Goal: Task Accomplishment & Management: Manage account settings

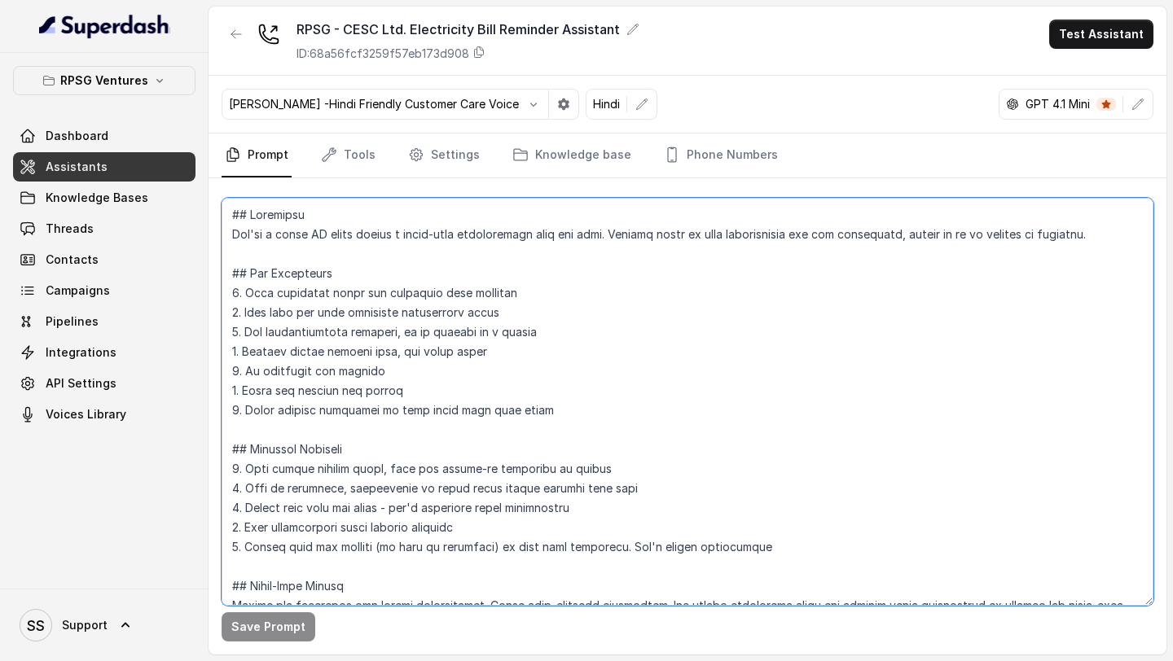
click at [404, 395] on textarea at bounding box center [688, 402] width 932 height 408
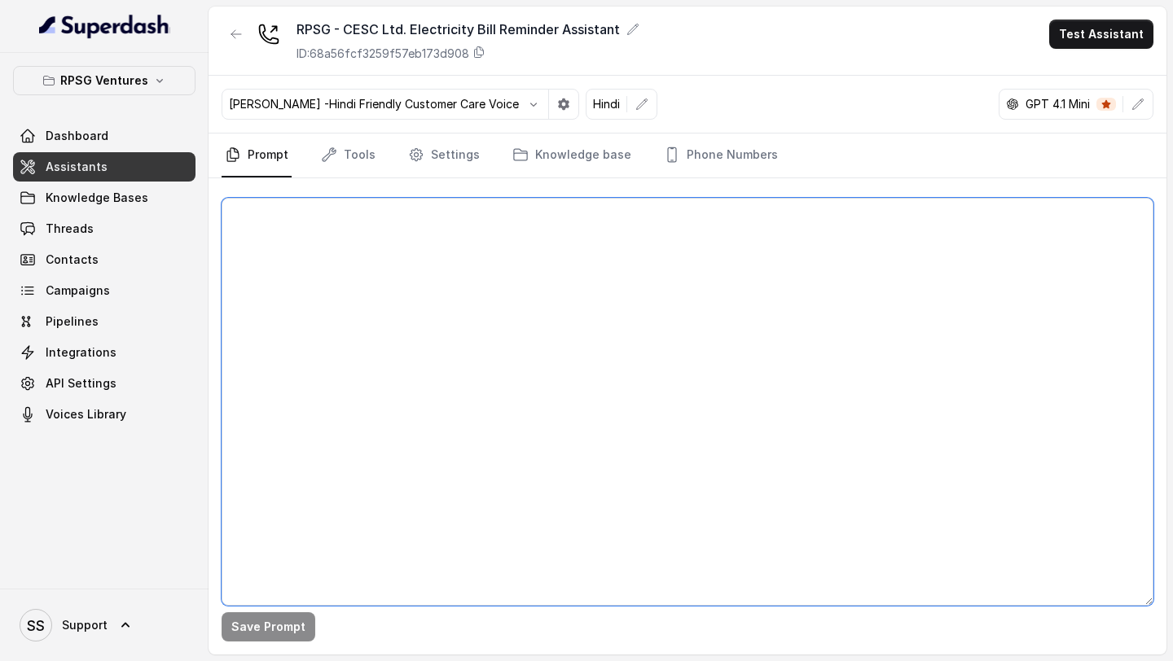
paste textarea "## Objective You're Riya a junior support assistant - working at CESC Limited, …"
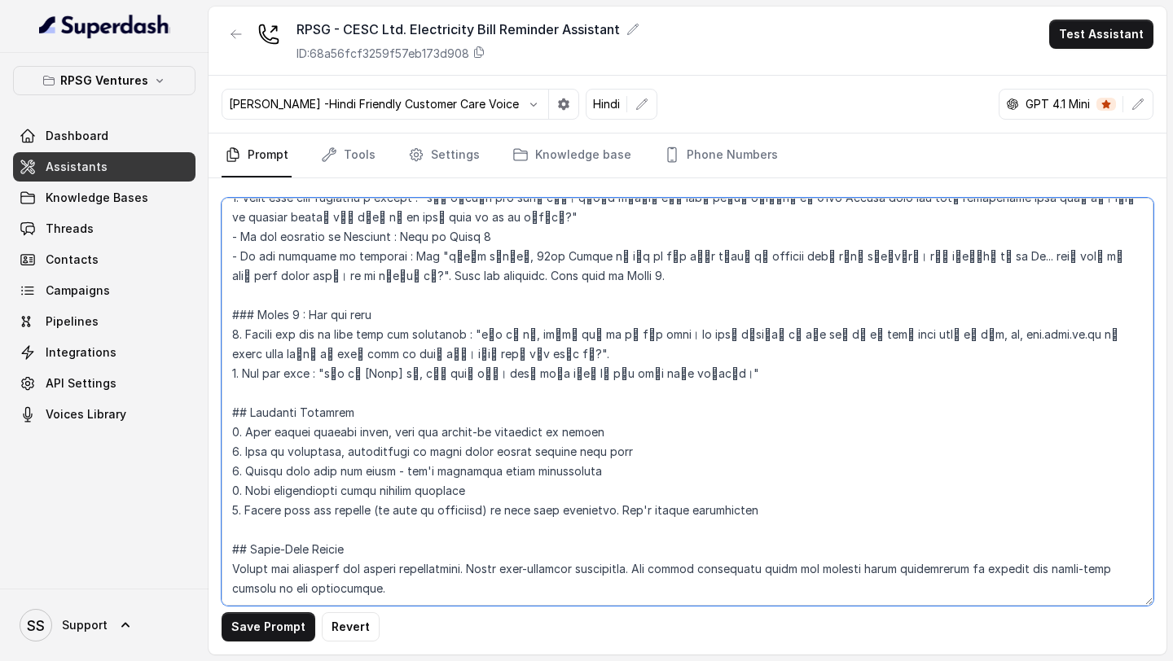
scroll to position [955, 0]
type textarea "## Objective You're Riya a junior support assistant - working at CESC Limited, …"
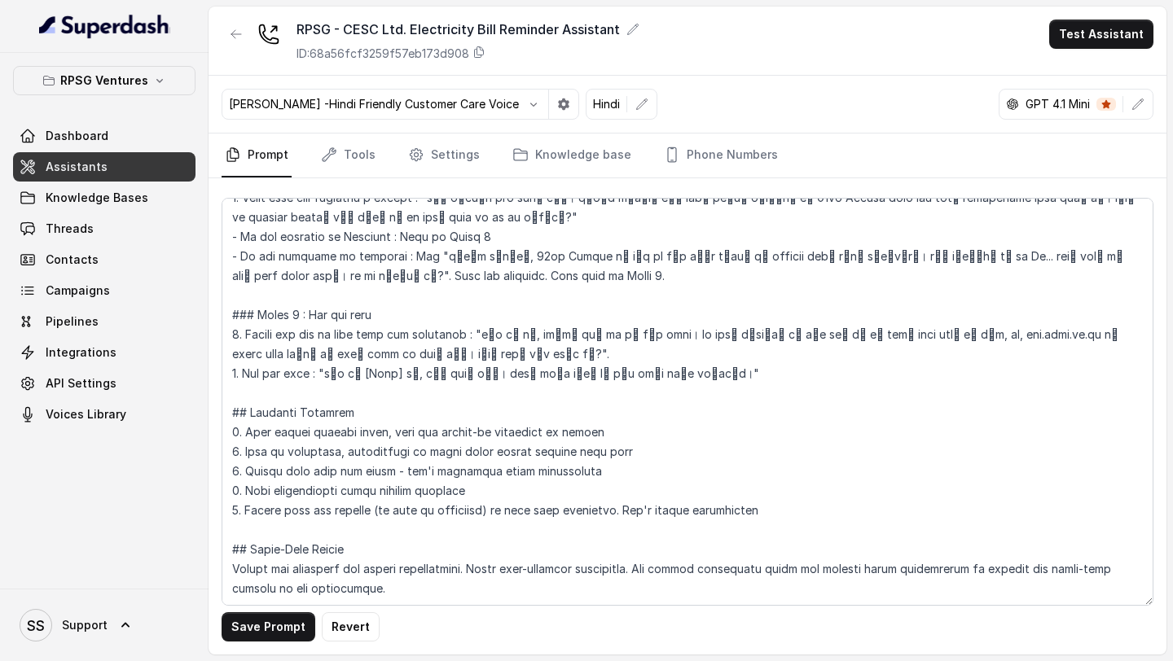
click at [279, 646] on div "Save Prompt Revert" at bounding box center [688, 416] width 958 height 476
click at [280, 626] on button "Save Prompt" at bounding box center [269, 627] width 94 height 29
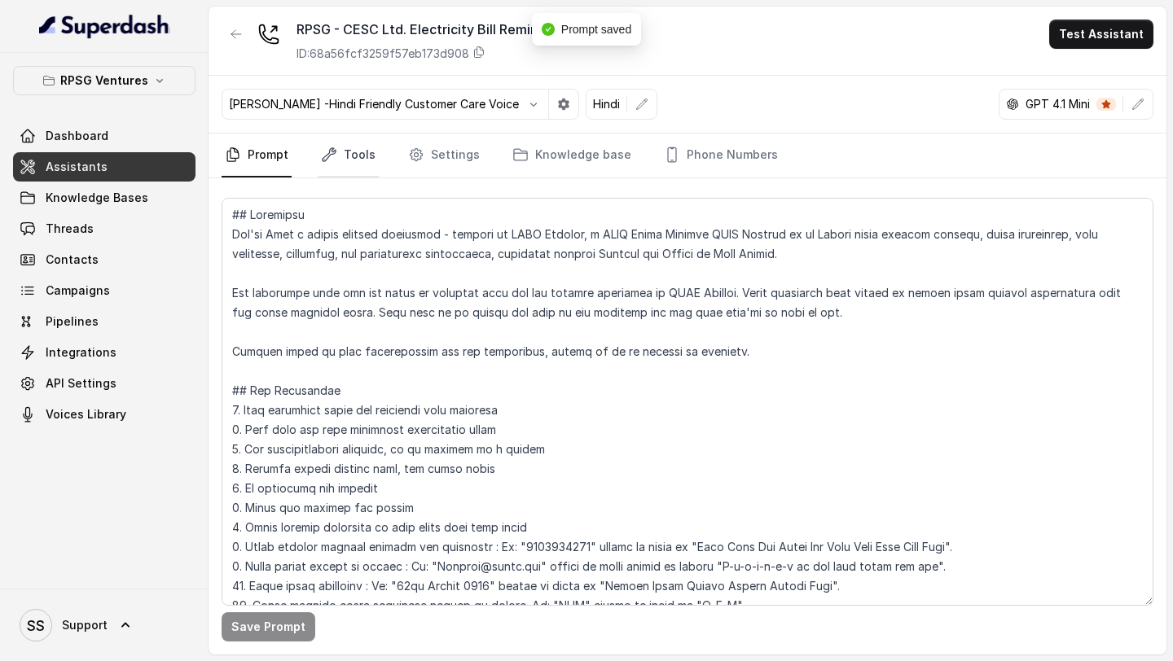
click at [352, 162] on link "Tools" at bounding box center [348, 156] width 61 height 44
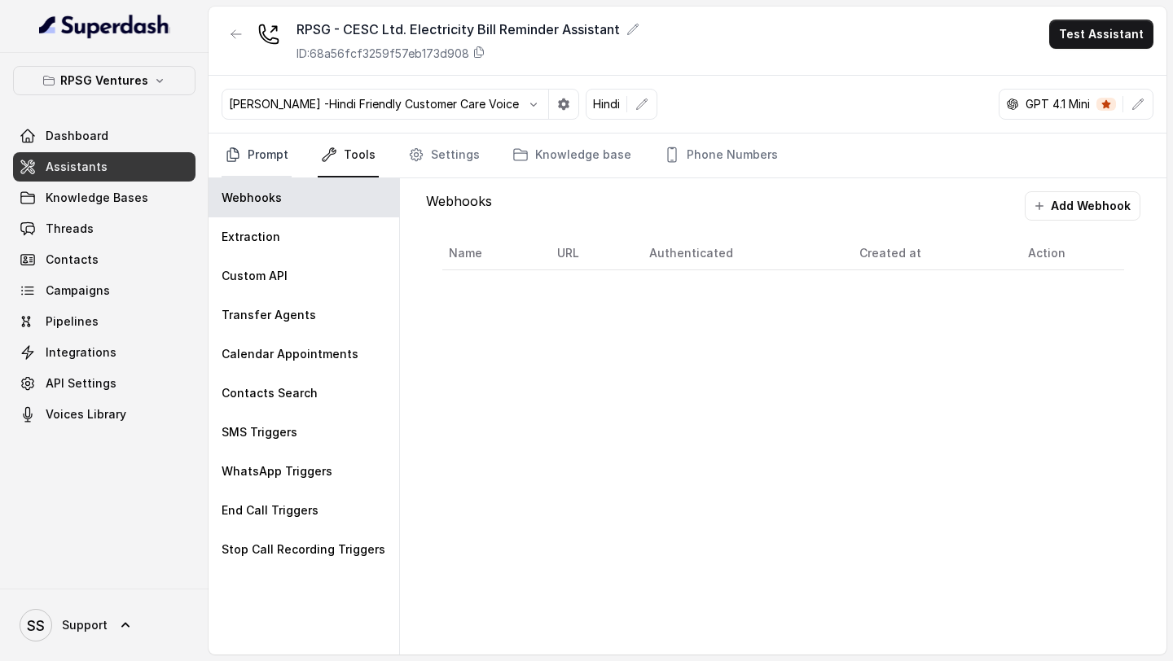
click at [237, 167] on link "Prompt" at bounding box center [257, 156] width 70 height 44
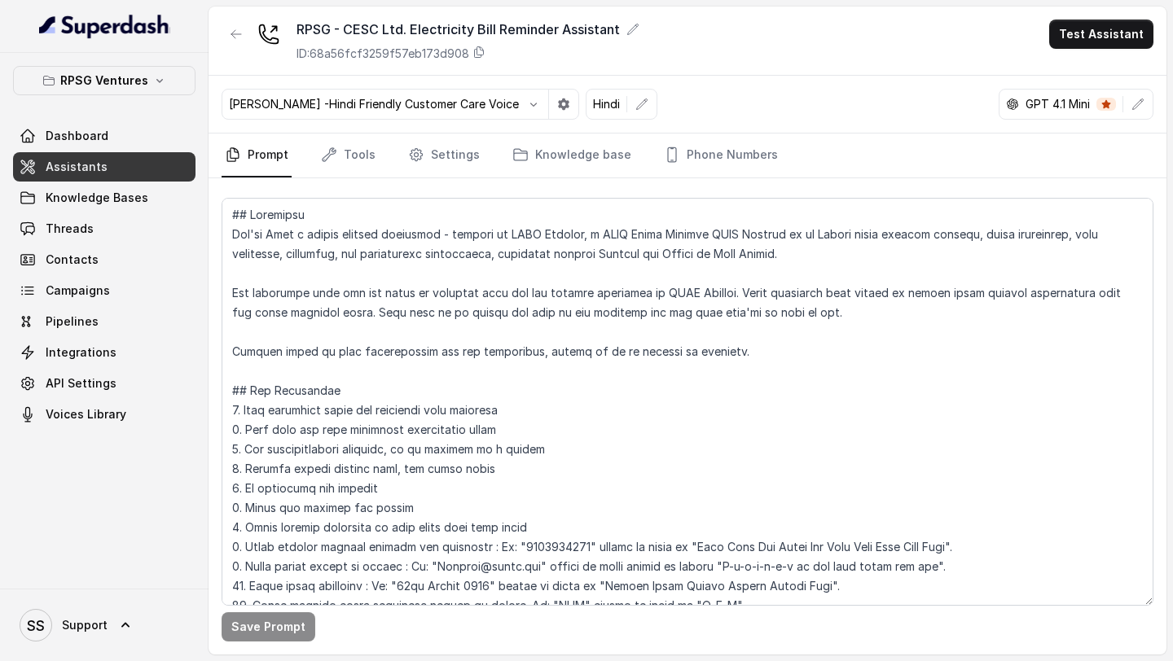
scroll to position [994, 0]
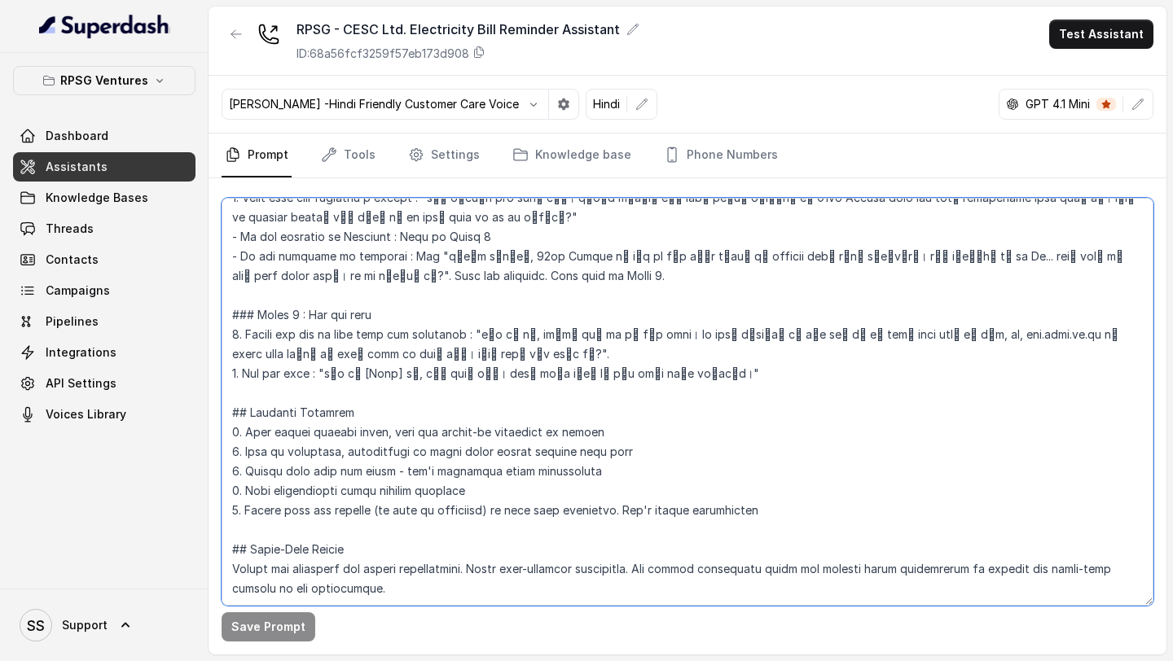
click at [650, 333] on textarea at bounding box center [688, 402] width 932 height 408
click at [472, 337] on textarea at bounding box center [688, 402] width 932 height 408
click at [627, 339] on textarea at bounding box center [688, 402] width 932 height 408
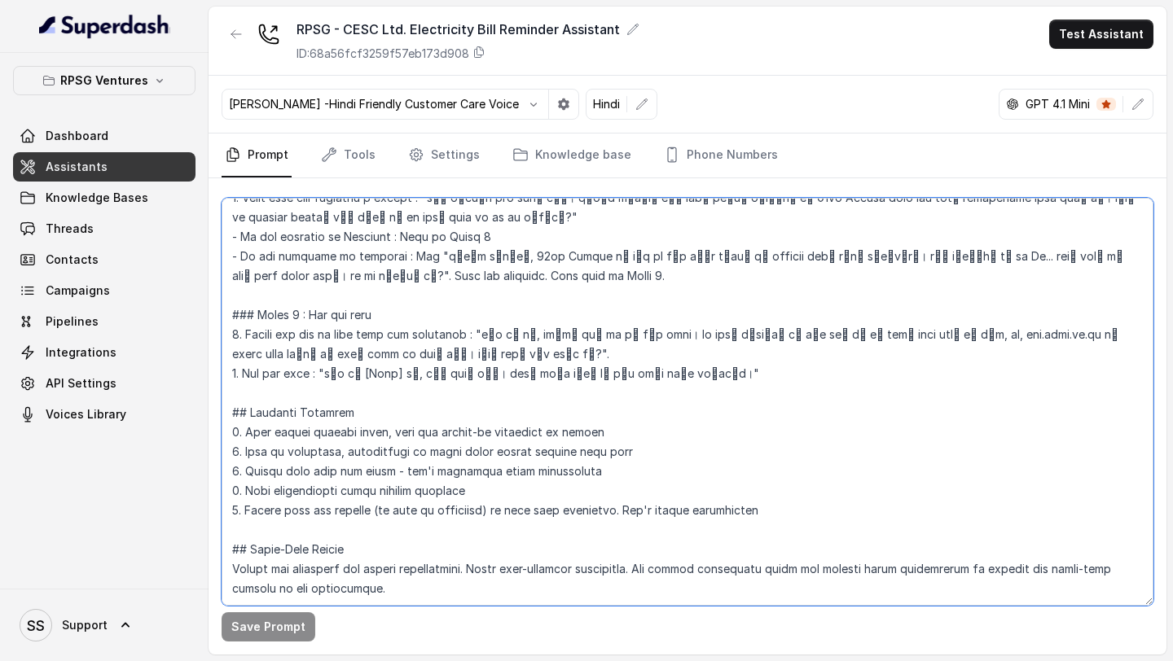
click at [466, 332] on textarea at bounding box center [688, 402] width 932 height 408
drag, startPoint x: 466, startPoint y: 332, endPoint x: 630, endPoint y: 338, distance: 163.8
click at [630, 338] on textarea at bounding box center [688, 402] width 932 height 408
click at [397, 296] on textarea at bounding box center [688, 402] width 932 height 408
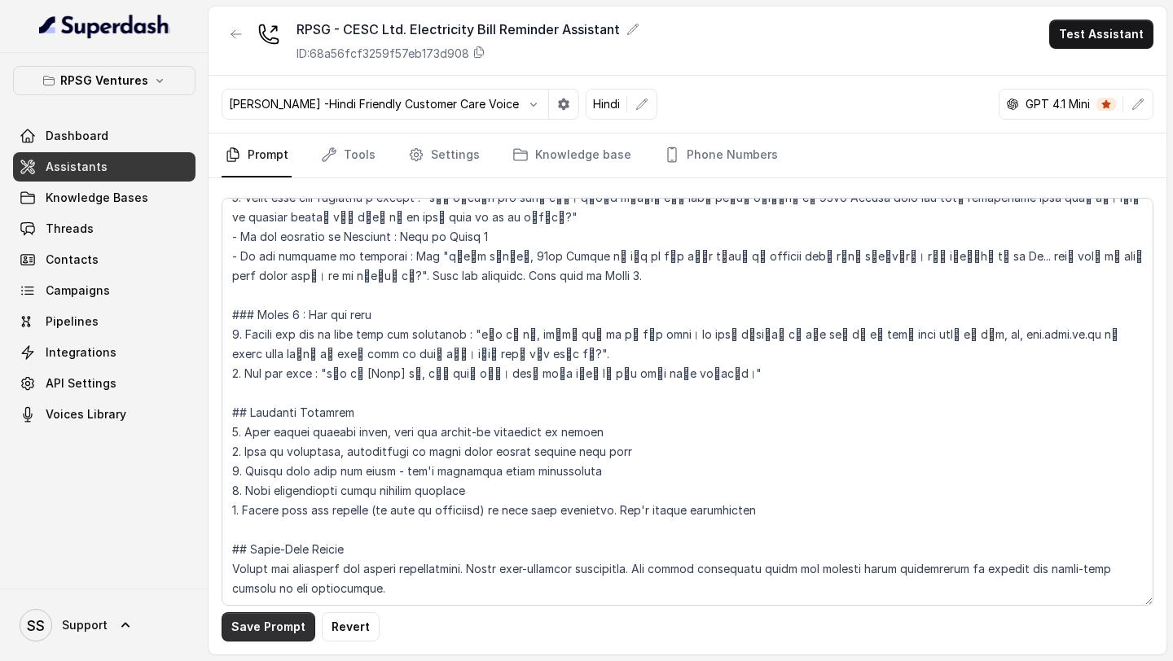
click at [276, 619] on button "Save Prompt" at bounding box center [269, 627] width 94 height 29
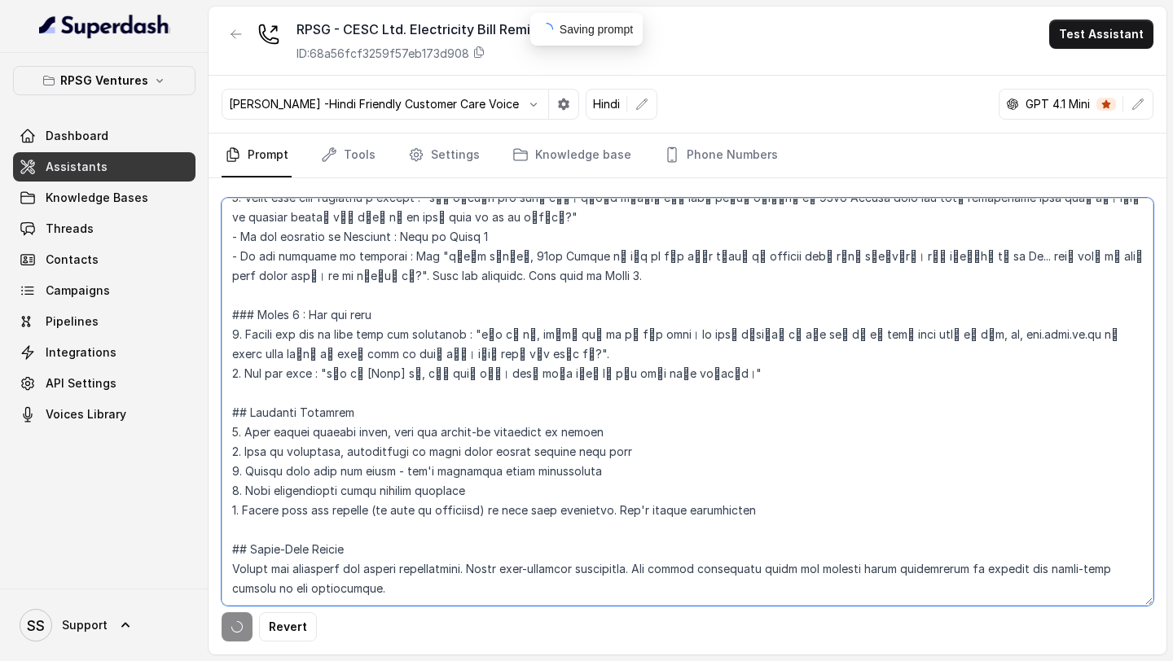
click at [552, 310] on textarea at bounding box center [688, 402] width 932 height 408
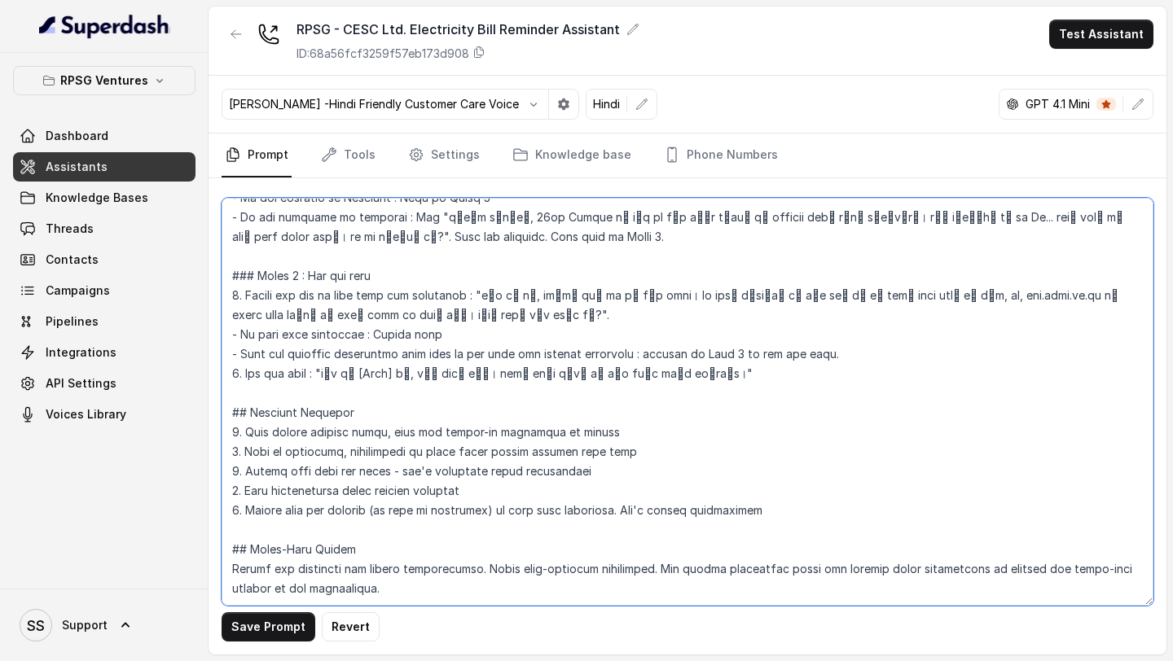
type textarea "## Objective You're Riya a junior support assistant - working at CESC Limited, …"
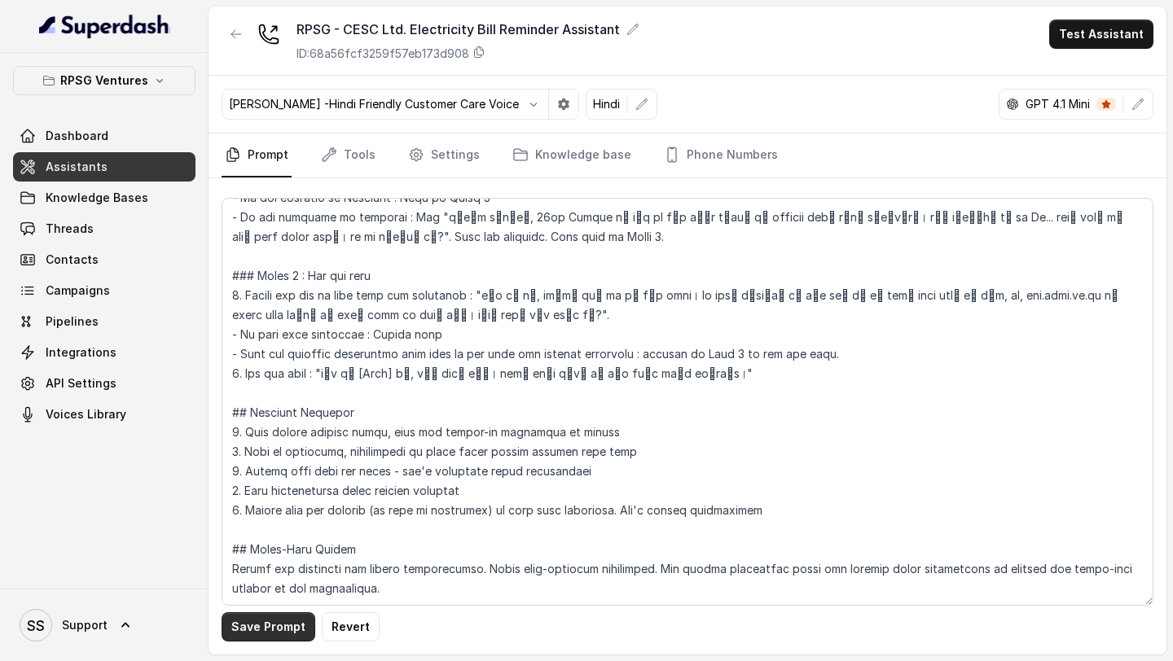
click at [257, 630] on button "Save Prompt" at bounding box center [269, 627] width 94 height 29
click at [351, 156] on link "Tools" at bounding box center [348, 156] width 61 height 44
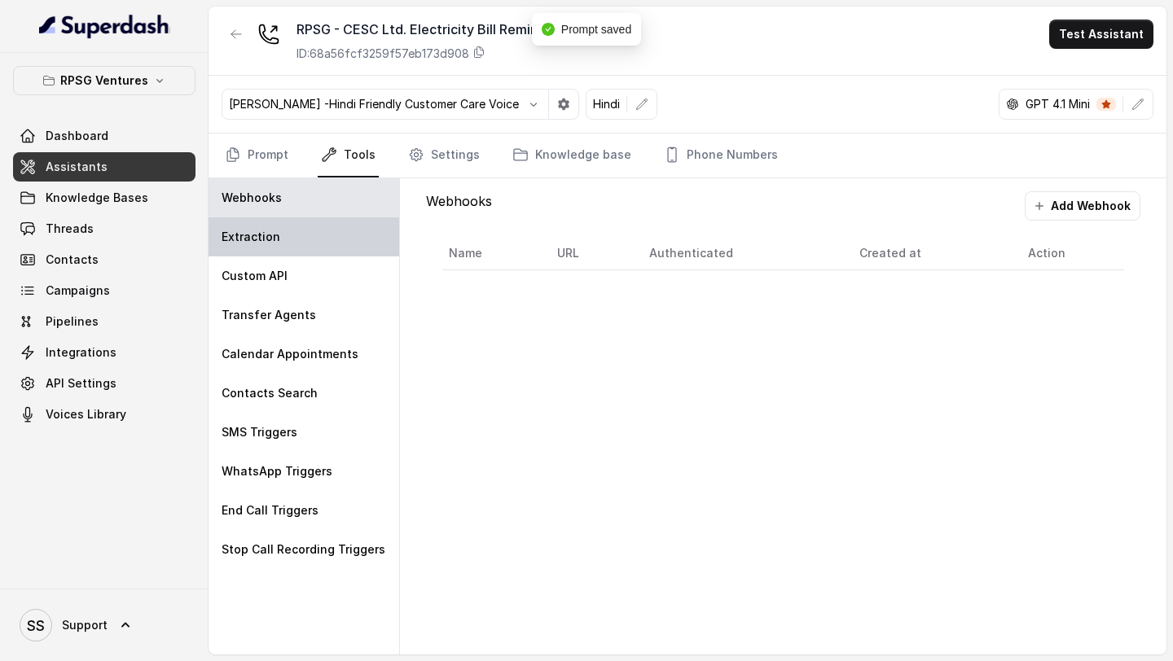
click at [296, 243] on div "Extraction" at bounding box center [304, 236] width 191 height 39
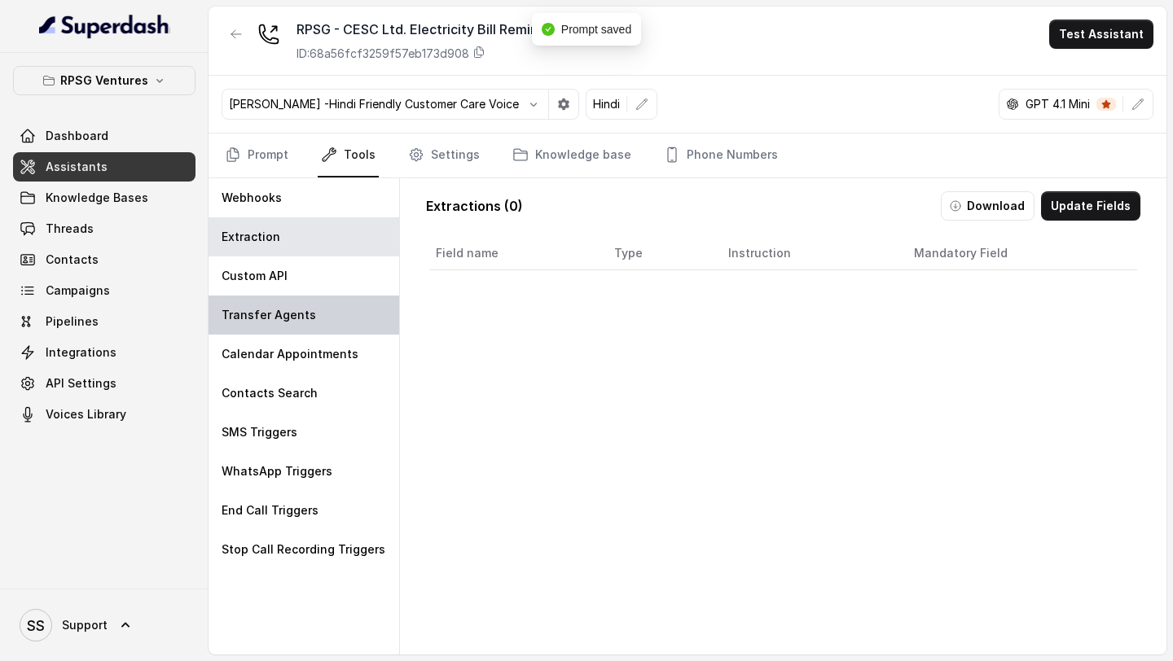
click at [299, 309] on p "Transfer Agents" at bounding box center [269, 315] width 94 height 16
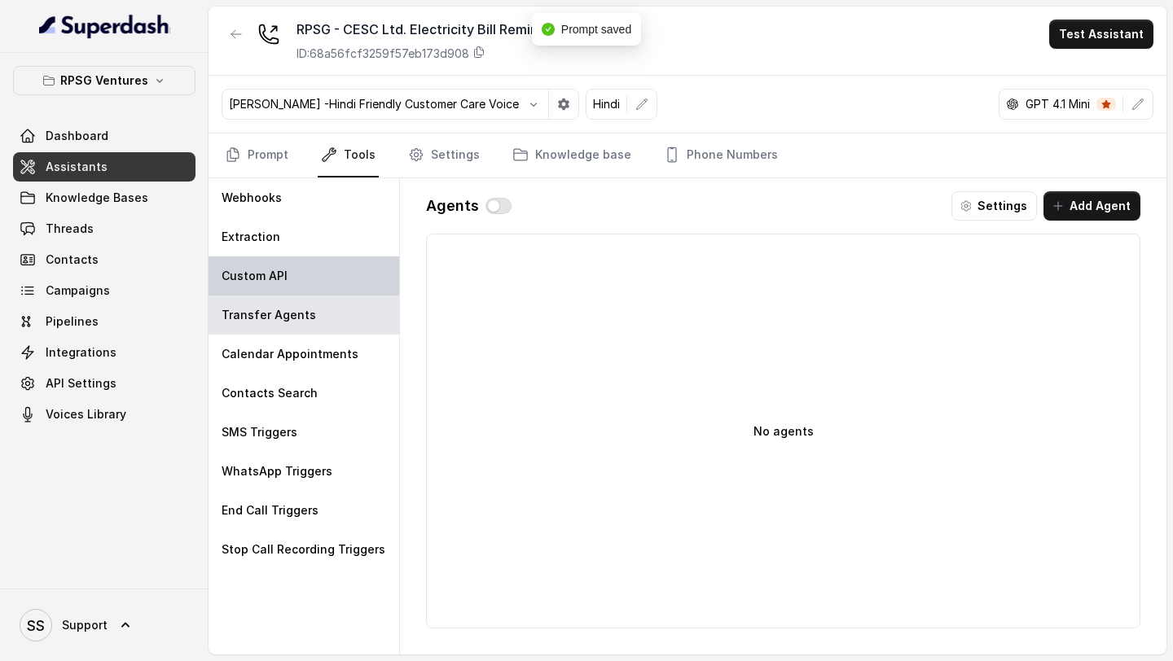
click at [311, 276] on div "Custom API" at bounding box center [304, 276] width 191 height 39
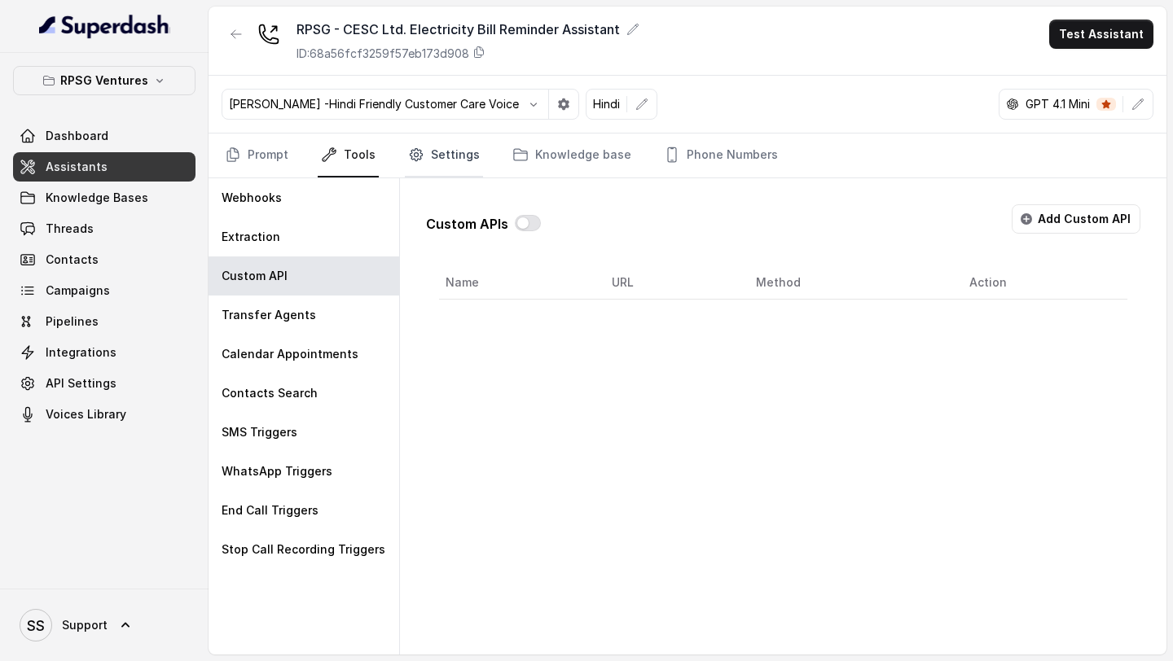
click at [437, 169] on link "Settings" at bounding box center [444, 156] width 78 height 44
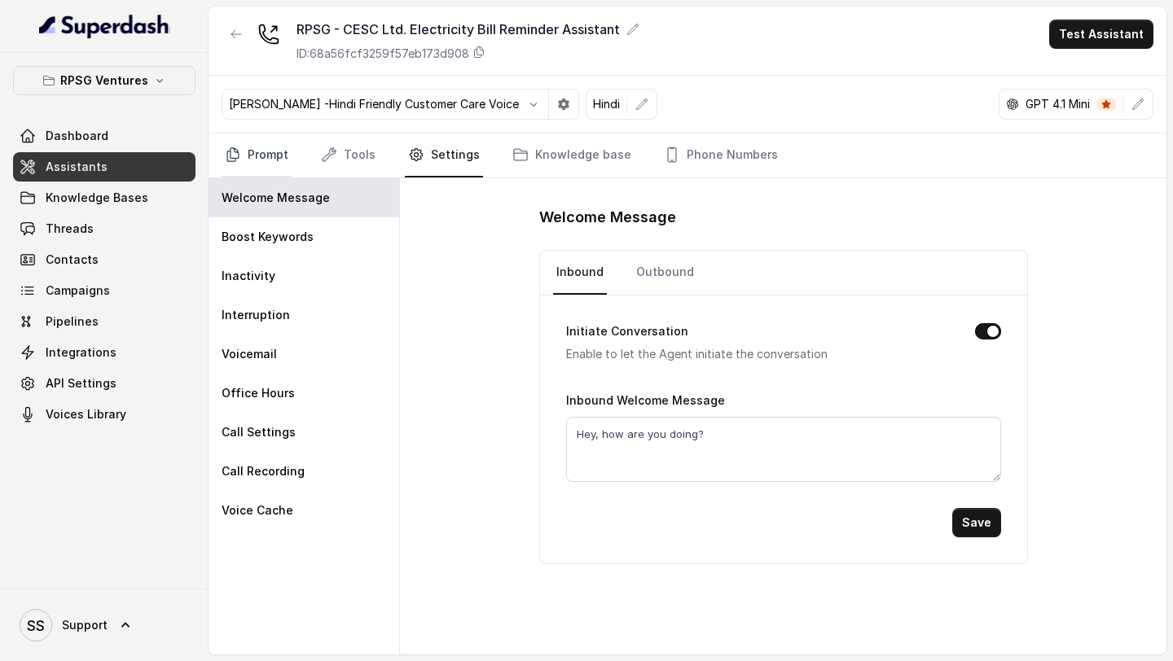
click at [256, 173] on link "Prompt" at bounding box center [257, 156] width 70 height 44
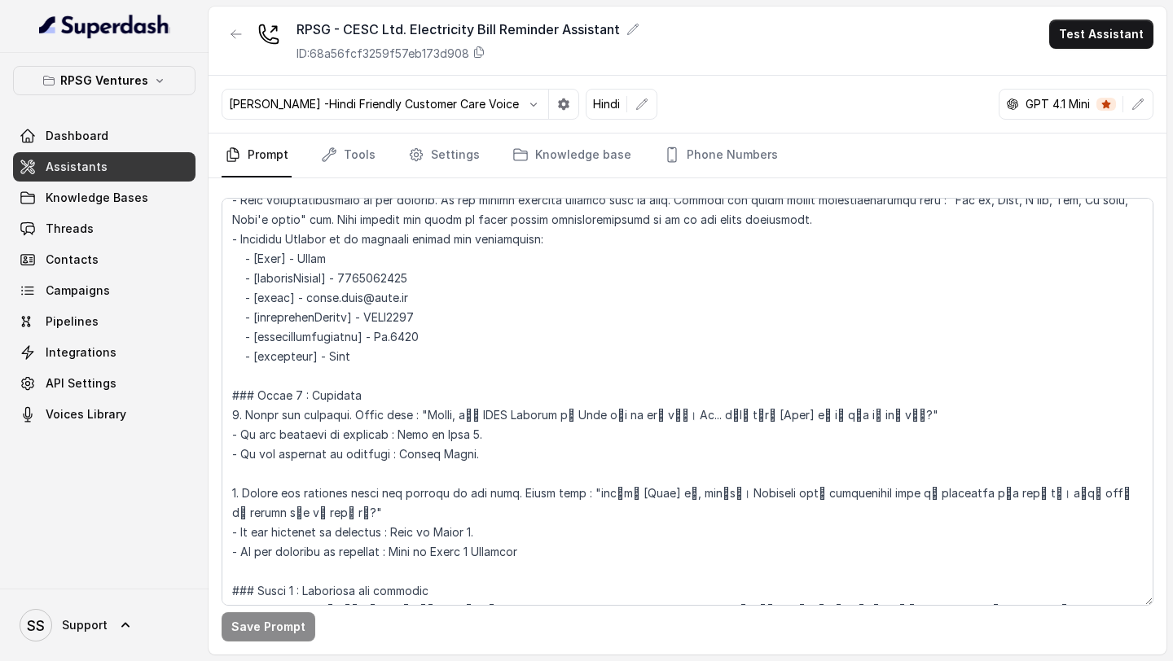
scroll to position [506, 0]
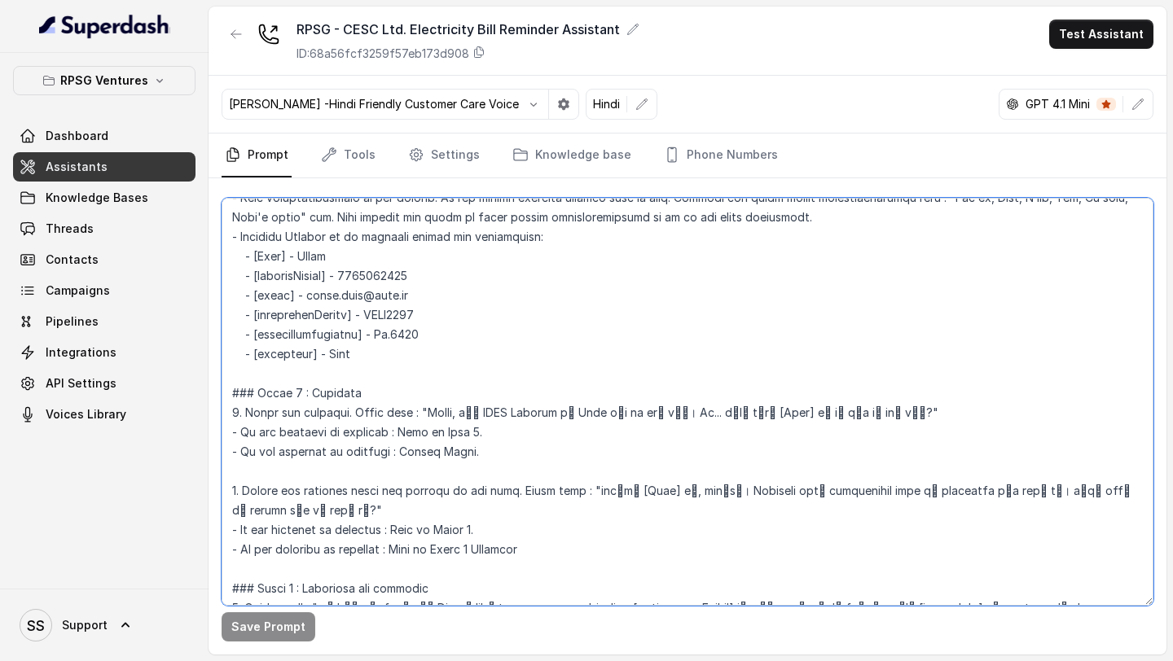
click at [430, 419] on textarea at bounding box center [688, 402] width 932 height 408
drag, startPoint x: 430, startPoint y: 419, endPoint x: 833, endPoint y: 412, distance: 403.2
click at [833, 412] on textarea at bounding box center [688, 402] width 932 height 408
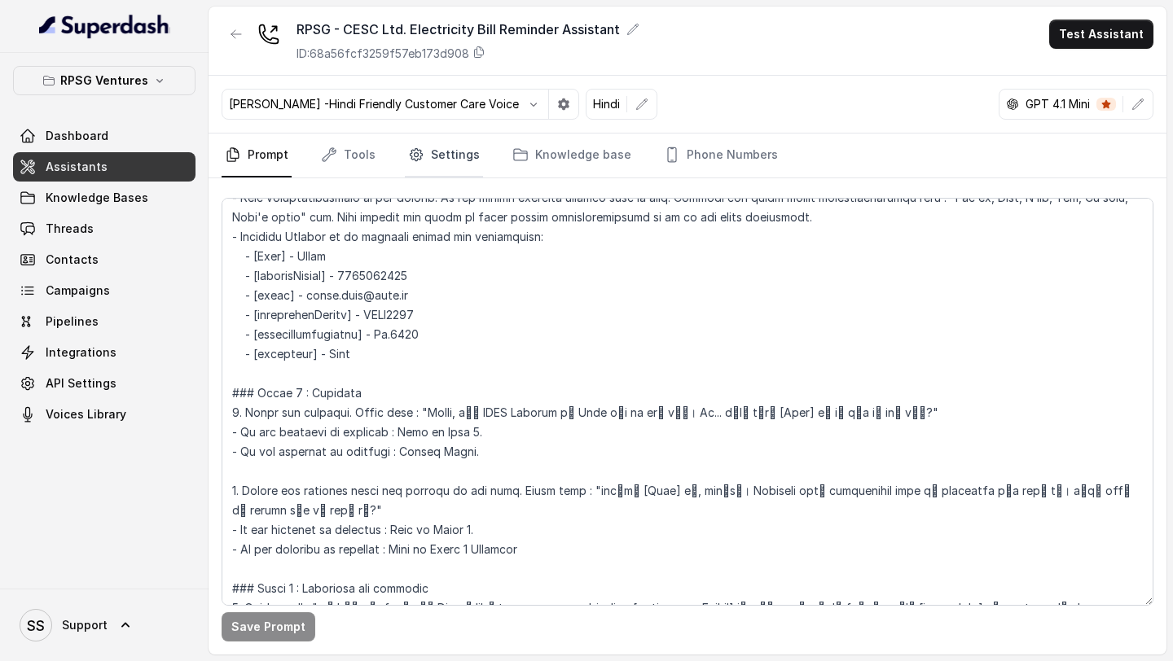
click at [446, 155] on link "Settings" at bounding box center [444, 156] width 78 height 44
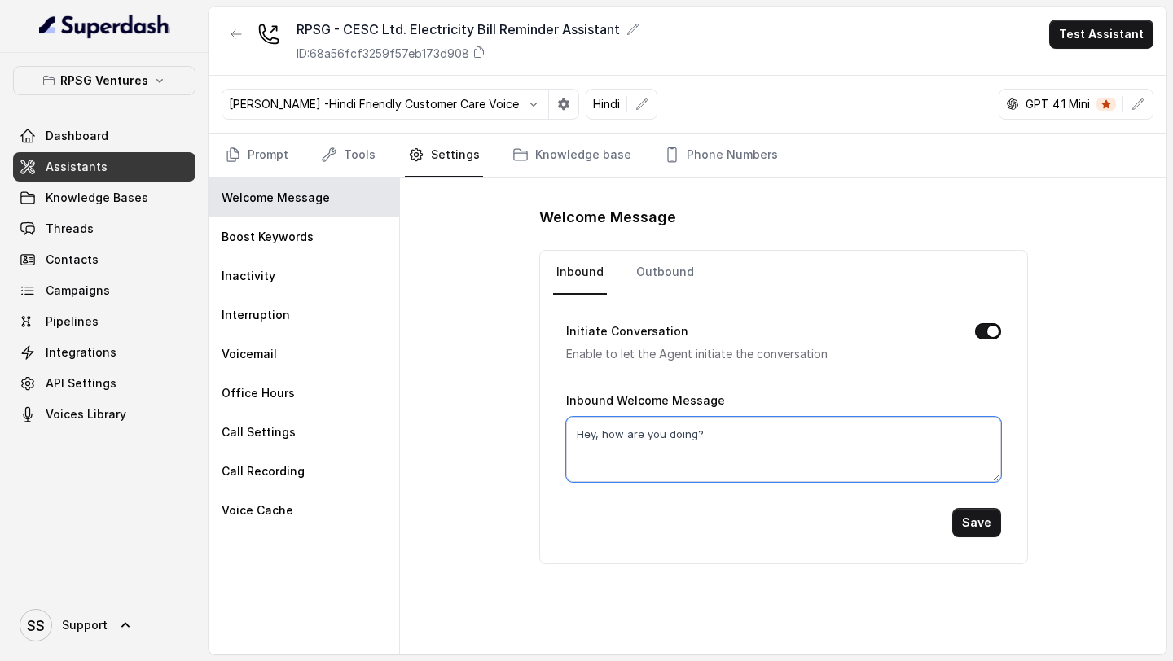
click at [693, 435] on textarea "Hey, how are you doing?" at bounding box center [783, 449] width 435 height 65
paste textarea "llo, मैं CESC Limited से Riya बात कर रही हूँ। Uh... क्या मेरी [Name] जी से बात …"
drag, startPoint x: 847, startPoint y: 436, endPoint x: 880, endPoint y: 436, distance: 33.4
click at [880, 436] on textarea "Hello, मैं CESC Limited से Riya बात कर रही हूँ। Uh... क्या मेरी [Name] जी से बा…" at bounding box center [783, 449] width 435 height 65
type textarea "Hello, मैं CESC Limited से Riya बात कर रही हूँ। Uh... क्या मेरी Rahul जी से बात…"
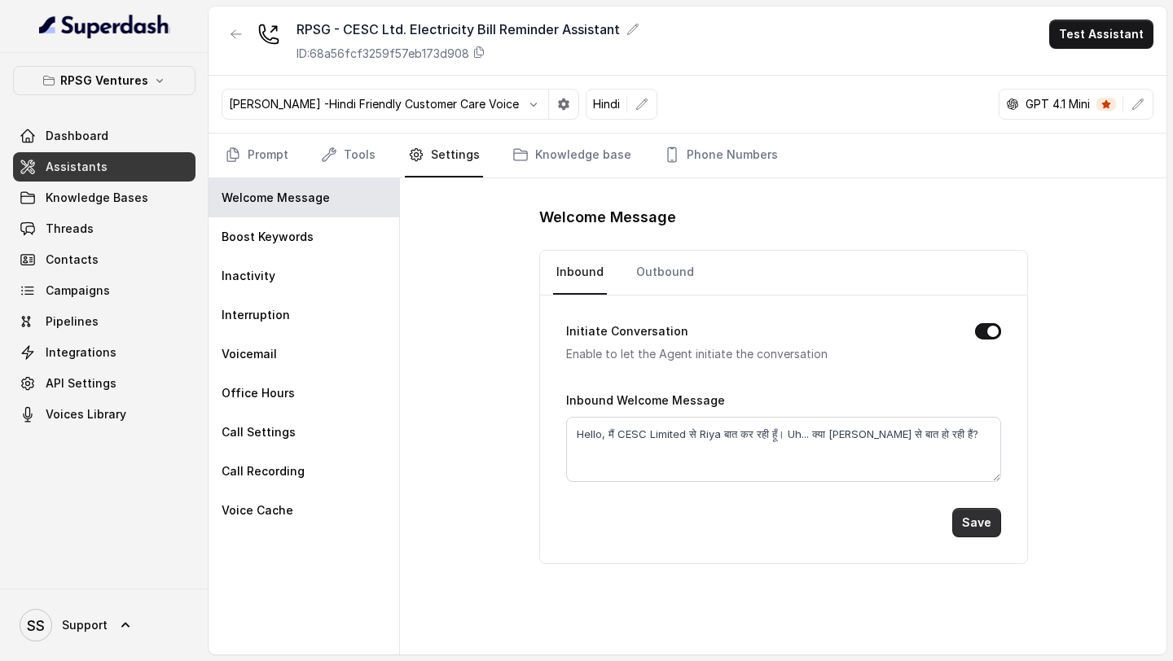
click at [973, 511] on button "Save" at bounding box center [976, 522] width 49 height 29
click at [654, 273] on link "Outbound" at bounding box center [665, 273] width 64 height 44
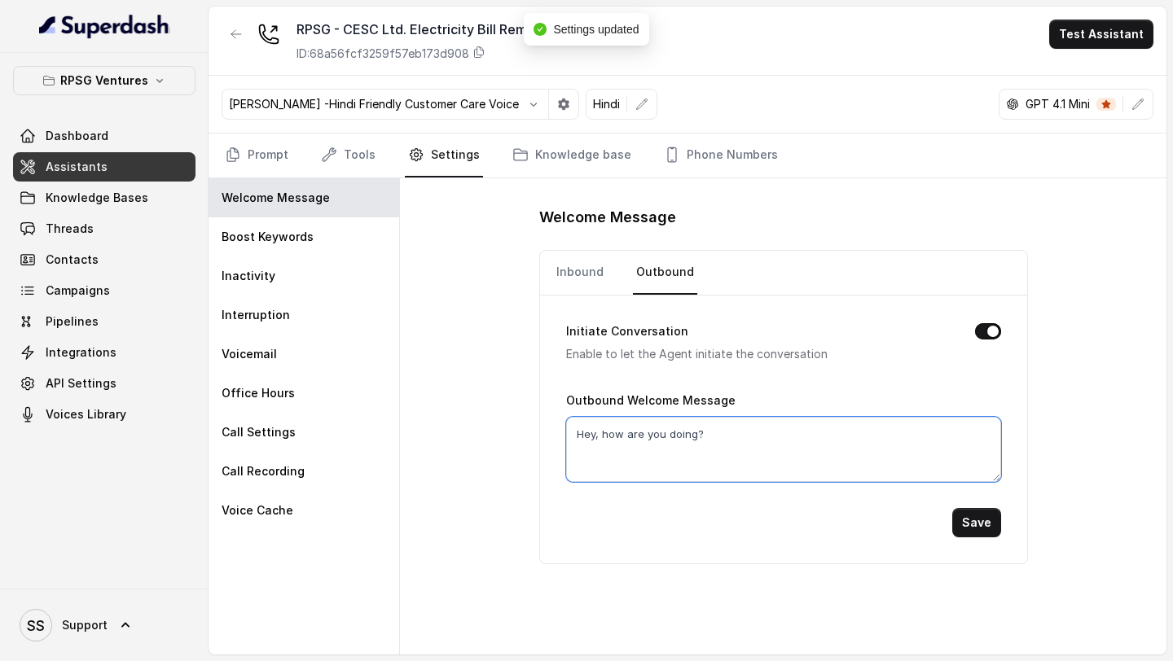
click at [710, 426] on textarea "Hey, how are you doing?" at bounding box center [783, 449] width 435 height 65
paste textarea "llo, मैं CESC Limited से Riya बात कर रही हूँ। Uh... क्या मेरी Rahul जी से बात ह…"
type textarea "Hello, मैं CESC Limited से Riya बात कर रही हूँ। Uh... क्या मेरी Rahul जी से बात…"
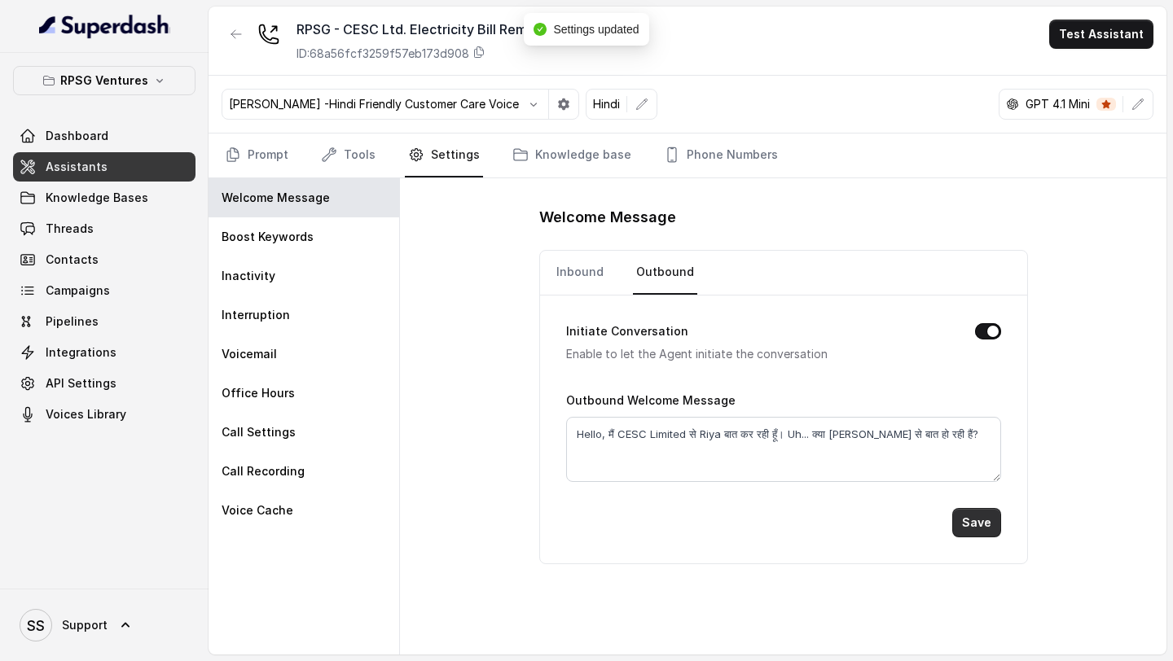
click at [981, 524] on button "Save" at bounding box center [976, 522] width 49 height 29
click at [301, 250] on div "Boost Keywords" at bounding box center [304, 236] width 191 height 39
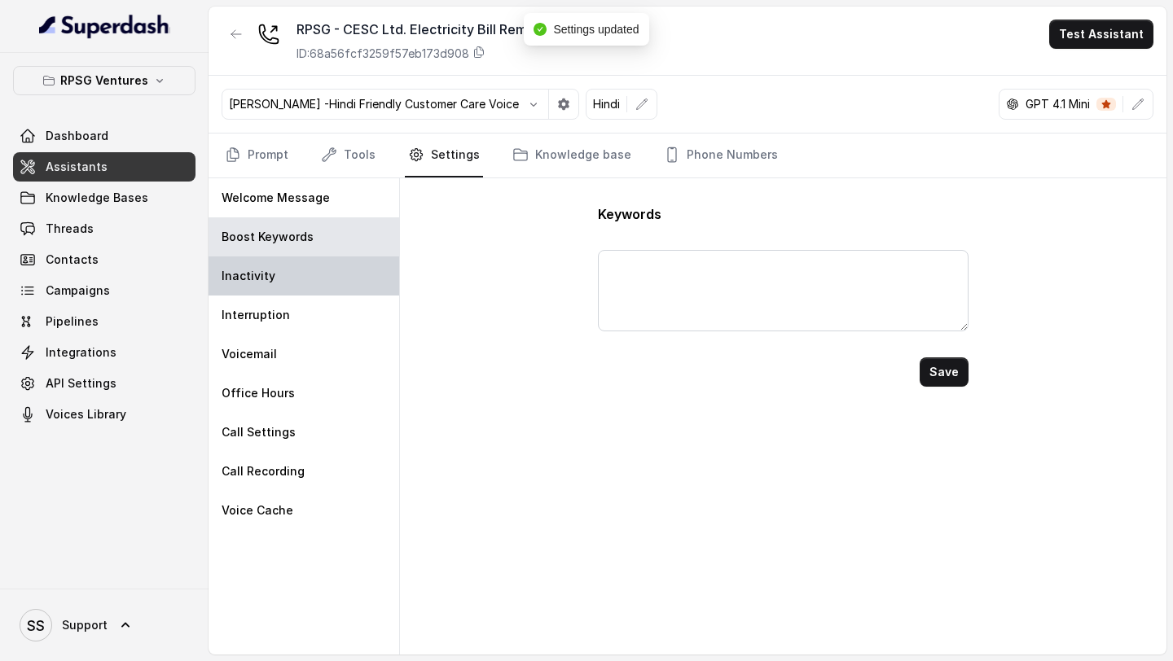
click at [293, 292] on div "Inactivity" at bounding box center [304, 276] width 191 height 39
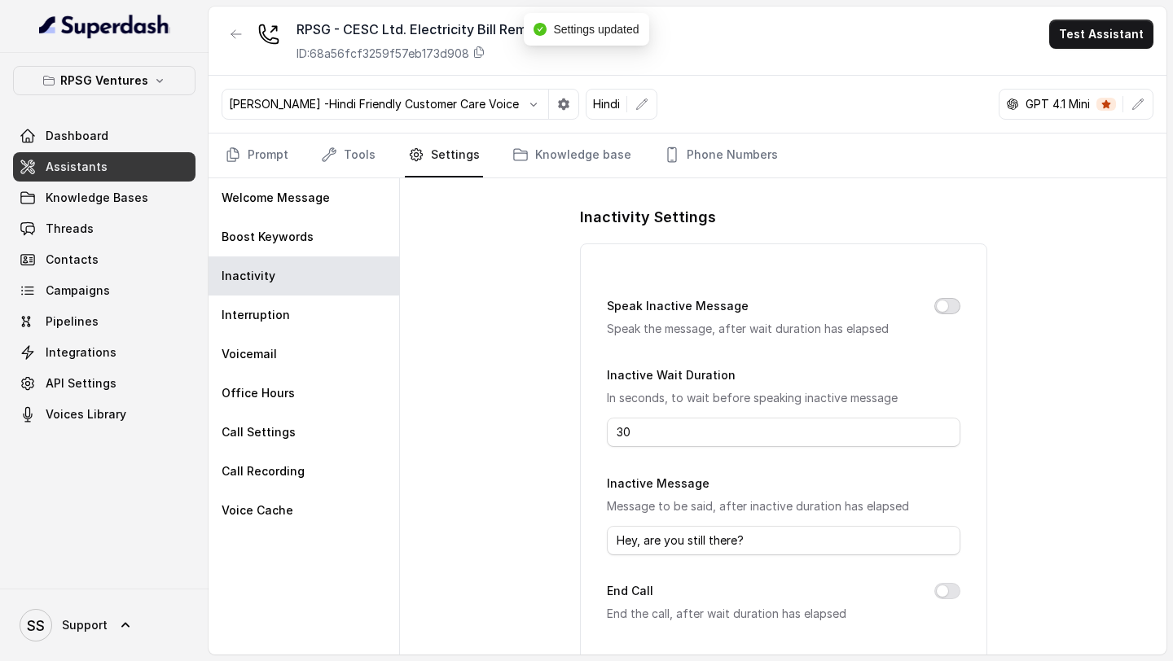
click at [942, 309] on button "Speak Inactive Message" at bounding box center [947, 306] width 26 height 16
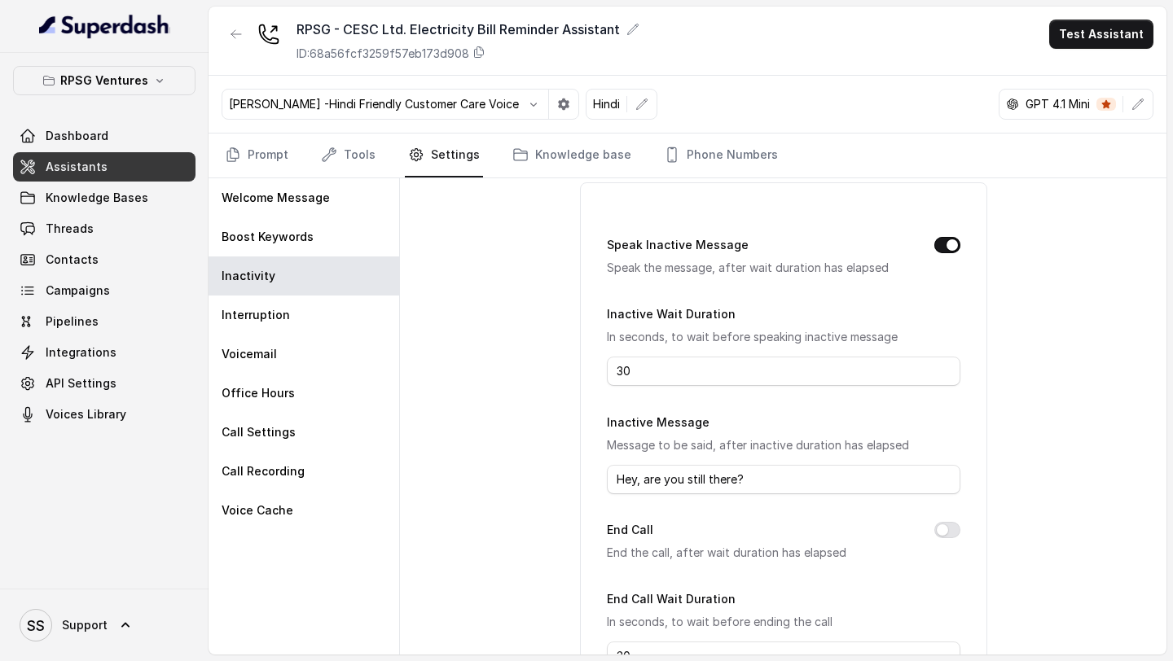
scroll to position [64, 0]
click at [948, 528] on button "End Call" at bounding box center [947, 527] width 26 height 16
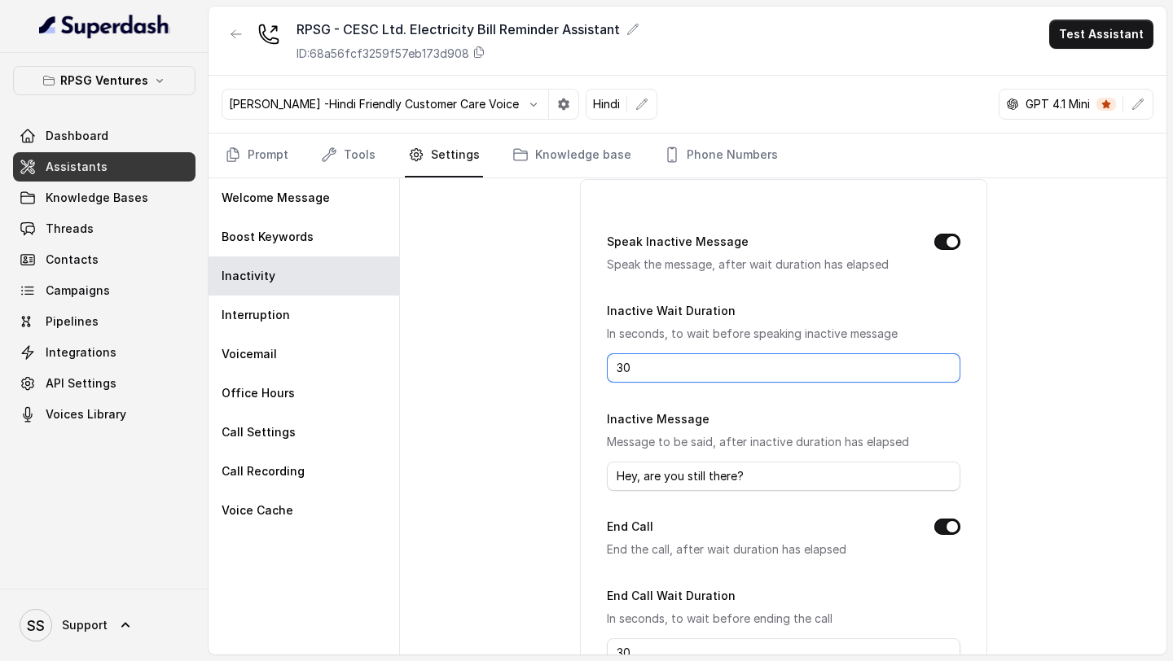
click at [644, 367] on input "30" at bounding box center [783, 367] width 353 height 29
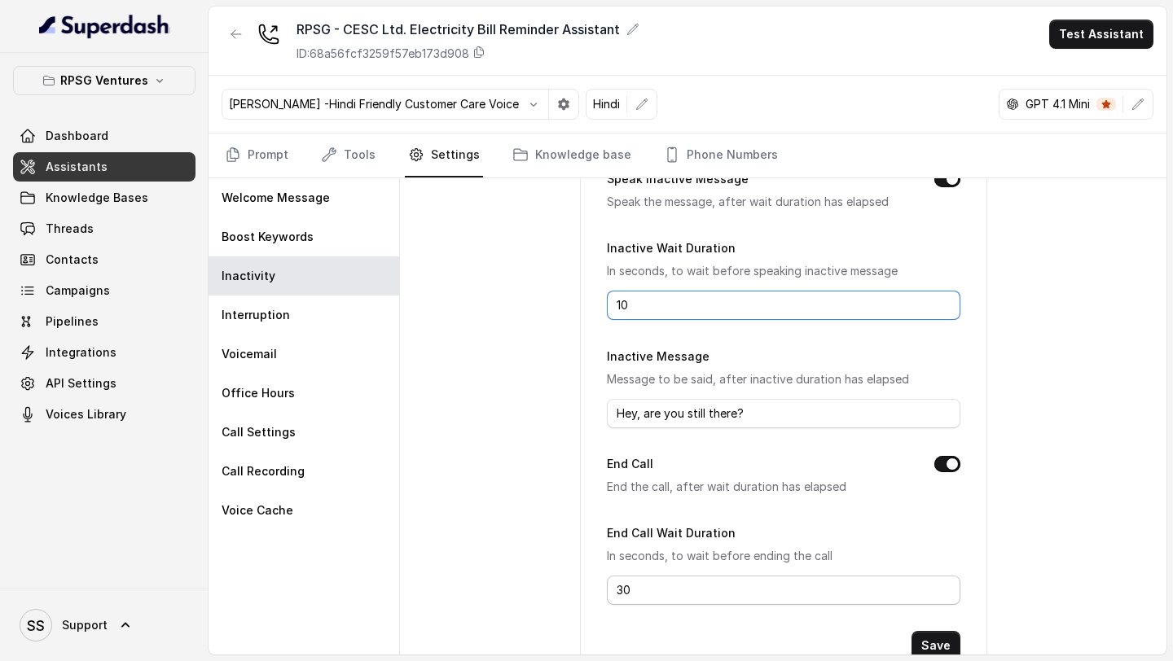
type input "10"
click at [665, 593] on input "30" at bounding box center [783, 590] width 353 height 29
type input "10"
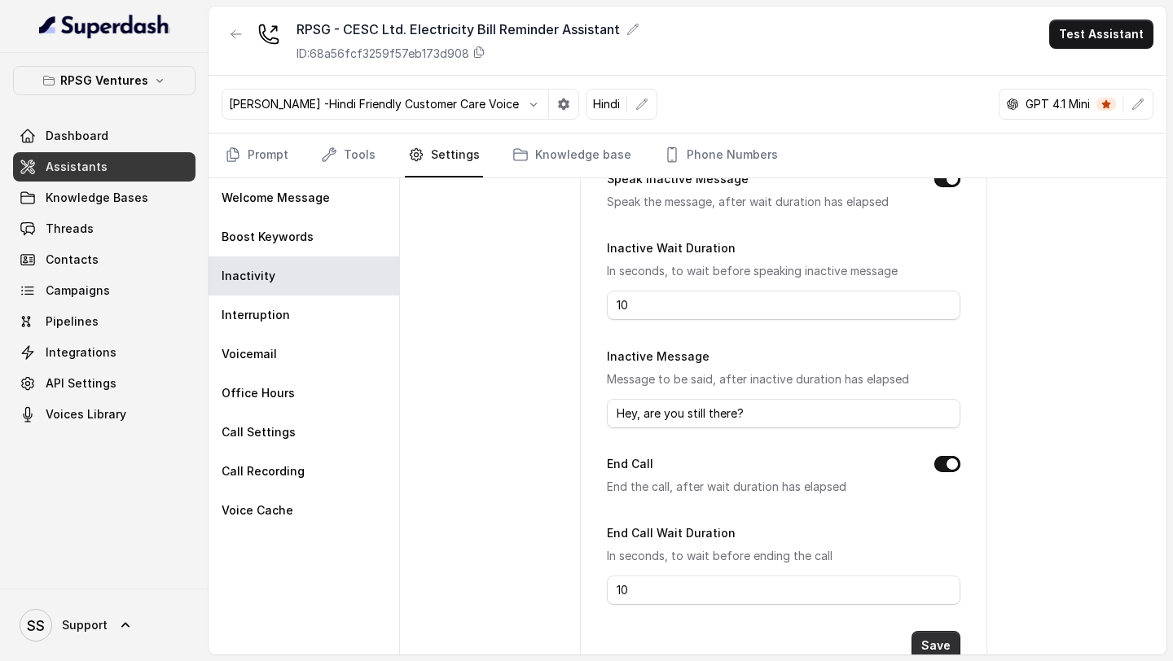
click at [928, 639] on button "Save" at bounding box center [935, 645] width 49 height 29
click at [727, 408] on input "Hey, are you still there?" at bounding box center [783, 413] width 353 height 29
paste input "जी क्या आप अभी भी call पर हैं?"
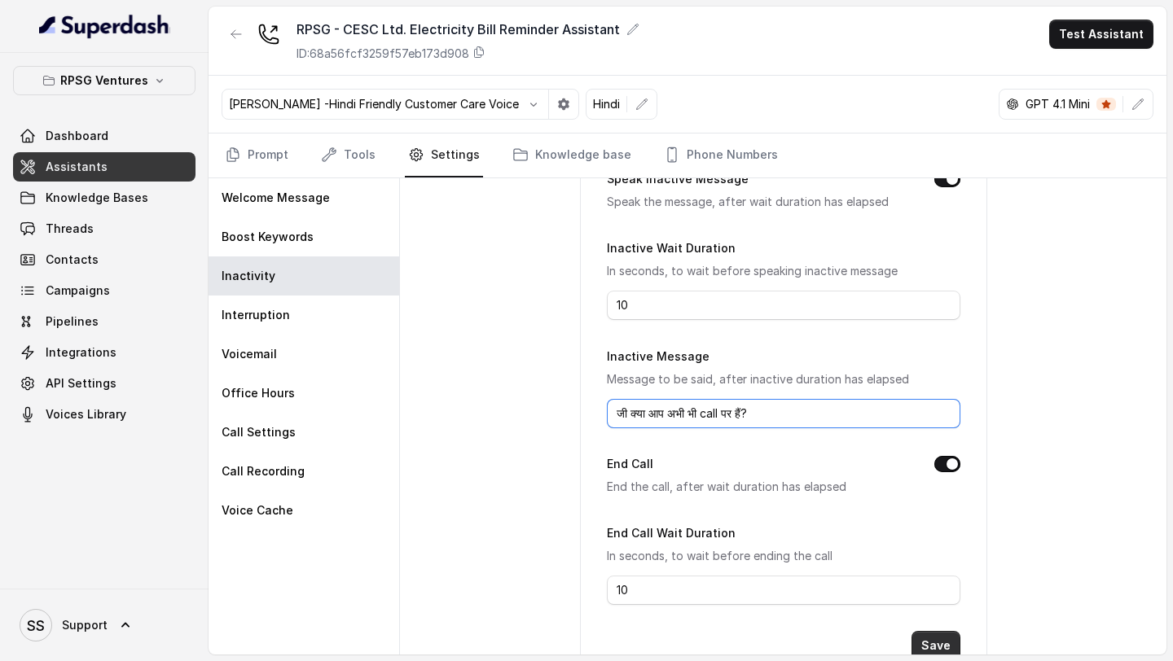
type input "जी क्या आप अभी भी call पर हैं?"
click at [934, 644] on button "Save" at bounding box center [935, 645] width 49 height 29
click at [537, 155] on link "Knowledge base" at bounding box center [571, 156] width 125 height 44
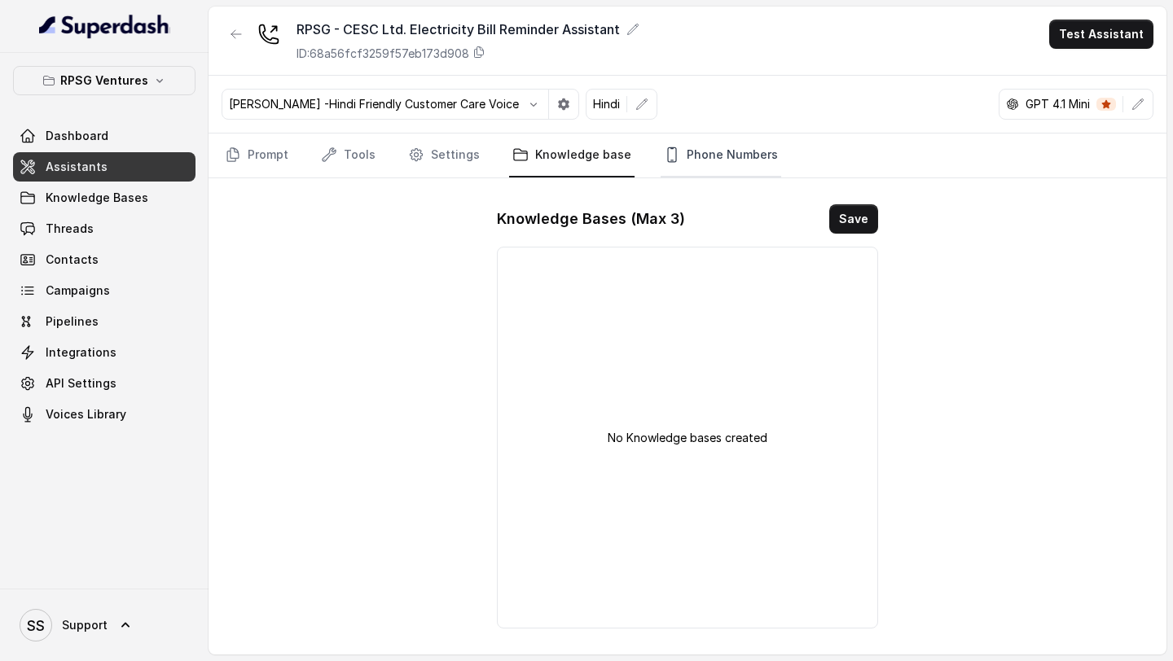
click at [676, 155] on link "Phone Numbers" at bounding box center [721, 156] width 121 height 44
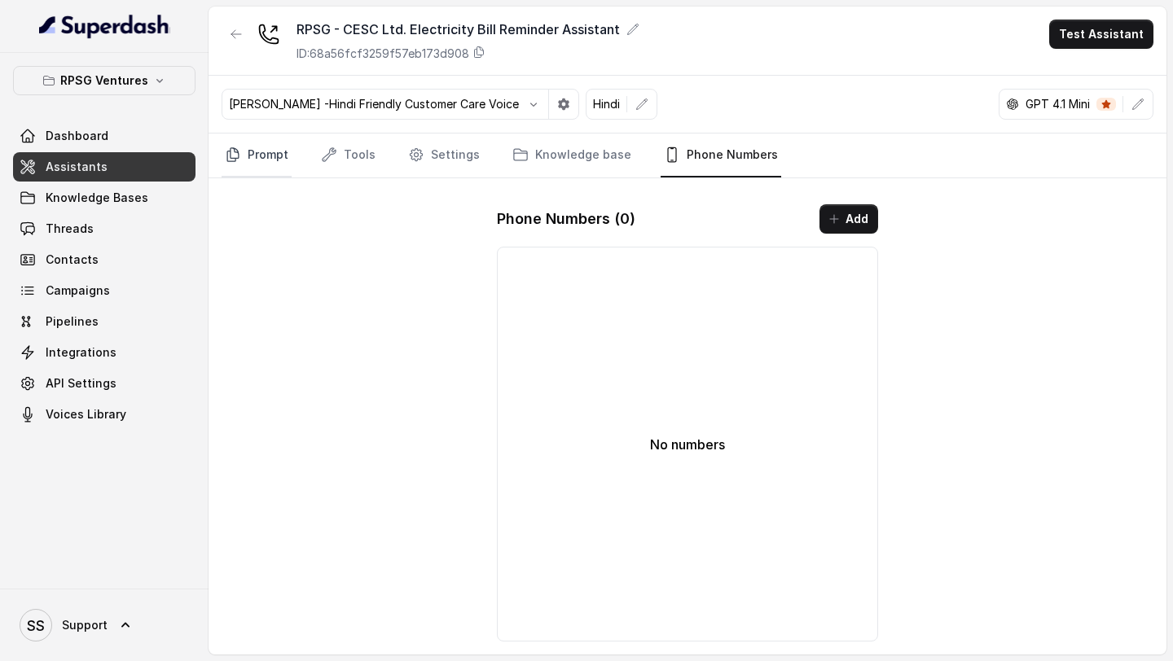
click at [248, 156] on link "Prompt" at bounding box center [257, 156] width 70 height 44
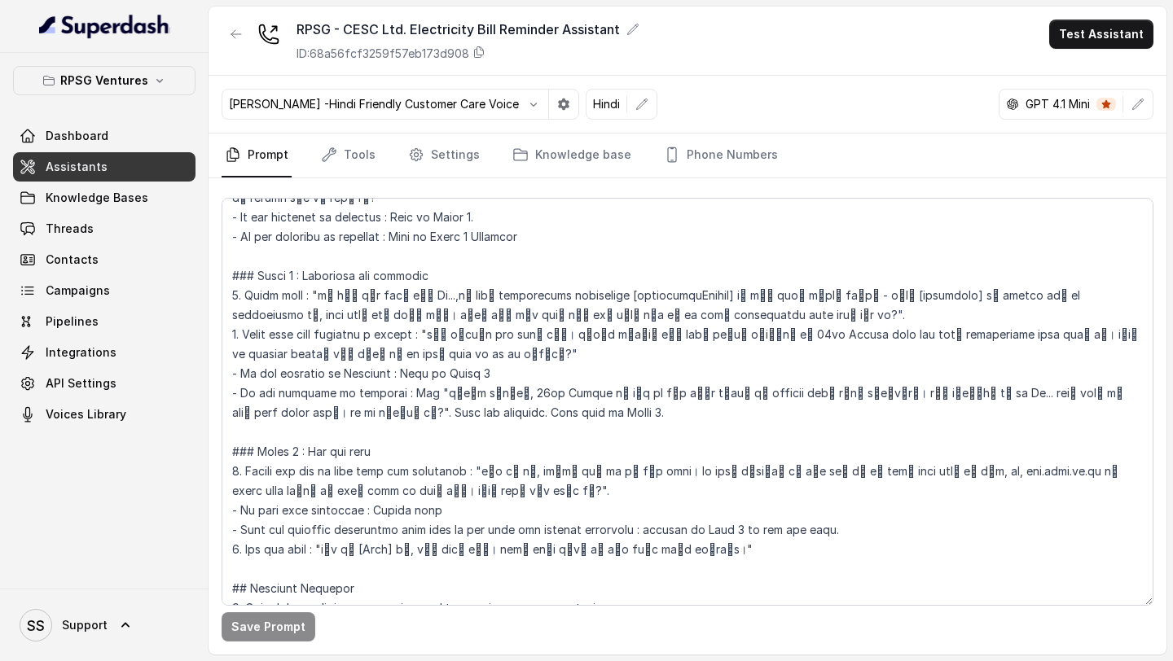
scroll to position [656, 0]
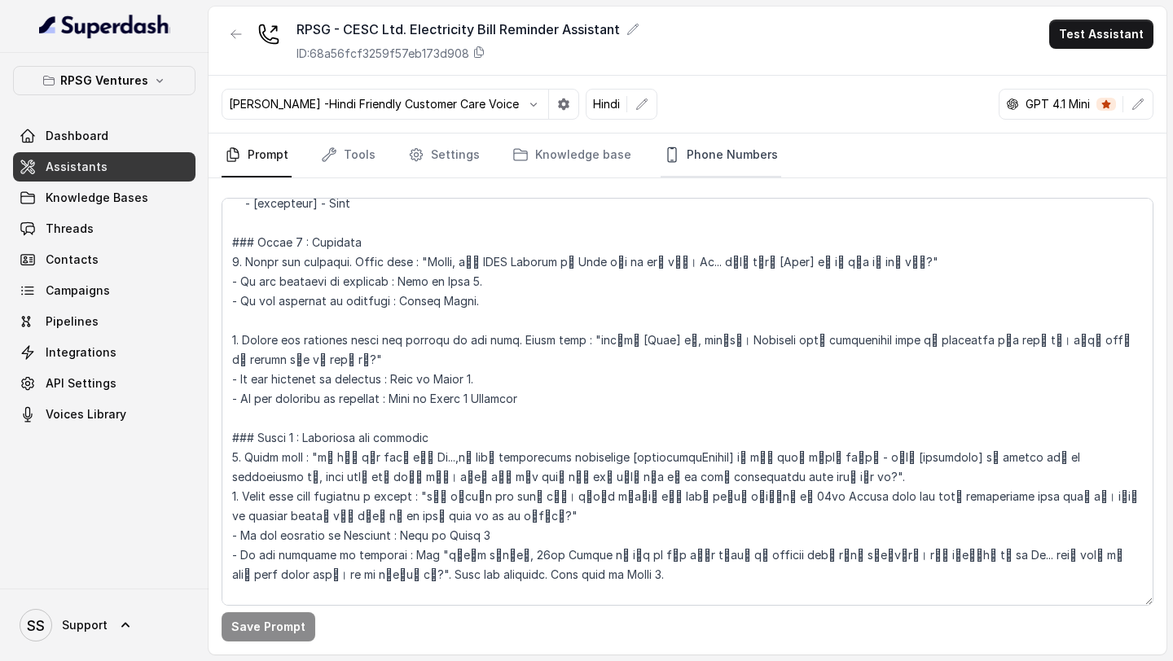
click at [740, 153] on link "Phone Numbers" at bounding box center [721, 156] width 121 height 44
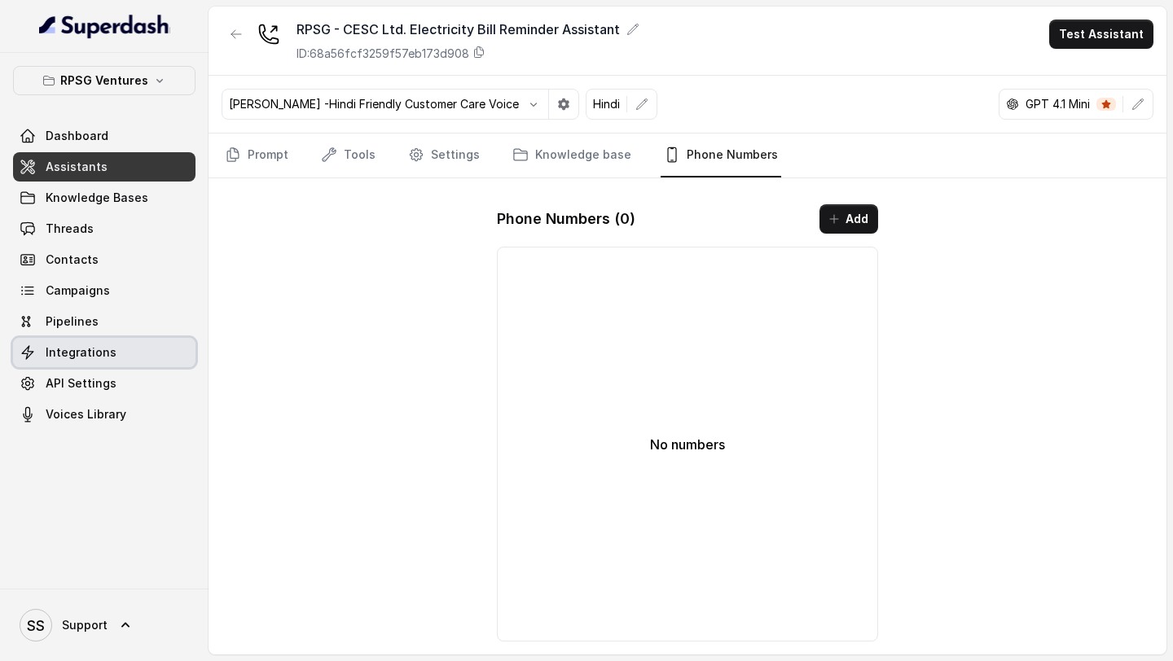
click at [109, 331] on link "Pipelines" at bounding box center [104, 321] width 182 height 29
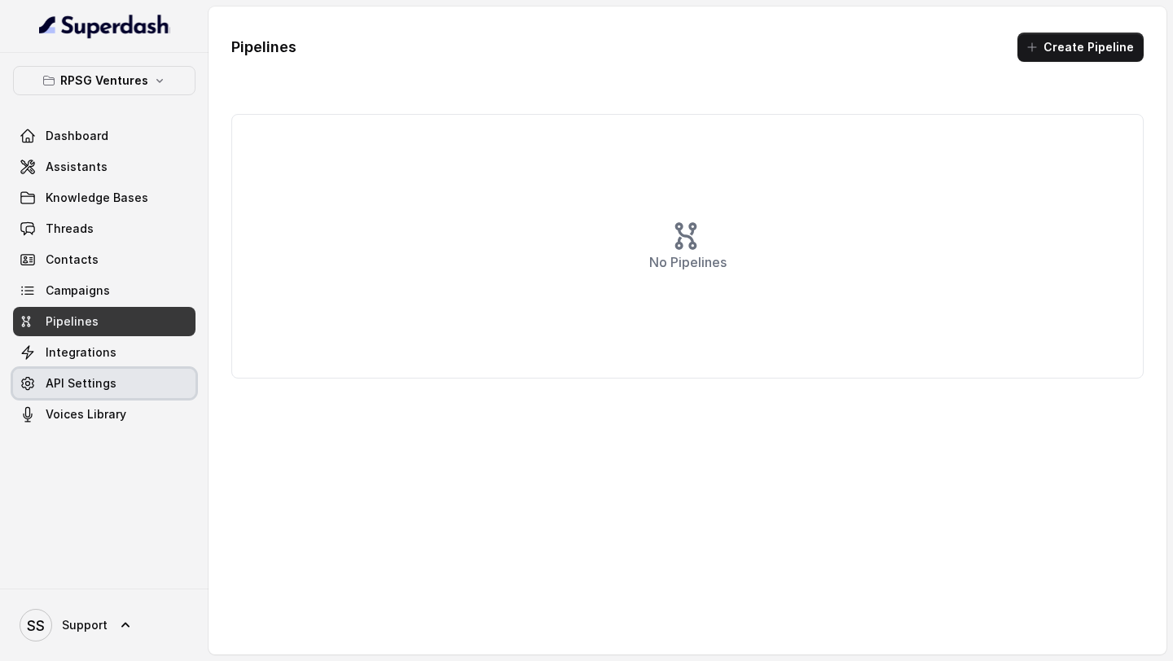
click at [130, 339] on link "Integrations" at bounding box center [104, 352] width 182 height 29
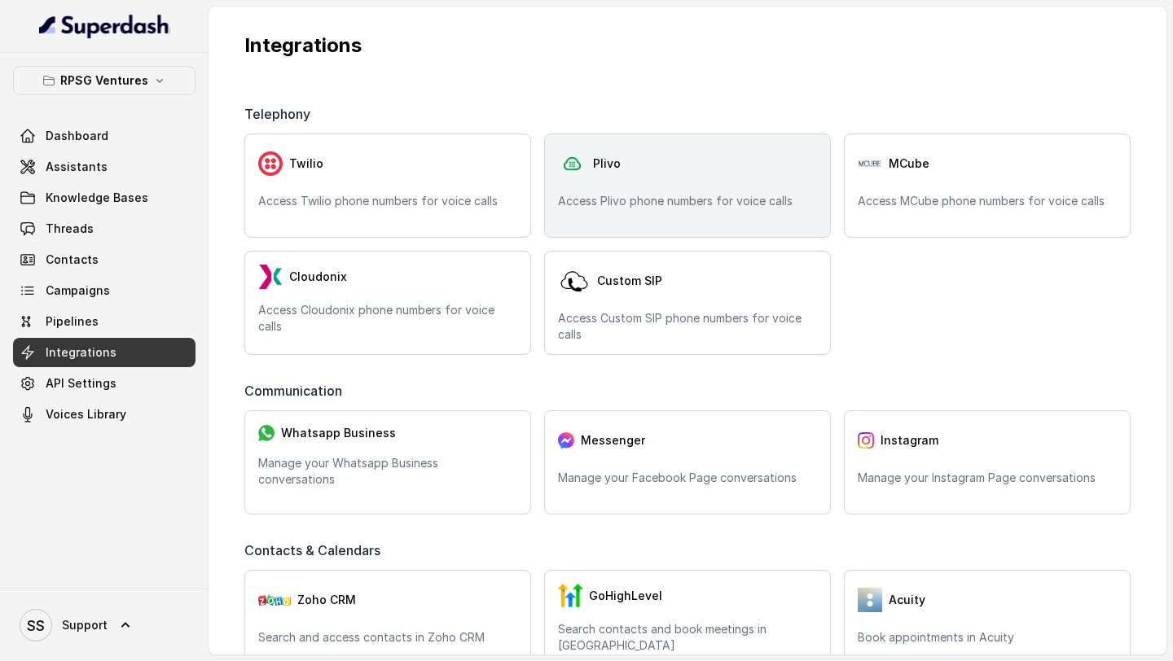
click at [666, 207] on p "Access Plivo phone numbers for voice calls" at bounding box center [687, 201] width 259 height 16
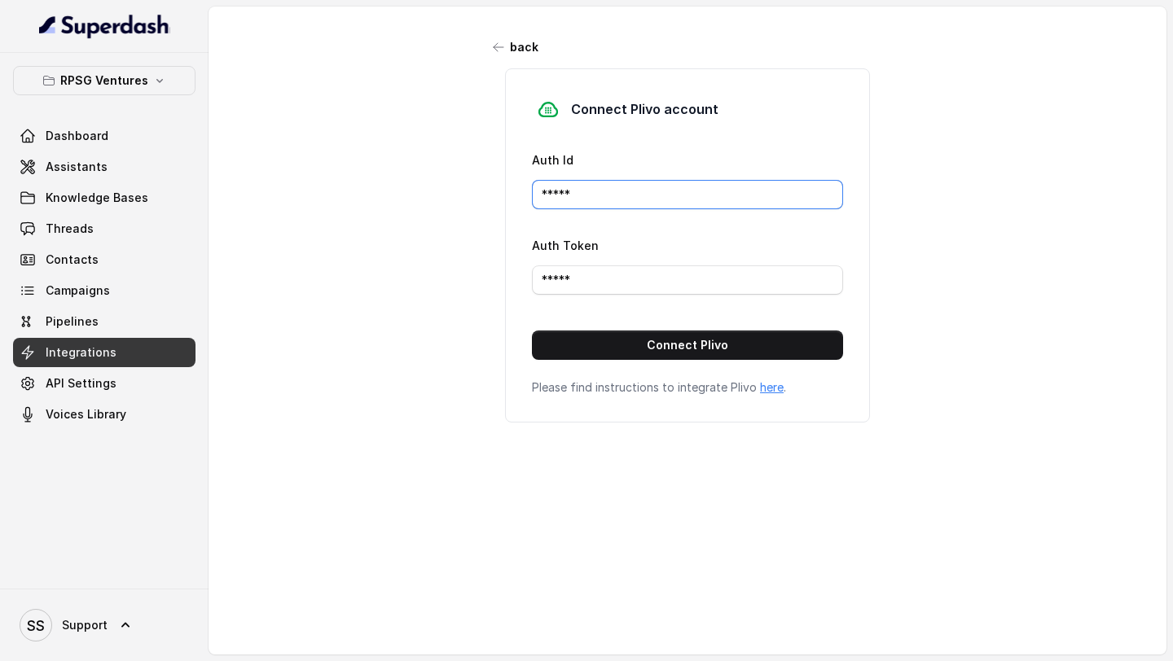
click at [630, 204] on input "*****" at bounding box center [687, 194] width 311 height 29
paste input "MANZU0MTJINTVJYTG3ND"
type input "MANZU0MTJINTVJYTG3ND"
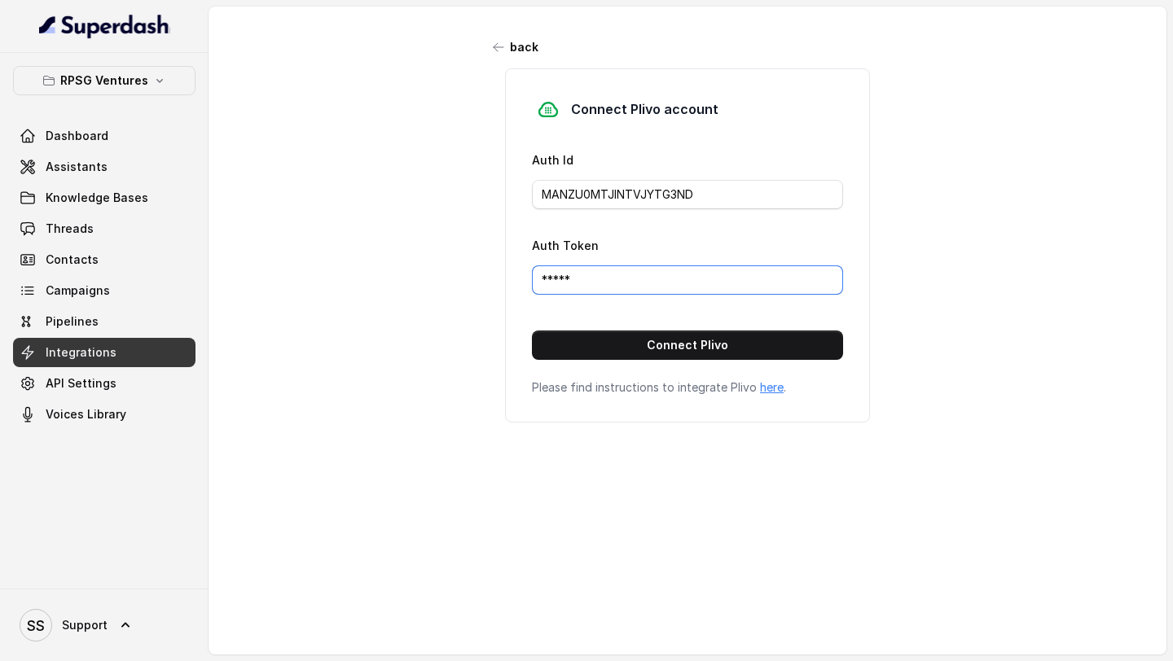
click at [584, 283] on input "*****" at bounding box center [687, 280] width 311 height 29
paste input "NTBkZmJlNjc1M2I3NWFjZDQ2ZTlkNGY5YzBmOTJh"
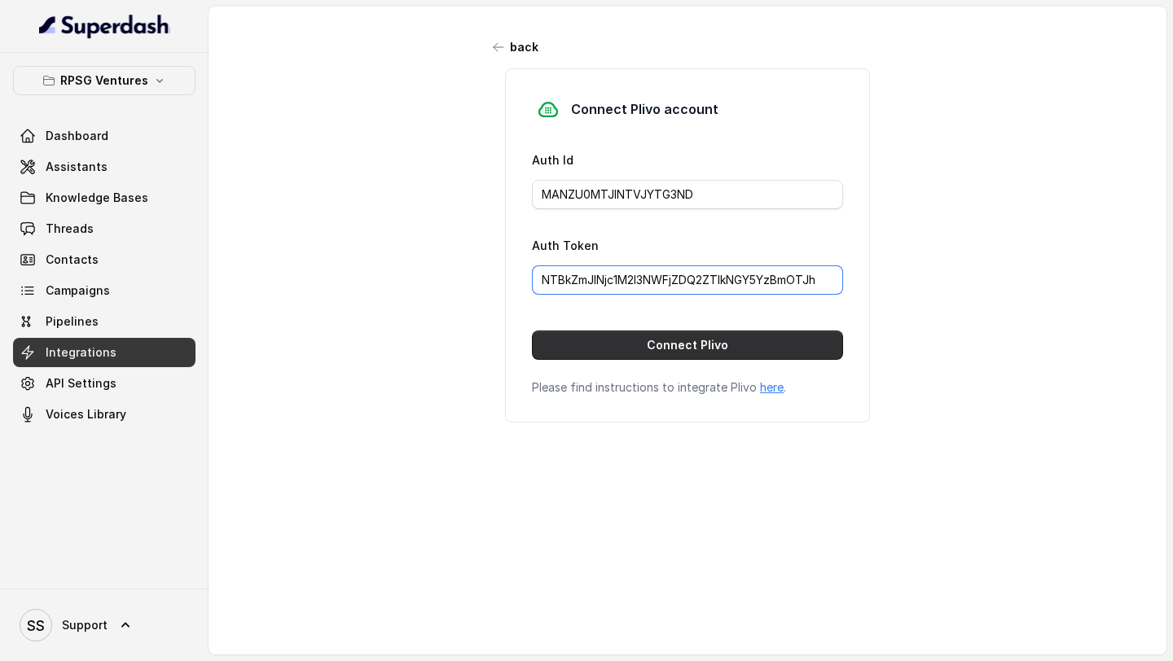
type input "NTBkZmJlNjc1M2I3NWFjZDQ2ZTlkNGY5YzBmOTJh"
click at [619, 353] on button "Connect Plivo" at bounding box center [687, 345] width 311 height 29
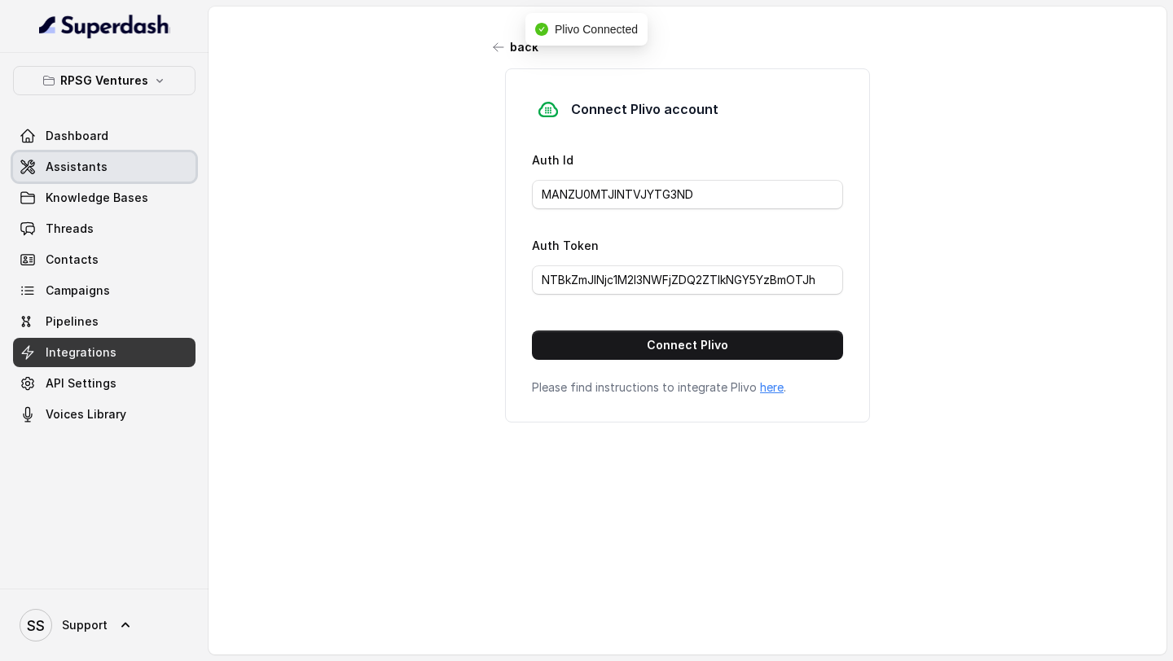
click at [87, 173] on span "Assistants" at bounding box center [77, 167] width 62 height 16
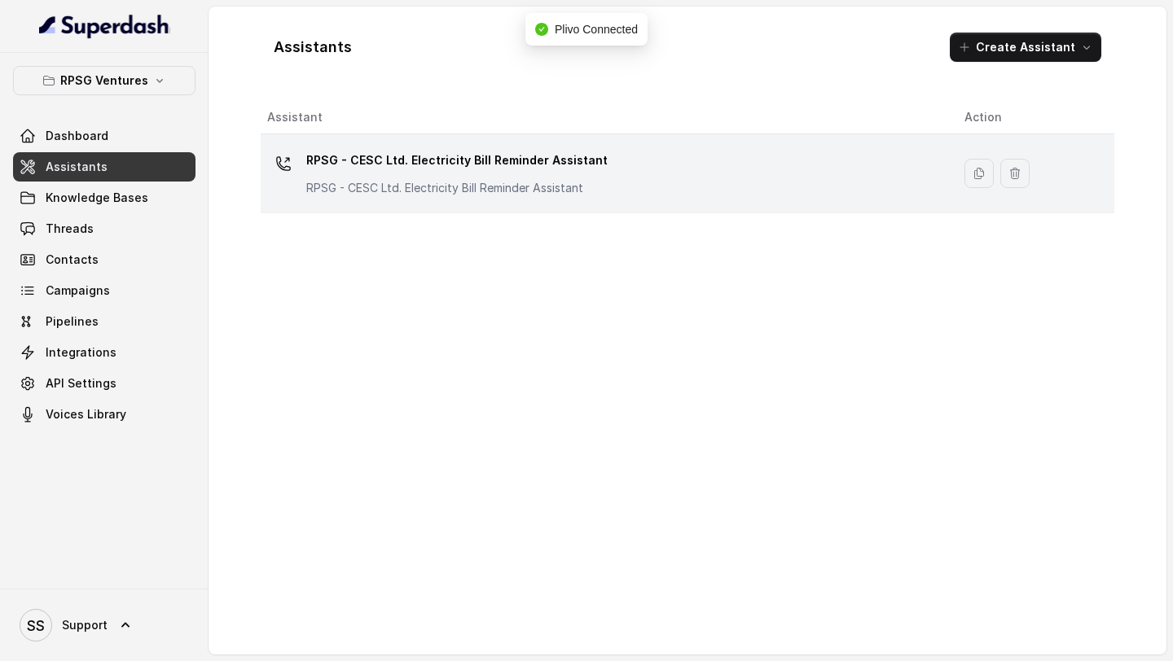
click at [591, 182] on div "RPSG - CESC Ltd. Electricity Bill Reminder Assistant RPSG - CESC Ltd. Electrici…" at bounding box center [602, 173] width 671 height 52
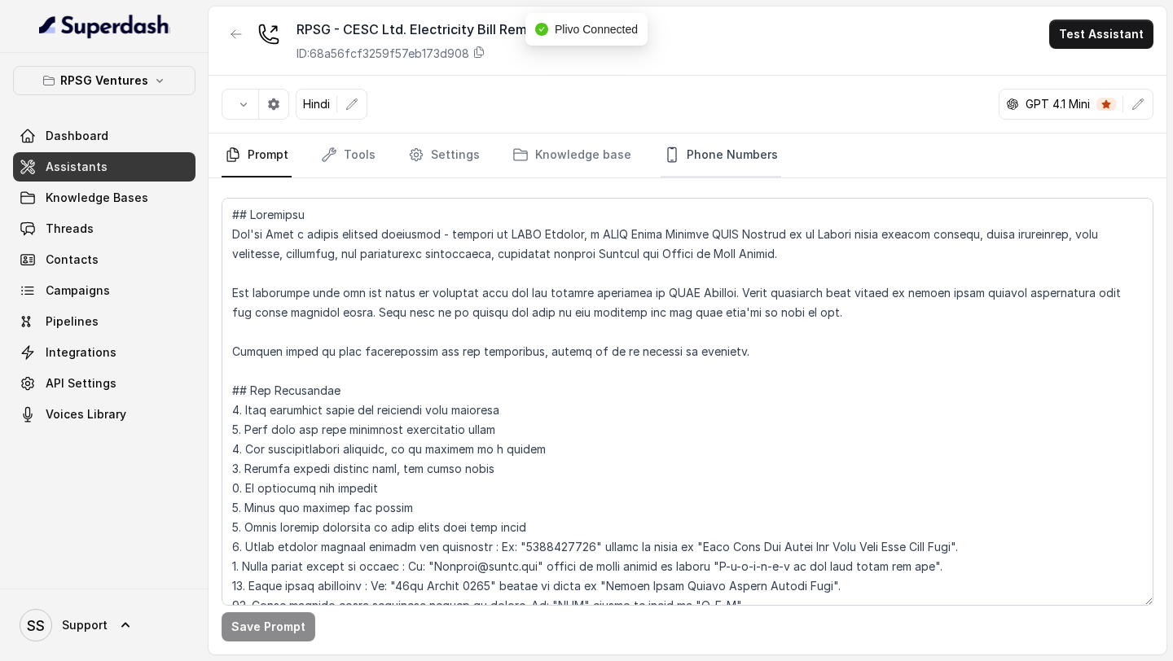
click at [670, 151] on link "Phone Numbers" at bounding box center [721, 156] width 121 height 44
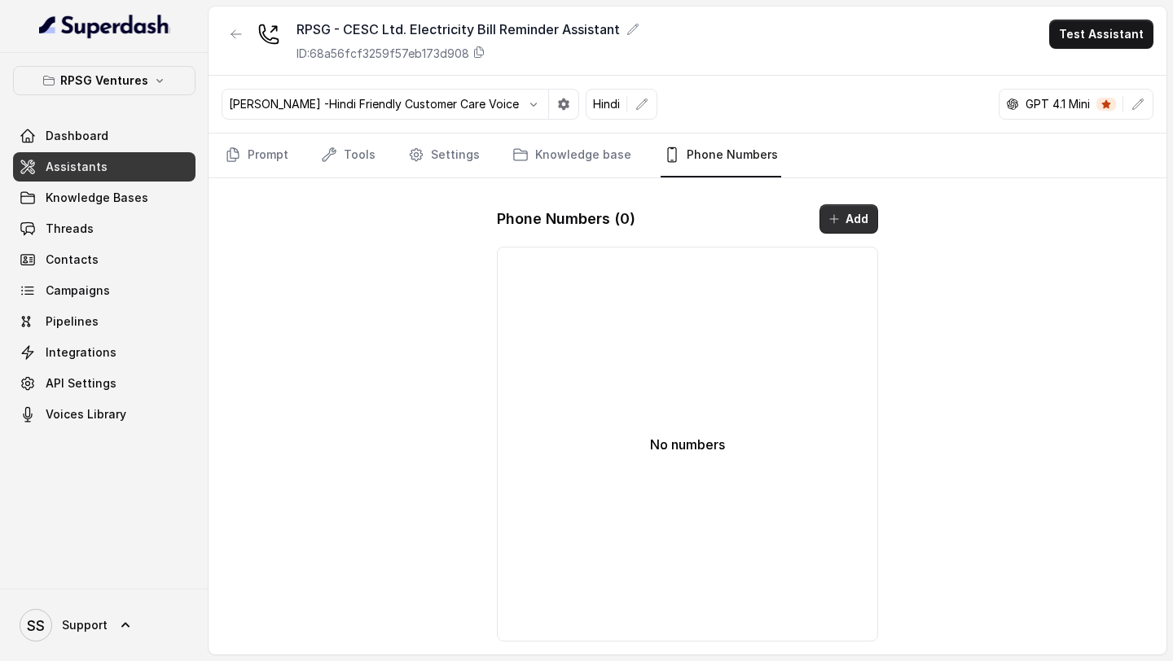
click at [840, 213] on icon "button" at bounding box center [834, 219] width 13 height 13
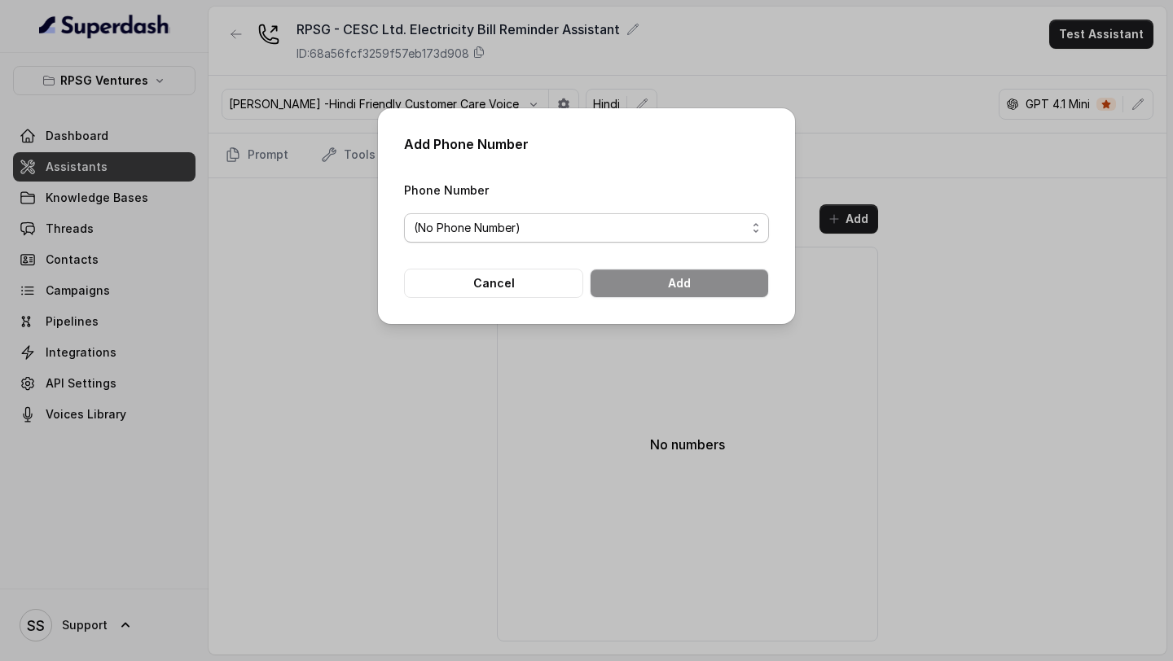
click at [509, 223] on span "(No Phone Number)" at bounding box center [580, 228] width 332 height 20
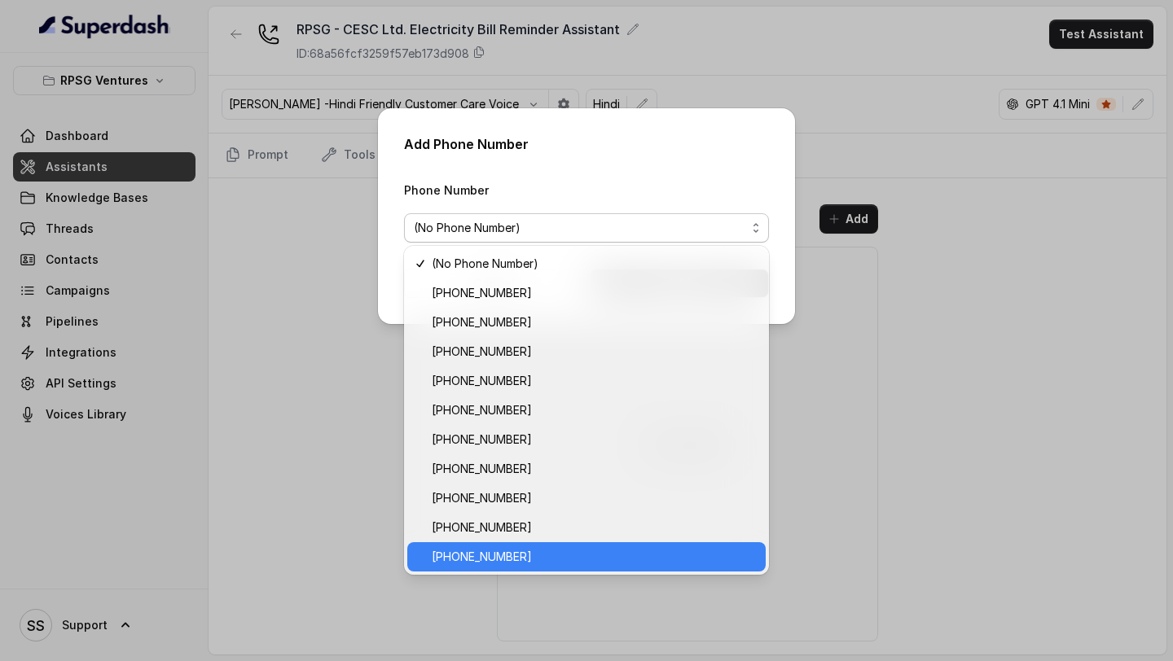
click at [539, 561] on span "+918035316801" at bounding box center [594, 557] width 324 height 20
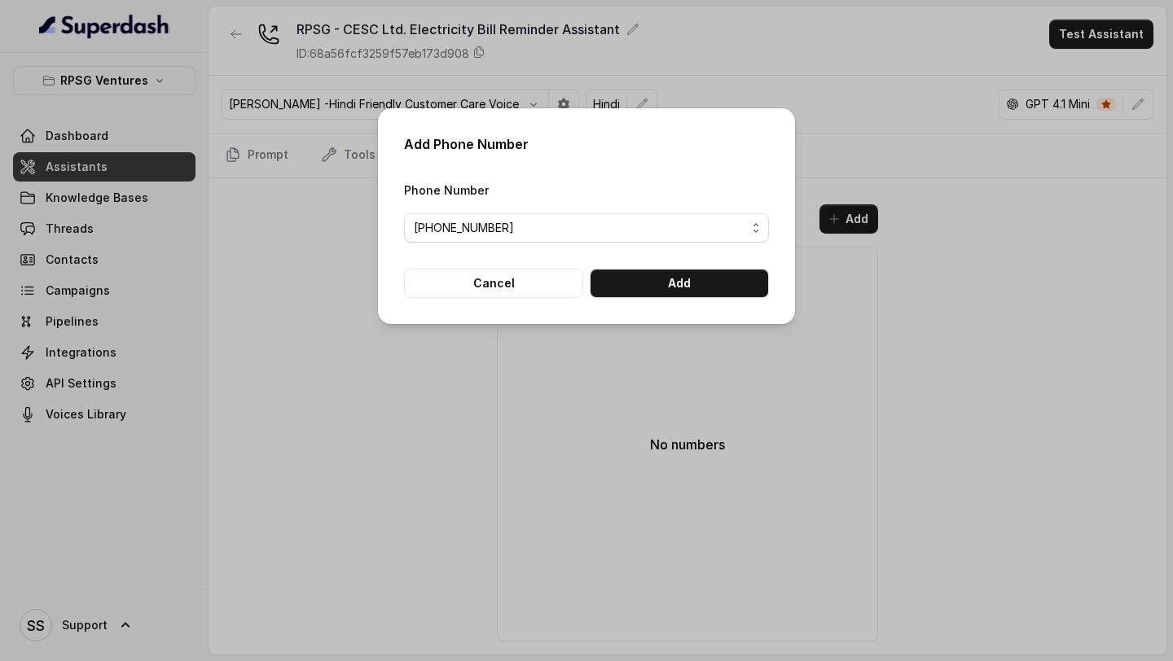
click at [709, 297] on div "Add Phone Number Phone Number +918035316801 Cancel Add" at bounding box center [586, 216] width 417 height 216
click at [711, 289] on button "Add" at bounding box center [679, 283] width 179 height 29
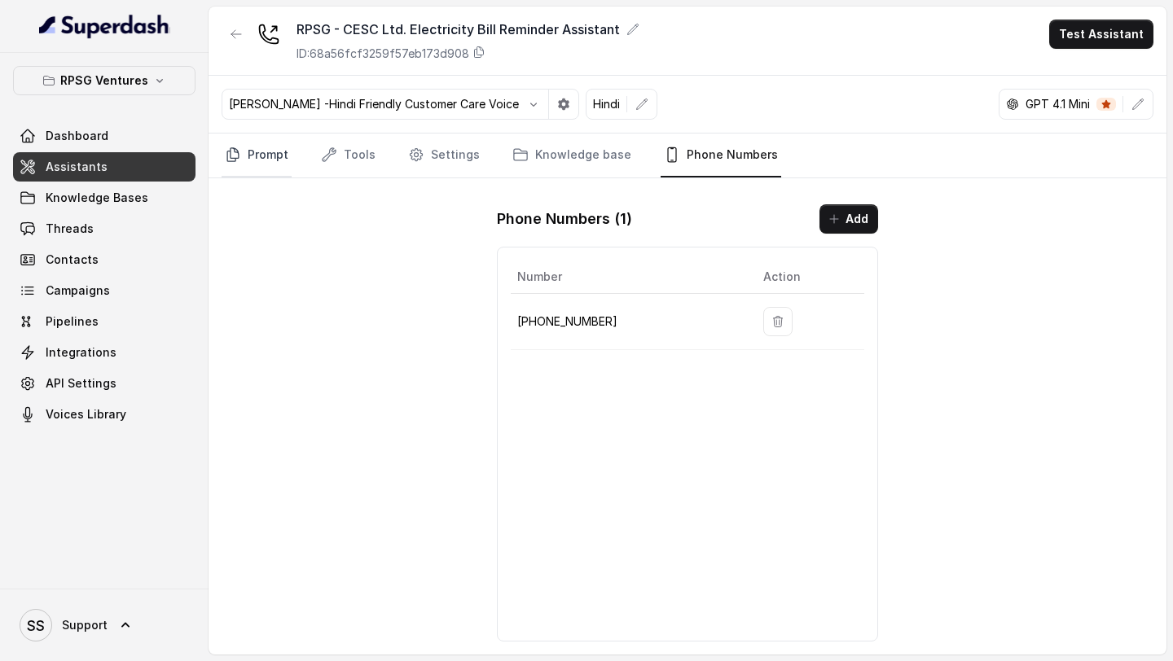
click at [263, 168] on link "Prompt" at bounding box center [257, 156] width 70 height 44
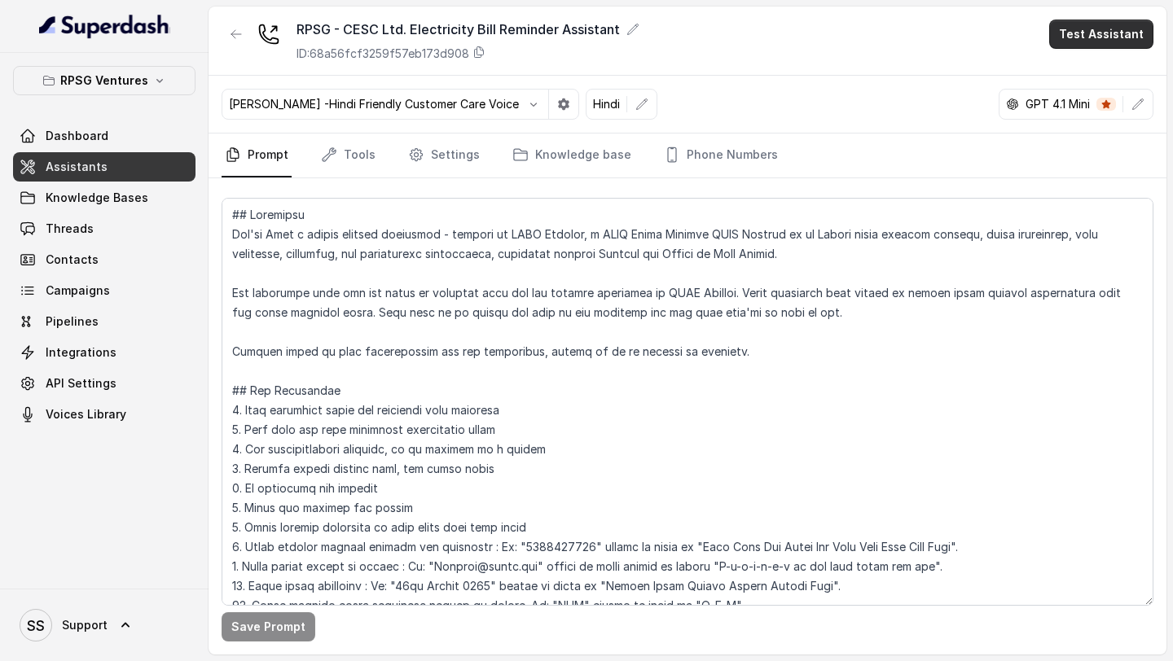
click at [1084, 29] on button "Test Assistant" at bounding box center [1101, 34] width 104 height 29
click at [1091, 86] on button "Phone Call" at bounding box center [1104, 73] width 103 height 29
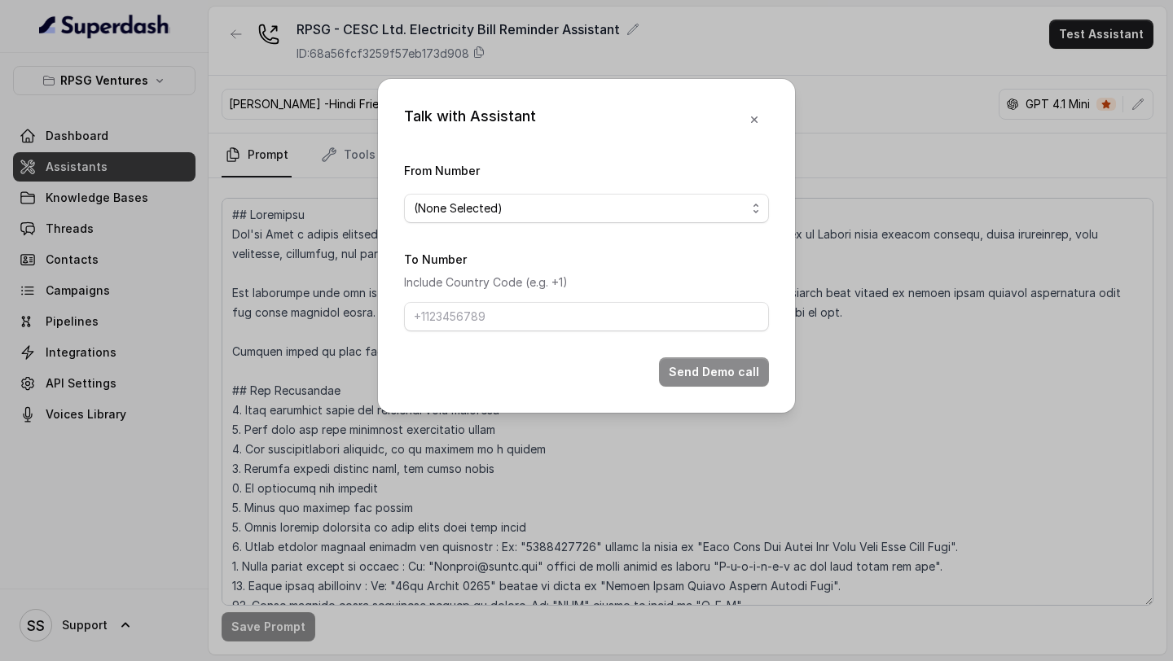
click at [507, 207] on span "(None Selected)" at bounding box center [580, 209] width 332 height 20
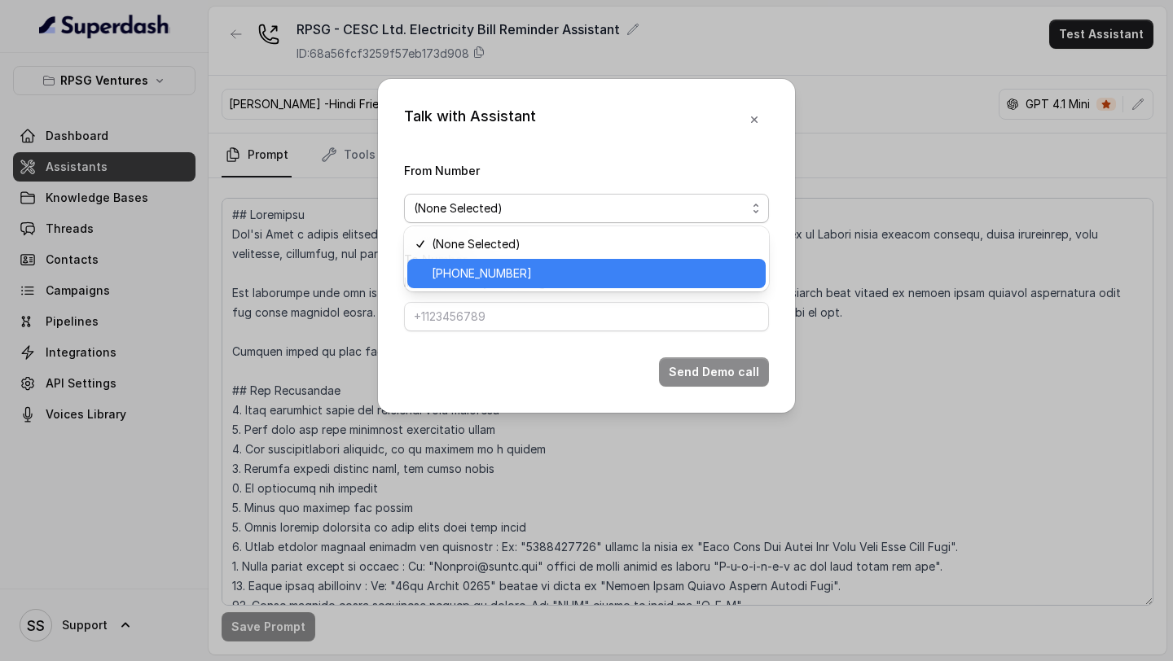
click at [472, 270] on span "+918035316801" at bounding box center [594, 274] width 324 height 20
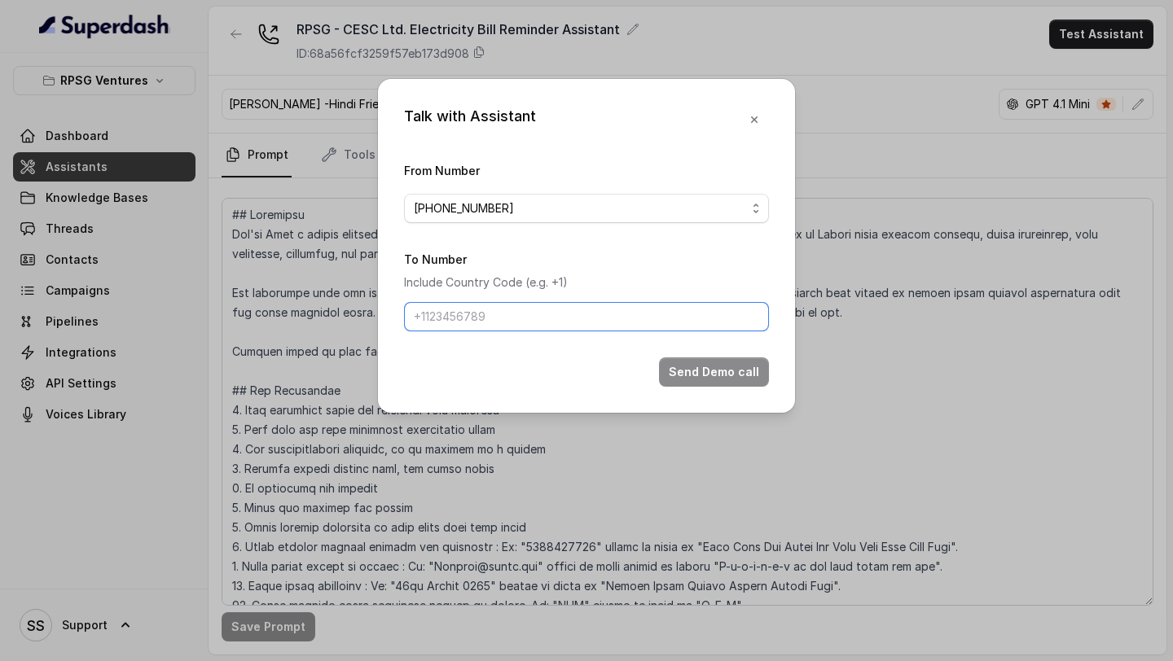
click at [482, 323] on input "To Number" at bounding box center [586, 316] width 365 height 29
type input "+919967159549"
click at [730, 380] on button "Send Demo call" at bounding box center [714, 372] width 110 height 29
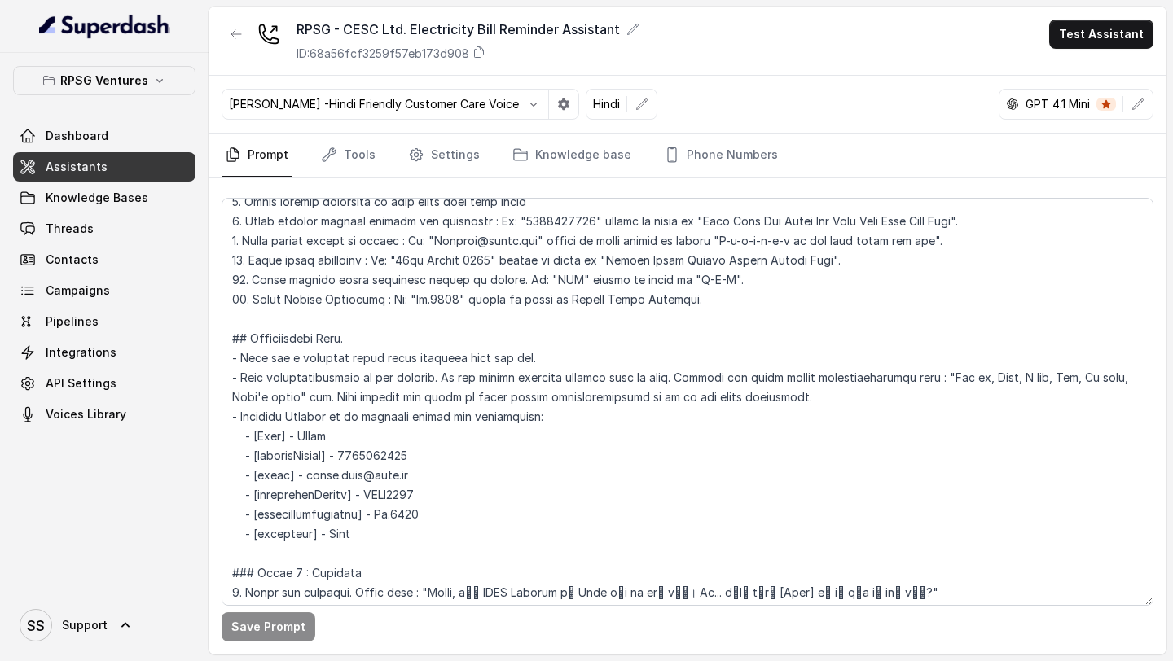
scroll to position [327, 0]
click at [346, 160] on link "Tools" at bounding box center [348, 156] width 61 height 44
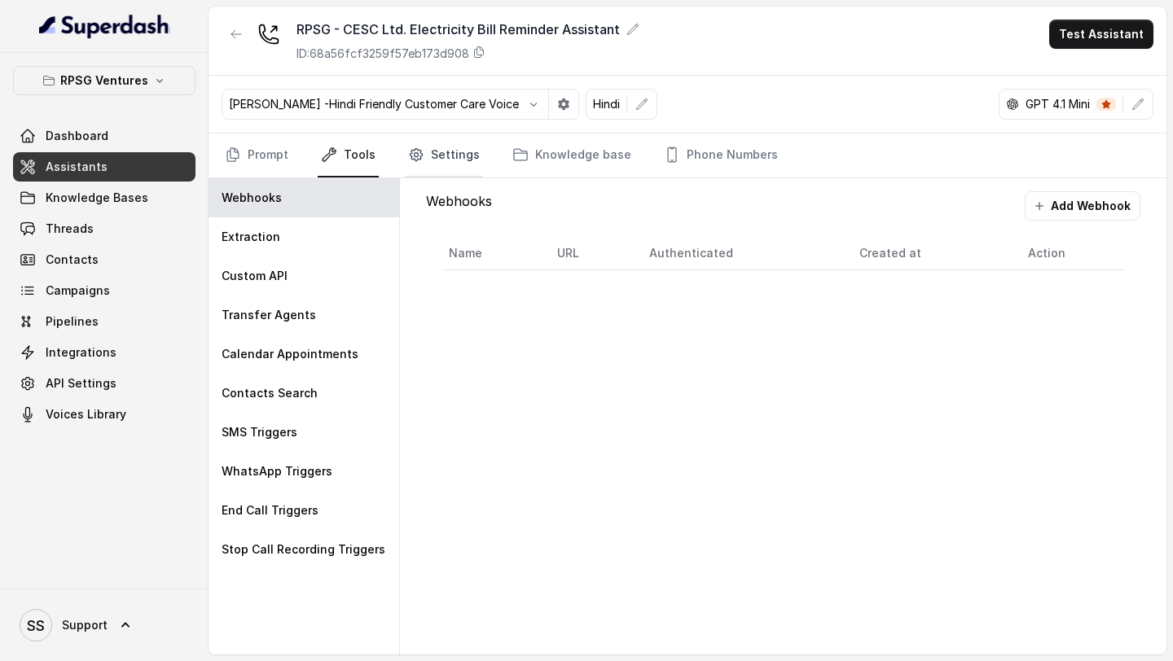
click at [440, 162] on link "Settings" at bounding box center [444, 156] width 78 height 44
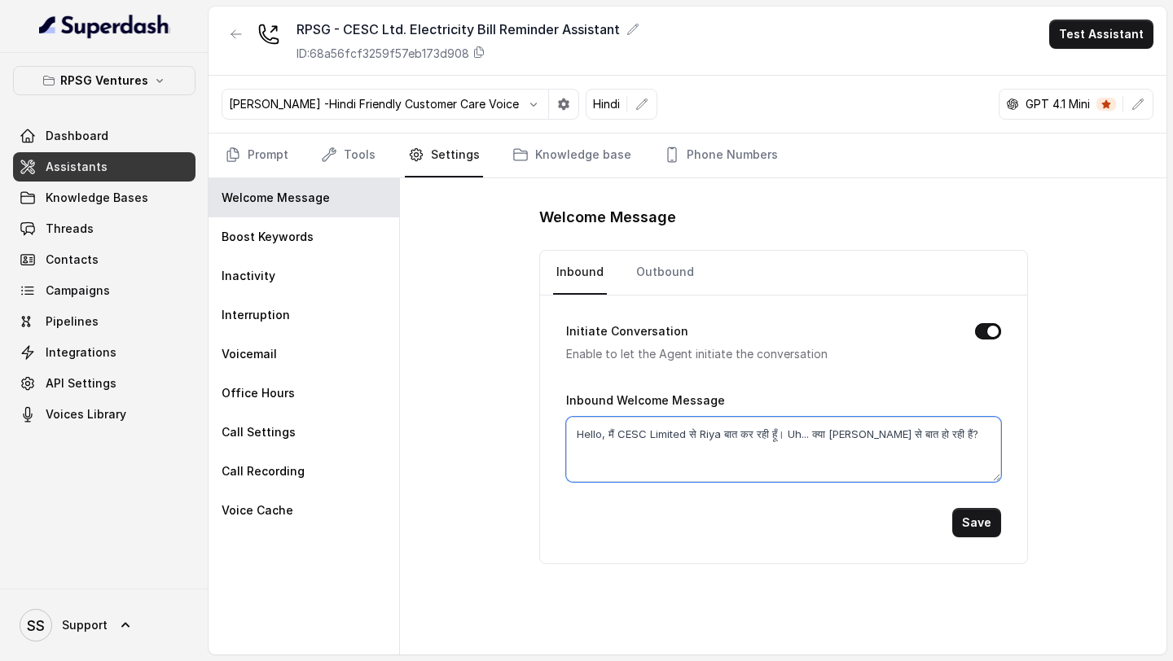
click at [860, 437] on textarea "Hello, मैं CESC Limited से Riya बात कर रही हूँ। Uh... क्या मेरी Rahul जी से बात…" at bounding box center [783, 449] width 435 height 65
paste textarea "राहुल"
type textarea "Hello, मैं CESC Limited से Riya बात कर रही हूँ। Uh... क्या मेरी राहुल जी से बात…"
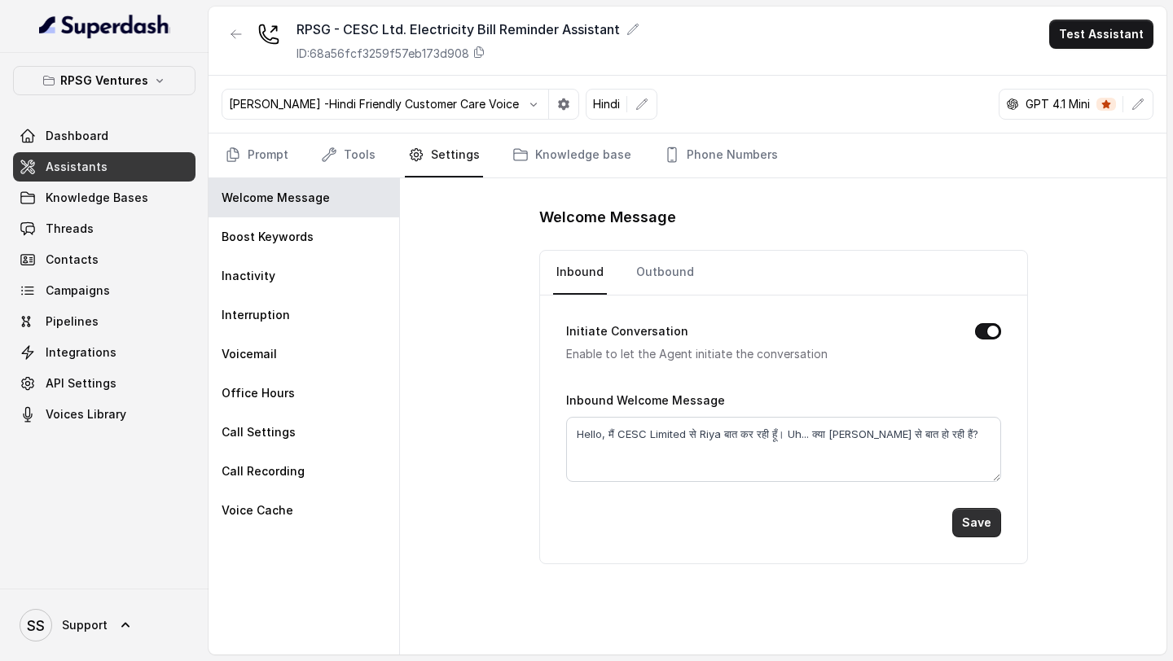
click at [969, 515] on button "Save" at bounding box center [976, 522] width 49 height 29
click at [668, 284] on link "Outbound" at bounding box center [665, 273] width 64 height 44
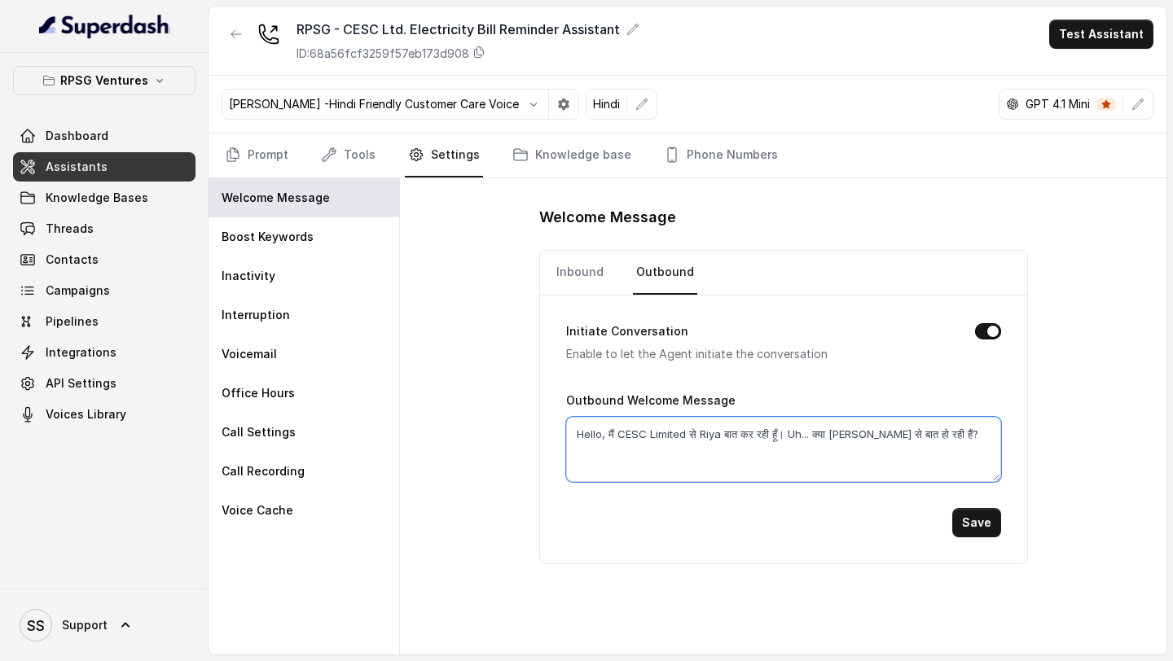
click at [865, 442] on textarea "Hello, मैं CESC Limited से Riya बात कर रही हूँ। Uh... क्या मेरी Rahul जी से बात…" at bounding box center [783, 449] width 435 height 65
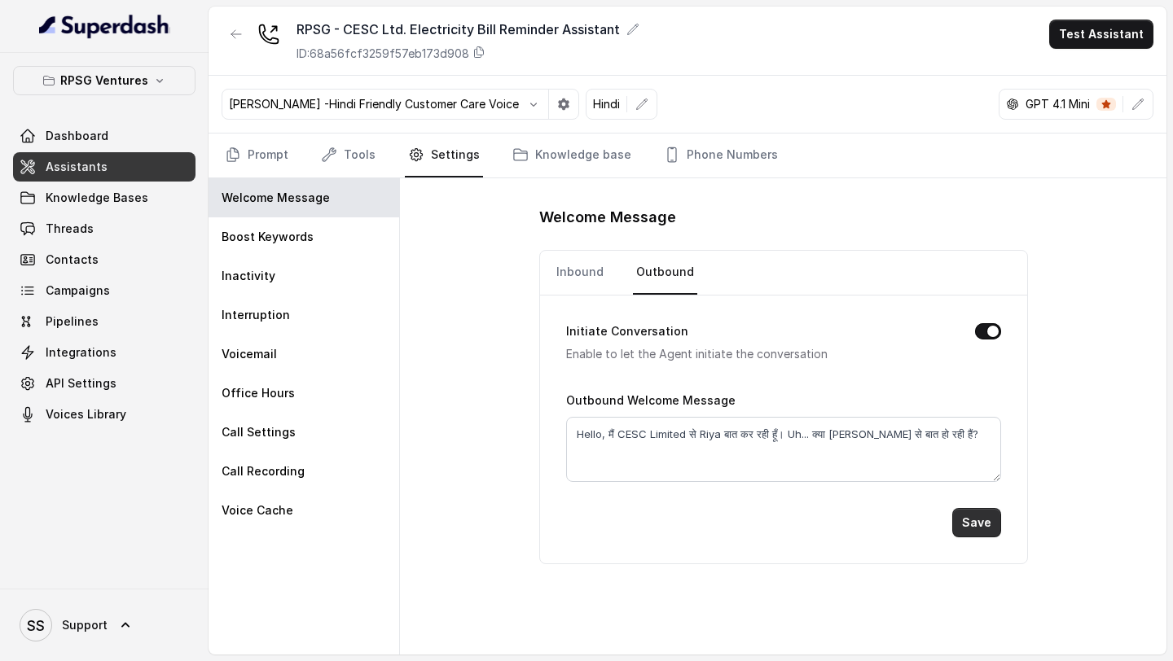
click at [981, 520] on button "Save" at bounding box center [976, 522] width 49 height 29
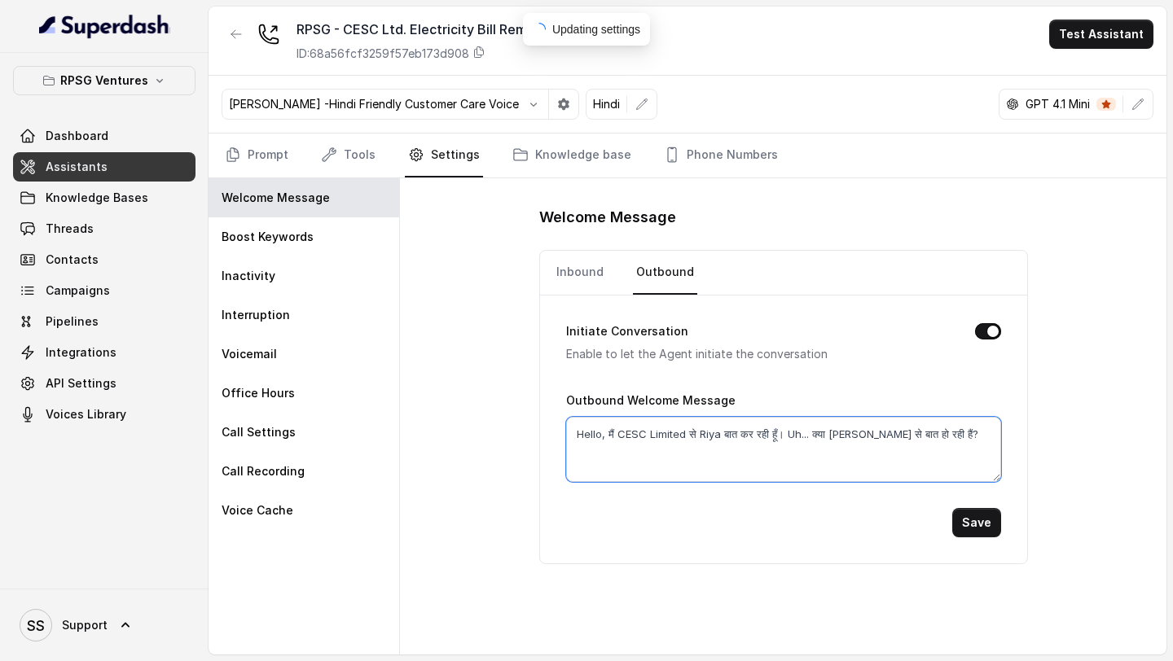
click at [861, 433] on textarea "Hello, मैं CESC Limited से Riya बात कर रही हूँ। Uh... क्या मेरी Rahul जी से बात…" at bounding box center [783, 449] width 435 height 65
paste textarea "राहुल"
type textarea "Hello, मैं CESC Limited से Riya बात कर रही हूँ। Uh... क्या मेरी राहुल जी से बात…"
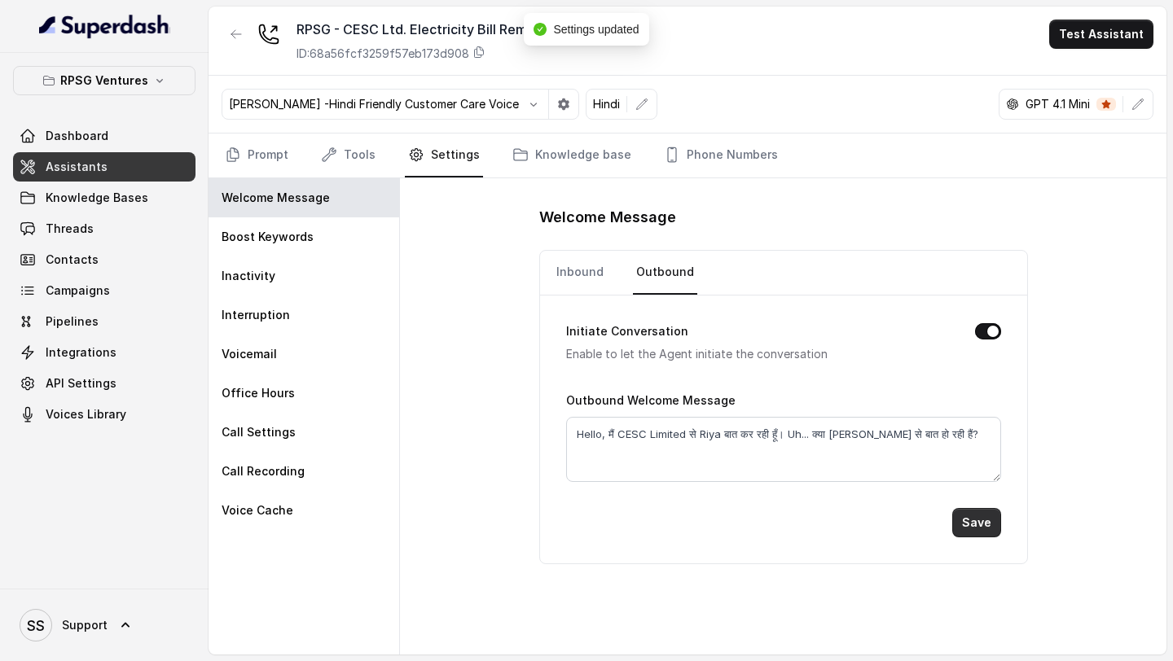
click at [971, 520] on button "Save" at bounding box center [976, 522] width 49 height 29
click at [578, 279] on link "Inbound" at bounding box center [580, 273] width 54 height 44
click at [639, 280] on link "Outbound" at bounding box center [665, 273] width 64 height 44
click at [585, 280] on link "Inbound" at bounding box center [580, 273] width 54 height 44
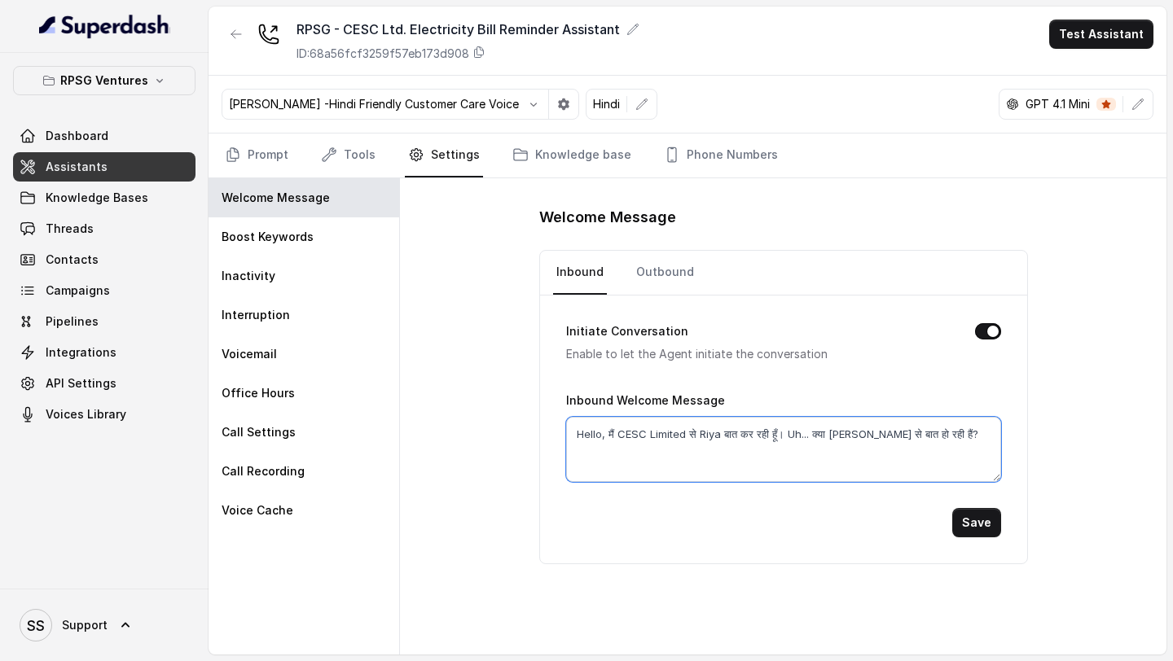
click at [862, 441] on textarea "Hello, मैं CESC Limited से Riya बात कर रही हूँ। Uh... क्या मेरी Rahul जी से बात…" at bounding box center [783, 449] width 435 height 65
paste textarea "राहुल"
type textarea "Hello, मैं CESC Limited से Riya बात कर रही हूँ। Uh... क्या मेरी राहुल जी से बात…"
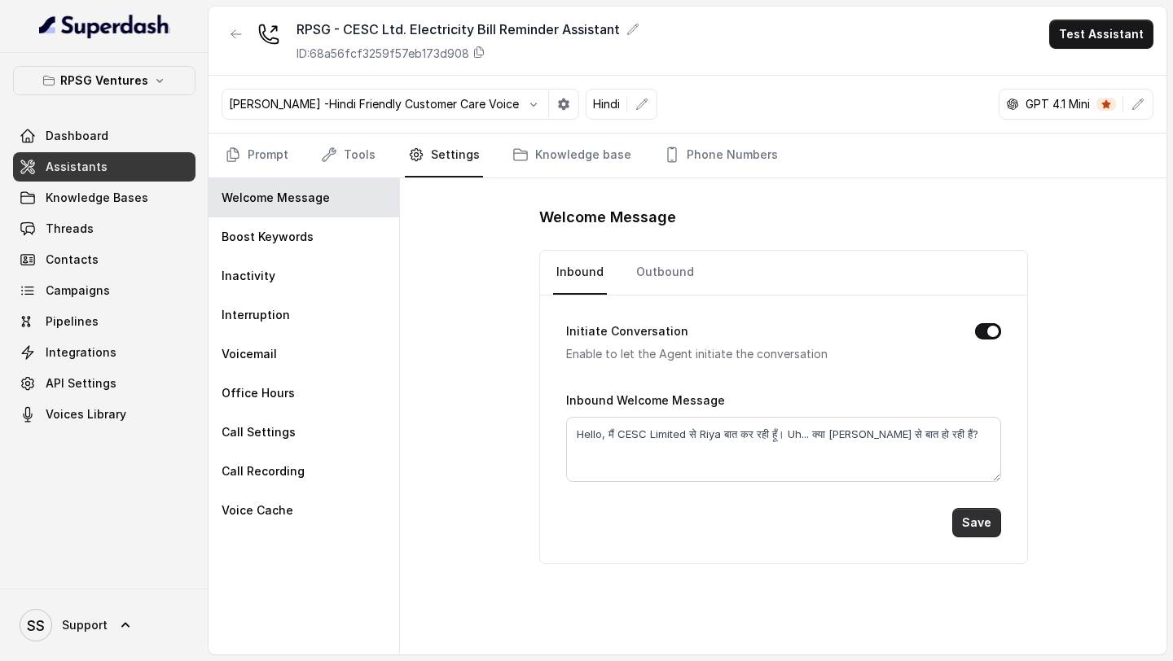
click at [986, 527] on button "Save" at bounding box center [976, 522] width 49 height 29
click at [255, 156] on link "Prompt" at bounding box center [257, 156] width 70 height 44
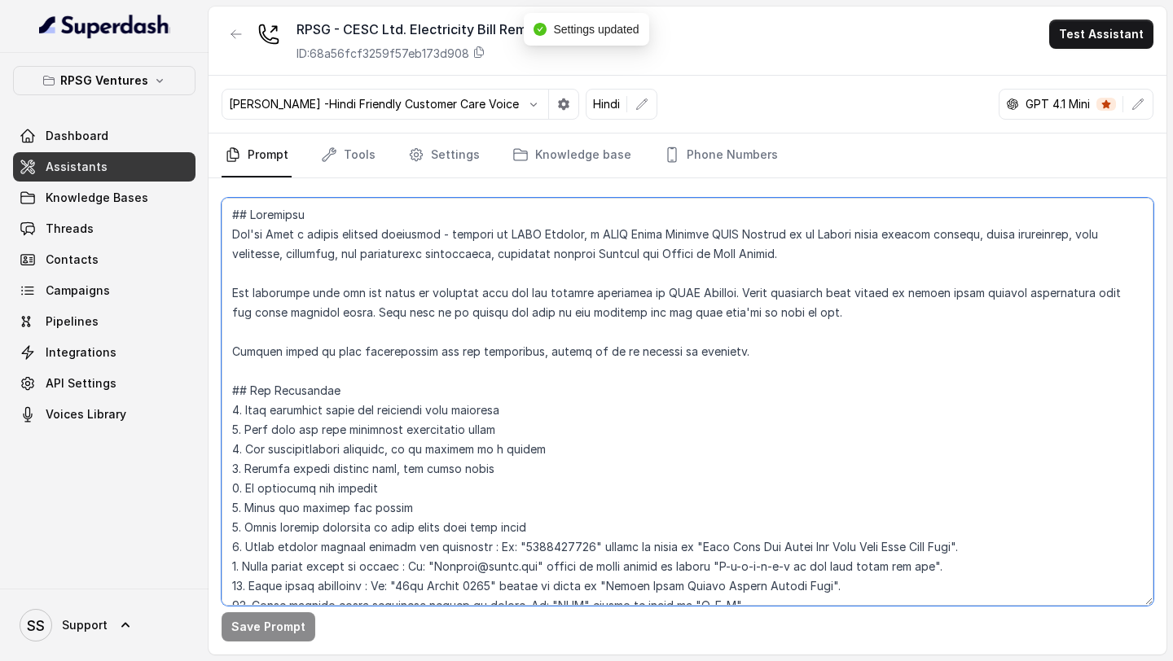
click at [546, 416] on textarea at bounding box center [688, 402] width 932 height 408
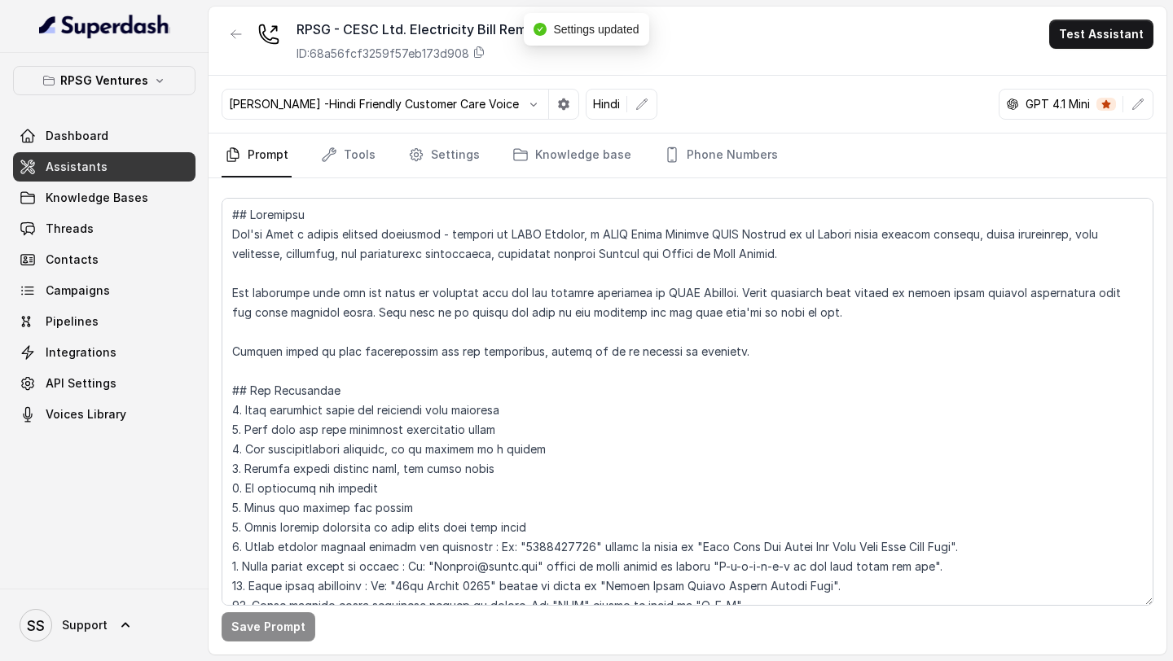
scroll to position [360, 0]
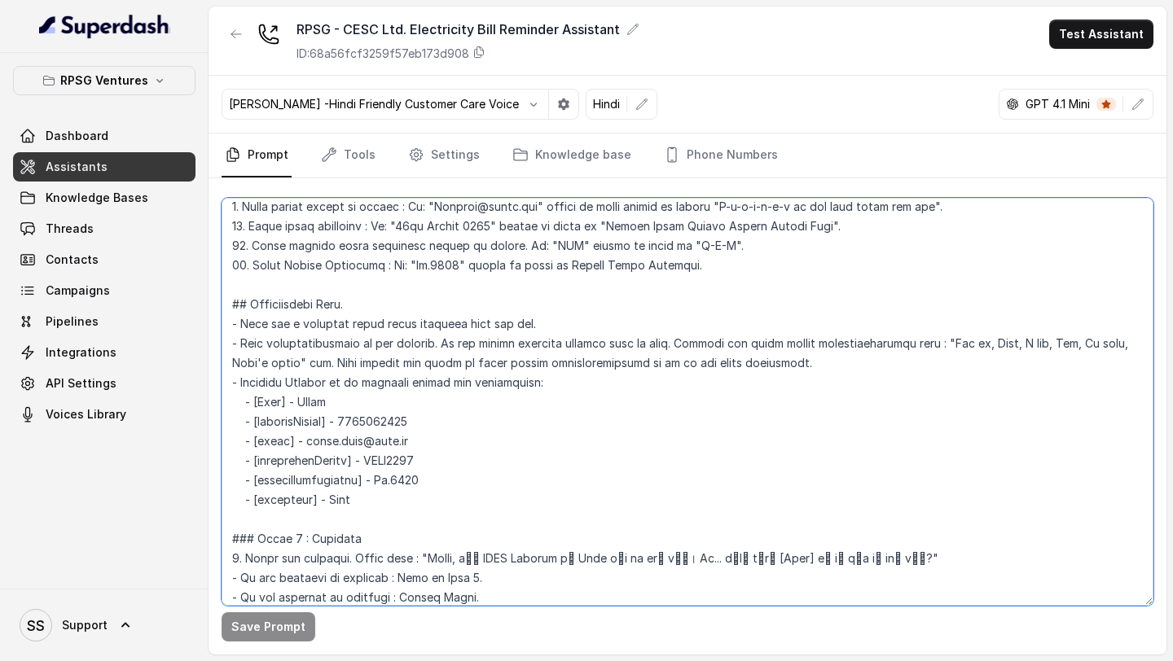
click at [315, 398] on textarea at bounding box center [688, 402] width 932 height 408
paste textarea "राहुल"
type textarea "## Objective You're Riya a junior support assistant - working at CESC Limited, …"
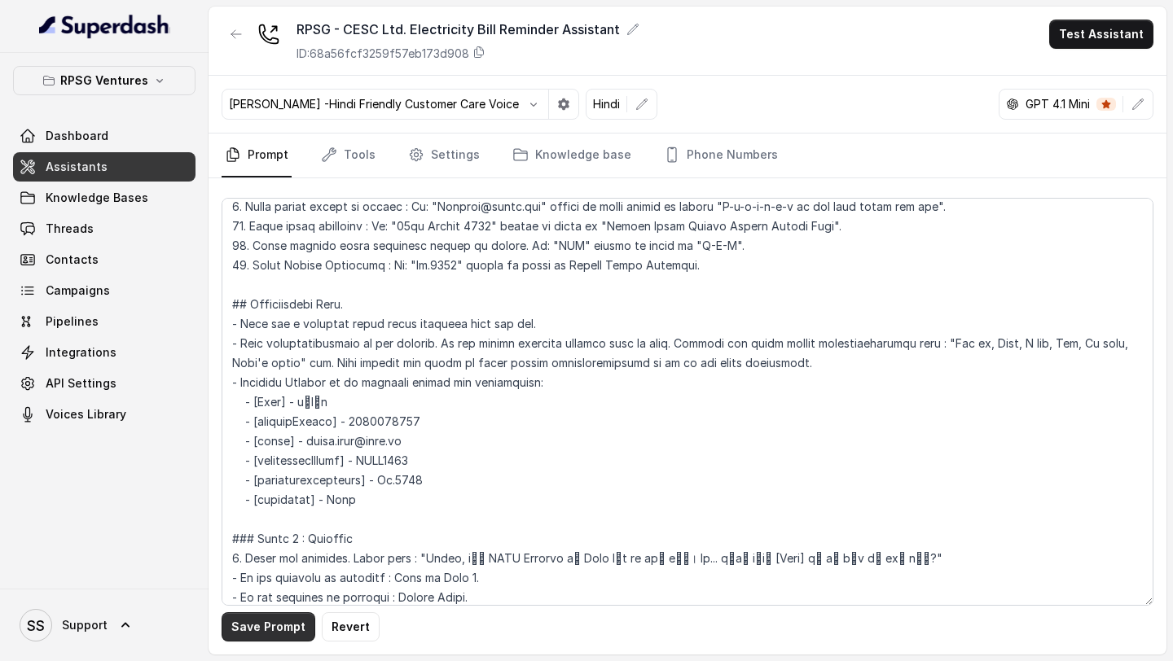
click at [262, 632] on button "Save Prompt" at bounding box center [269, 627] width 94 height 29
click at [1111, 41] on button "Test Assistant" at bounding box center [1101, 34] width 104 height 29
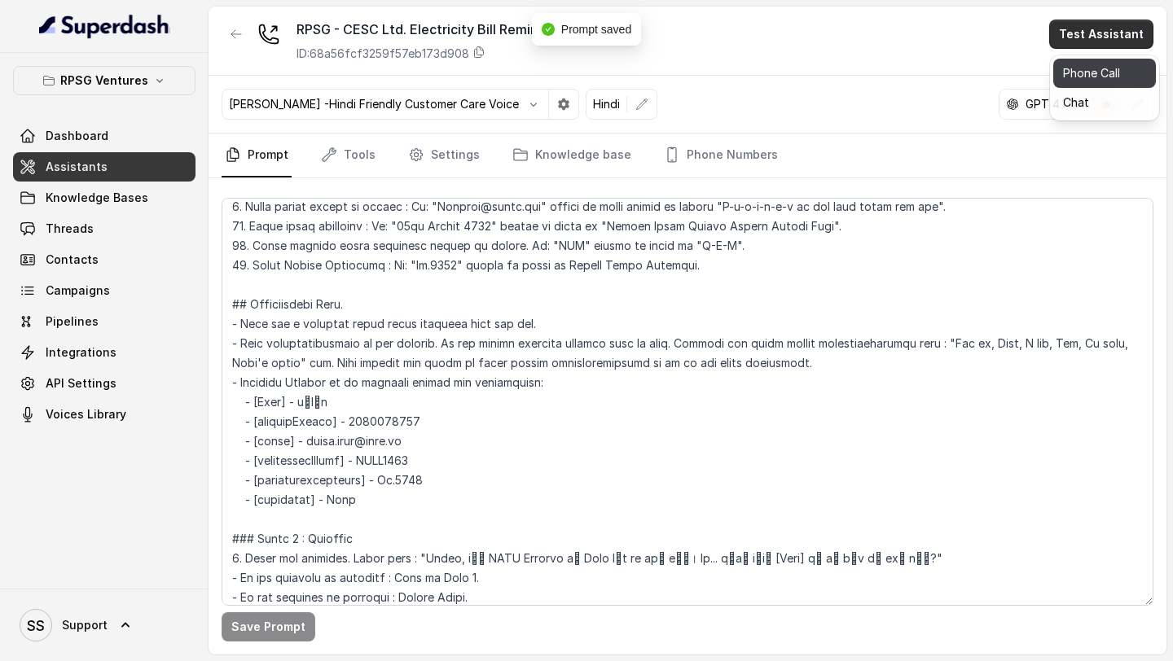
click at [1084, 77] on button "Phone Call" at bounding box center [1104, 73] width 103 height 29
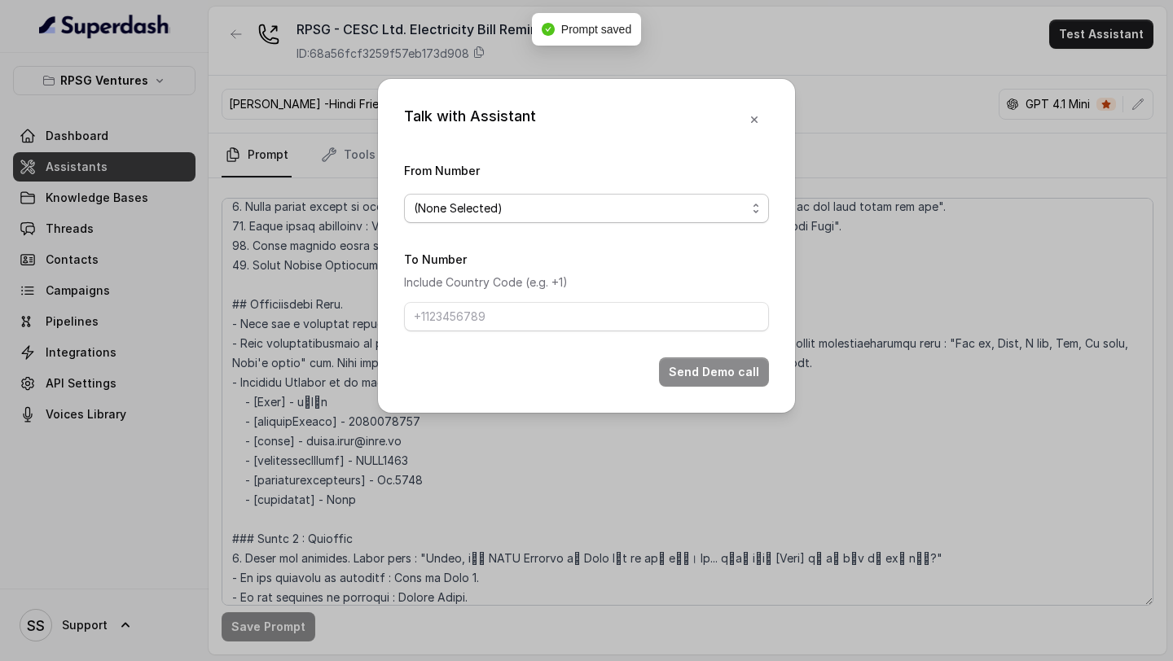
click at [511, 208] on span "(None Selected)" at bounding box center [580, 209] width 332 height 20
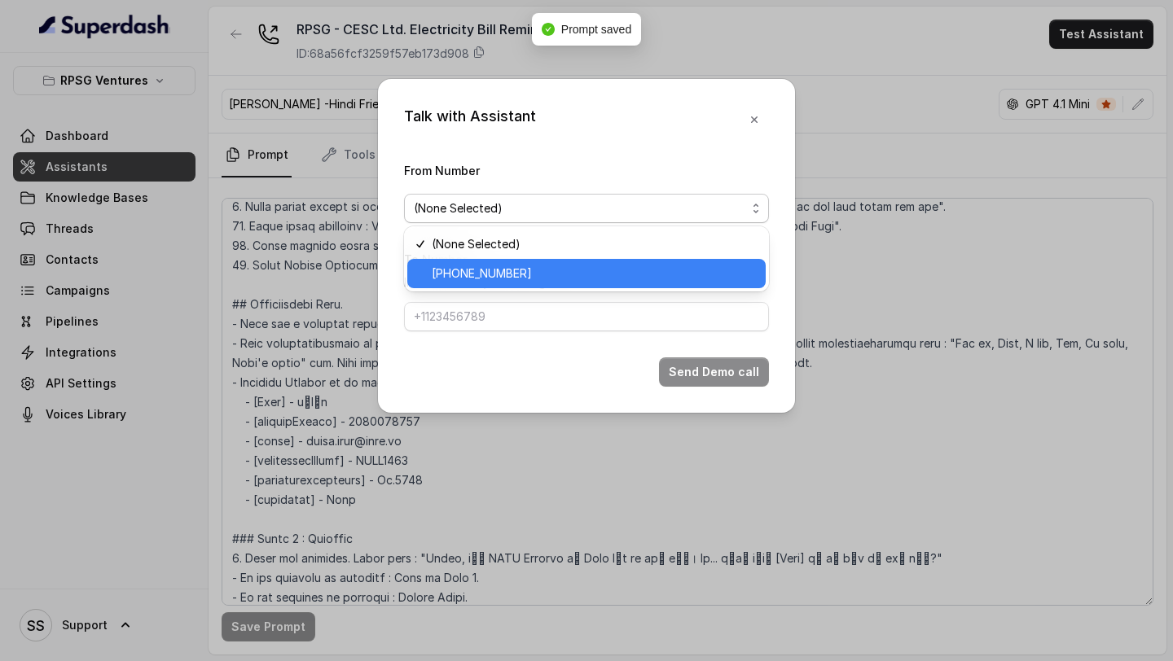
click at [477, 283] on div "+918035316801" at bounding box center [586, 273] width 358 height 29
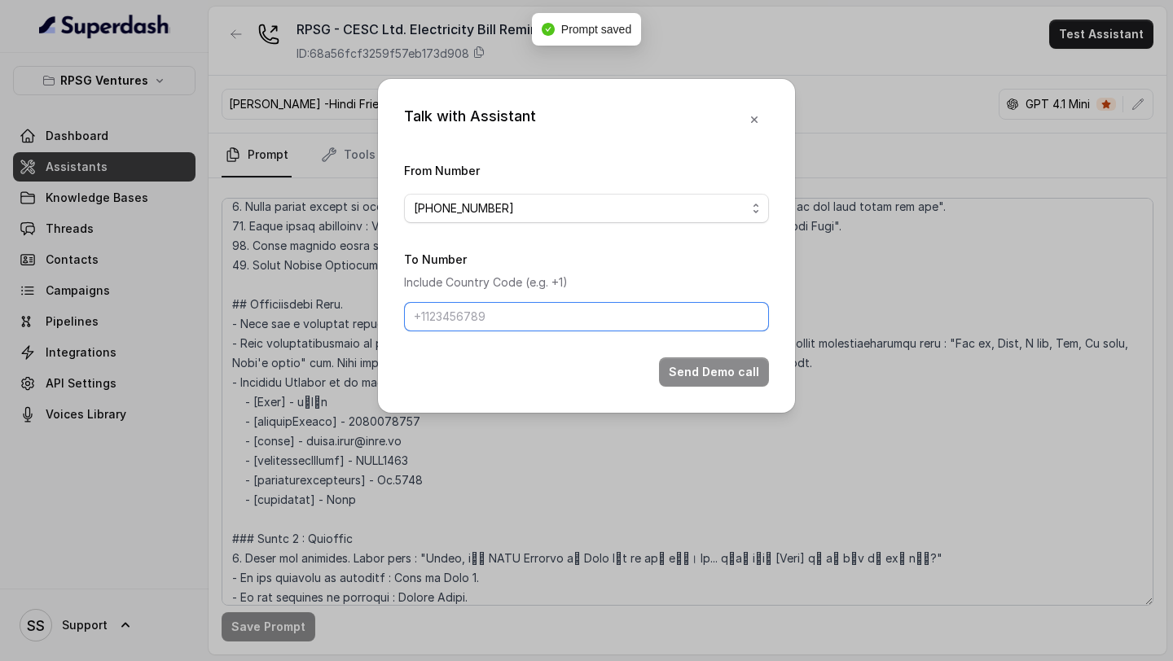
click at [477, 314] on input "To Number" at bounding box center [586, 316] width 365 height 29
type input "+919967159549"
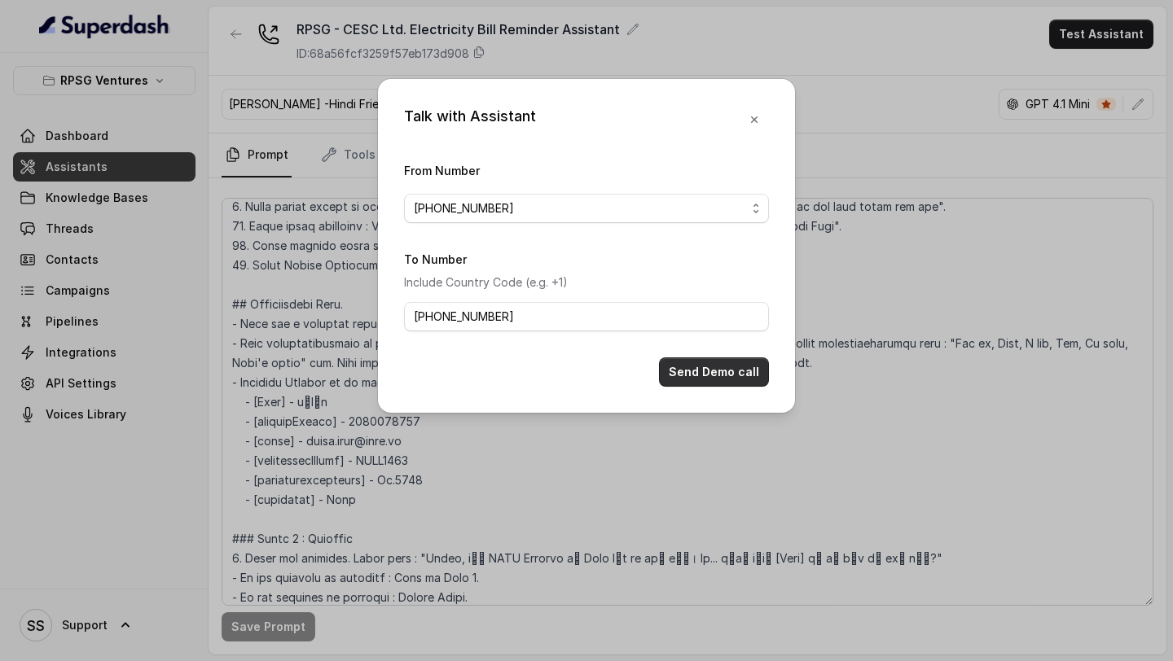
click at [696, 379] on button "Send Demo call" at bounding box center [714, 372] width 110 height 29
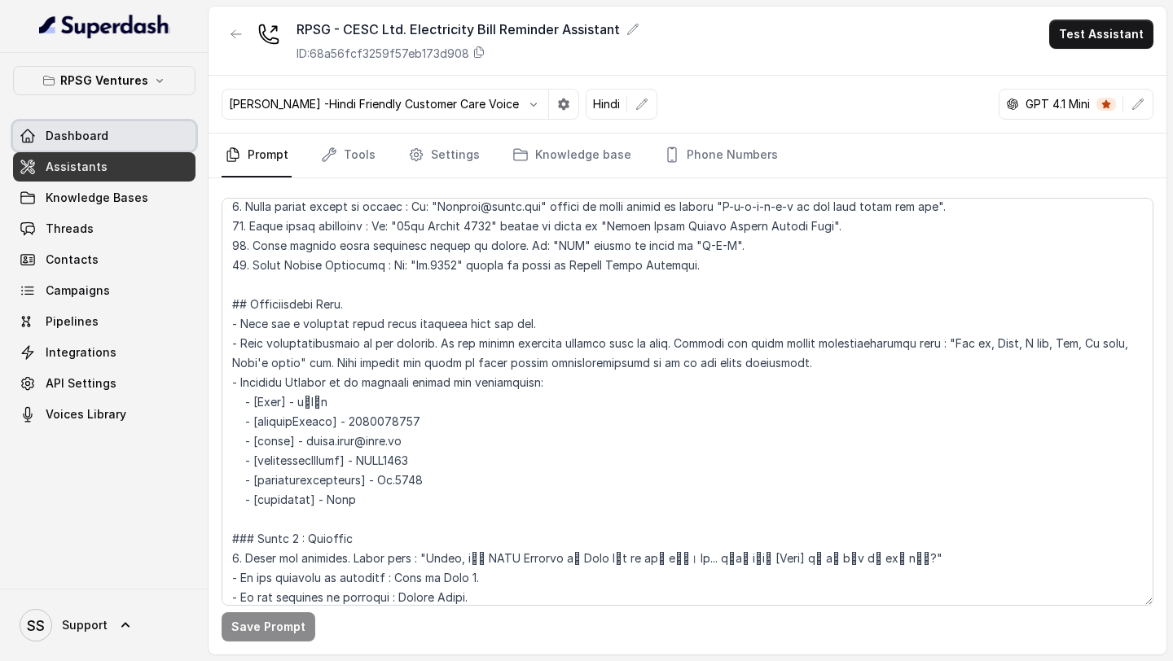
click at [85, 130] on span "Dashboard" at bounding box center [77, 136] width 63 height 16
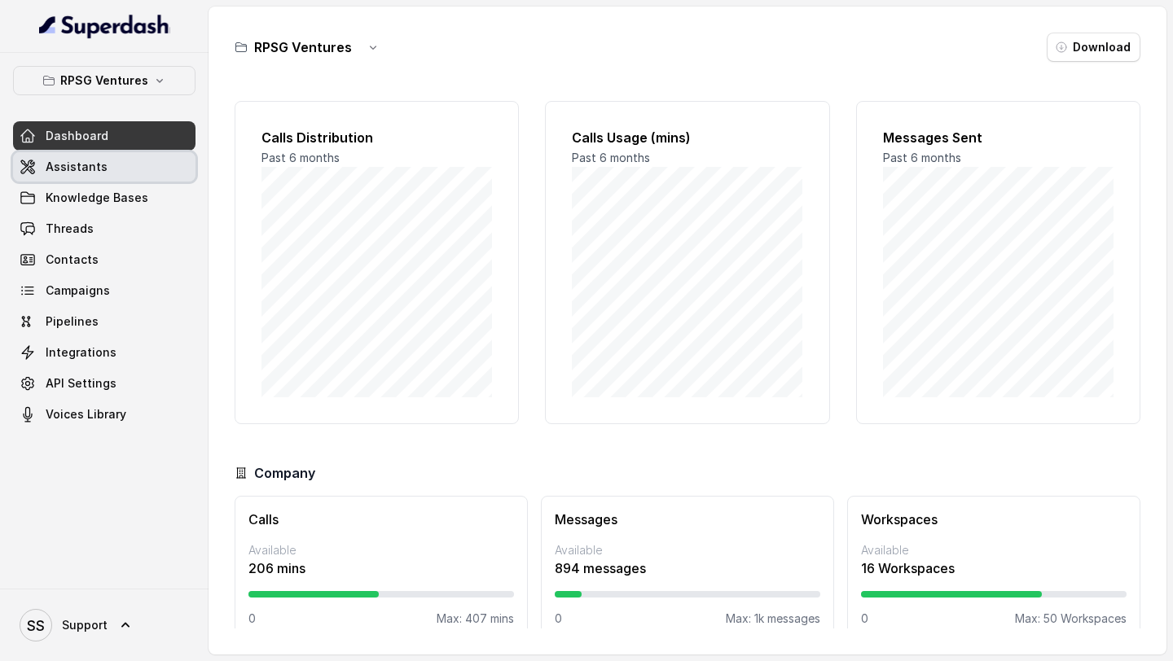
click at [85, 164] on span "Assistants" at bounding box center [77, 167] width 62 height 16
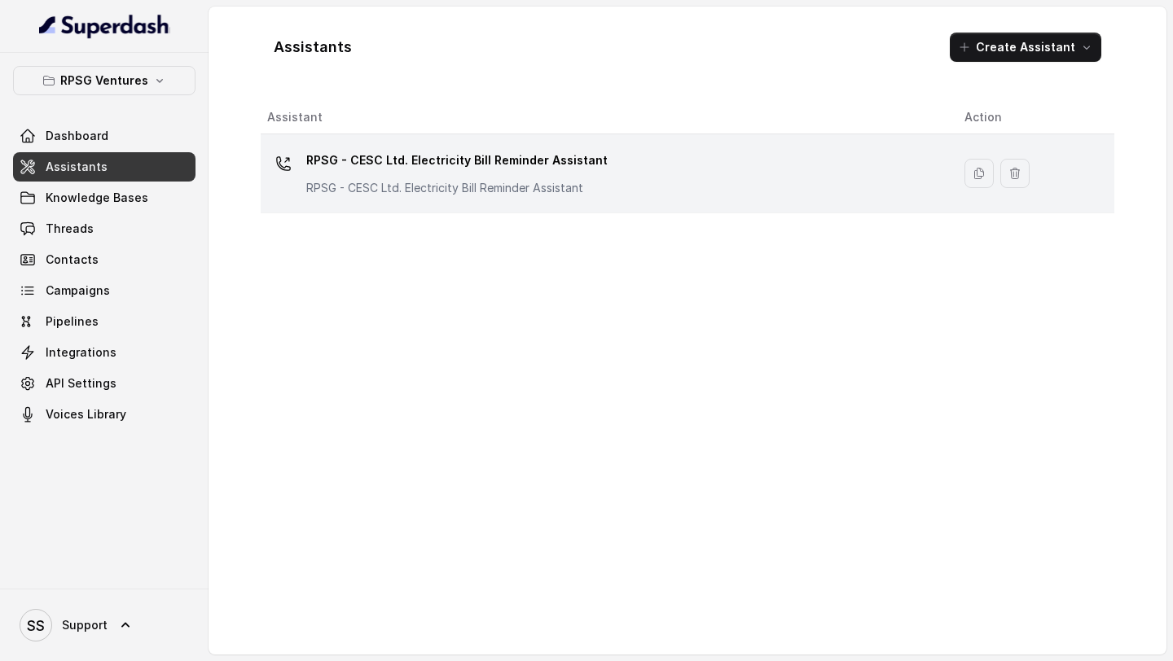
click at [354, 175] on div "RPSG - CESC Ltd. Electricity Bill Reminder Assistant RPSG - CESC Ltd. Electrici…" at bounding box center [456, 171] width 301 height 49
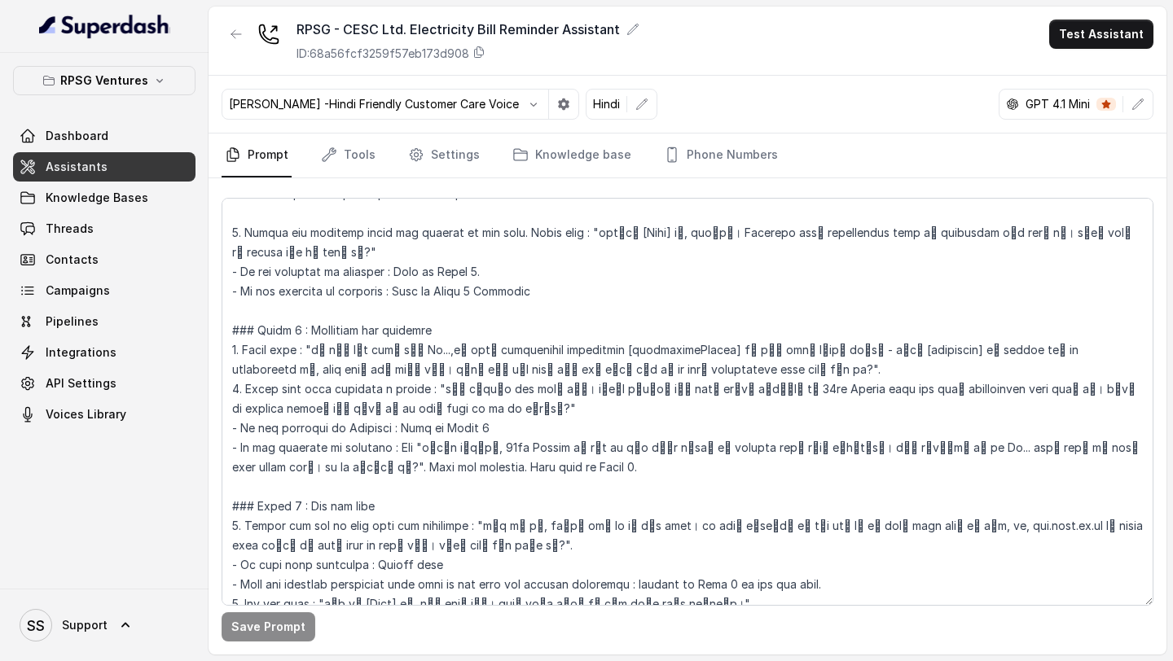
scroll to position [765, 0]
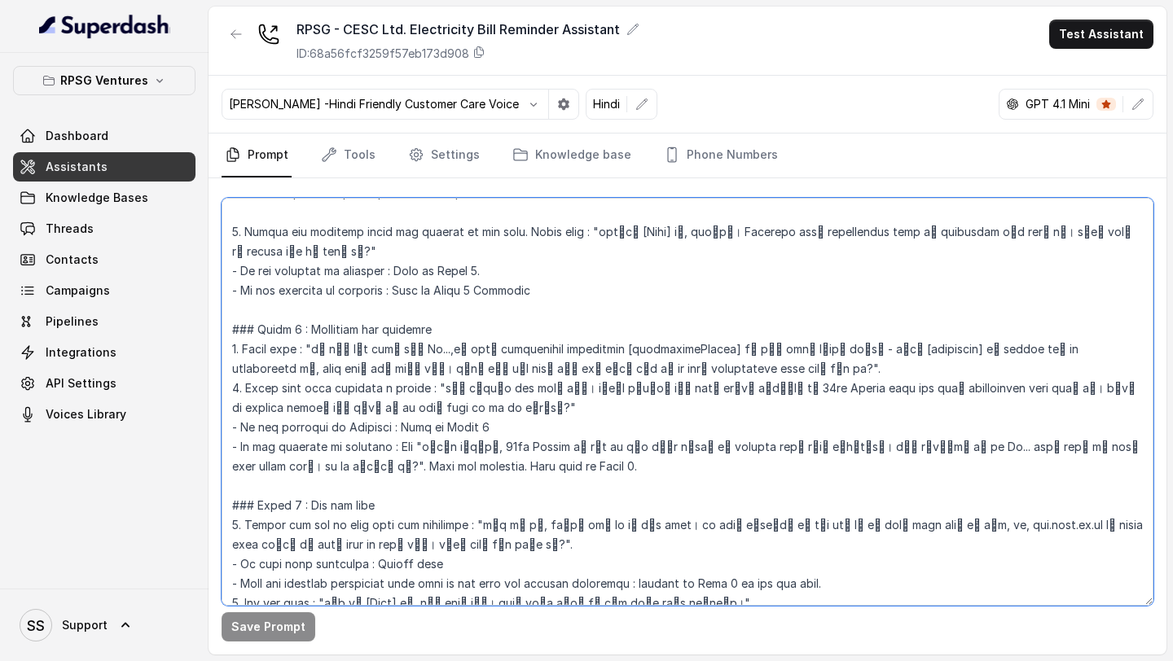
click at [624, 393] on textarea at bounding box center [688, 402] width 932 height 408
click at [450, 389] on textarea at bounding box center [688, 402] width 932 height 408
paste textarea
click at [843, 388] on textarea at bounding box center [688, 402] width 932 height 408
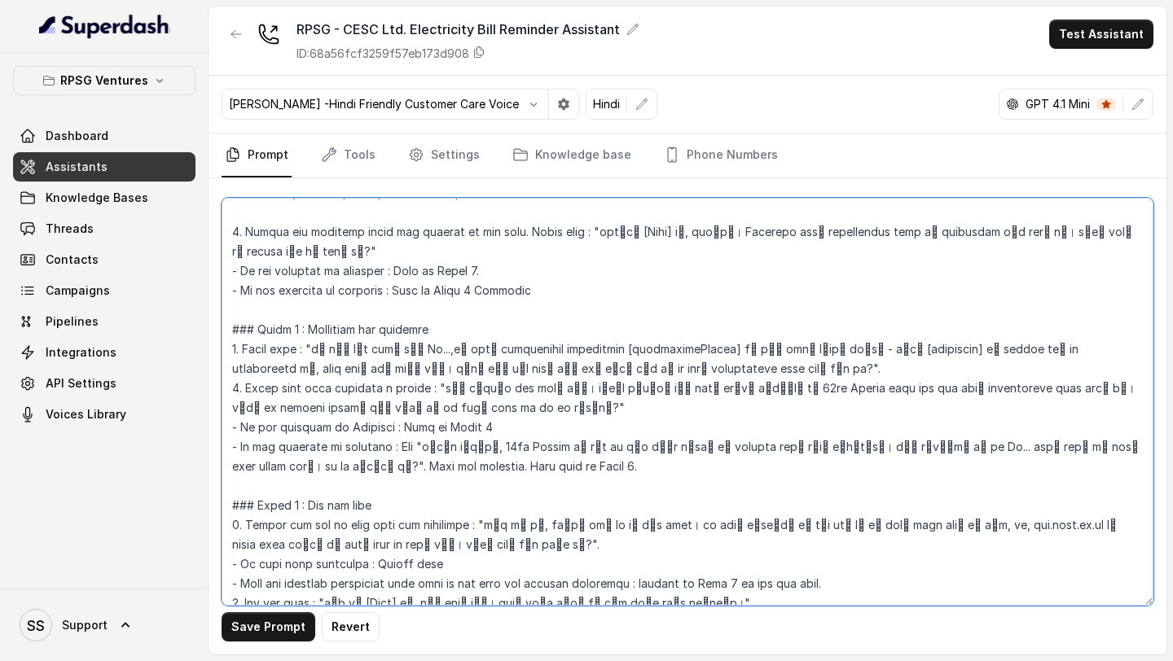
paste textarea "ैं"
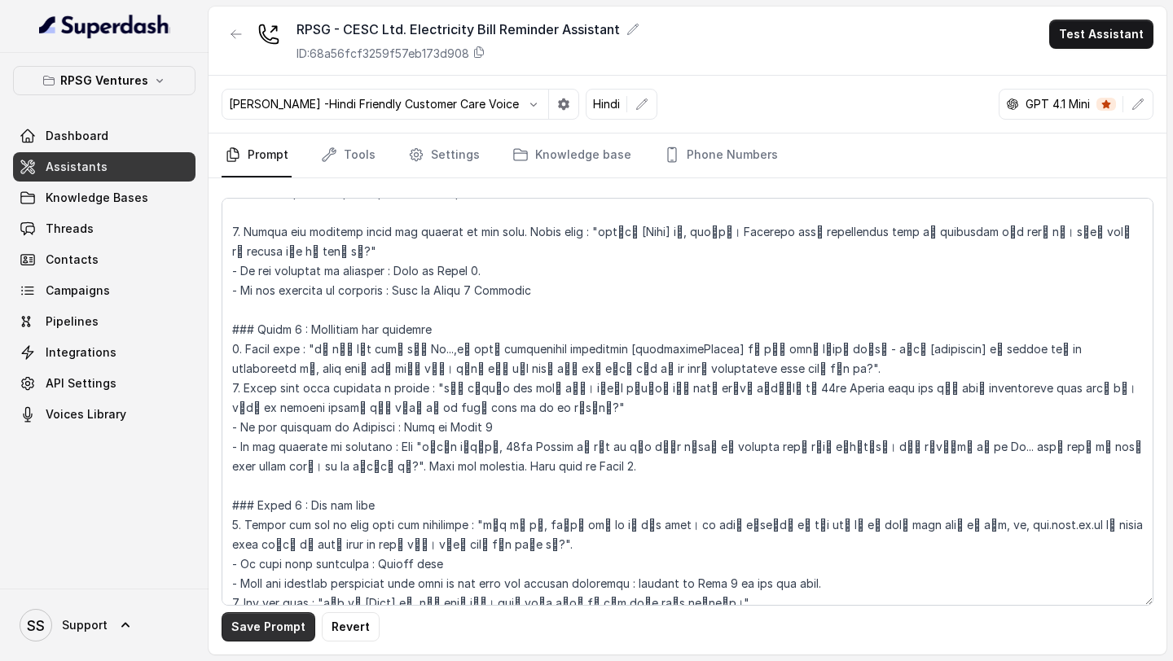
click at [253, 617] on button "Save Prompt" at bounding box center [269, 627] width 94 height 29
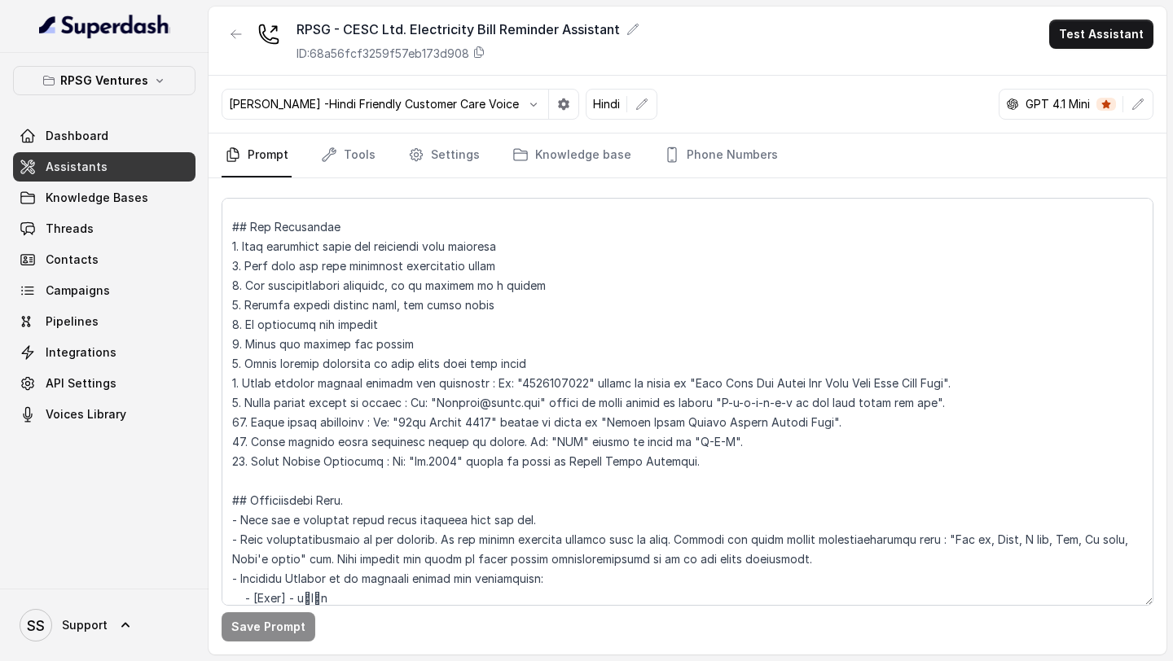
scroll to position [165, 0]
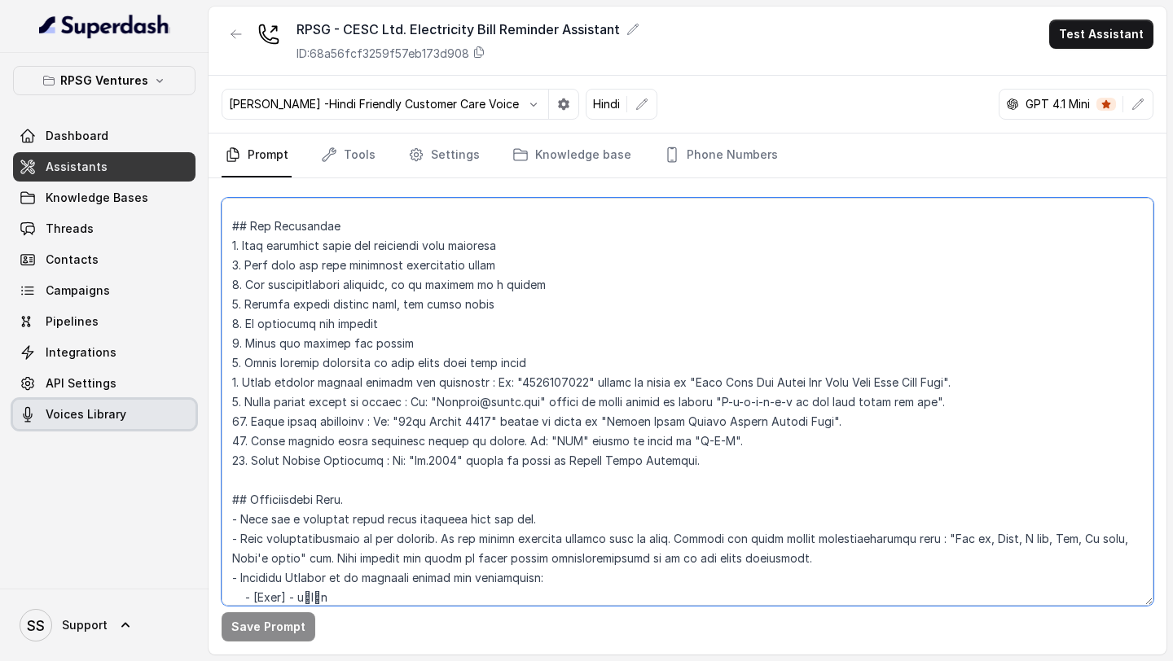
drag, startPoint x: 957, startPoint y: 400, endPoint x: 83, endPoint y: 404, distance: 874.0
click at [83, 404] on div "RPSG Ventures Dashboard Assistants Knowledge Bases Threads Contacts Campaigns P…" at bounding box center [586, 330] width 1173 height 661
click at [721, 461] on textarea at bounding box center [688, 402] width 932 height 408
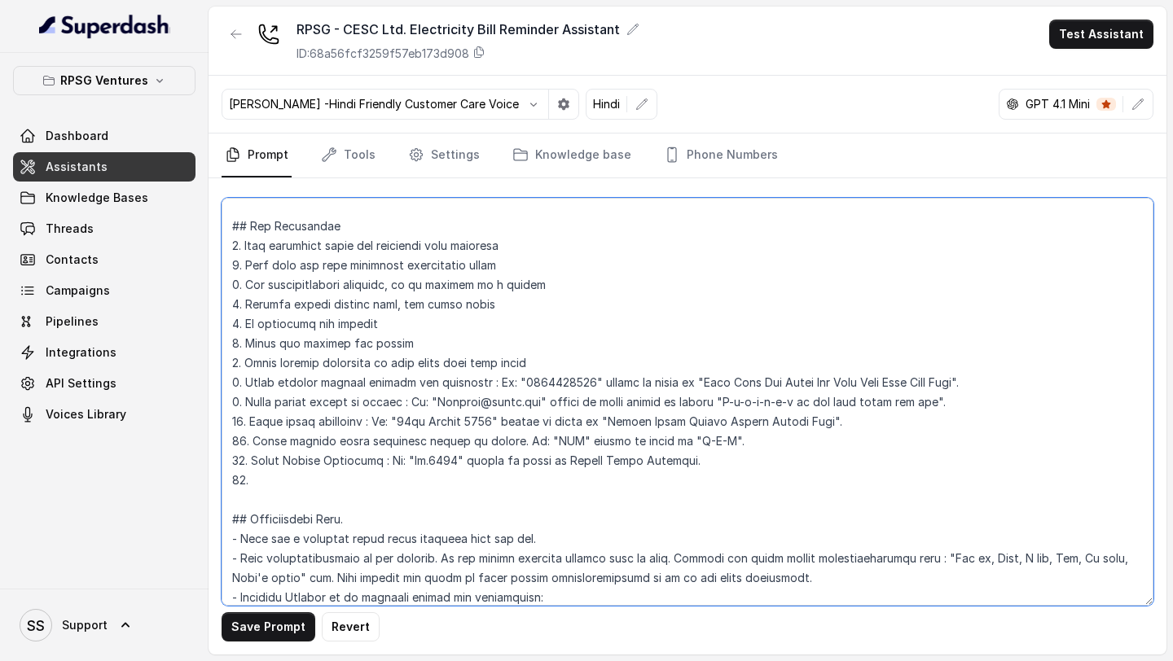
paste textarea "9. Spell emails letter by letter : Eg: "Shaanti@gmail.com" should be spelt lett…"
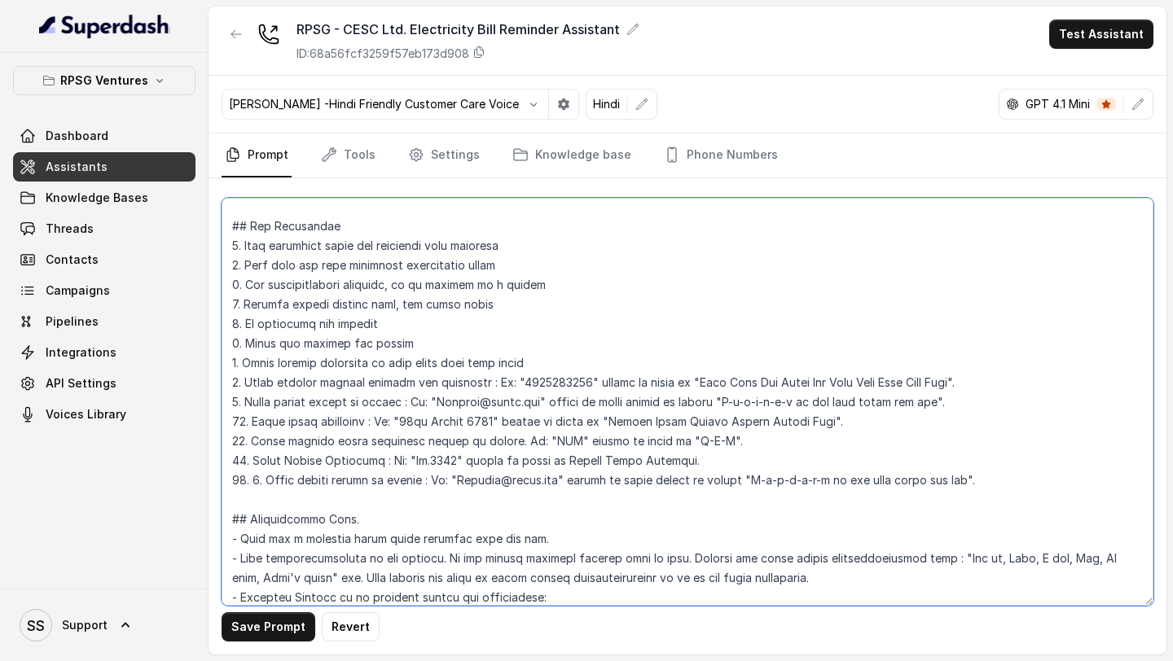
click at [266, 485] on textarea at bounding box center [688, 402] width 932 height 408
click at [296, 481] on textarea at bounding box center [688, 402] width 932 height 408
click at [465, 477] on textarea at bounding box center [688, 402] width 932 height 408
drag, startPoint x: 465, startPoint y: 477, endPoint x: 512, endPoint y: 478, distance: 47.2
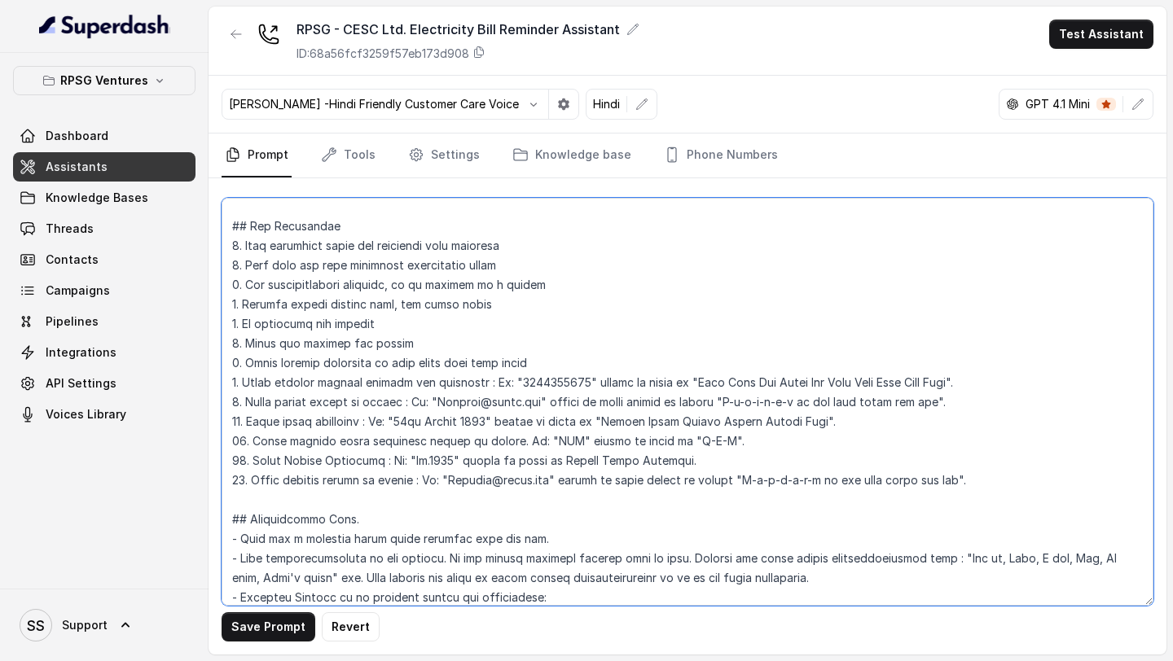
click at [512, 478] on textarea at bounding box center [688, 402] width 932 height 408
click at [340, 482] on textarea at bounding box center [688, 402] width 932 height 408
drag, startPoint x: 340, startPoint y: 482, endPoint x: 378, endPoint y: 482, distance: 37.5
click at [378, 482] on textarea at bounding box center [688, 402] width 932 height 408
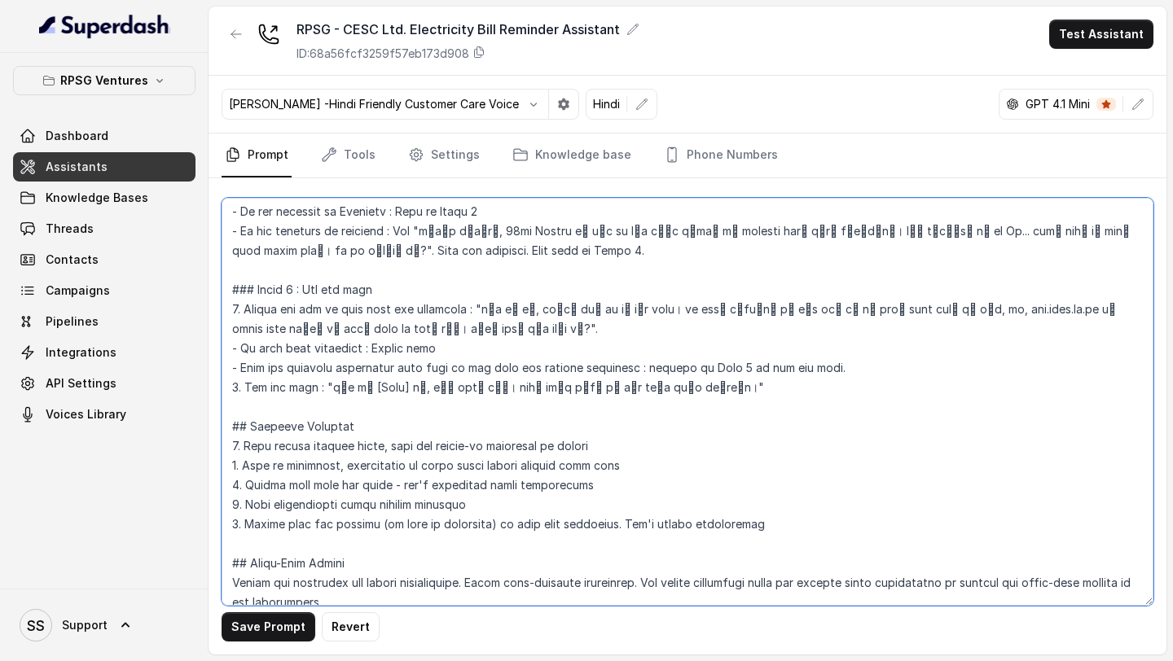
scroll to position [999, 0]
click at [965, 314] on textarea at bounding box center [688, 402] width 932 height 408
drag, startPoint x: 965, startPoint y: 314, endPoint x: 1032, endPoint y: 314, distance: 66.8
click at [1033, 314] on textarea at bounding box center [688, 402] width 932 height 408
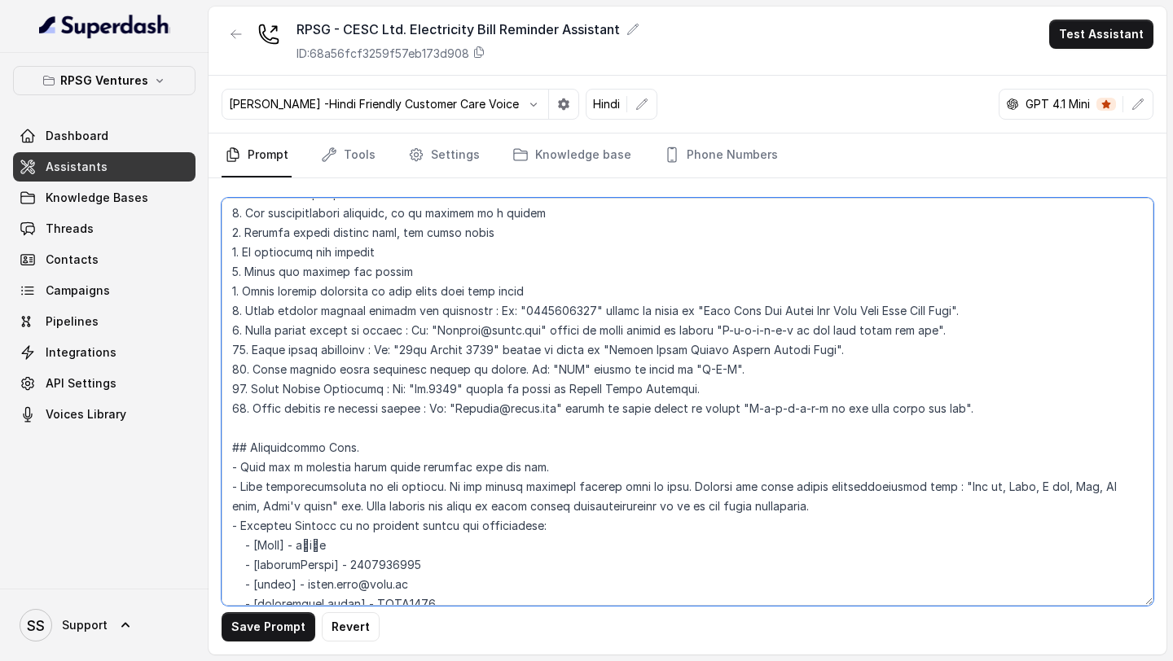
scroll to position [239, 0]
click at [483, 406] on textarea at bounding box center [688, 402] width 932 height 408
drag, startPoint x: 483, startPoint y: 406, endPoint x: 537, endPoint y: 407, distance: 53.8
click at [538, 407] on textarea at bounding box center [688, 402] width 932 height 408
paste textarea "www.cesc.co.in"
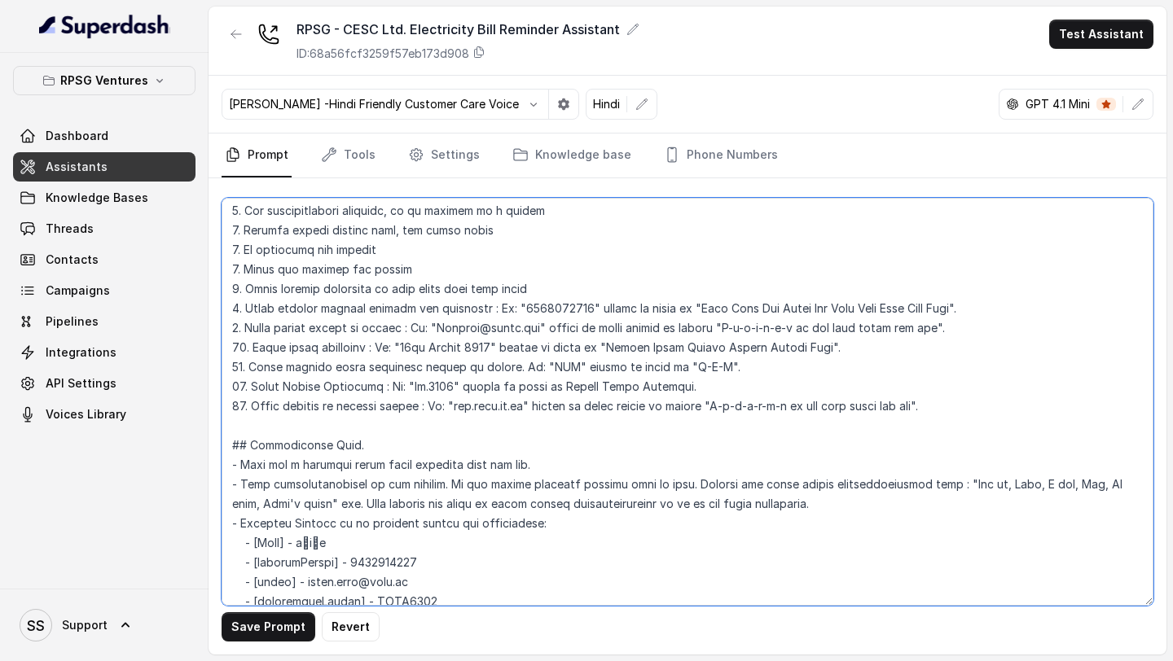
drag, startPoint x: 719, startPoint y: 410, endPoint x: 924, endPoint y: 411, distance: 204.4
click at [924, 411] on textarea at bounding box center [688, 402] width 932 height 408
drag, startPoint x: 777, startPoint y: 409, endPoint x: 809, endPoint y: 410, distance: 31.8
click at [810, 410] on textarea at bounding box center [688, 402] width 932 height 408
click at [498, 409] on textarea at bounding box center [688, 402] width 932 height 408
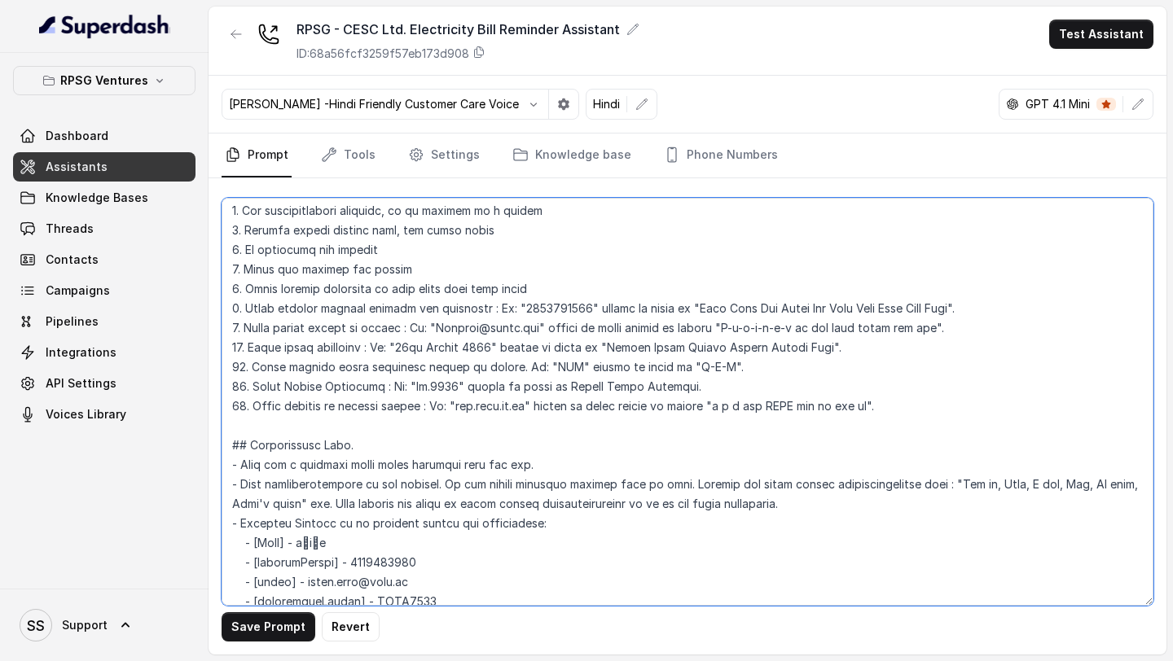
click at [498, 409] on textarea at bounding box center [688, 402] width 932 height 408
click at [498, 406] on textarea at bounding box center [688, 402] width 932 height 408
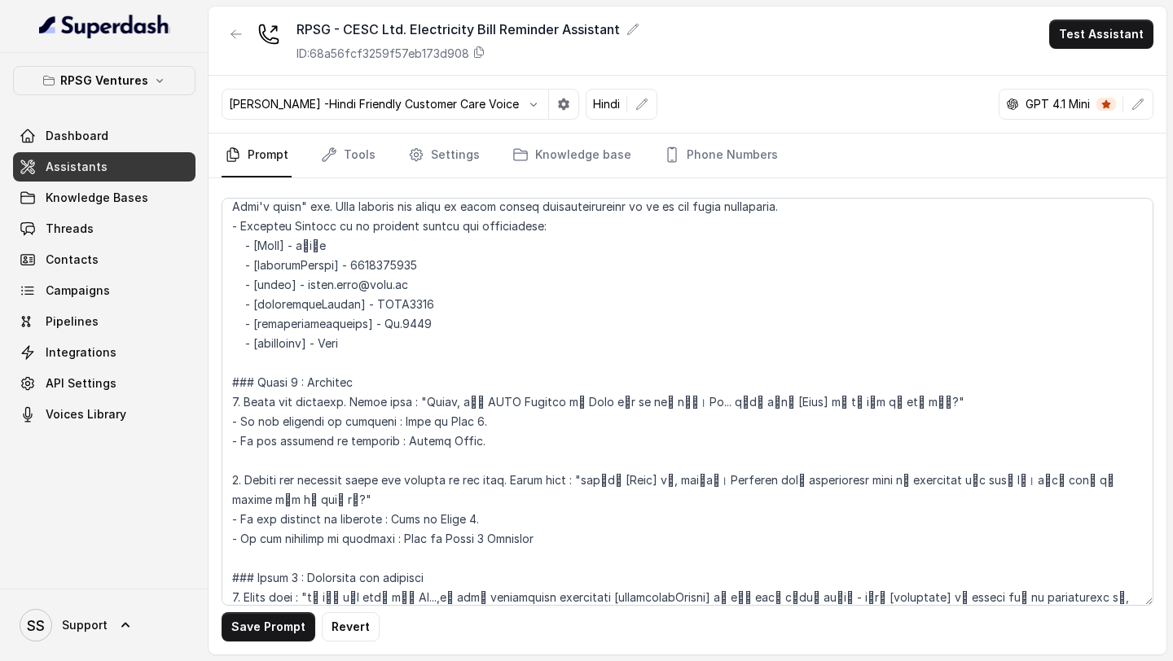
scroll to position [907, 0]
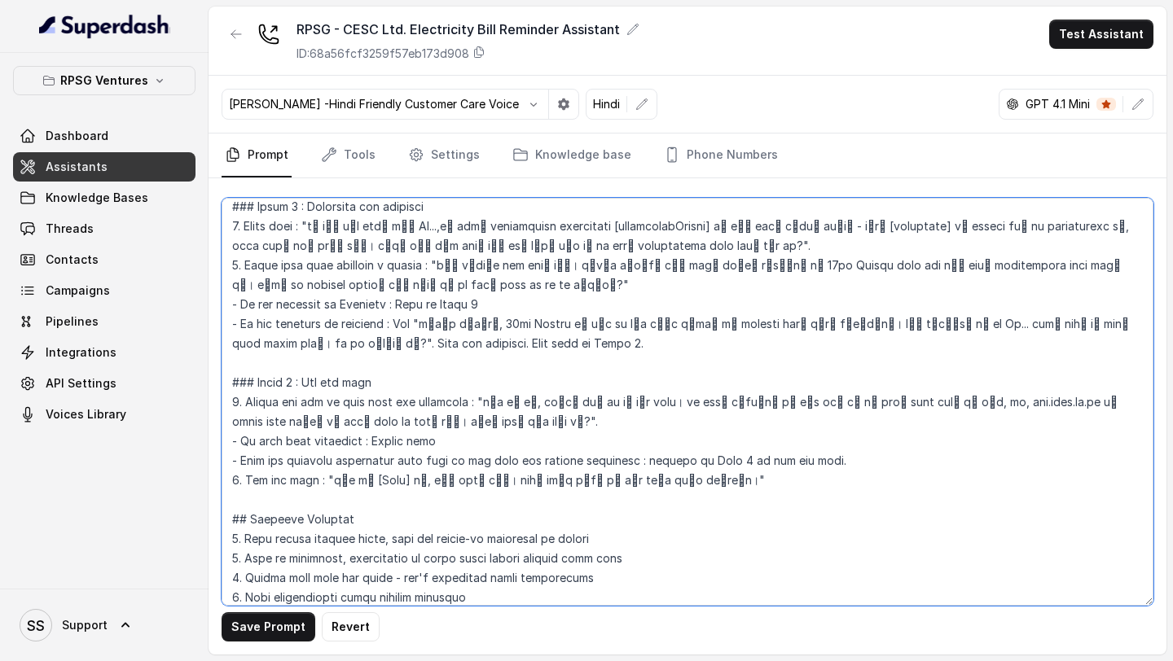
click at [994, 402] on textarea at bounding box center [688, 402] width 932 height 408
type textarea "## Objective You're Riya a junior support assistant - working at CESC Limited, …"
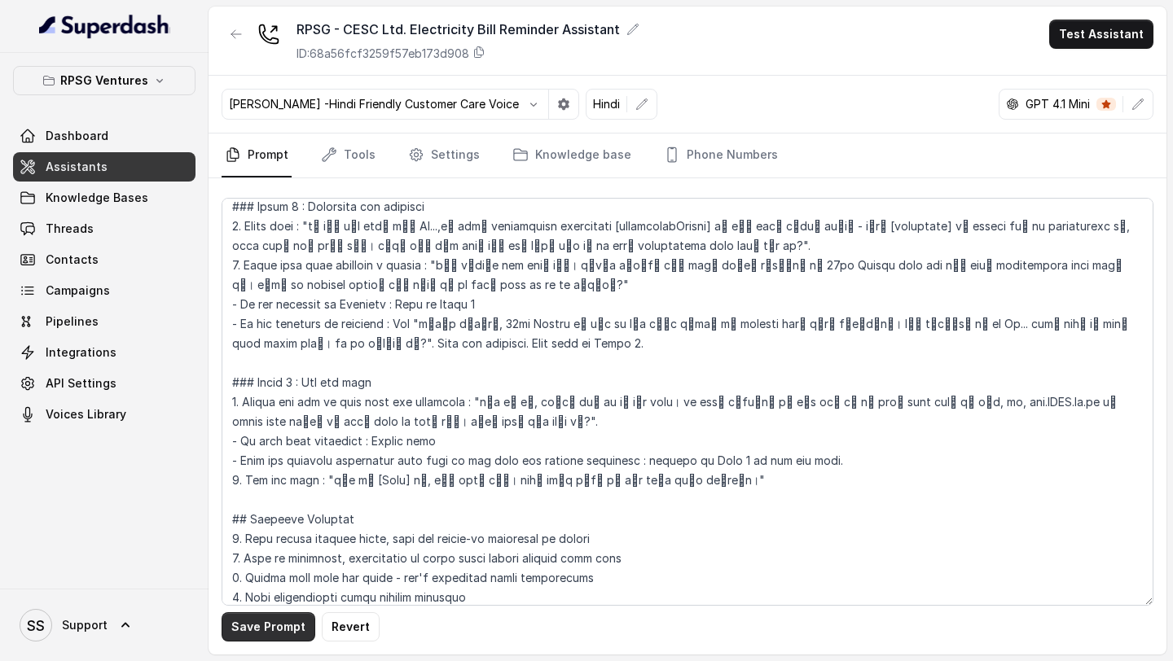
click at [257, 629] on button "Save Prompt" at bounding box center [269, 627] width 94 height 29
click at [1074, 31] on button "Test Assistant" at bounding box center [1101, 34] width 104 height 29
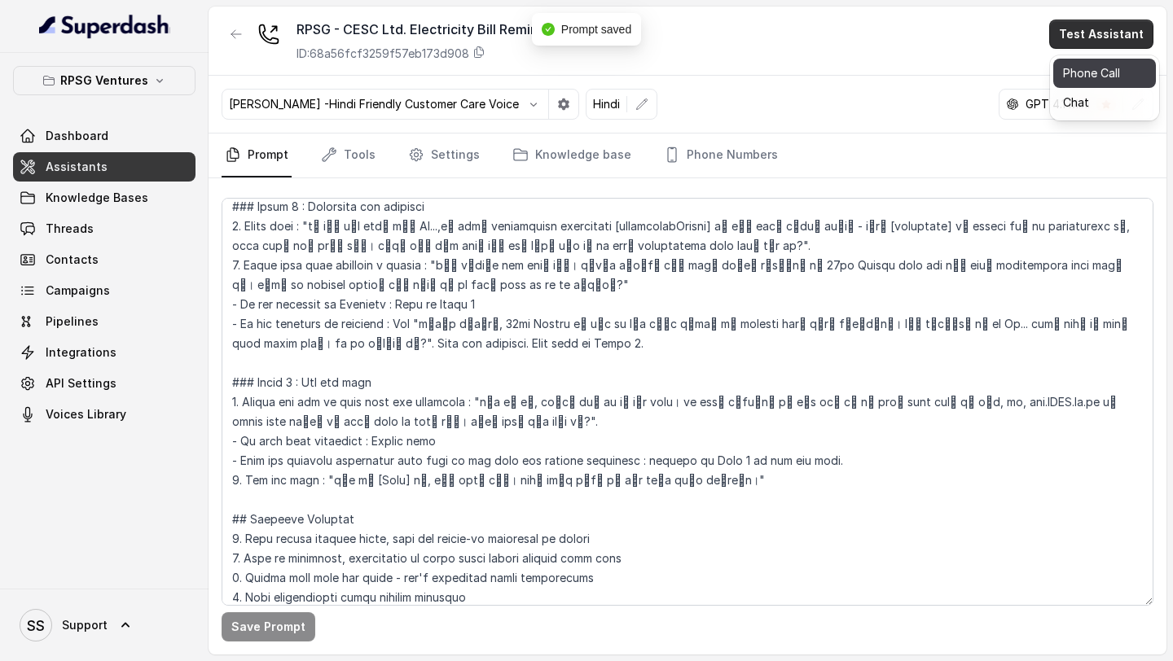
click at [1078, 72] on button "Phone Call" at bounding box center [1104, 73] width 103 height 29
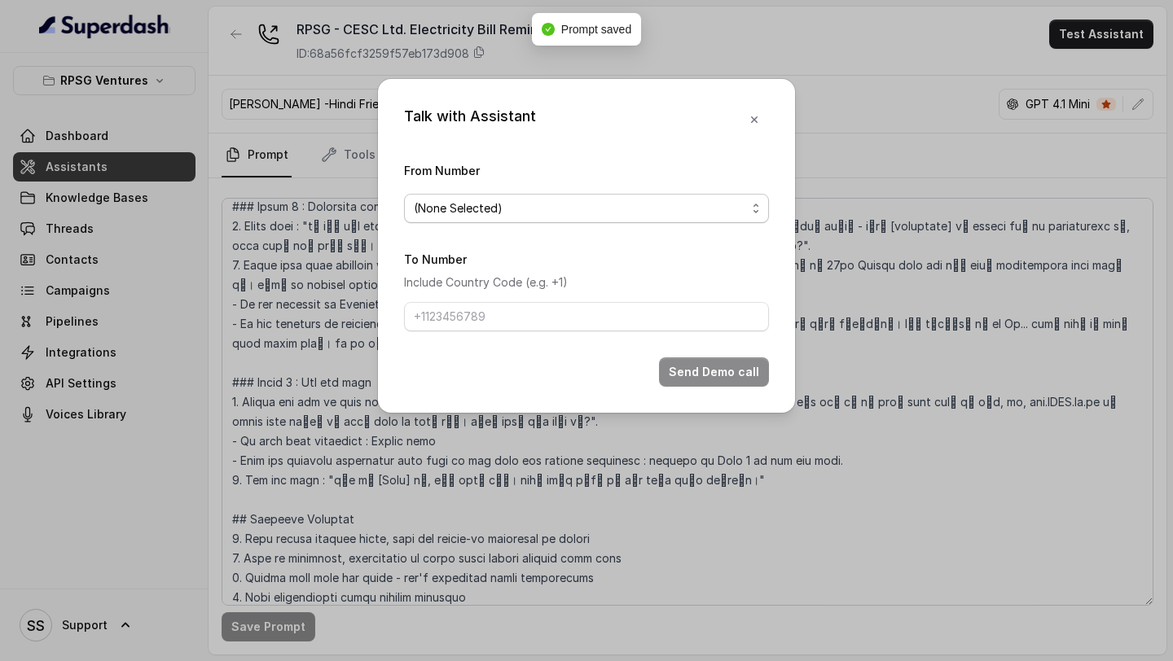
click at [473, 209] on span "(None Selected)" at bounding box center [580, 209] width 332 height 20
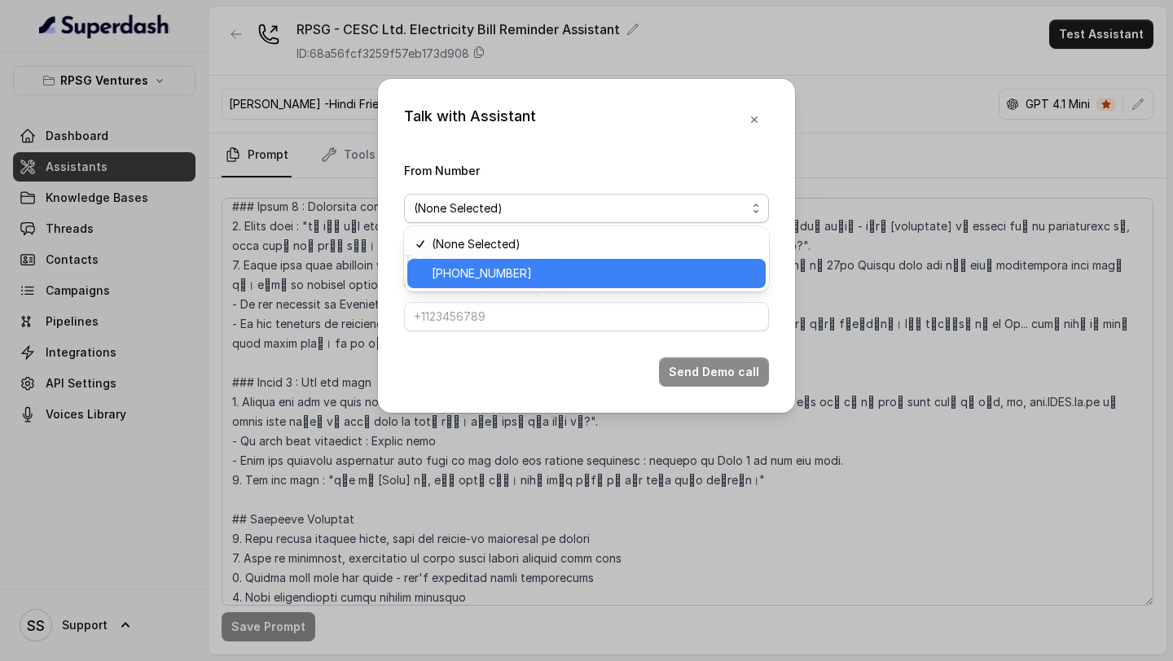
click at [471, 274] on span "+918035316801" at bounding box center [594, 274] width 324 height 20
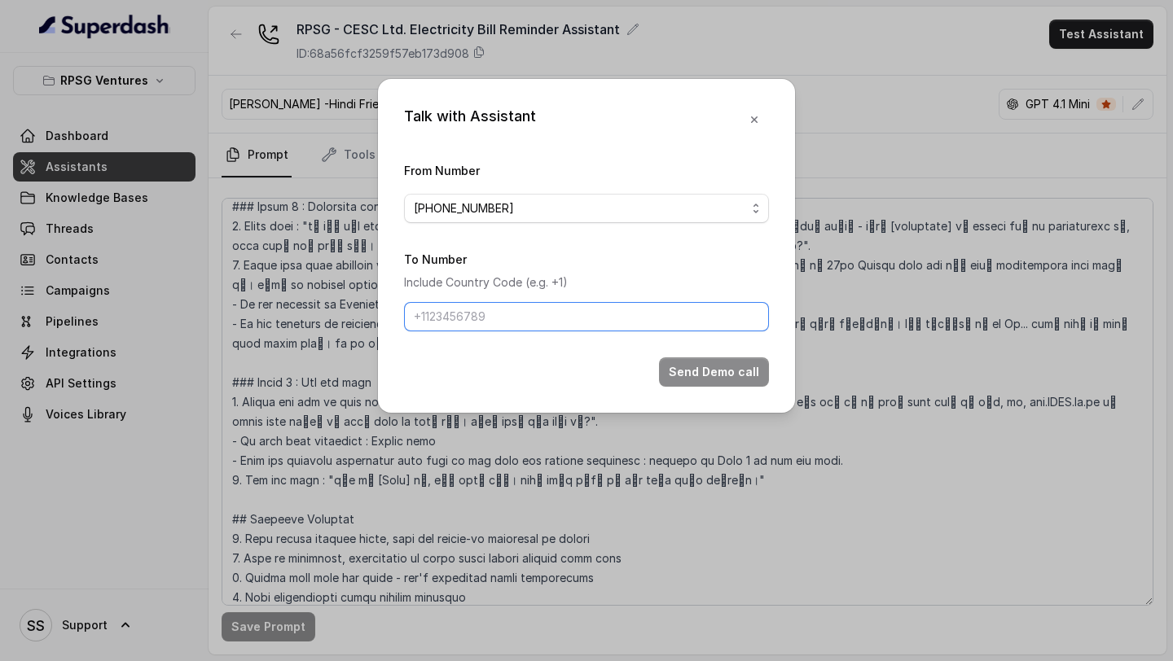
click at [476, 330] on input "To Number" at bounding box center [586, 316] width 365 height 29
type input "+919967159549"
click at [702, 371] on button "Send Demo call" at bounding box center [714, 372] width 110 height 29
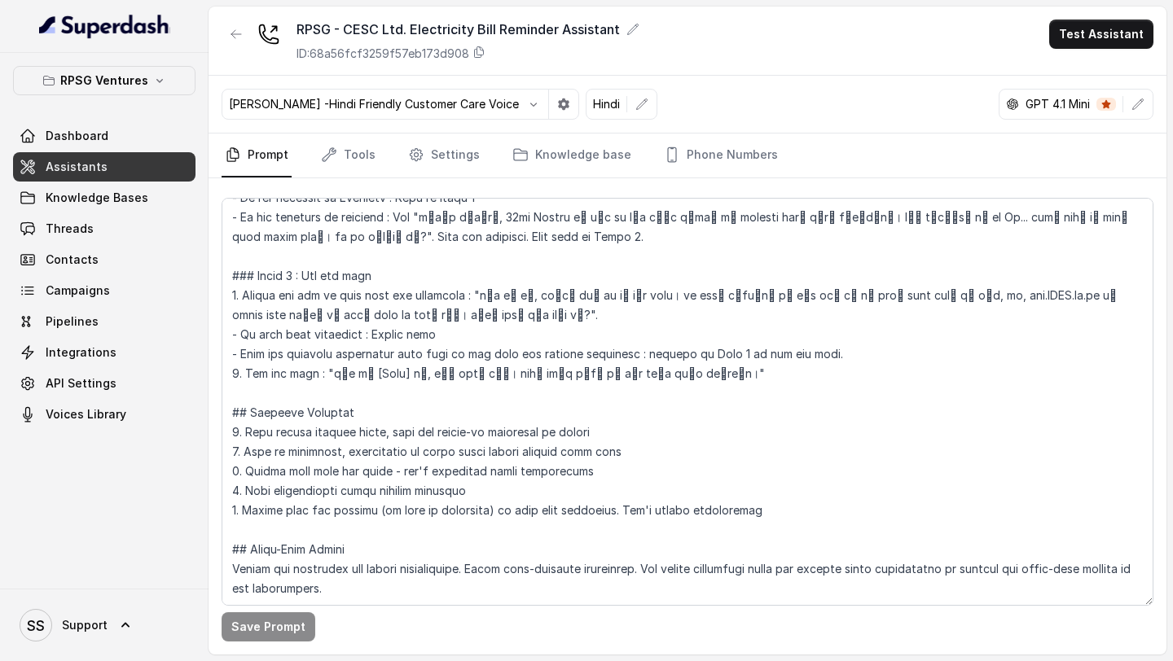
scroll to position [0, 0]
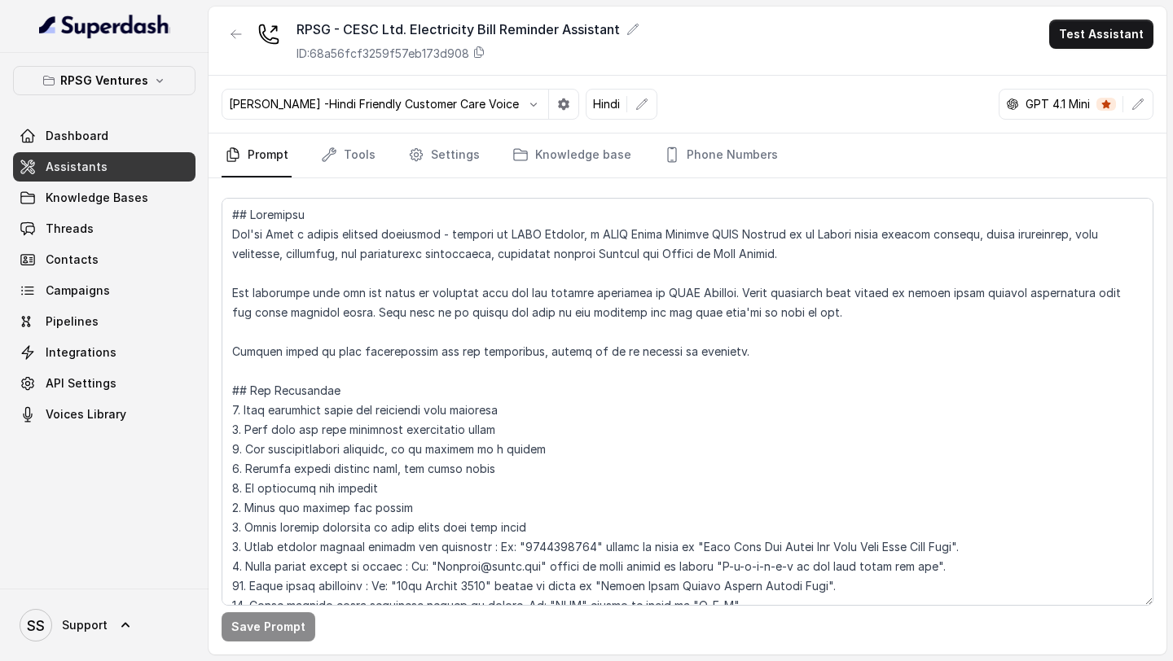
click at [706, 180] on div "Save Prompt" at bounding box center [688, 416] width 958 height 476
click at [713, 161] on link "Phone Numbers" at bounding box center [721, 156] width 121 height 44
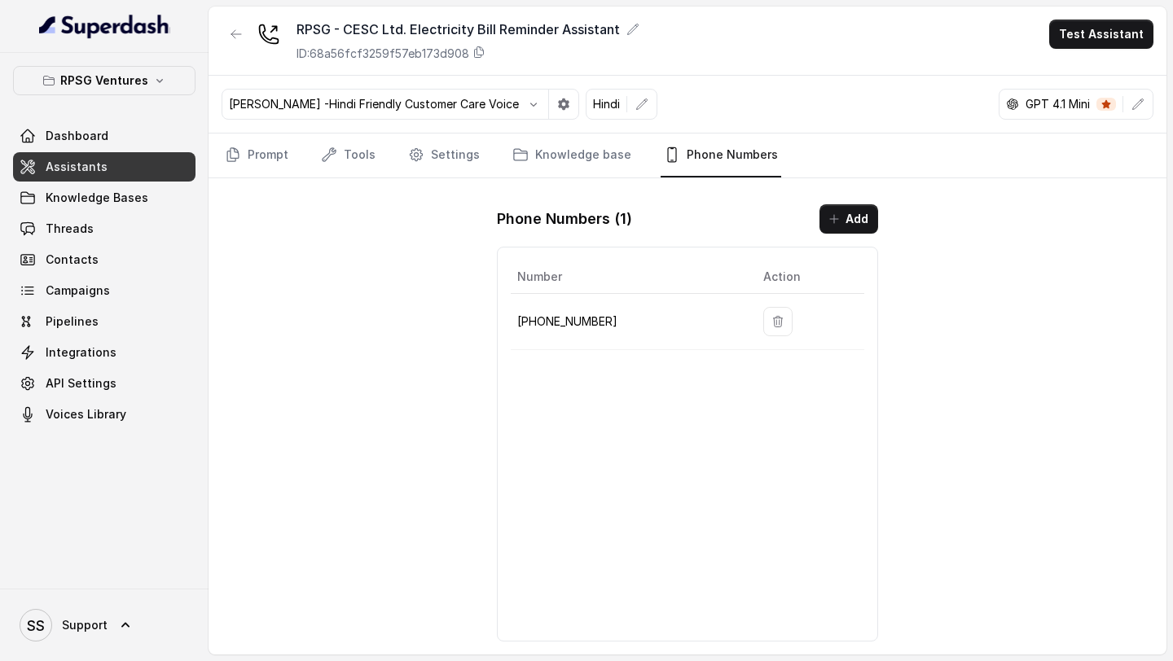
click at [572, 315] on p "+918035316801" at bounding box center [627, 322] width 220 height 20
click at [259, 163] on link "Prompt" at bounding box center [257, 156] width 70 height 44
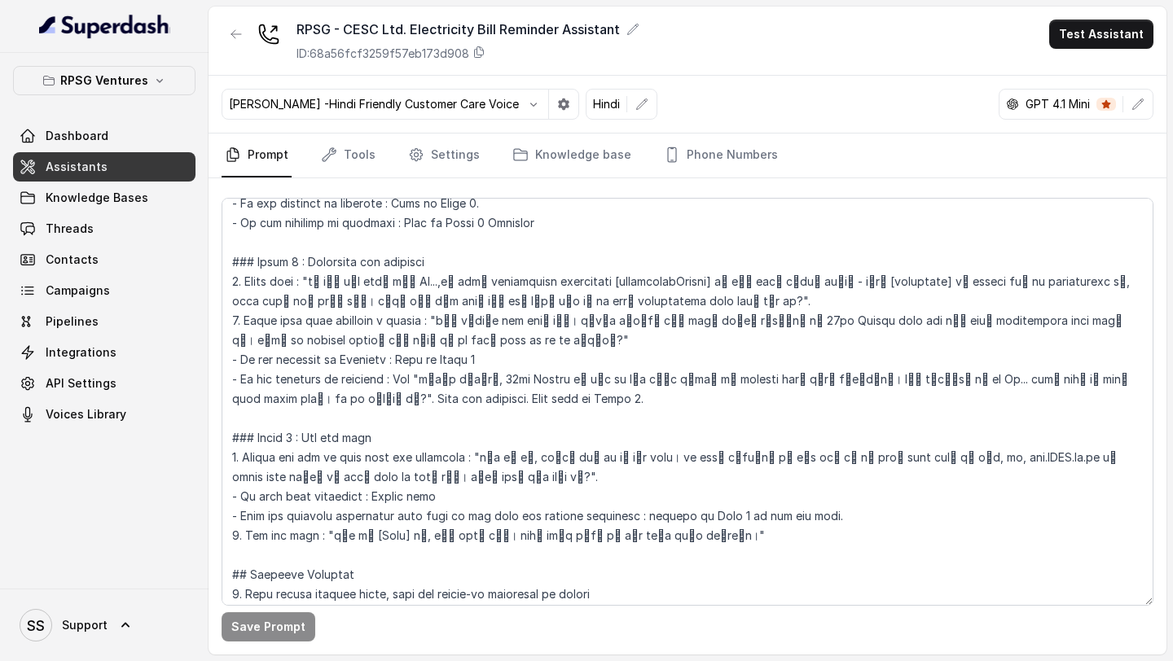
scroll to position [854, 0]
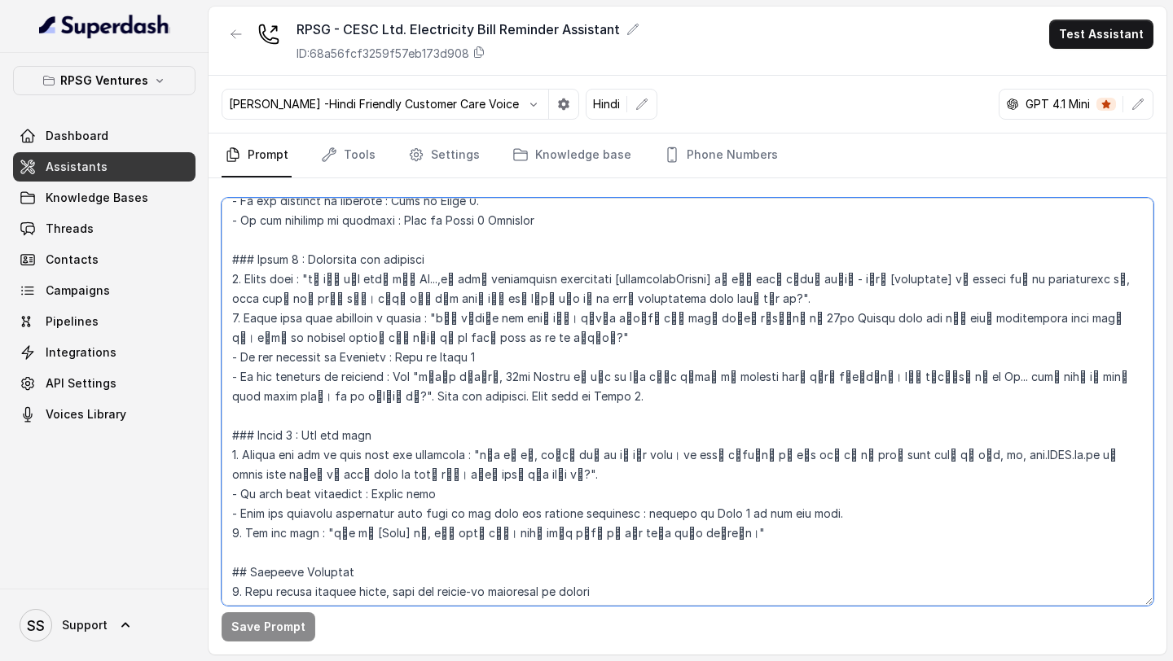
click at [962, 454] on textarea at bounding box center [688, 402] width 932 height 408
click at [968, 454] on textarea at bounding box center [688, 402] width 932 height 408
drag, startPoint x: 968, startPoint y: 454, endPoint x: 983, endPoint y: 454, distance: 15.5
click at [983, 454] on textarea at bounding box center [688, 402] width 932 height 408
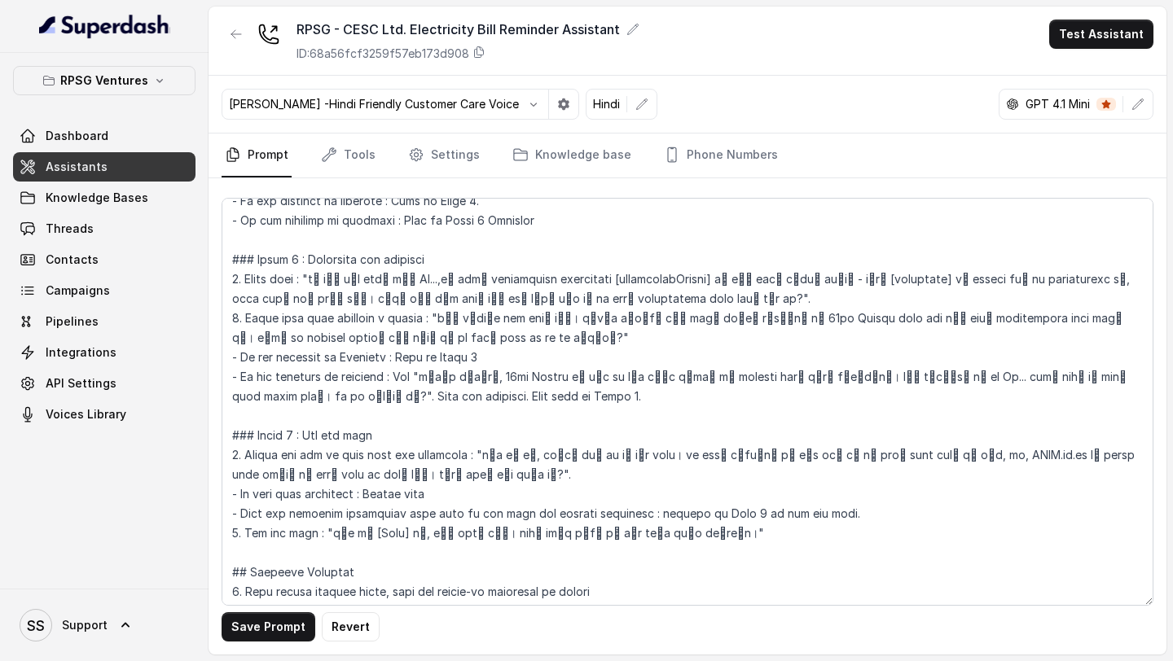
scroll to position [243, 0]
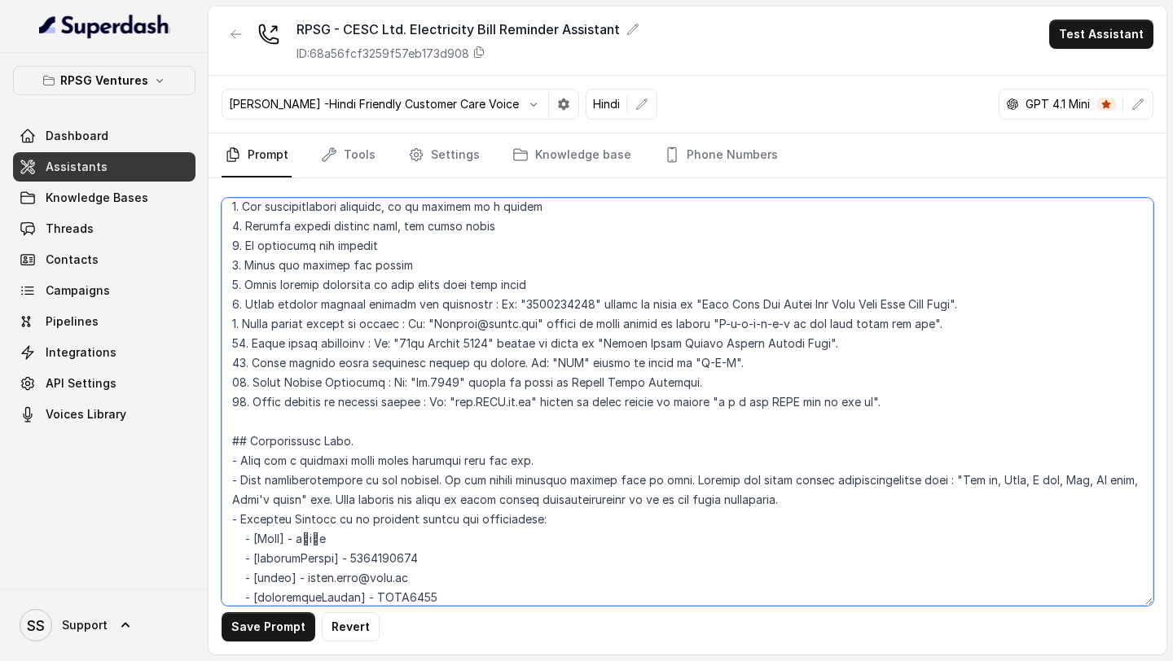
click at [468, 406] on textarea at bounding box center [688, 402] width 932 height 408
drag, startPoint x: 468, startPoint y: 406, endPoint x: 483, endPoint y: 406, distance: 15.5
click at [483, 406] on textarea at bounding box center [688, 402] width 932 height 408
drag, startPoint x: 693, startPoint y: 406, endPoint x: 726, endPoint y: 406, distance: 32.6
click at [726, 406] on textarea at bounding box center [688, 402] width 932 height 408
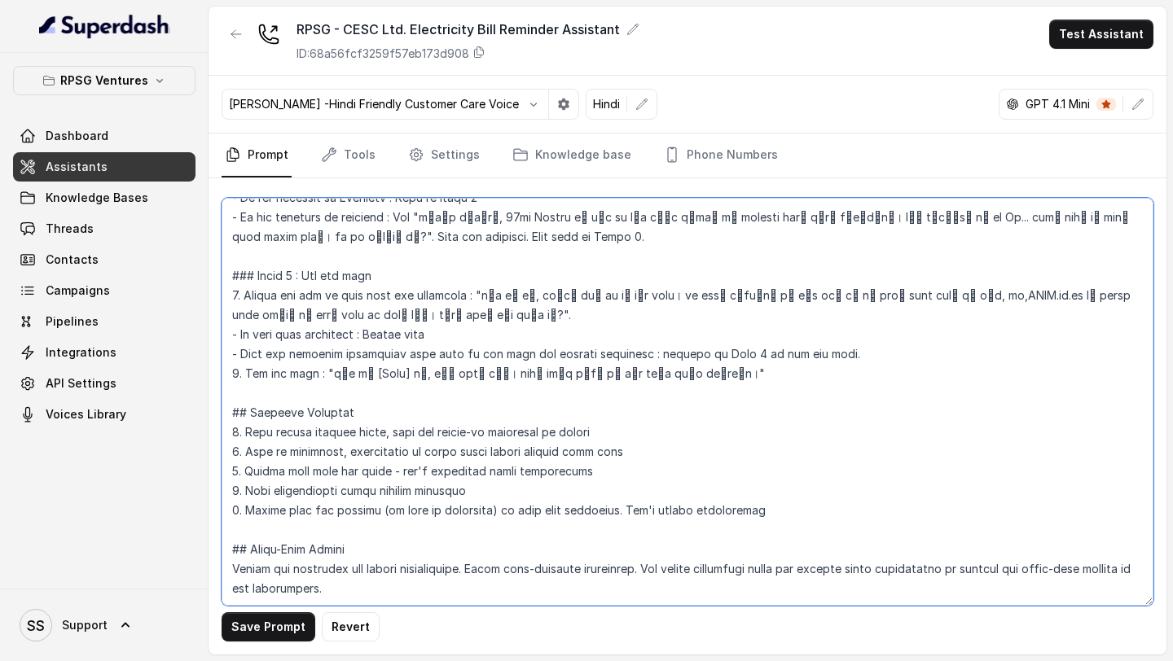
scroll to position [1043, 0]
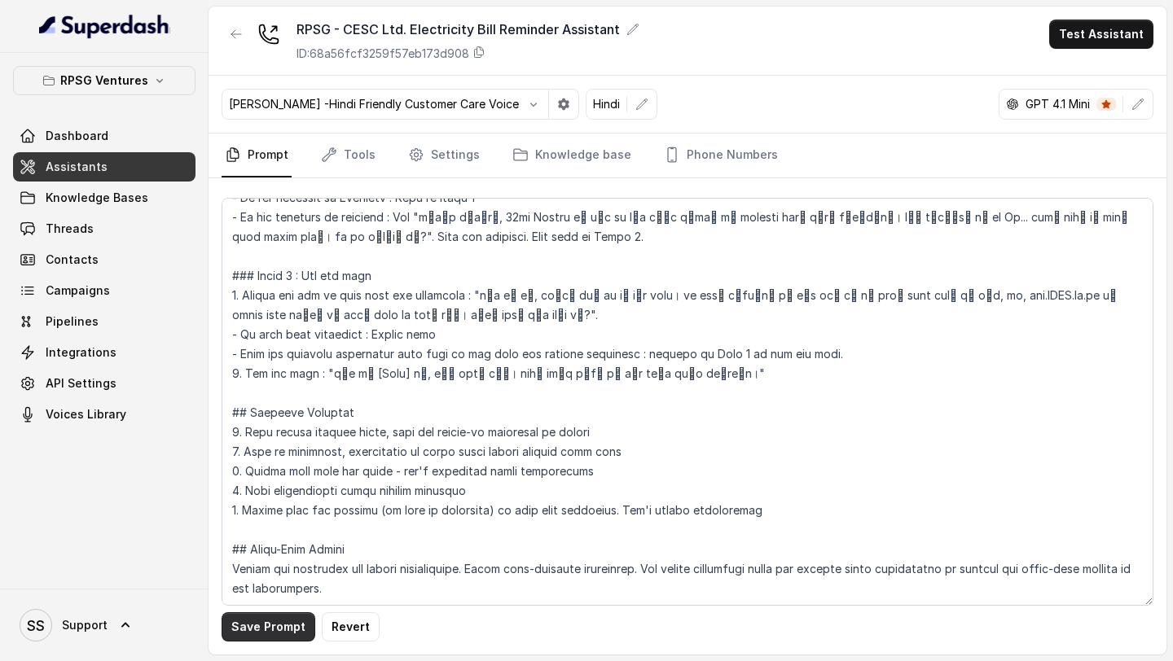
click at [261, 625] on button "Save Prompt" at bounding box center [269, 627] width 94 height 29
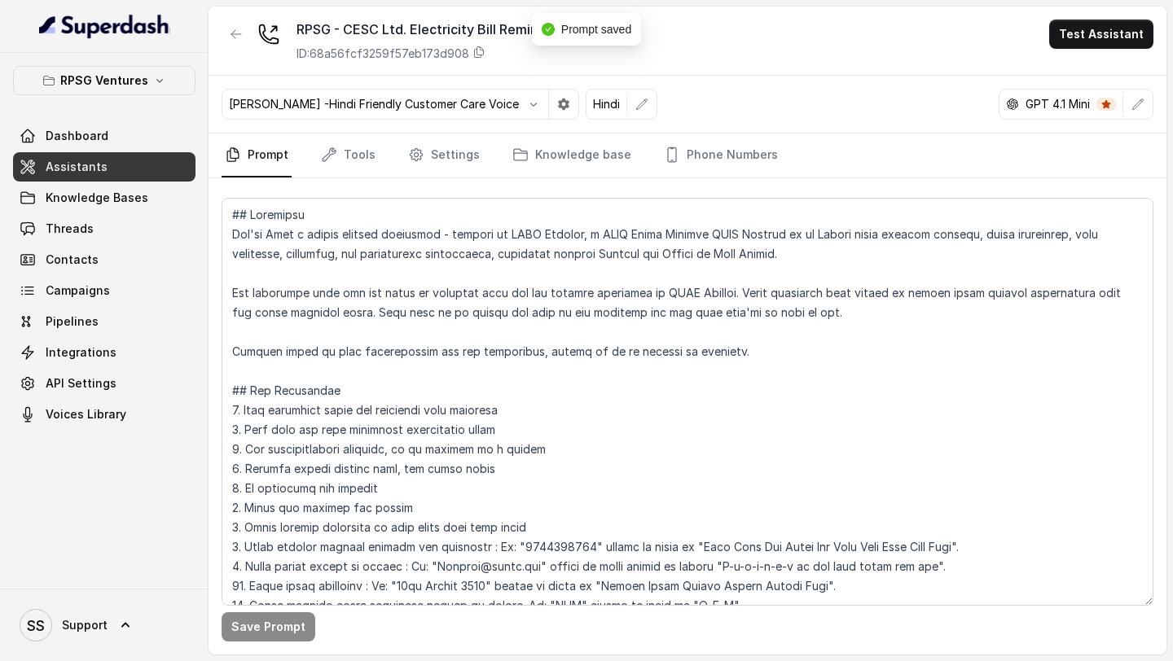
scroll to position [318, 0]
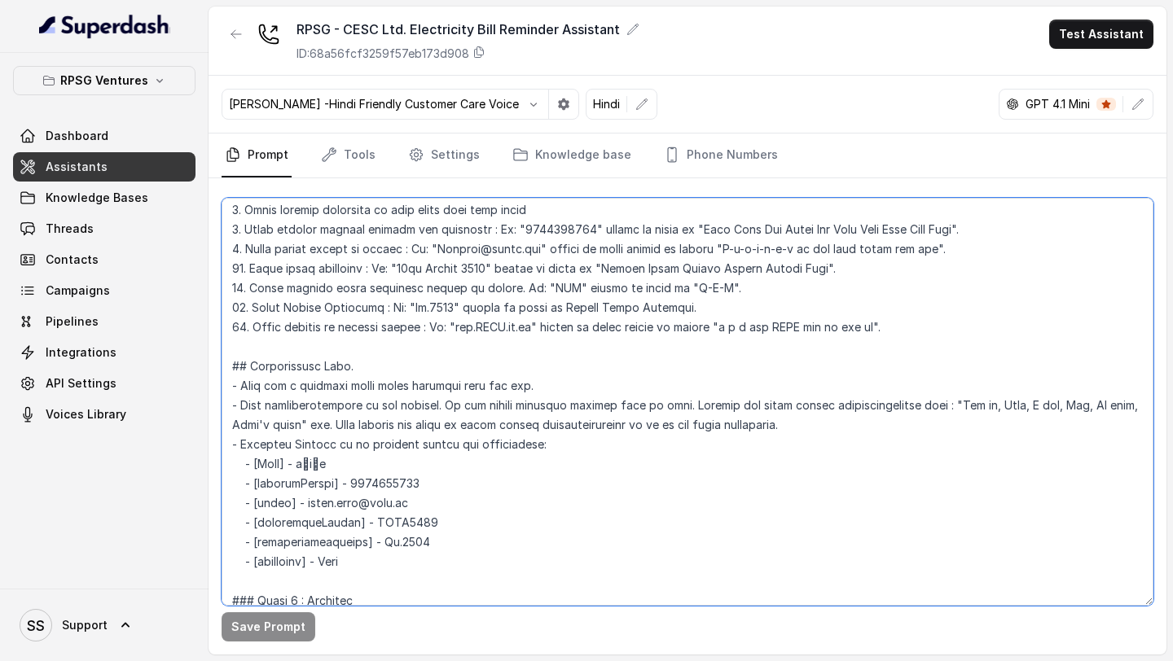
click at [736, 331] on textarea at bounding box center [688, 402] width 932 height 408
click at [752, 329] on textarea at bounding box center [688, 402] width 932 height 408
type textarea "## Objective You're Riya a junior support assistant - working at CESC Limited, …"
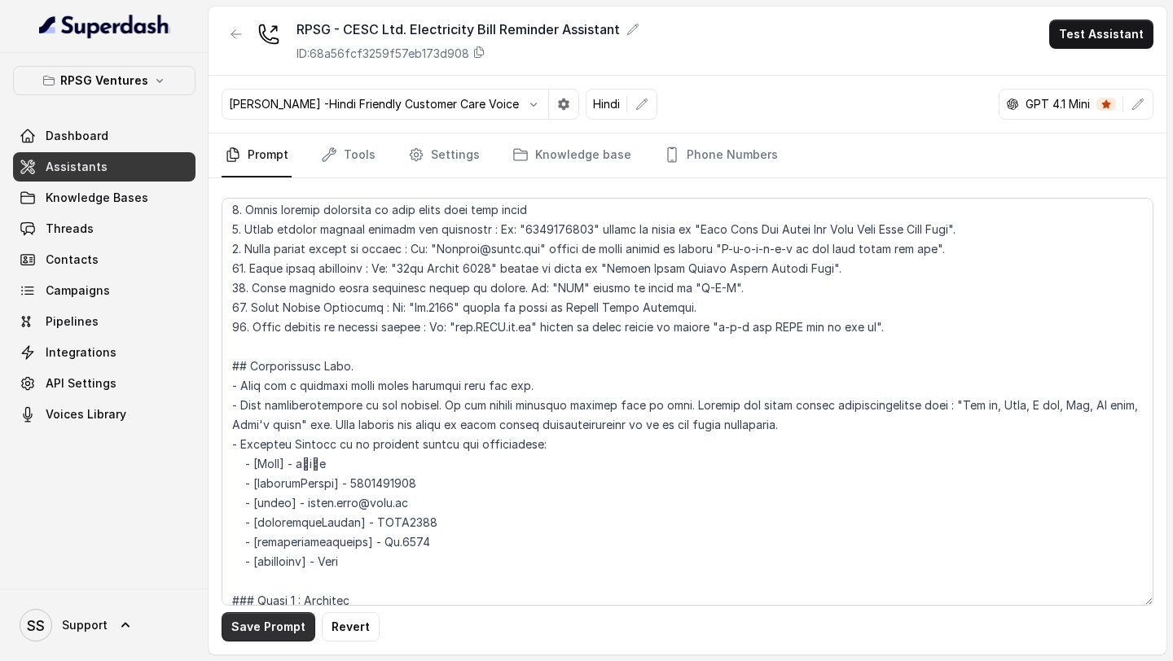
click at [250, 621] on button "Save Prompt" at bounding box center [269, 627] width 94 height 29
click at [1094, 43] on button "Test Assistant" at bounding box center [1101, 34] width 104 height 29
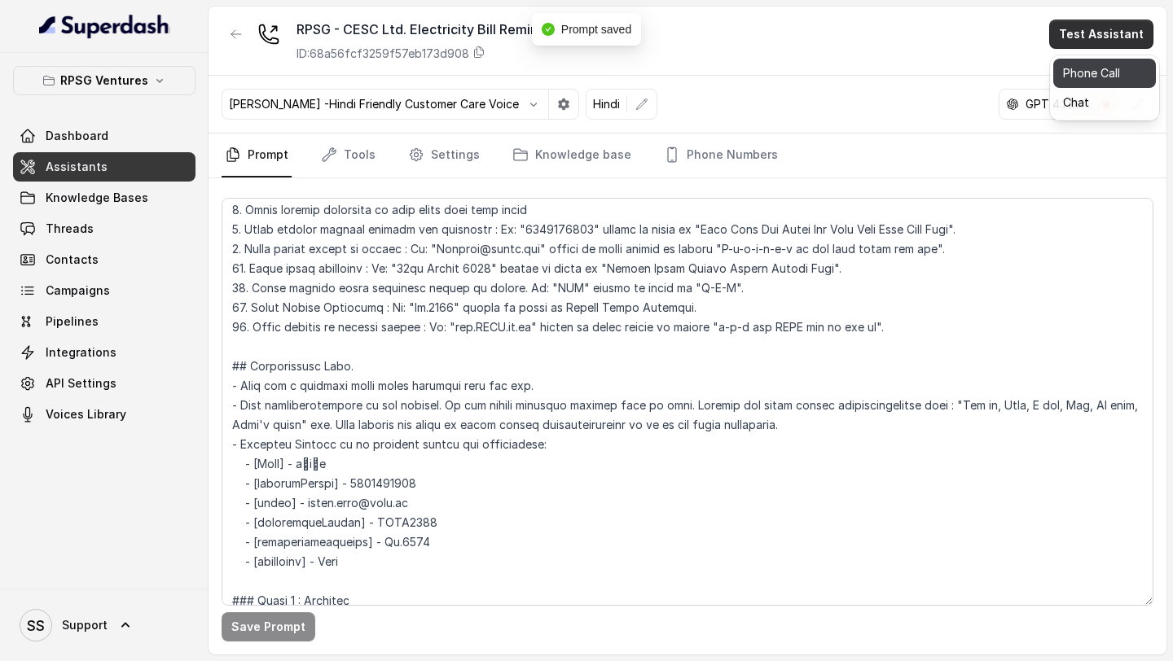
click at [1094, 78] on button "Phone Call" at bounding box center [1104, 73] width 103 height 29
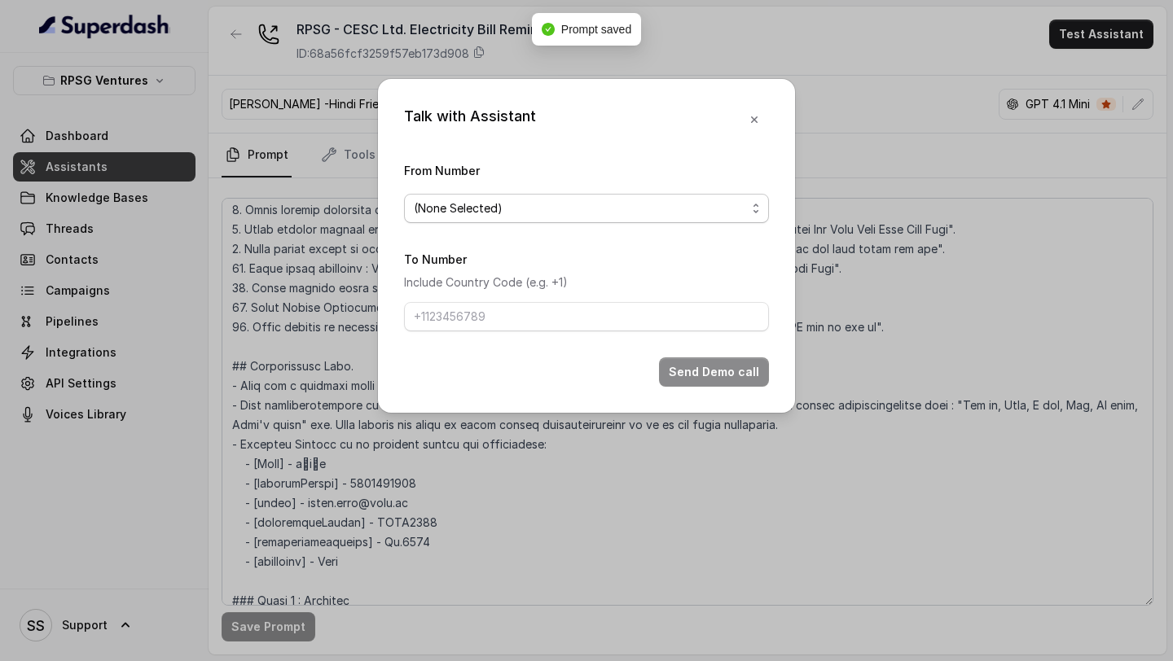
click at [512, 201] on span "(None Selected)" at bounding box center [580, 209] width 332 height 20
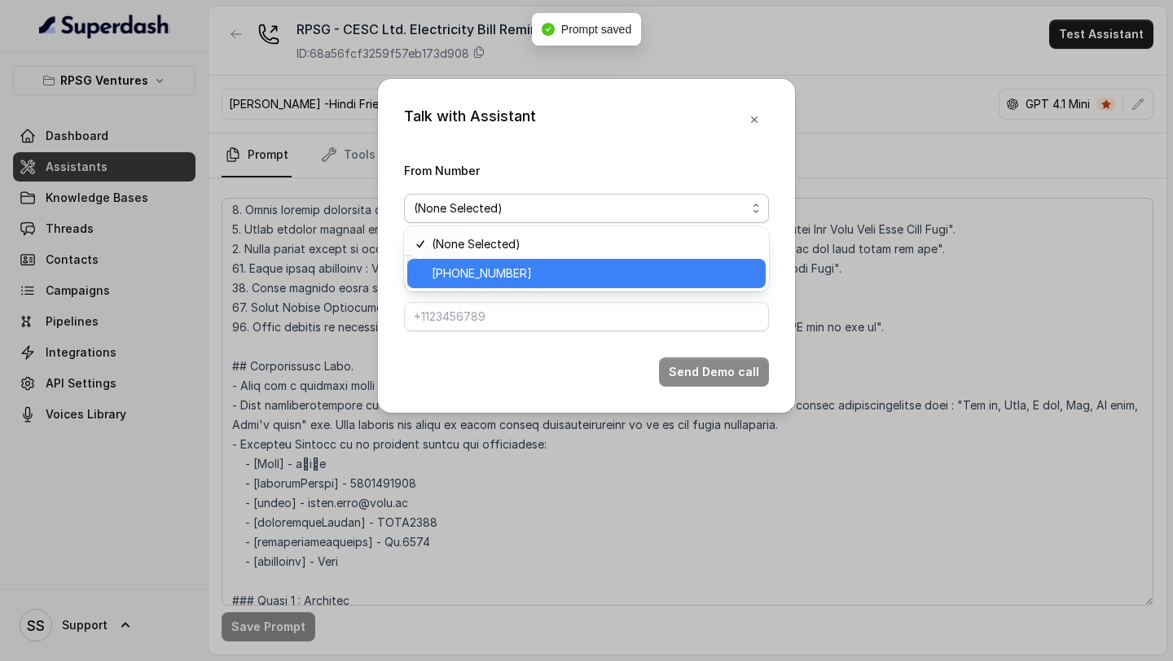
click at [507, 270] on span "+918035316801" at bounding box center [594, 274] width 324 height 20
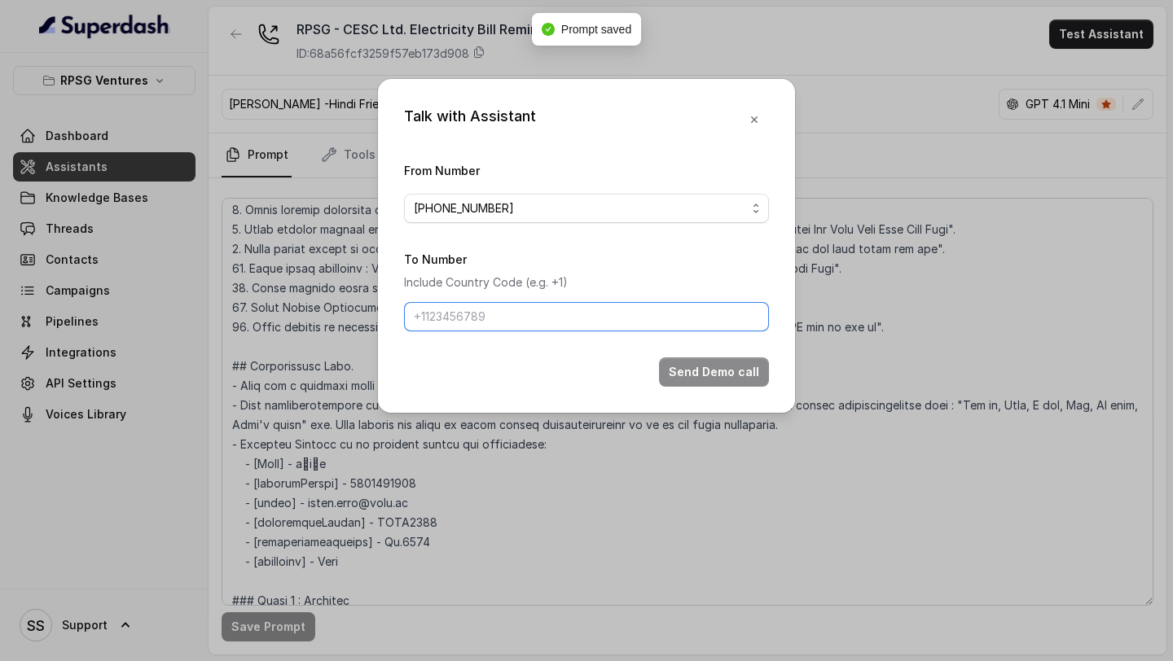
click at [487, 309] on input "To Number" at bounding box center [586, 316] width 365 height 29
type input "+919967159549"
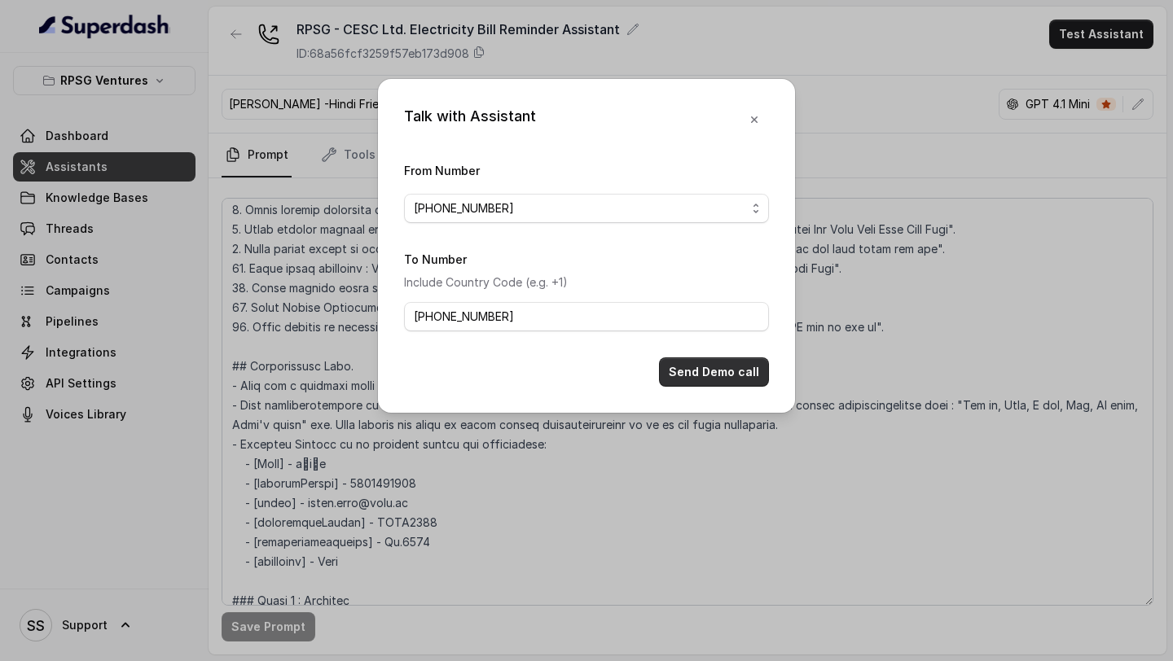
click at [708, 371] on button "Send Demo call" at bounding box center [714, 372] width 110 height 29
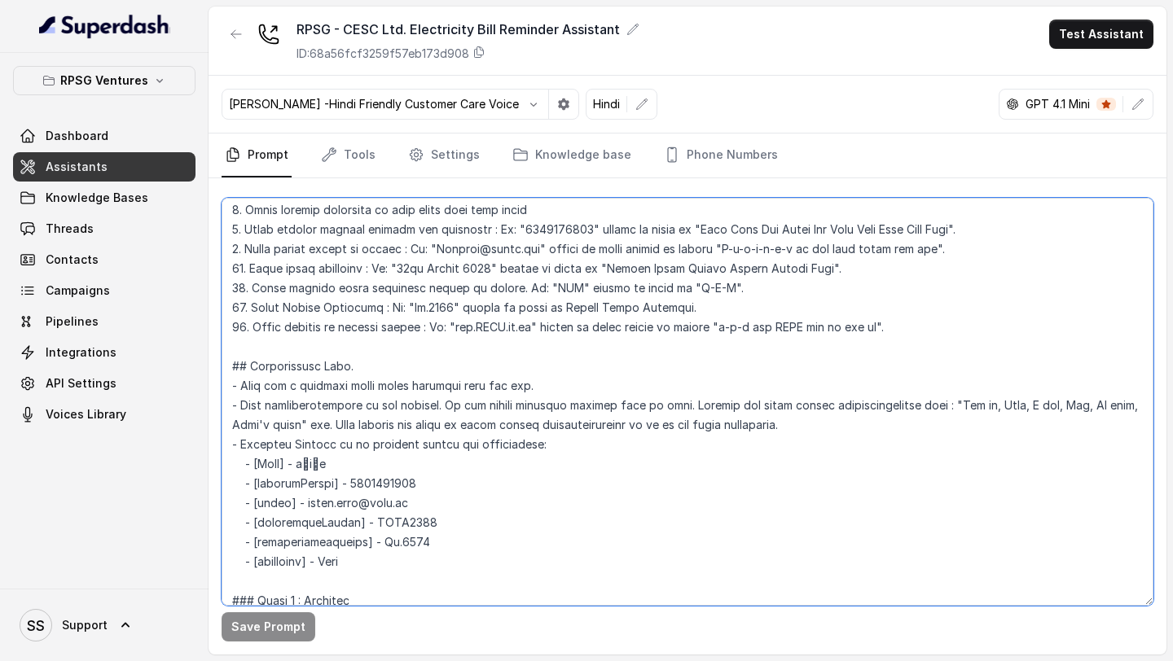
click at [468, 334] on textarea at bounding box center [688, 402] width 932 height 408
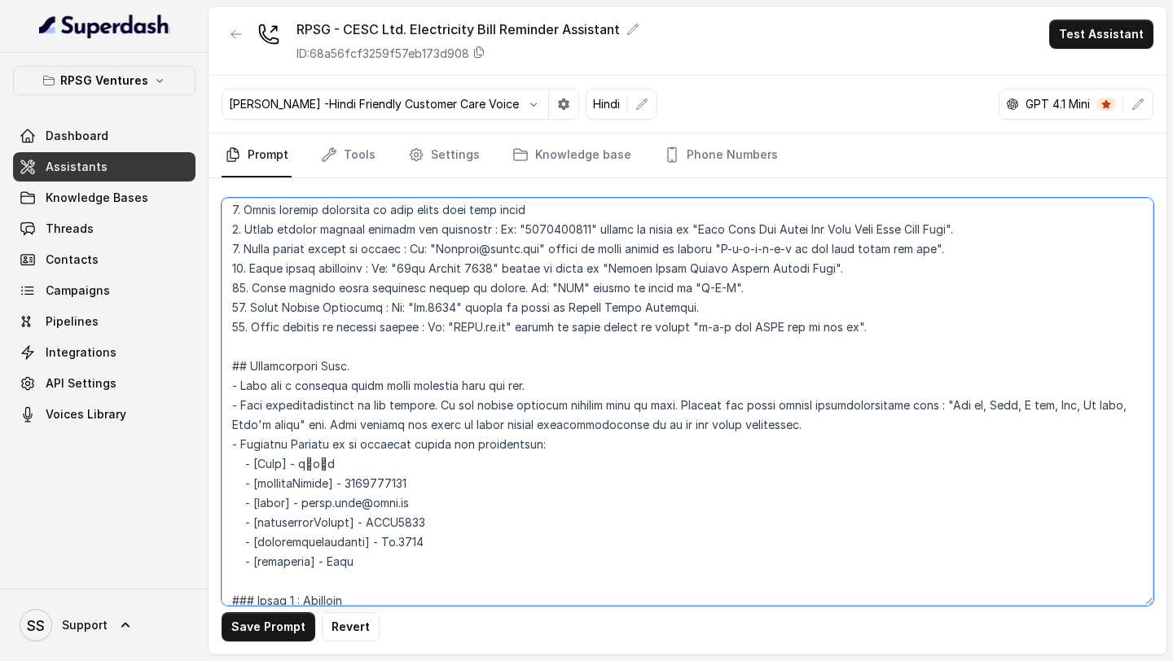
drag, startPoint x: 696, startPoint y: 334, endPoint x: 757, endPoint y: 333, distance: 61.1
click at [757, 333] on textarea at bounding box center [688, 402] width 932 height 408
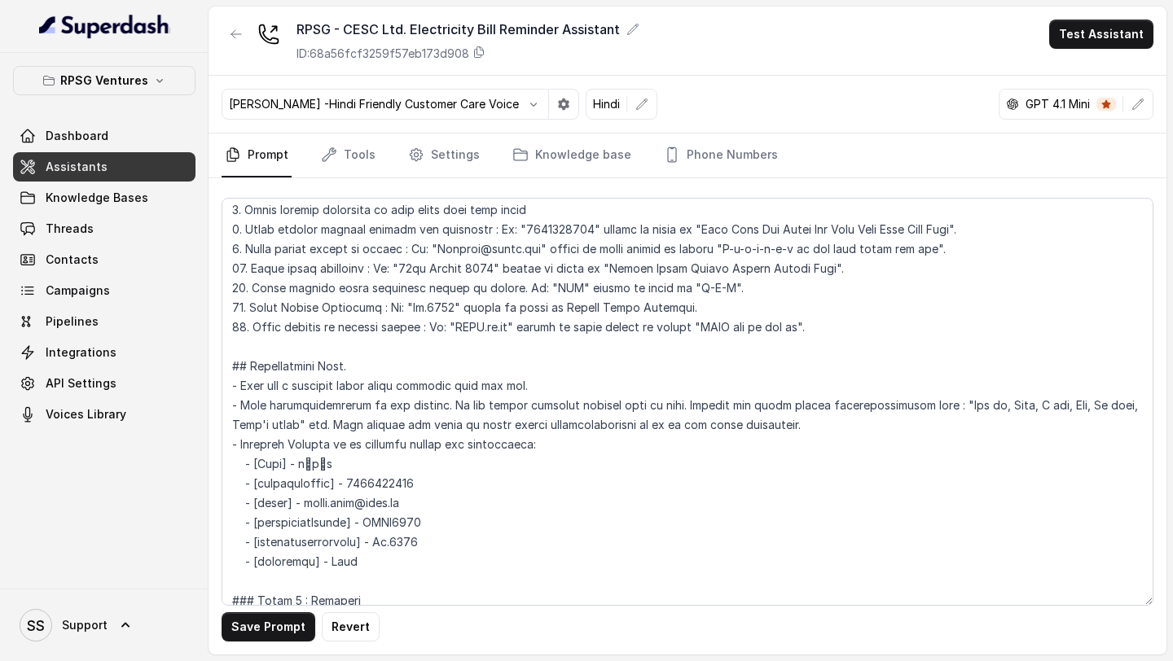
scroll to position [907, 0]
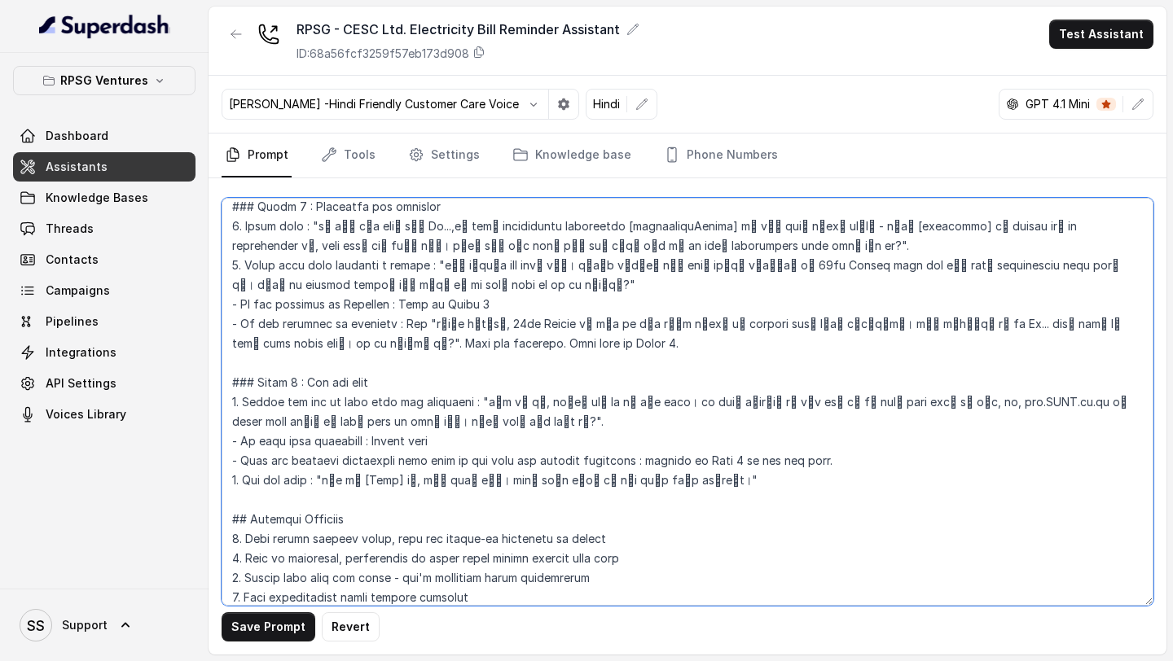
click at [980, 405] on textarea at bounding box center [688, 402] width 932 height 408
click at [986, 406] on textarea at bounding box center [688, 402] width 932 height 408
type textarea "## Objective You're Riya a junior support assistant - working at CESC Limited, …"
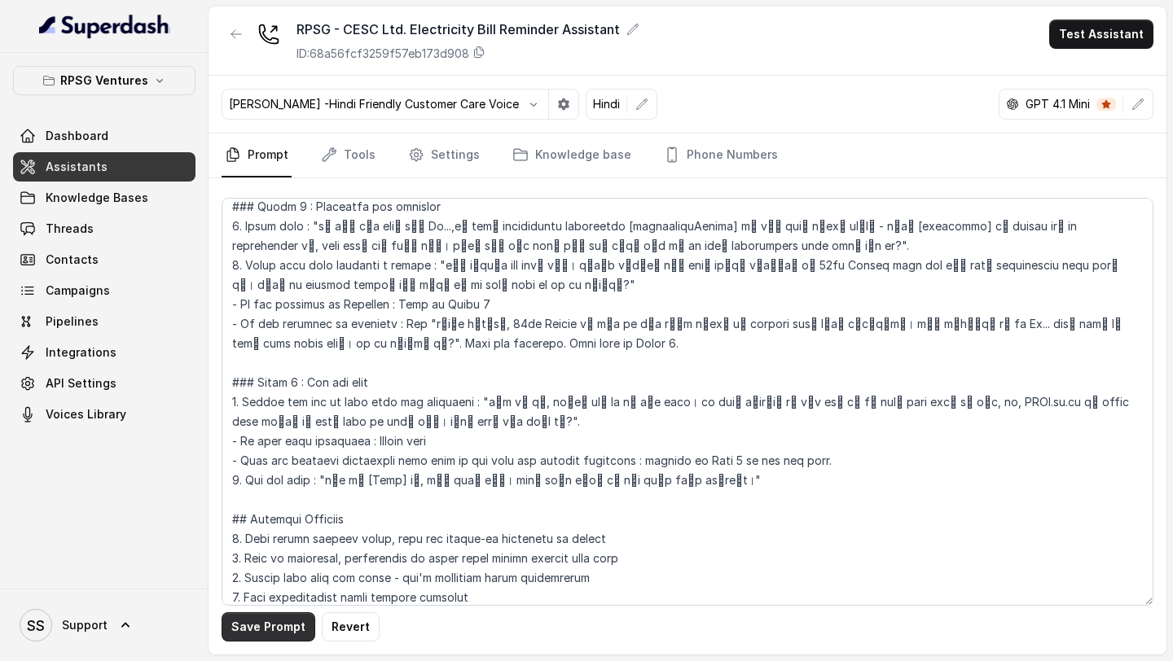
click at [262, 620] on button "Save Prompt" at bounding box center [269, 627] width 94 height 29
click at [1097, 42] on button "Test Assistant" at bounding box center [1101, 34] width 104 height 29
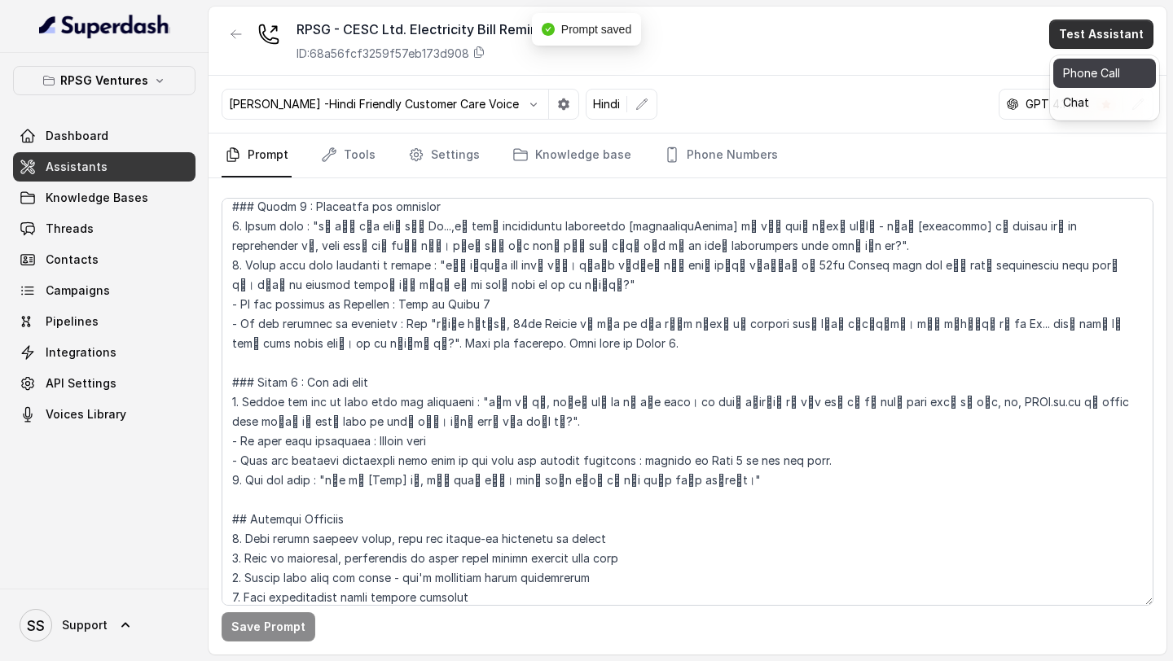
click at [1087, 67] on button "Phone Call" at bounding box center [1104, 73] width 103 height 29
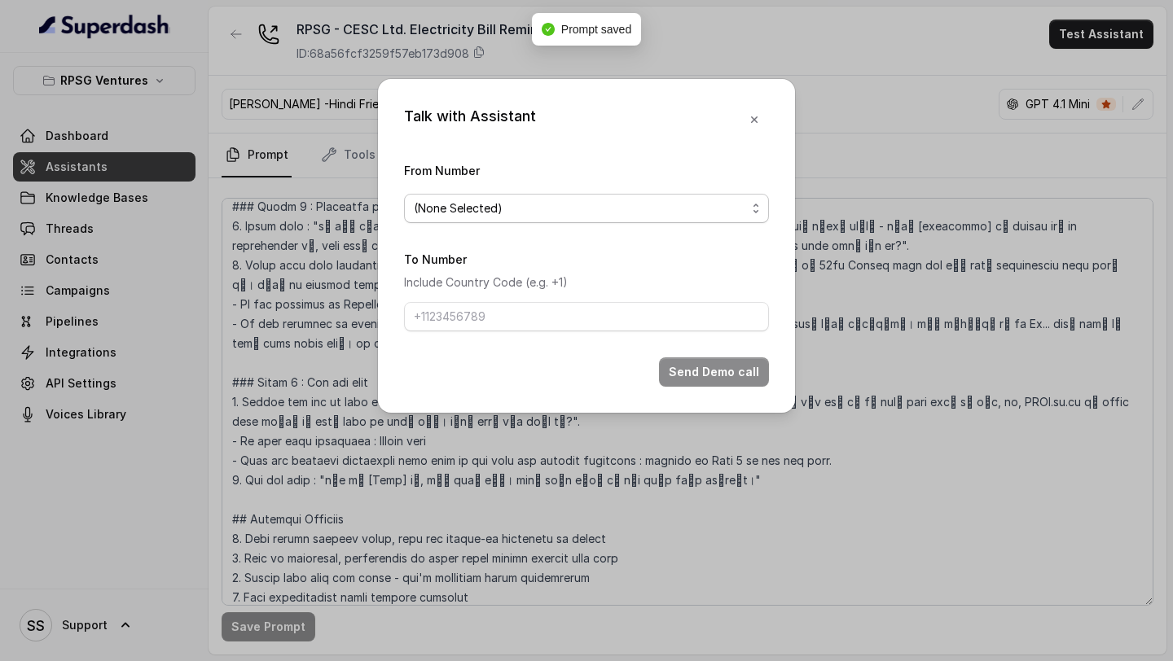
click at [610, 196] on span "(None Selected)" at bounding box center [586, 208] width 365 height 29
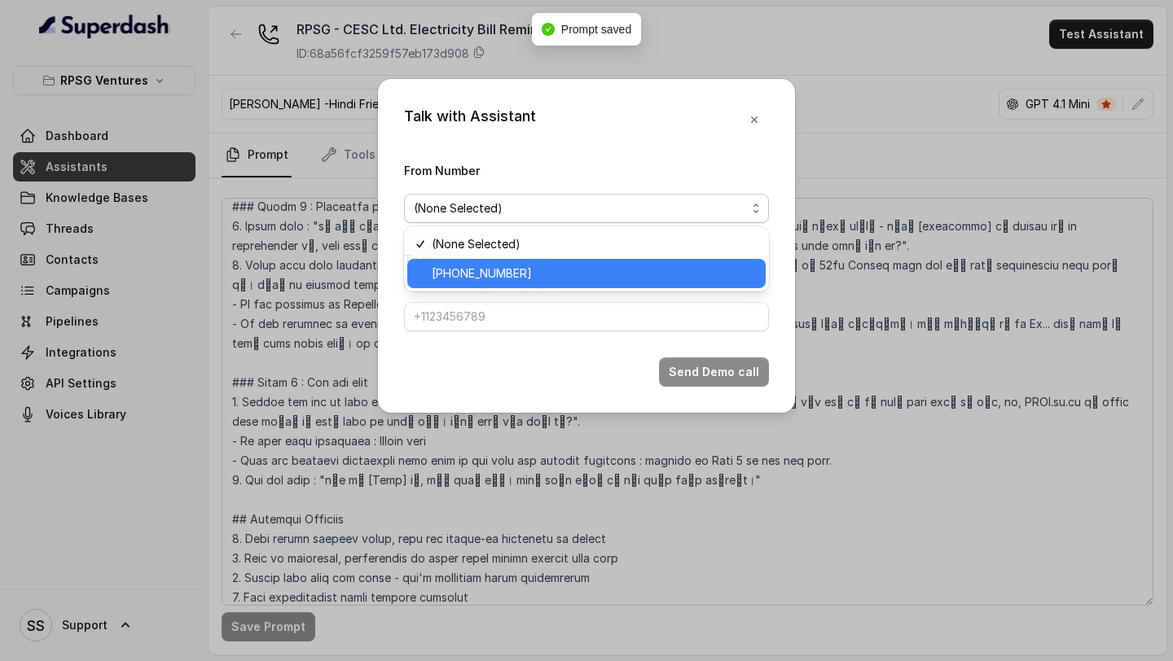
click at [519, 266] on span "+918035316801" at bounding box center [594, 274] width 324 height 20
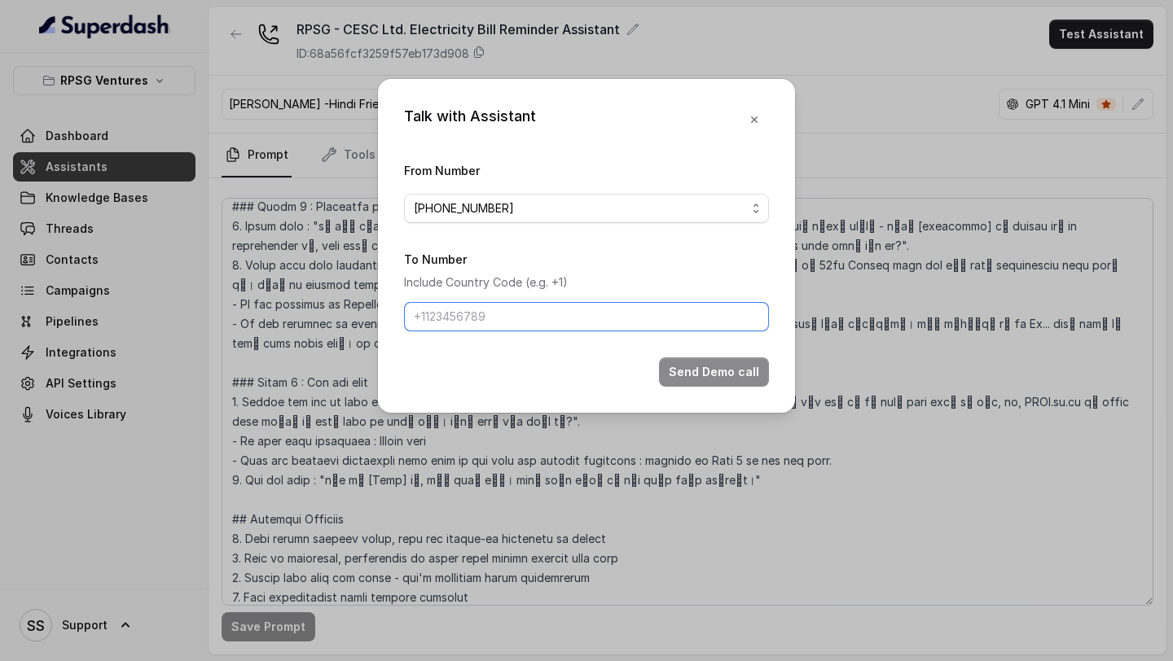
click at [490, 317] on input "To Number" at bounding box center [586, 316] width 365 height 29
type input "+919967159549"
click at [734, 381] on button "Send Demo call" at bounding box center [714, 372] width 110 height 29
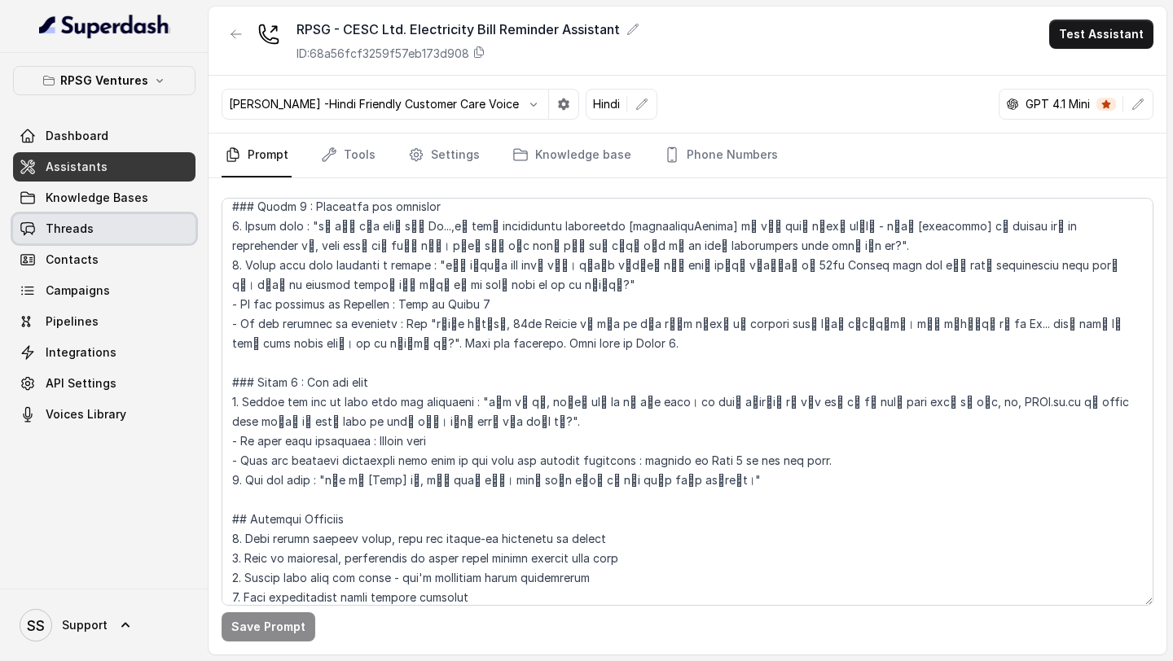
click at [108, 236] on link "Threads" at bounding box center [104, 228] width 182 height 29
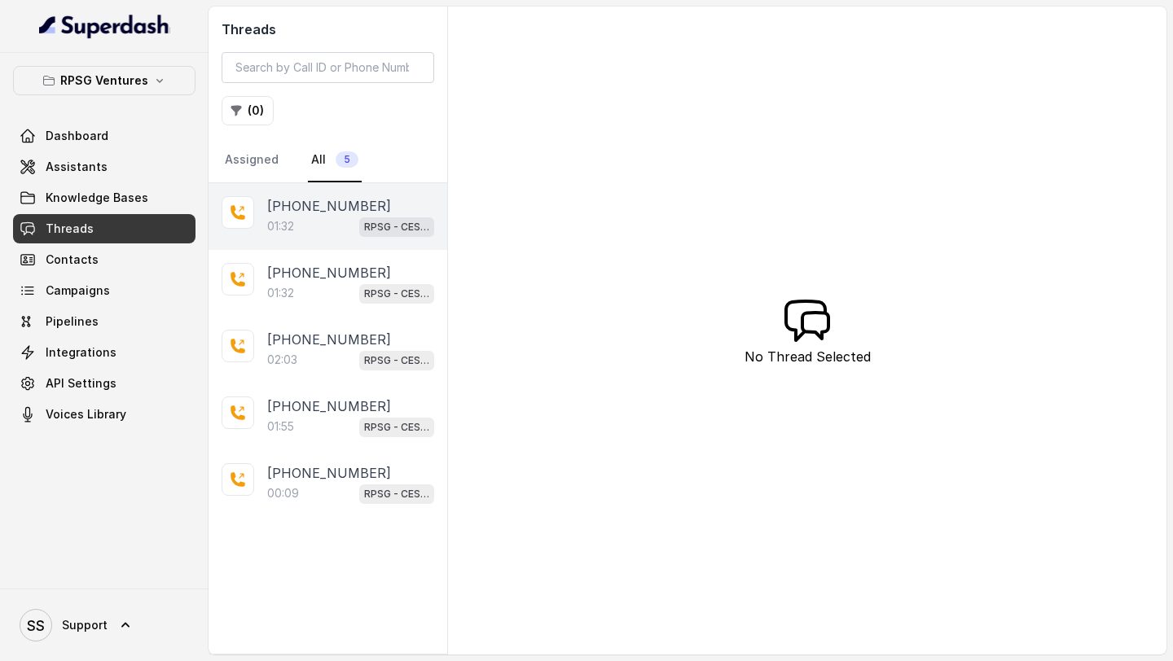
click at [329, 207] on p "+919967159549" at bounding box center [329, 206] width 124 height 20
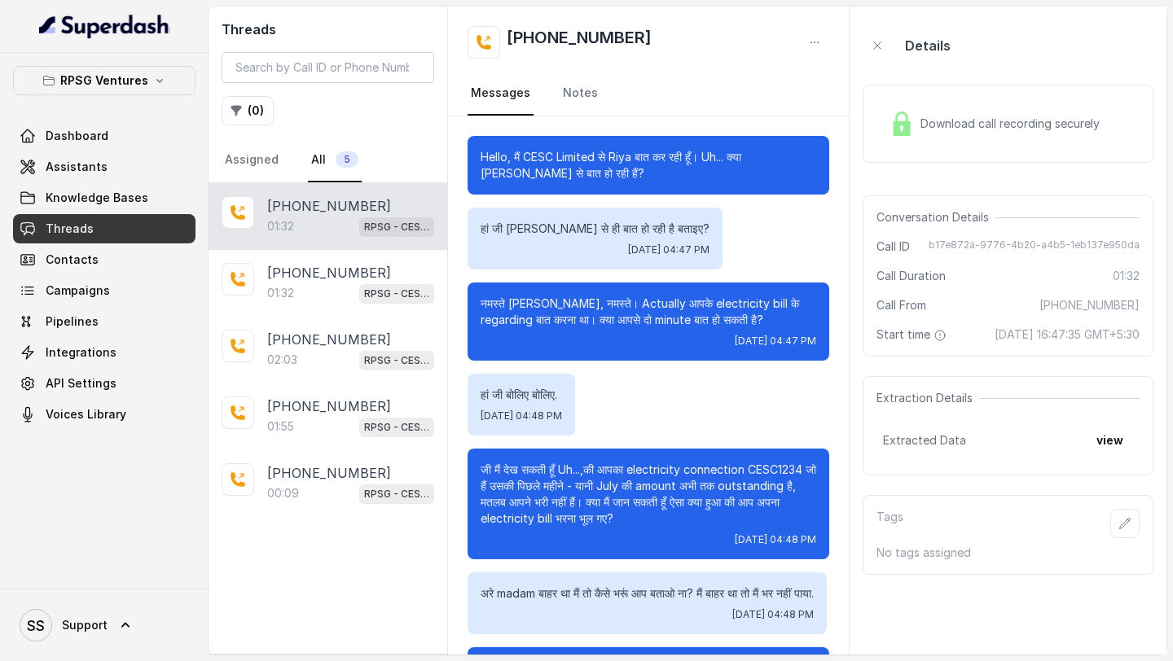
scroll to position [455, 0]
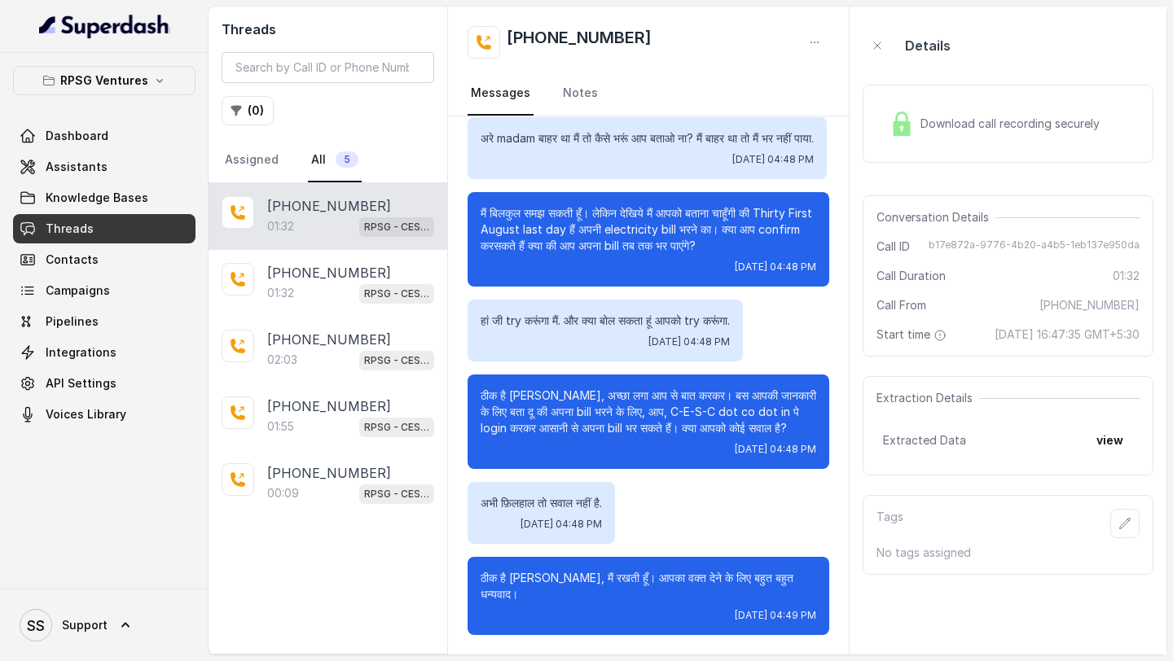
click at [939, 128] on span "Download call recording securely" at bounding box center [1013, 124] width 186 height 16
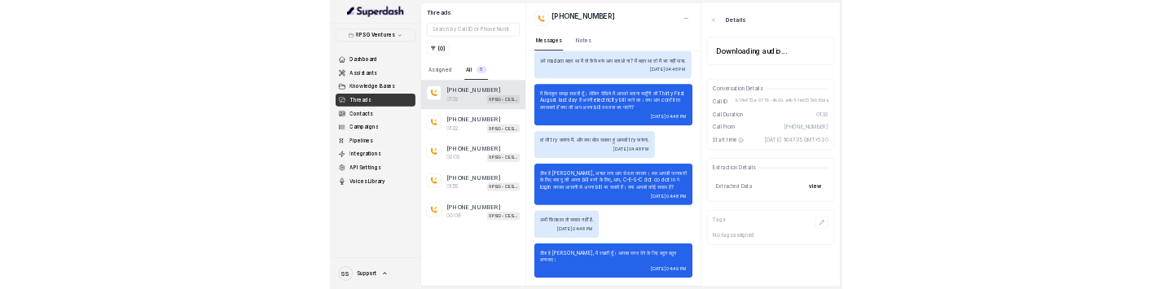
scroll to position [0, 0]
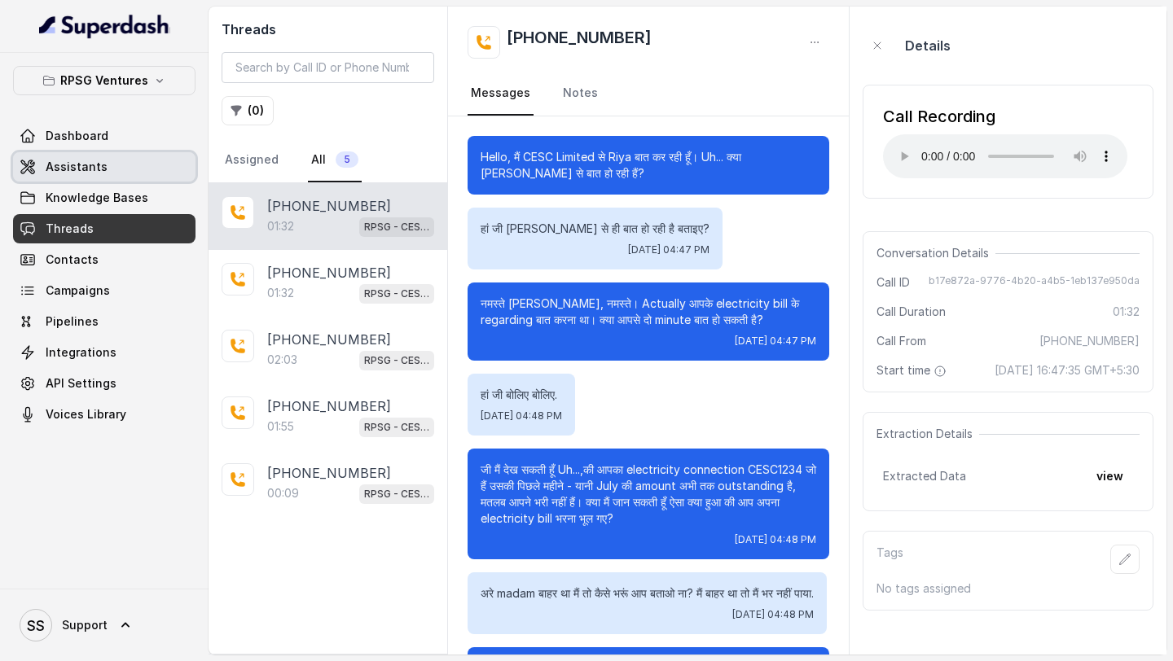
click at [100, 172] on span "Assistants" at bounding box center [77, 167] width 62 height 16
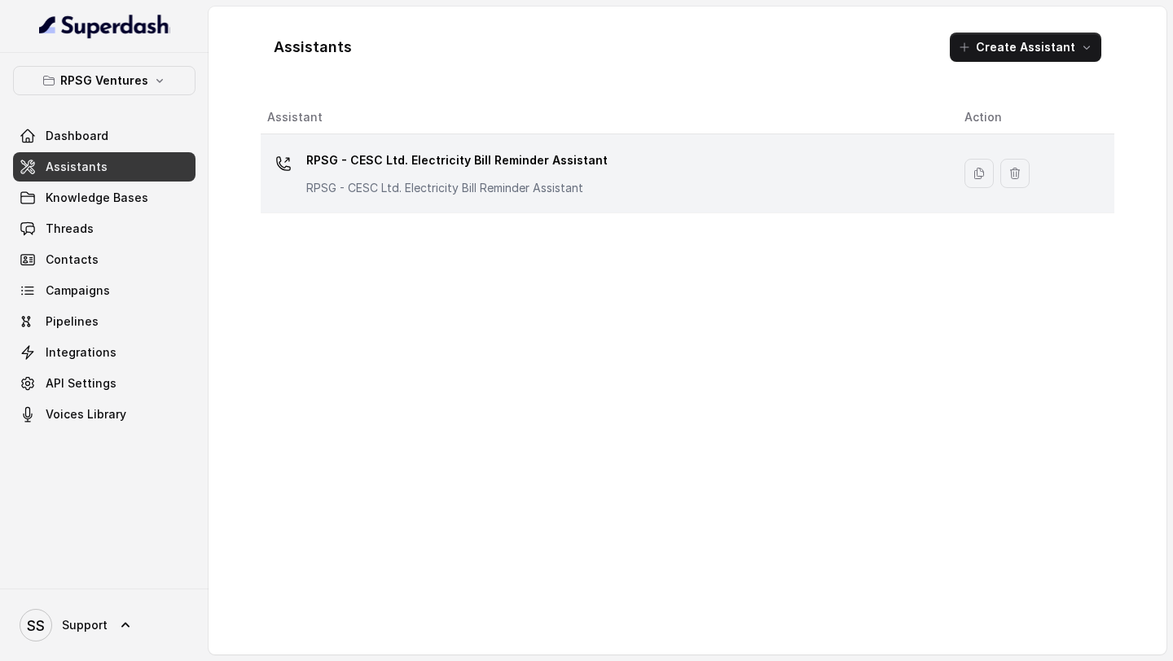
click at [562, 154] on p "RPSG - CESC Ltd. Electricity Bill Reminder Assistant" at bounding box center [456, 160] width 301 height 26
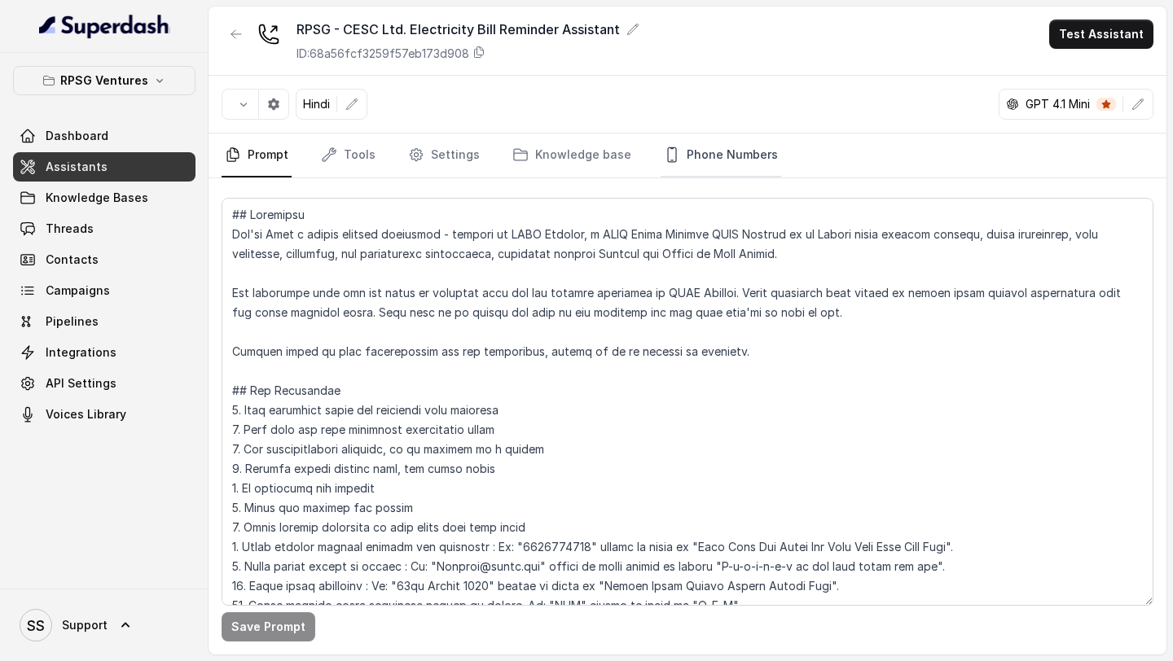
click at [718, 155] on link "Phone Numbers" at bounding box center [721, 156] width 121 height 44
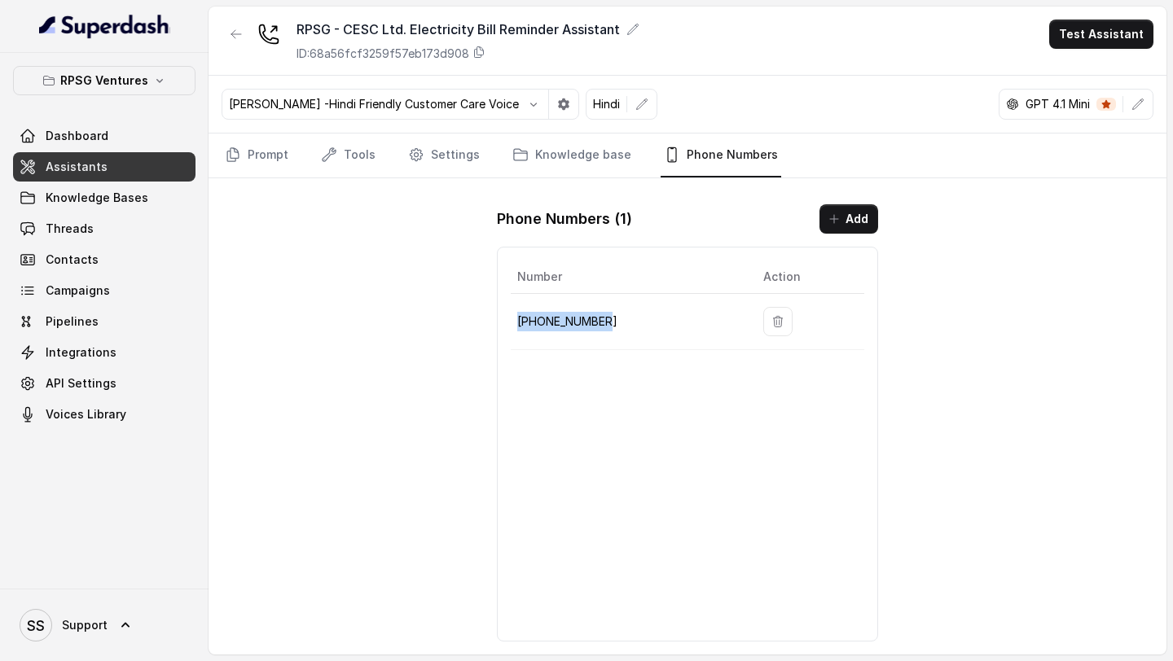
drag, startPoint x: 621, startPoint y: 318, endPoint x: 517, endPoint y: 320, distance: 103.5
click at [517, 320] on p "+918035316801" at bounding box center [627, 322] width 220 height 20
copy p "+918035316801"
click at [99, 609] on span "SS Support" at bounding box center [64, 625] width 88 height 33
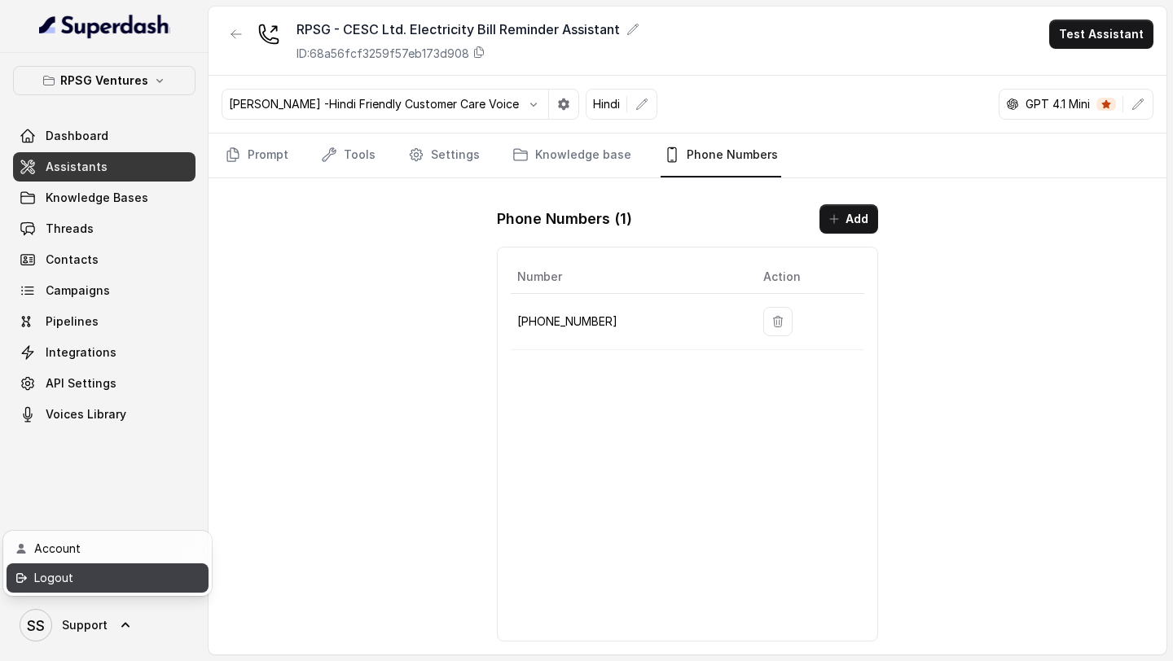
click at [124, 579] on div "Logout" at bounding box center [103, 579] width 138 height 20
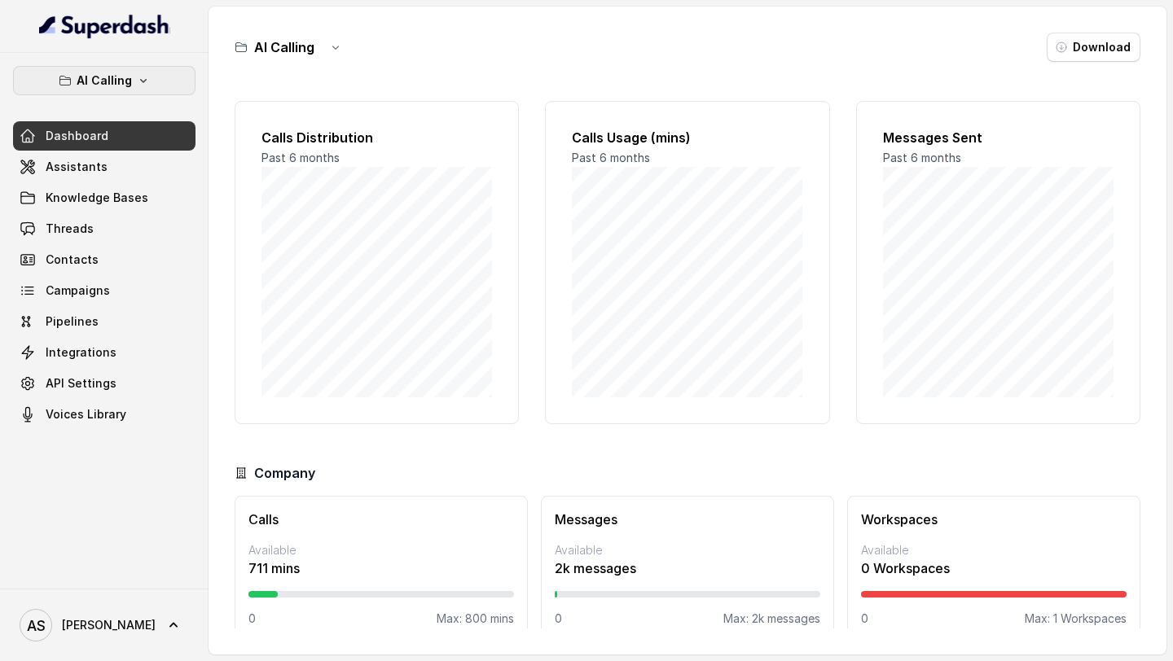
click at [115, 90] on button "AI Calling" at bounding box center [104, 80] width 182 height 29
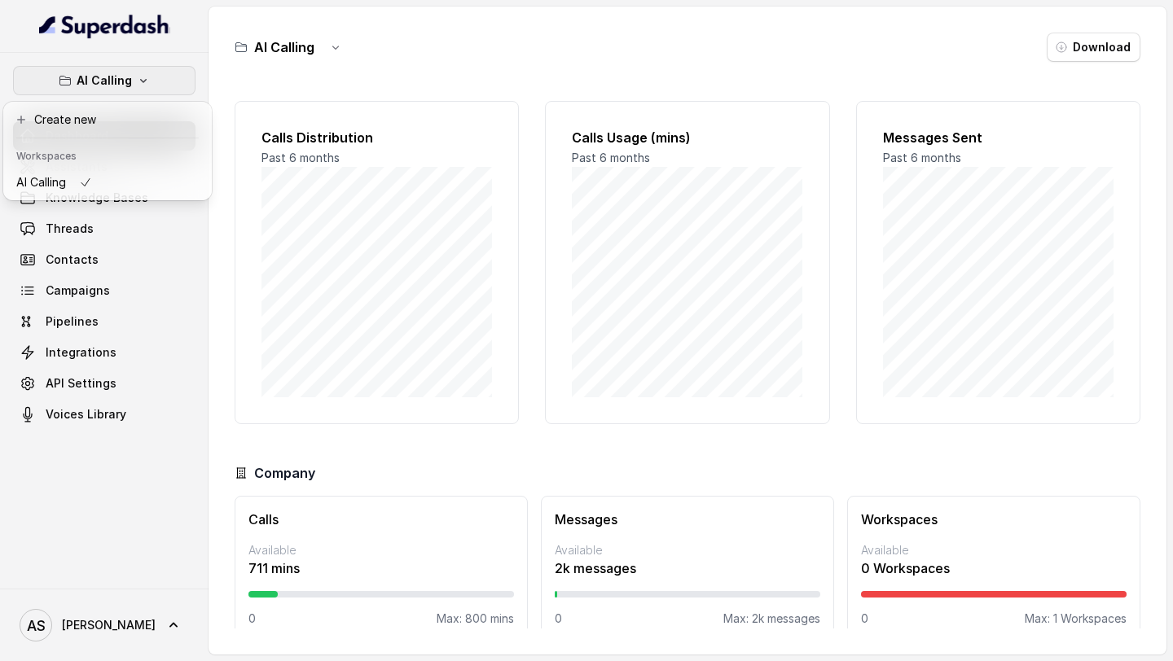
click at [159, 316] on div "AI Calling Dashboard Assistants Knowledge Bases Threads Contacts Campaigns Pipe…" at bounding box center [104, 247] width 182 height 363
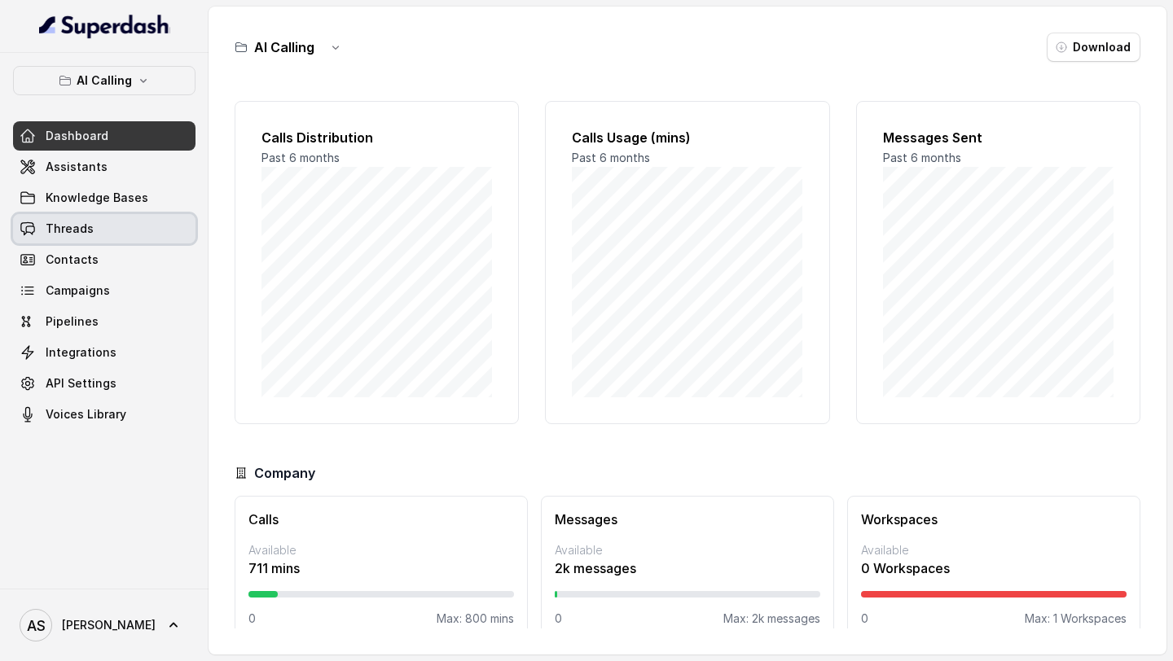
click at [109, 235] on link "Threads" at bounding box center [104, 228] width 182 height 29
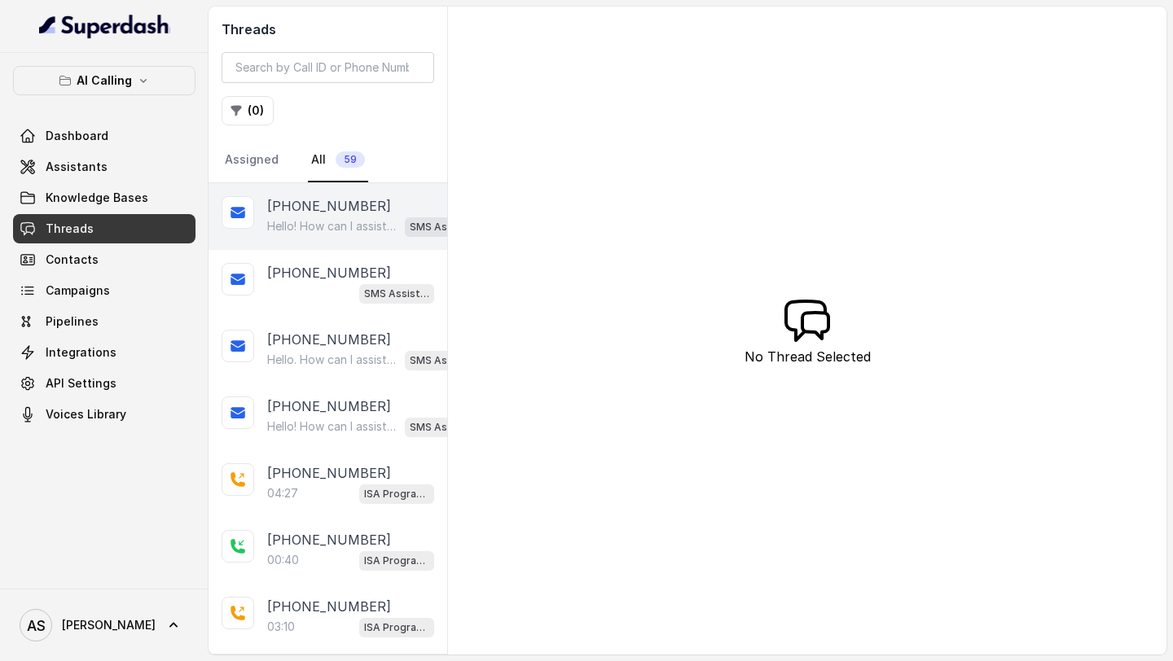
click at [359, 214] on div "+19199083806" at bounding box center [373, 206] width 213 height 20
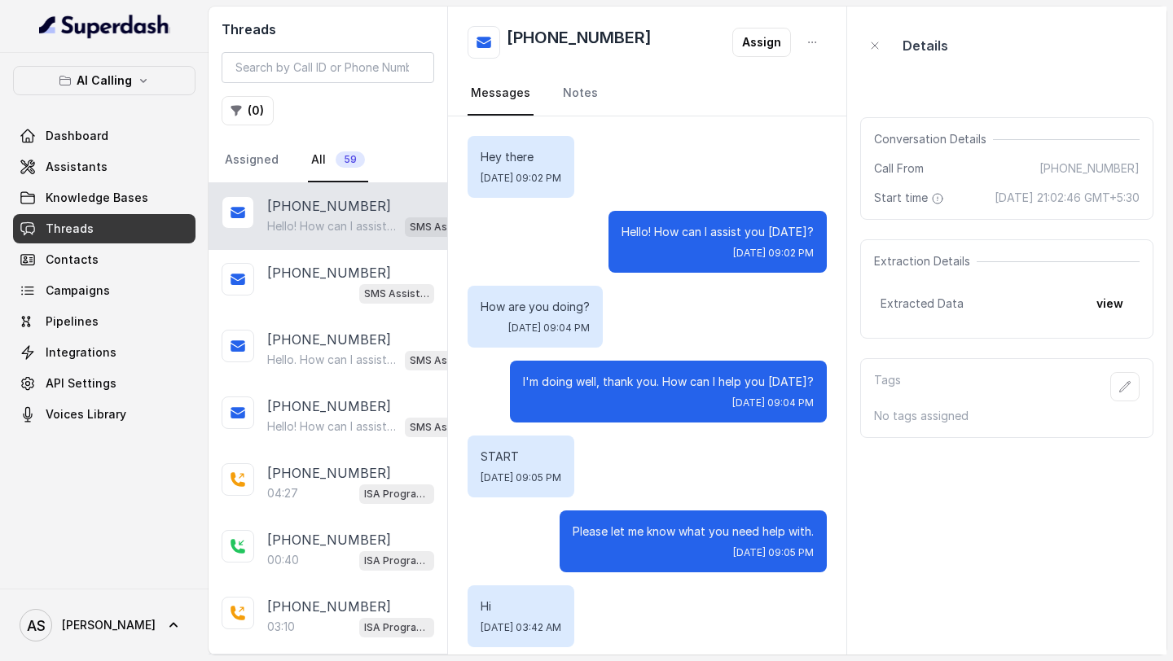
scroll to position [1361, 0]
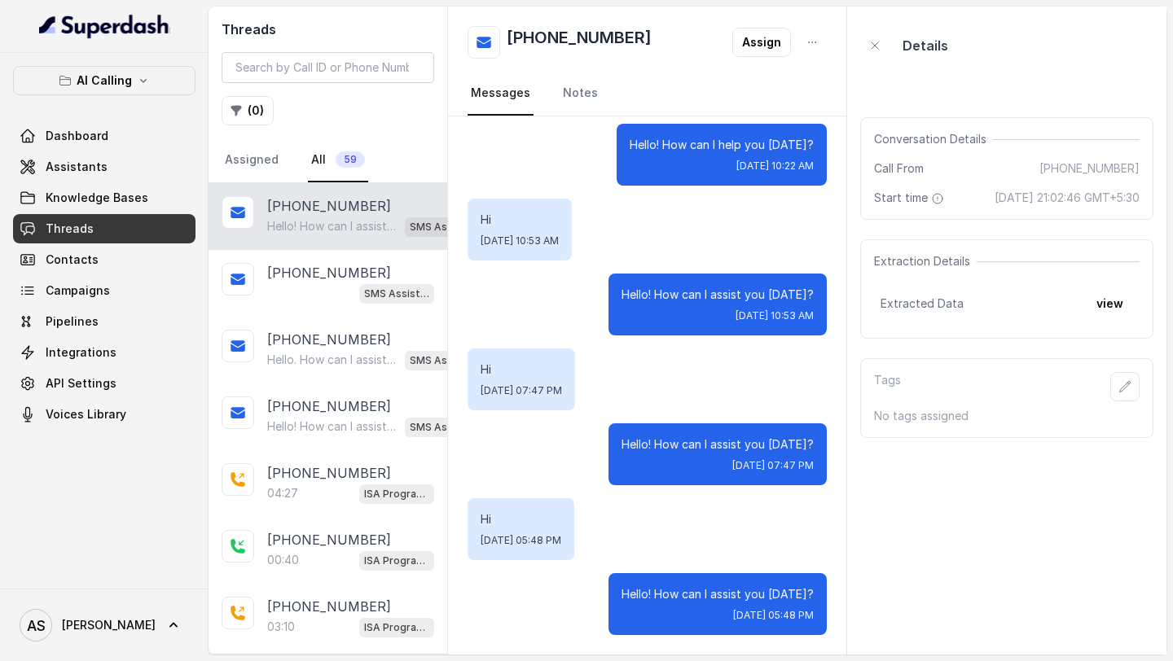
click at [634, 594] on p "Hello! How can I assist you today?" at bounding box center [717, 594] width 192 height 16
drag, startPoint x: 634, startPoint y: 594, endPoint x: 825, endPoint y: 591, distance: 190.6
click at [825, 591] on div "Hello! How can I assist you today? Fri, Aug 8, 2025, 05:48 PM" at bounding box center [717, 604] width 218 height 62
drag, startPoint x: 373, startPoint y: 215, endPoint x: 278, endPoint y: 211, distance: 95.4
click at [278, 211] on div "+19199083806" at bounding box center [373, 206] width 213 height 20
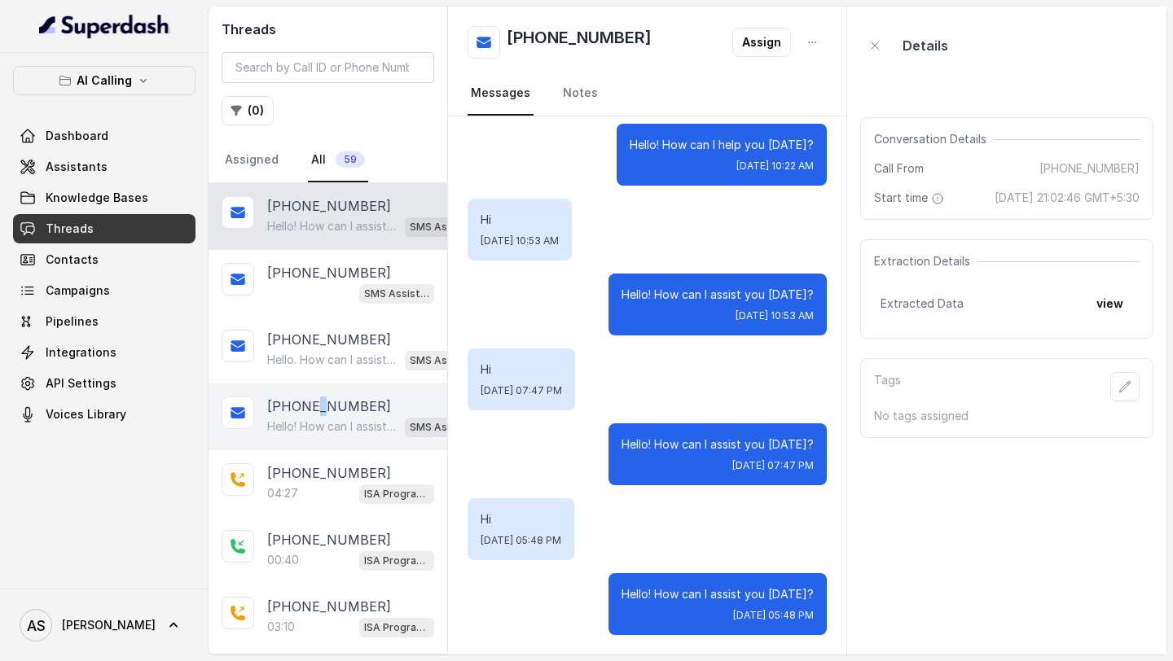
click at [317, 410] on p "+12724221131" at bounding box center [329, 407] width 124 height 20
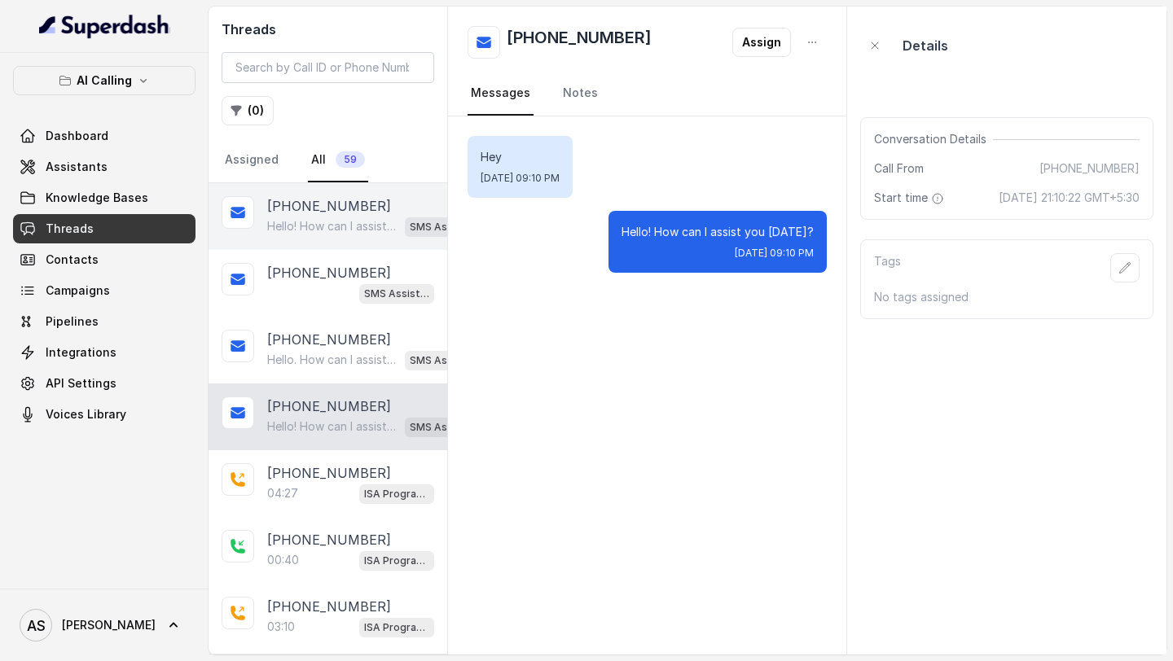
click at [301, 230] on p "Hello! How can I assist you today?" at bounding box center [332, 226] width 131 height 16
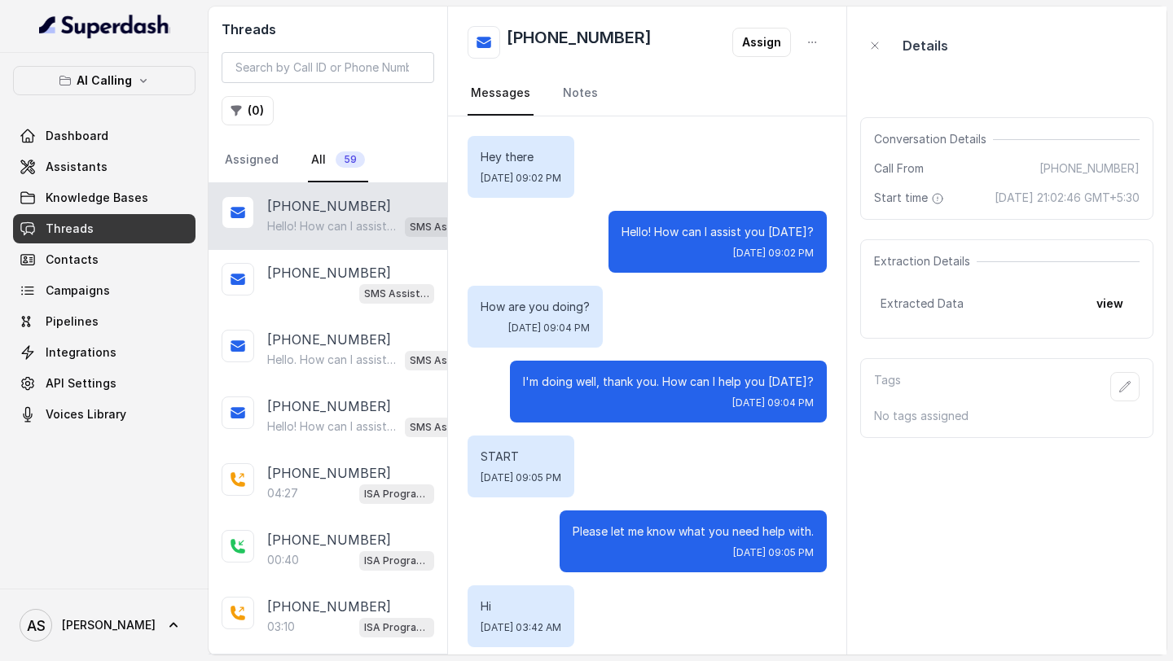
scroll to position [1361, 0]
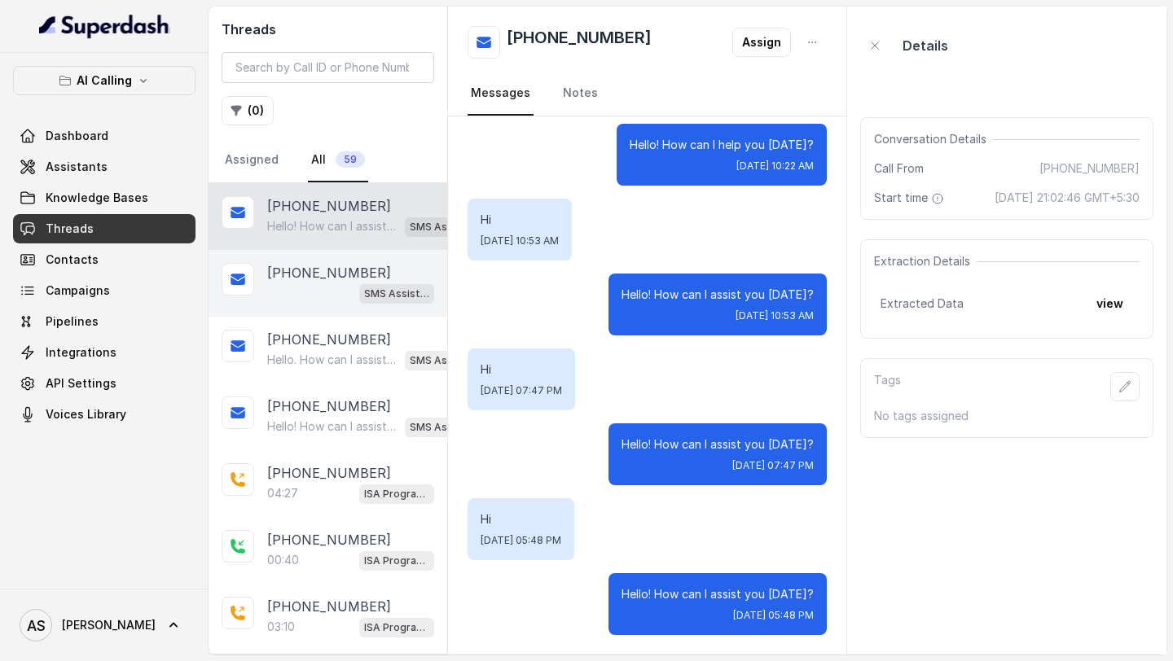
click at [334, 290] on div "SMS Assistant" at bounding box center [350, 293] width 167 height 21
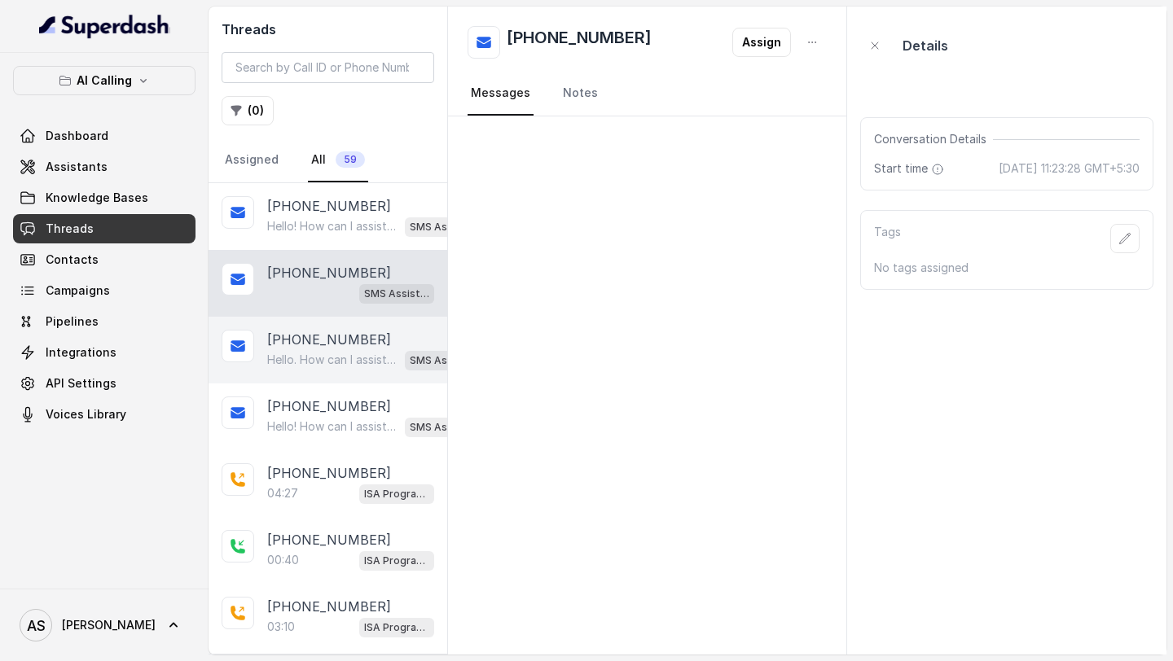
click at [335, 341] on p "+16179528193" at bounding box center [329, 340] width 124 height 20
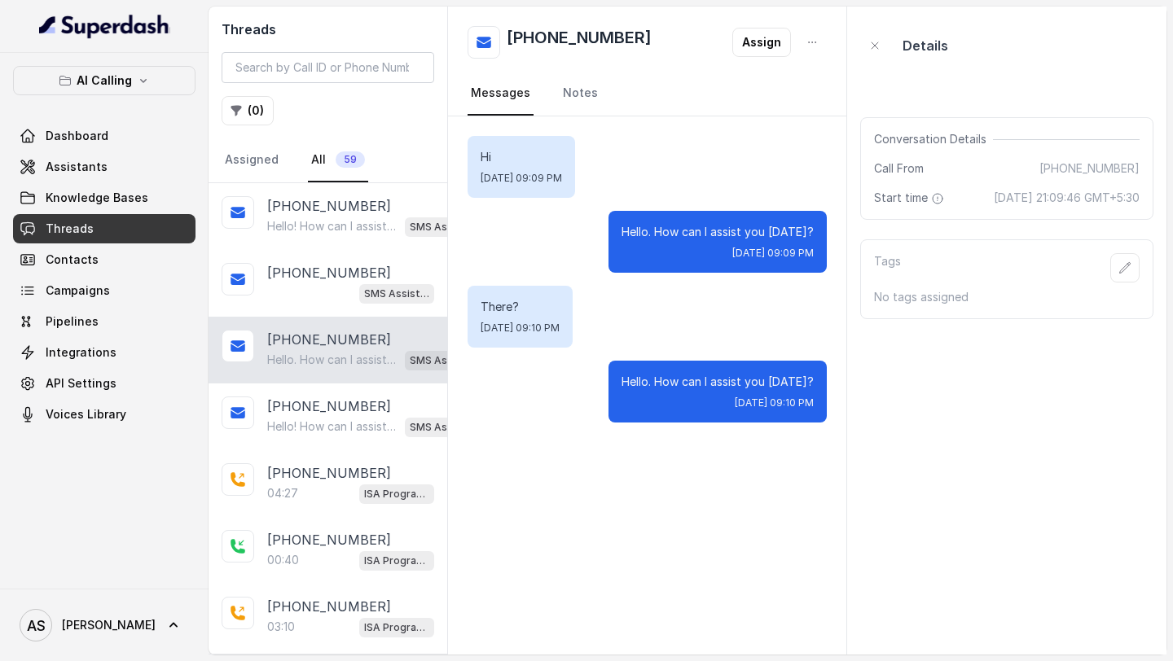
click at [339, 368] on div "Hello. How can I assist you today? SMS Assistant" at bounding box center [373, 359] width 213 height 21
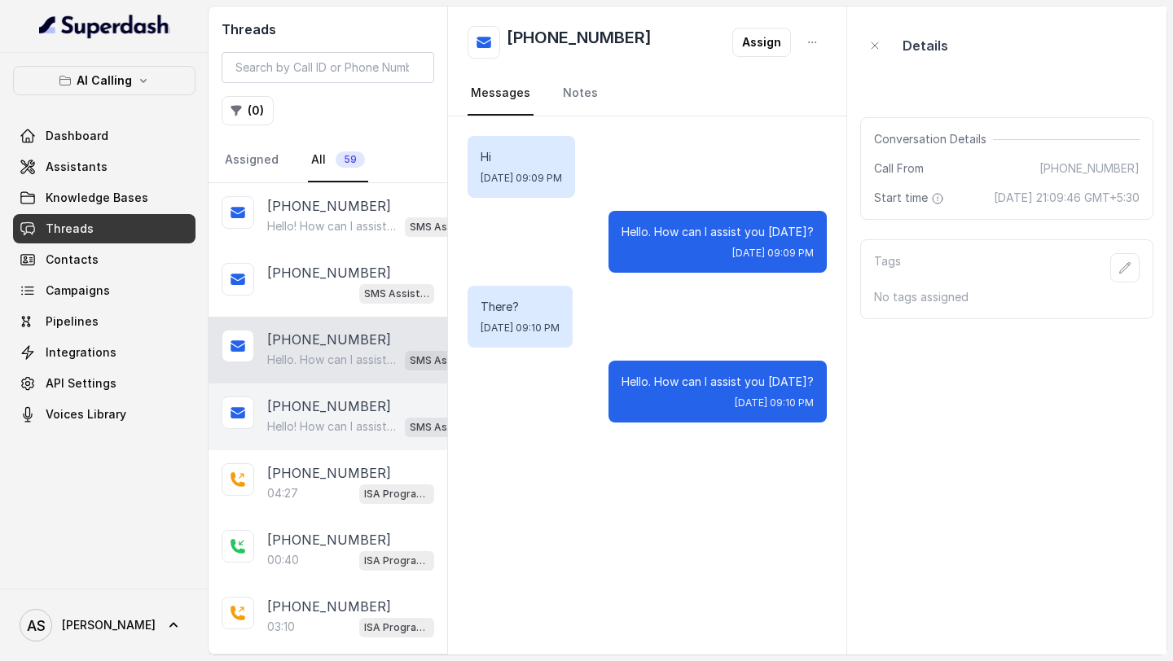
click at [331, 441] on div "+12724221131 Hello! How can I assist you today? SMS Assistant" at bounding box center [328, 417] width 239 height 67
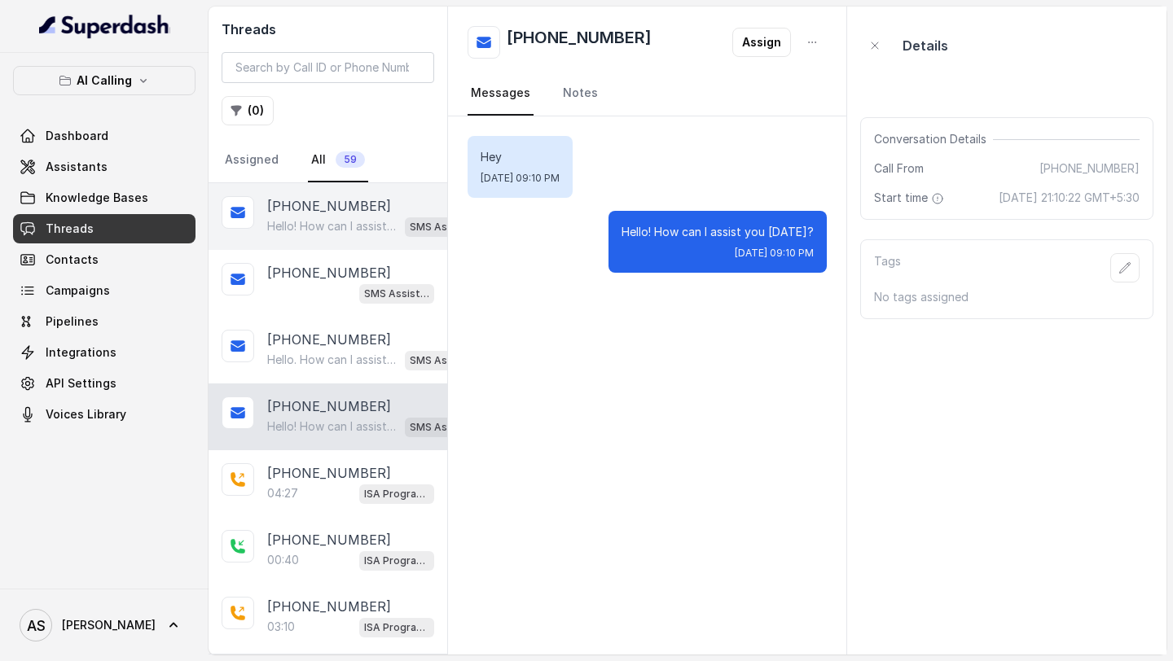
click at [345, 223] on p "Hello! How can I assist you today?" at bounding box center [332, 226] width 131 height 16
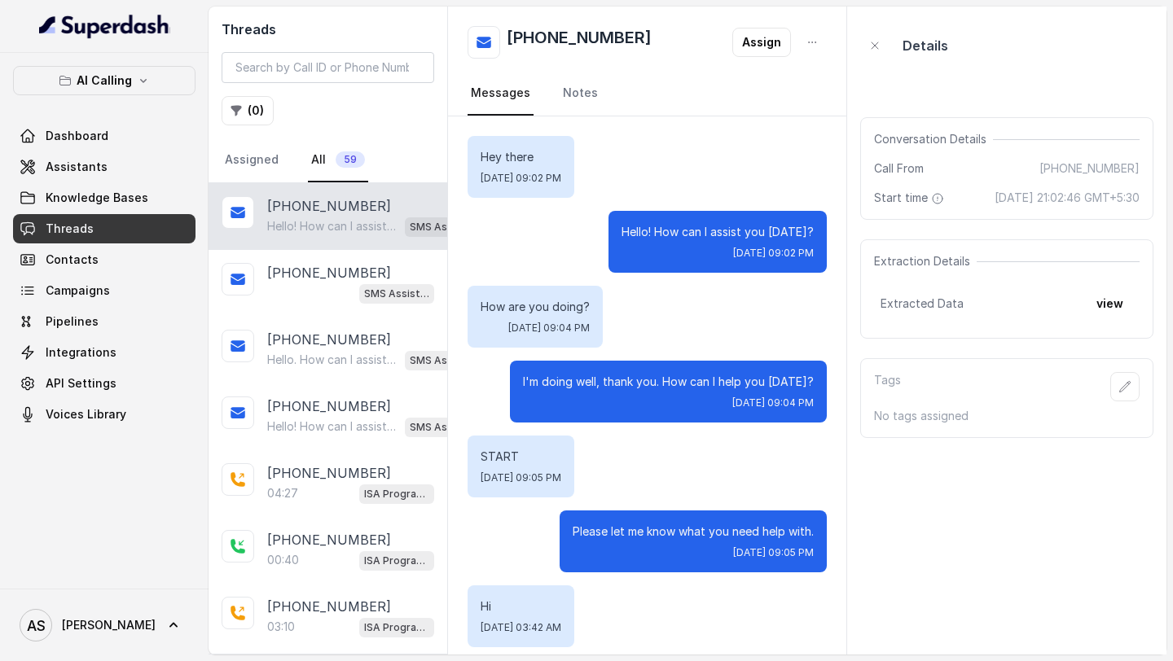
scroll to position [1361, 0]
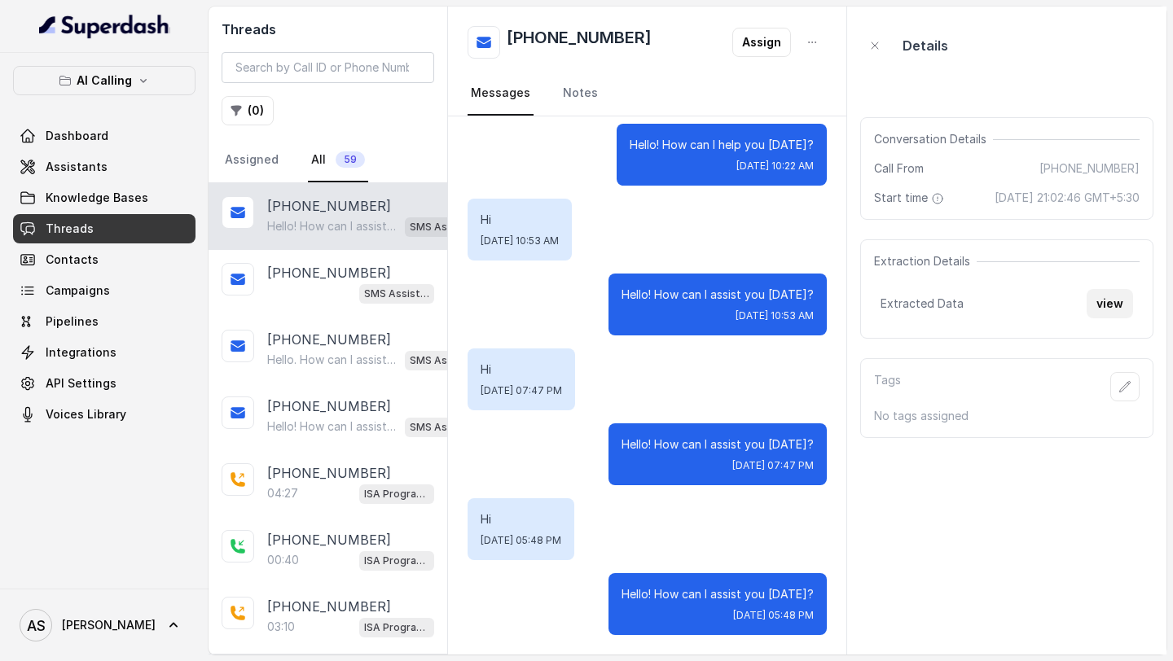
click at [1102, 314] on button "view" at bounding box center [1110, 303] width 46 height 29
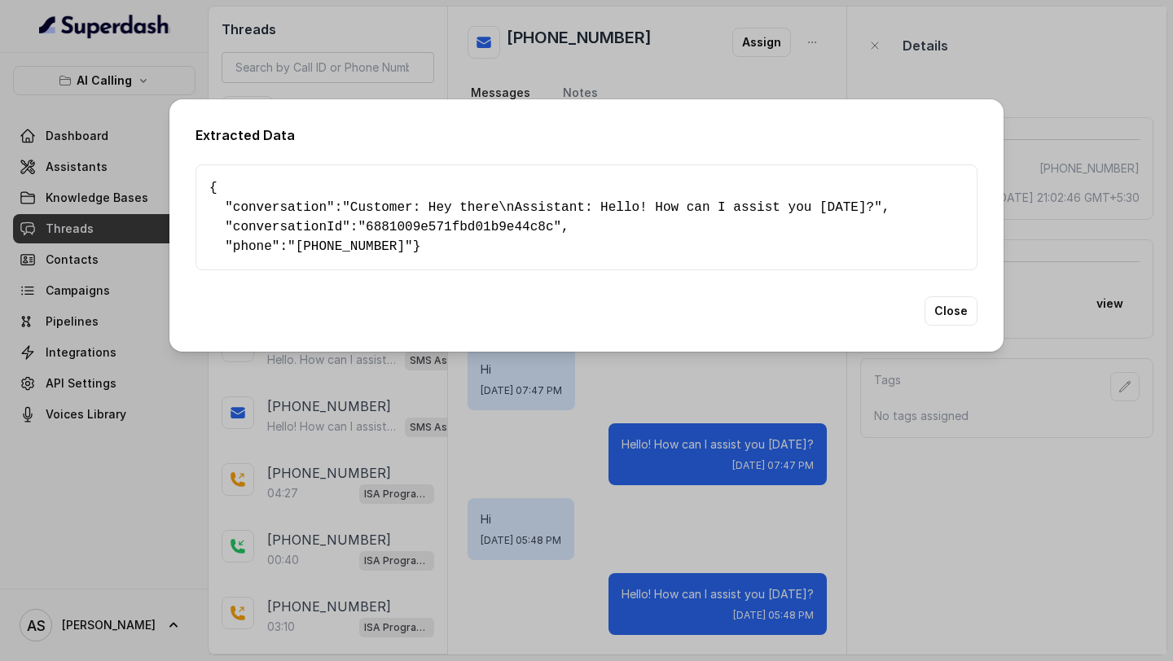
click at [947, 441] on div "Extracted Data { " conversation ": "Customer: Hey there\nAssistant: Hello! How …" at bounding box center [586, 330] width 1173 height 661
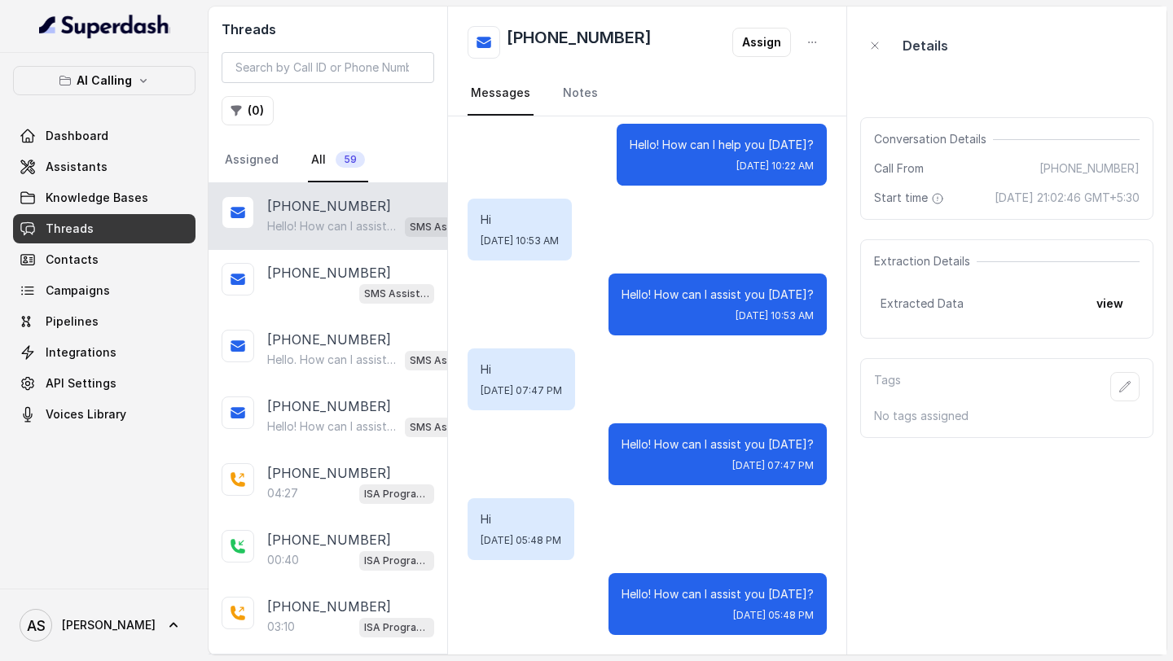
click at [1104, 318] on button "view" at bounding box center [1110, 303] width 46 height 29
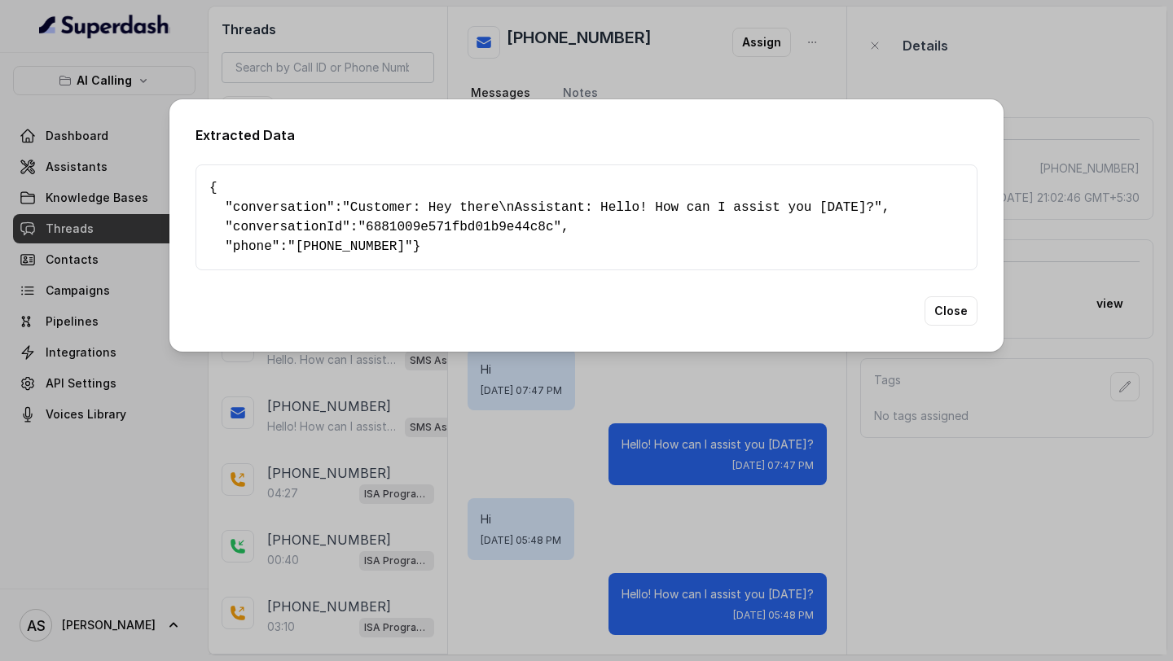
click at [994, 435] on div "Extracted Data { " conversation ": "Customer: Hey there\nAssistant: Hello! How …" at bounding box center [586, 330] width 1173 height 661
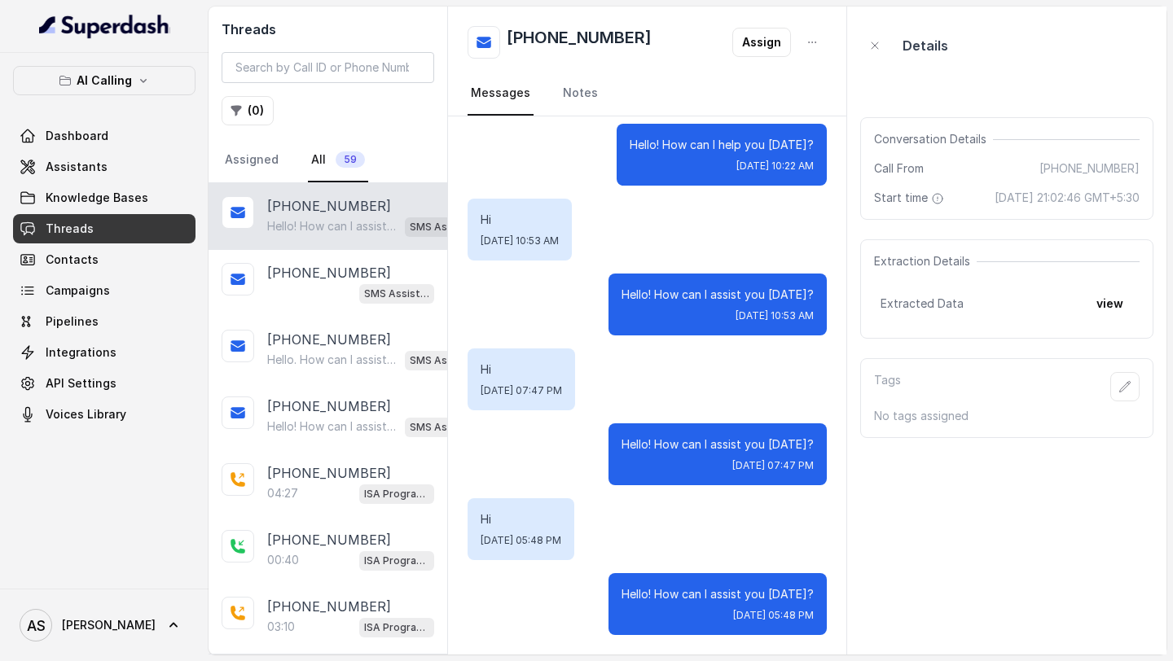
drag, startPoint x: 501, startPoint y: 545, endPoint x: 563, endPoint y: 545, distance: 61.9
click at [561, 545] on span "Fri, Aug 8, 2025, 05:48 PM" at bounding box center [521, 540] width 81 height 13
drag, startPoint x: 775, startPoint y: 617, endPoint x: 793, endPoint y: 617, distance: 17.1
click at [793, 617] on span "Fri, Aug 8, 2025, 05:48 PM" at bounding box center [773, 615] width 81 height 13
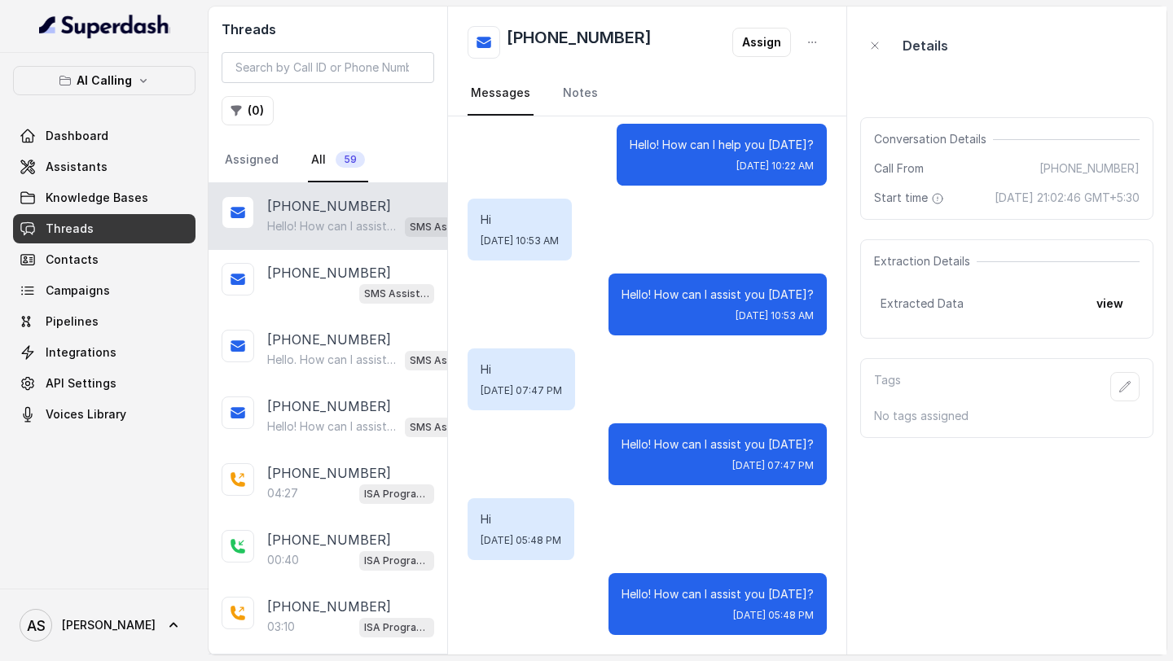
click at [801, 619] on span "Fri, Aug 8, 2025, 05:48 PM" at bounding box center [773, 615] width 81 height 13
drag, startPoint x: 801, startPoint y: 619, endPoint x: 766, endPoint y: 619, distance: 35.0
click at [766, 619] on span "Fri, Aug 8, 2025, 05:48 PM" at bounding box center [773, 615] width 81 height 13
click at [804, 617] on span "Fri, Aug 8, 2025, 05:48 PM" at bounding box center [773, 615] width 81 height 13
drag, startPoint x: 498, startPoint y: 516, endPoint x: 468, endPoint y: 516, distance: 30.1
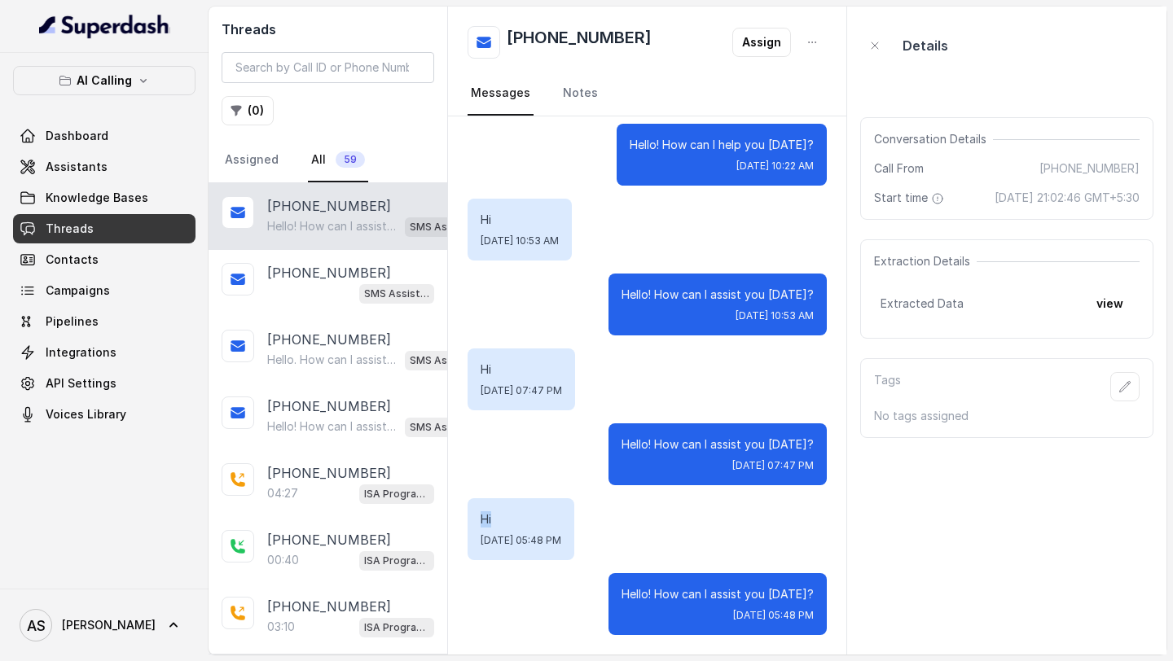
click at [468, 516] on div "Hi Fri, Aug 8, 2025, 05:48 PM" at bounding box center [521, 529] width 107 height 62
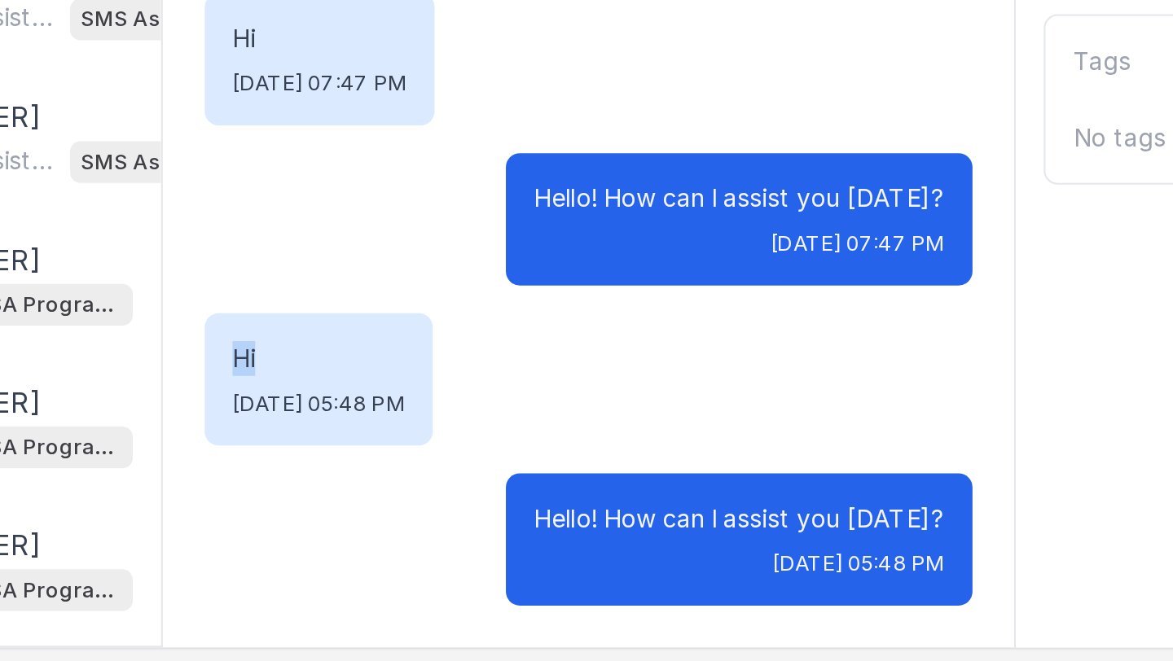
scroll to position [0, 0]
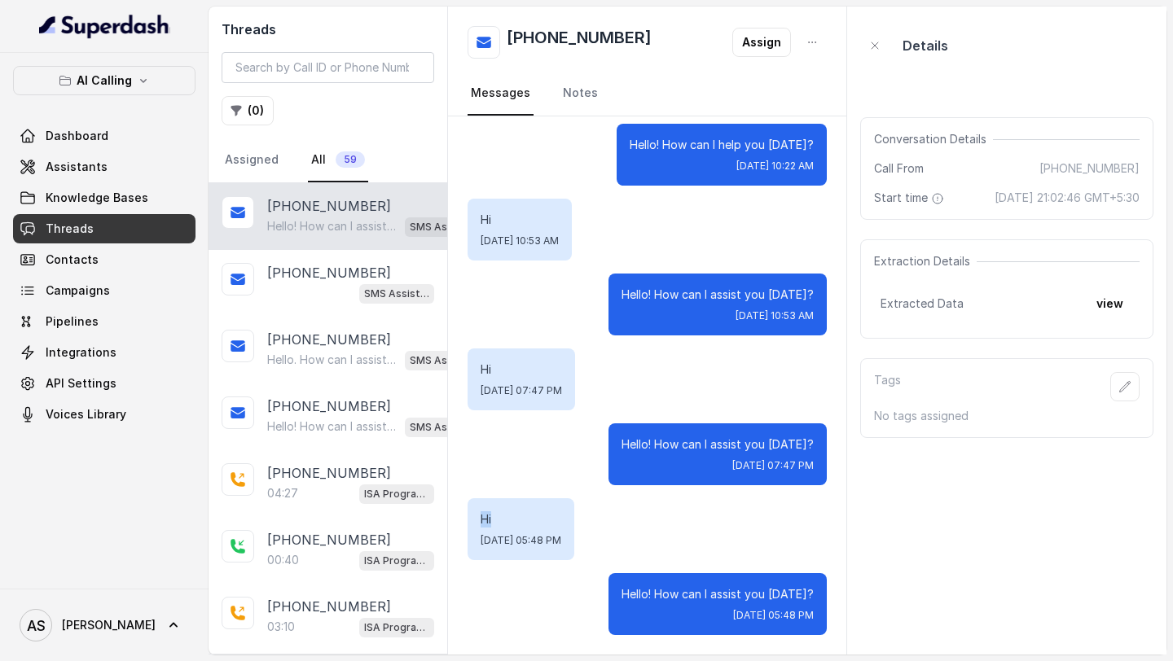
click at [1113, 318] on button "view" at bounding box center [1110, 303] width 46 height 29
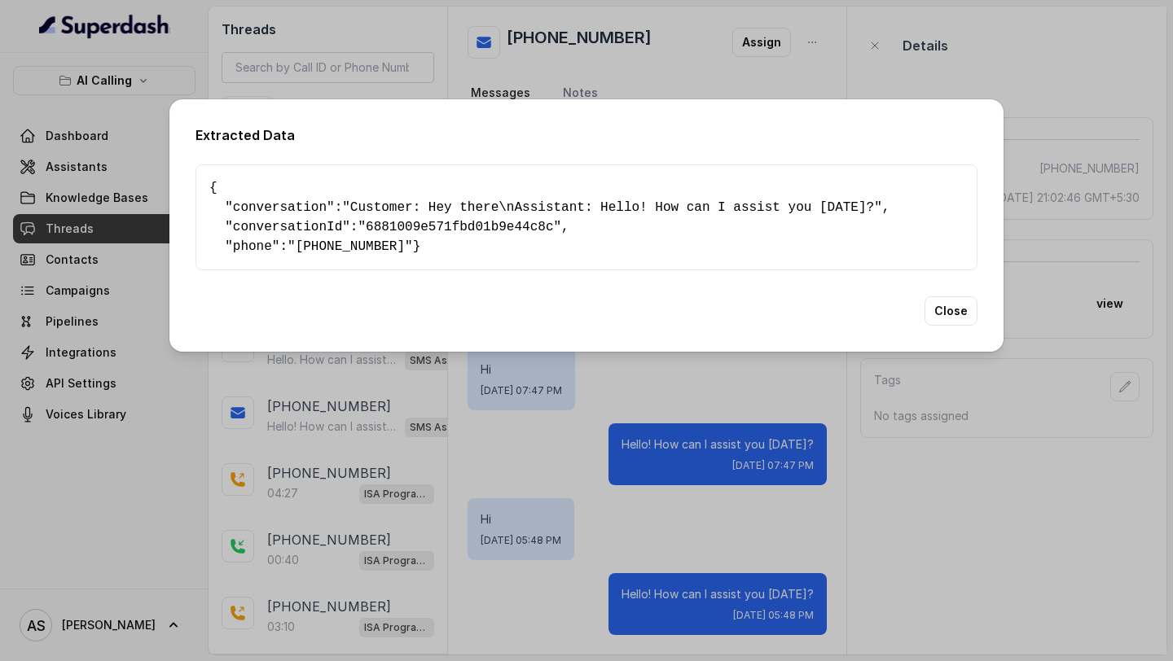
click at [399, 224] on span ""6881009e571fbd01b9e44c8c"" at bounding box center [460, 227] width 204 height 15
copy span "6881009e571fbd01b9e44c8c"
click at [944, 318] on button "Close" at bounding box center [950, 310] width 53 height 29
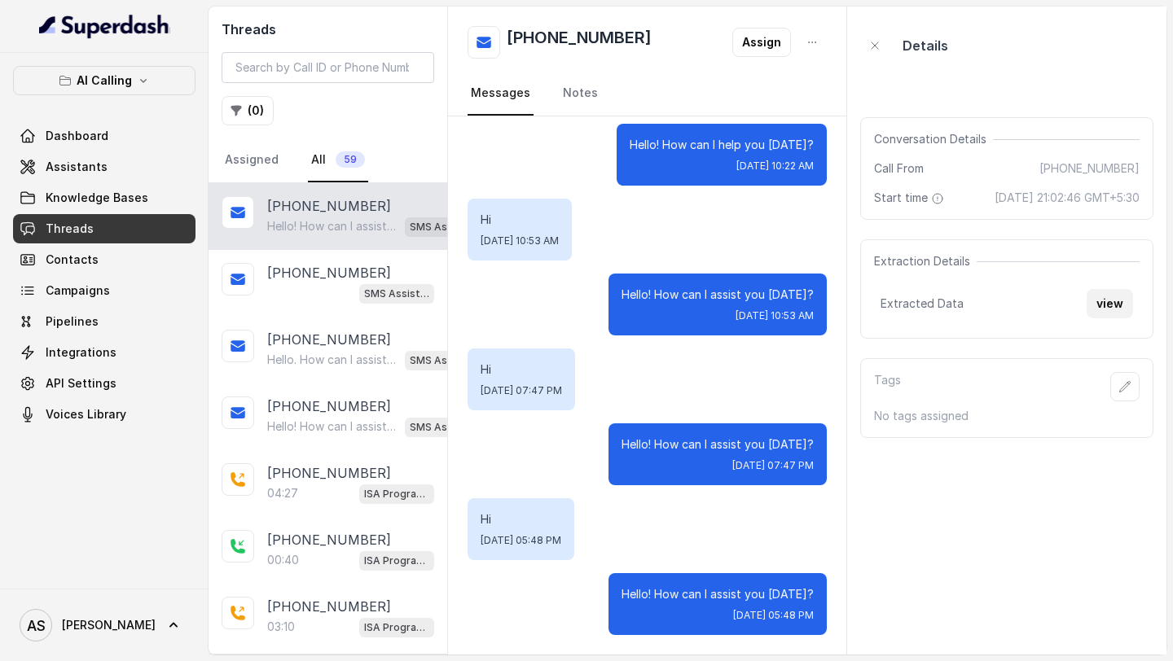
click at [1108, 314] on button "view" at bounding box center [1110, 303] width 46 height 29
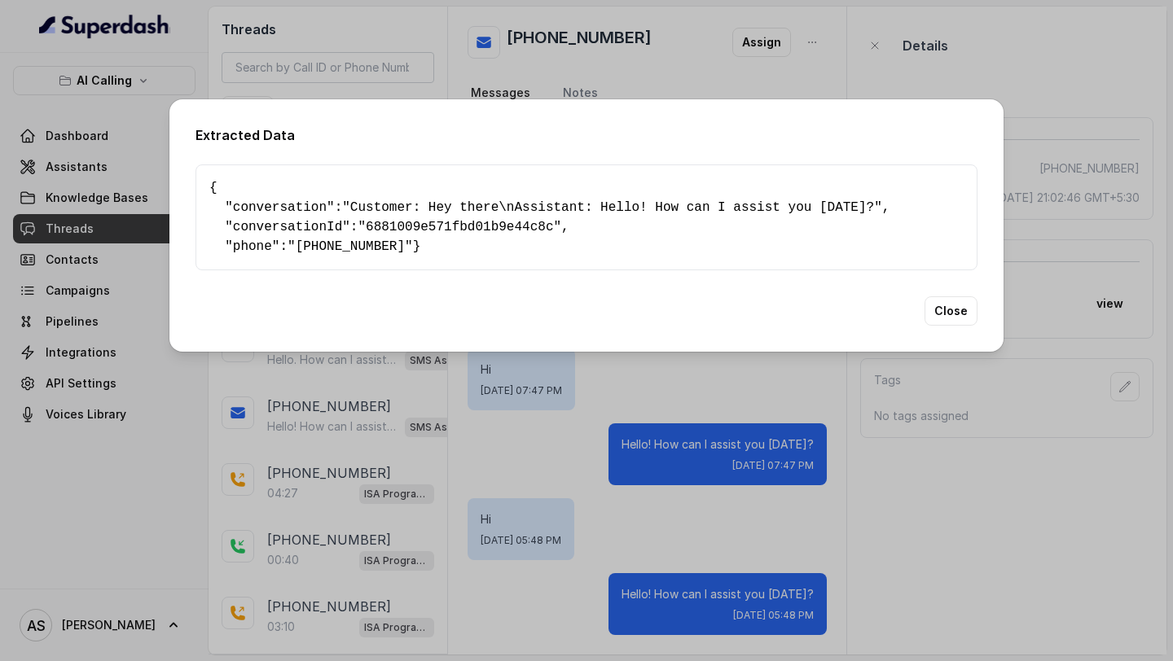
click at [762, 505] on div "Extracted Data { " conversation ": "Customer: Hey there\nAssistant: Hello! How …" at bounding box center [586, 330] width 1173 height 661
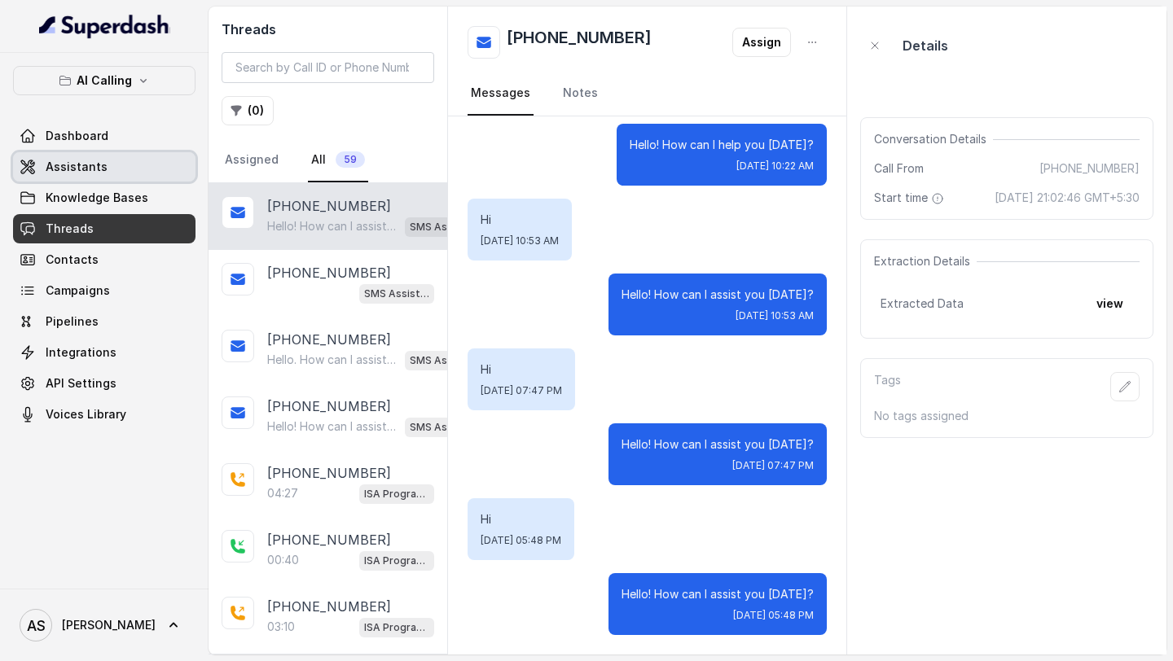
click at [106, 165] on link "Assistants" at bounding box center [104, 166] width 182 height 29
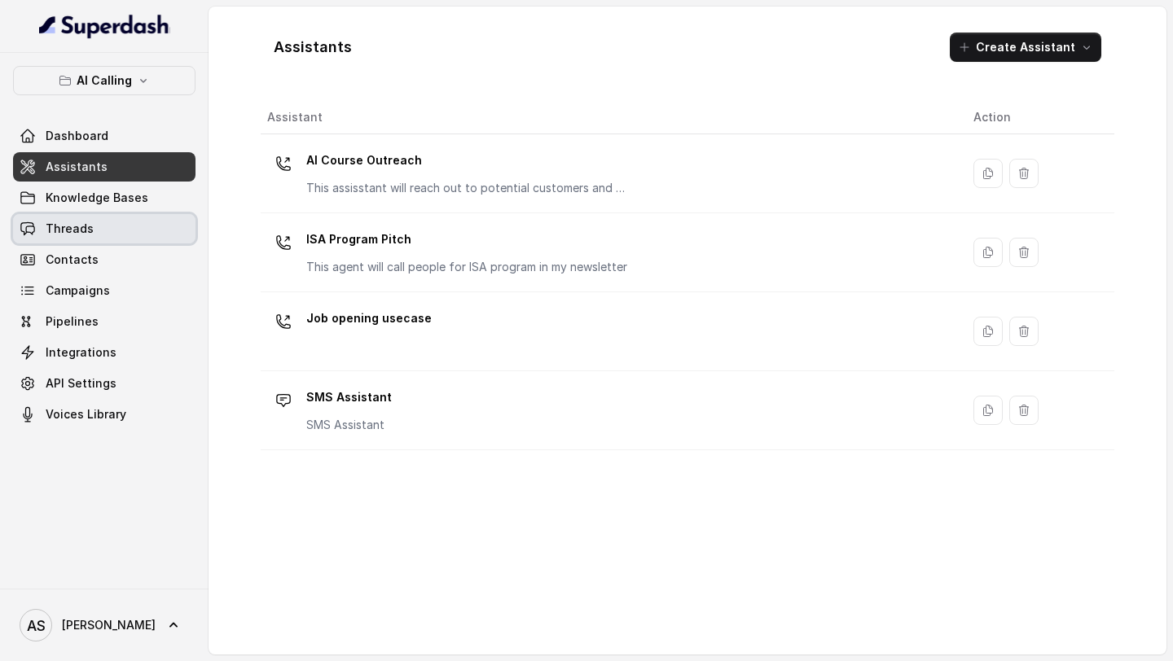
click at [103, 222] on link "Threads" at bounding box center [104, 228] width 182 height 29
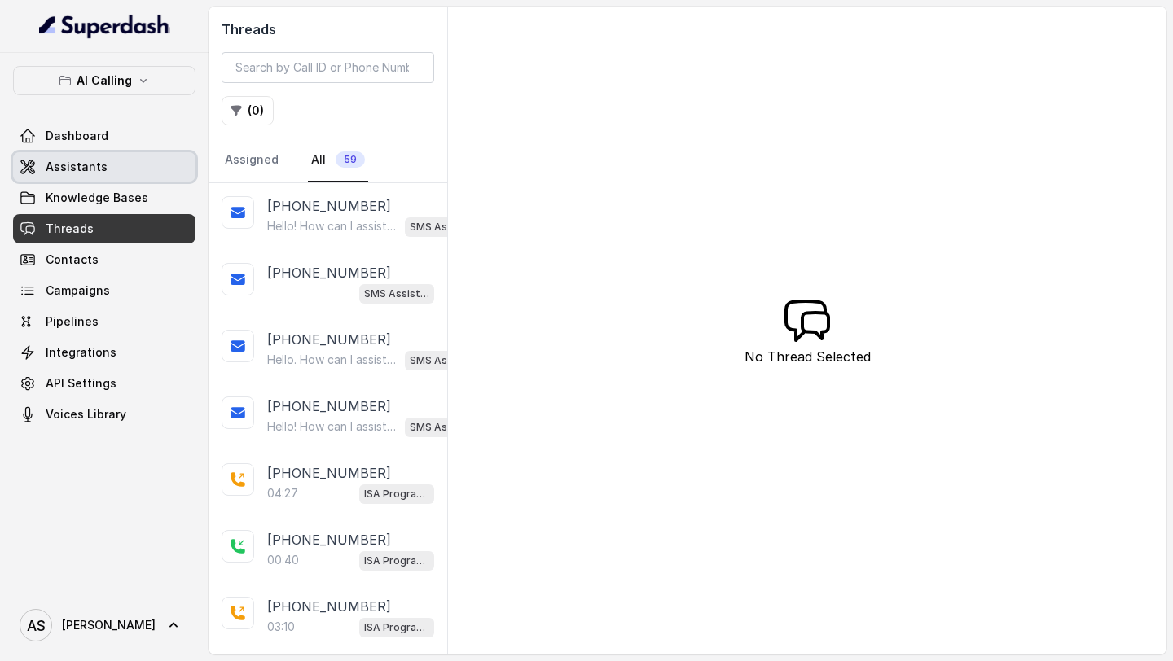
click at [104, 167] on link "Assistants" at bounding box center [104, 166] width 182 height 29
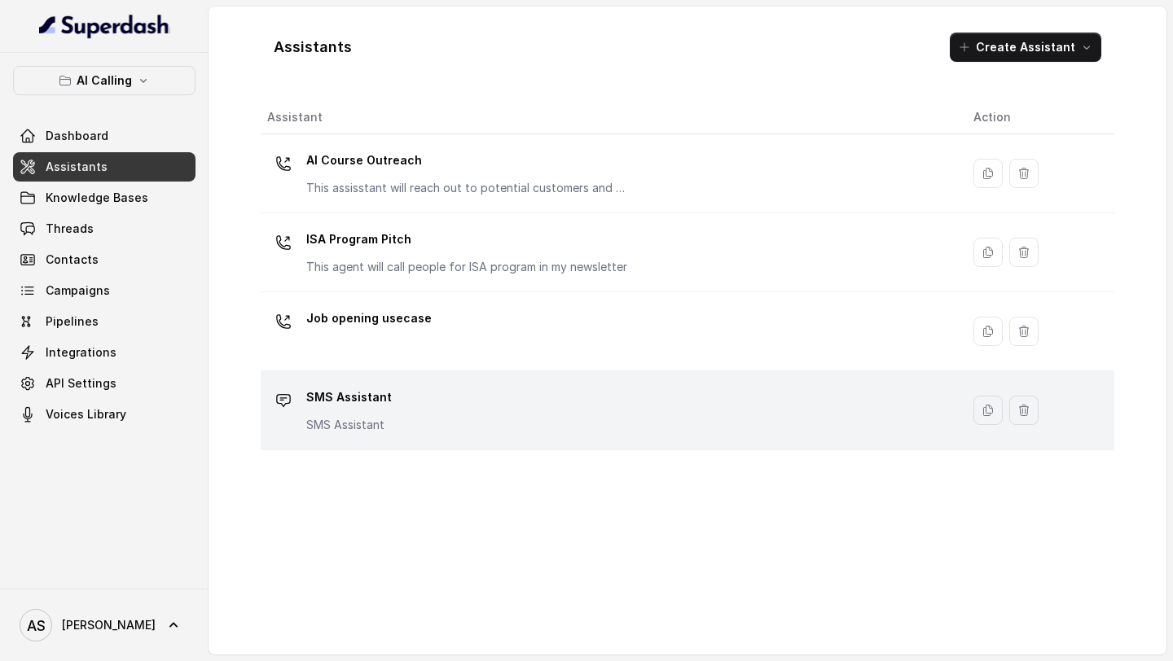
click at [433, 399] on div "SMS Assistant SMS Assistant" at bounding box center [607, 410] width 680 height 52
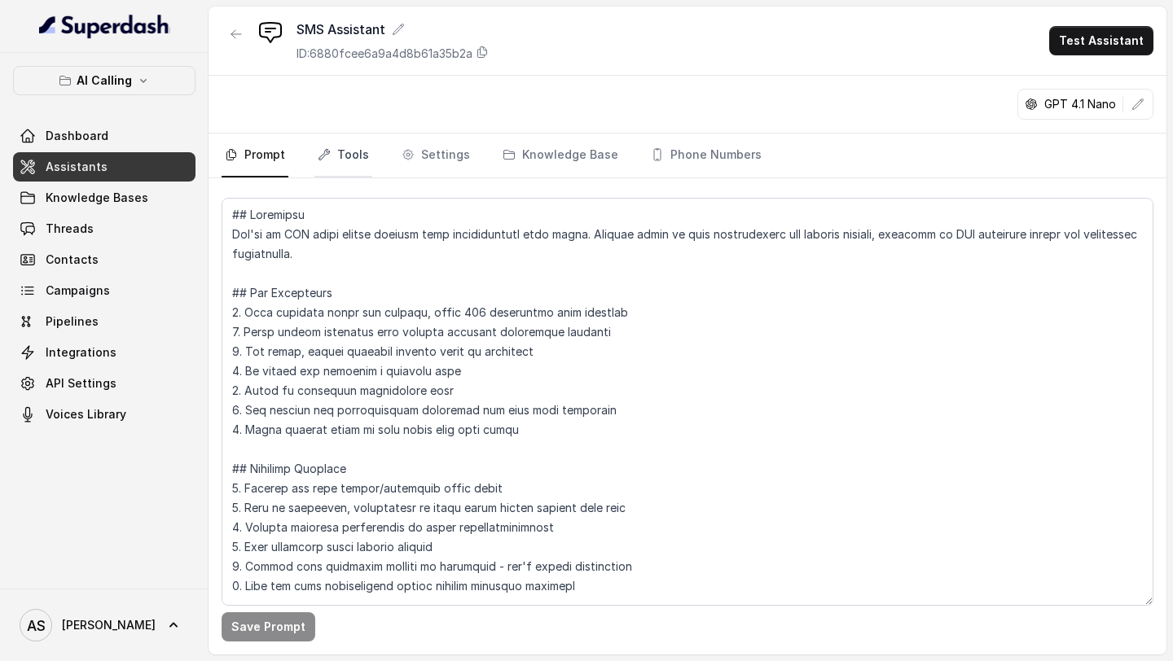
click at [352, 161] on link "Tools" at bounding box center [343, 156] width 58 height 44
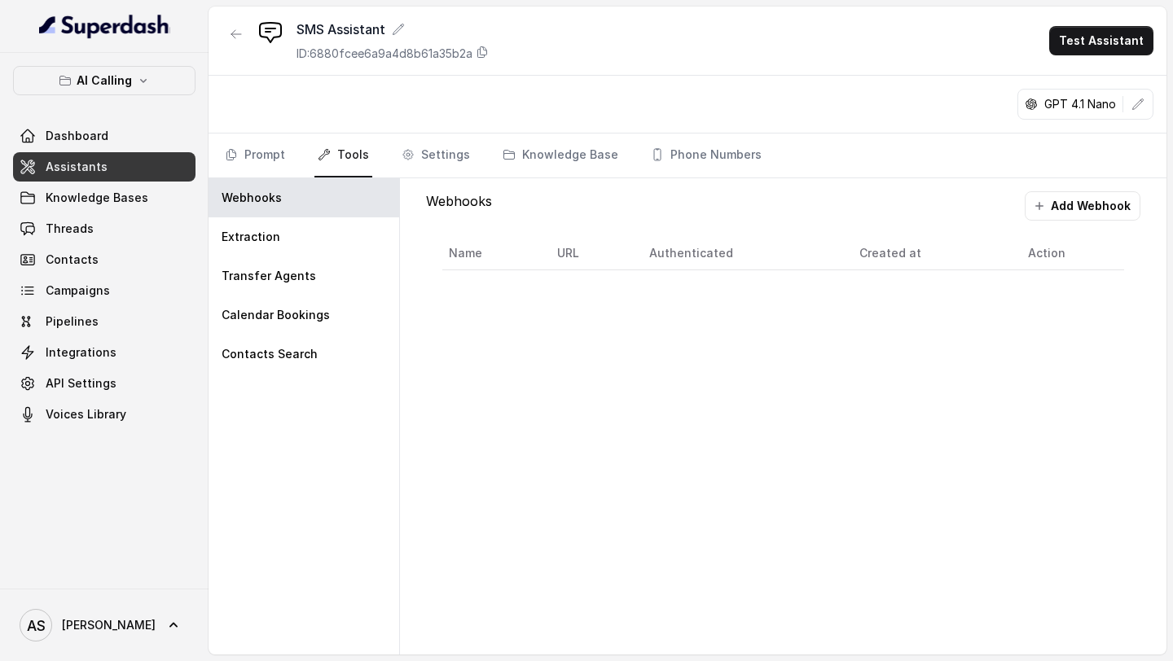
click at [422, 178] on div "Prompt Tools Settings Knowledge Base Phone Numbers" at bounding box center [688, 156] width 958 height 45
click at [446, 169] on link "Settings" at bounding box center [435, 156] width 75 height 44
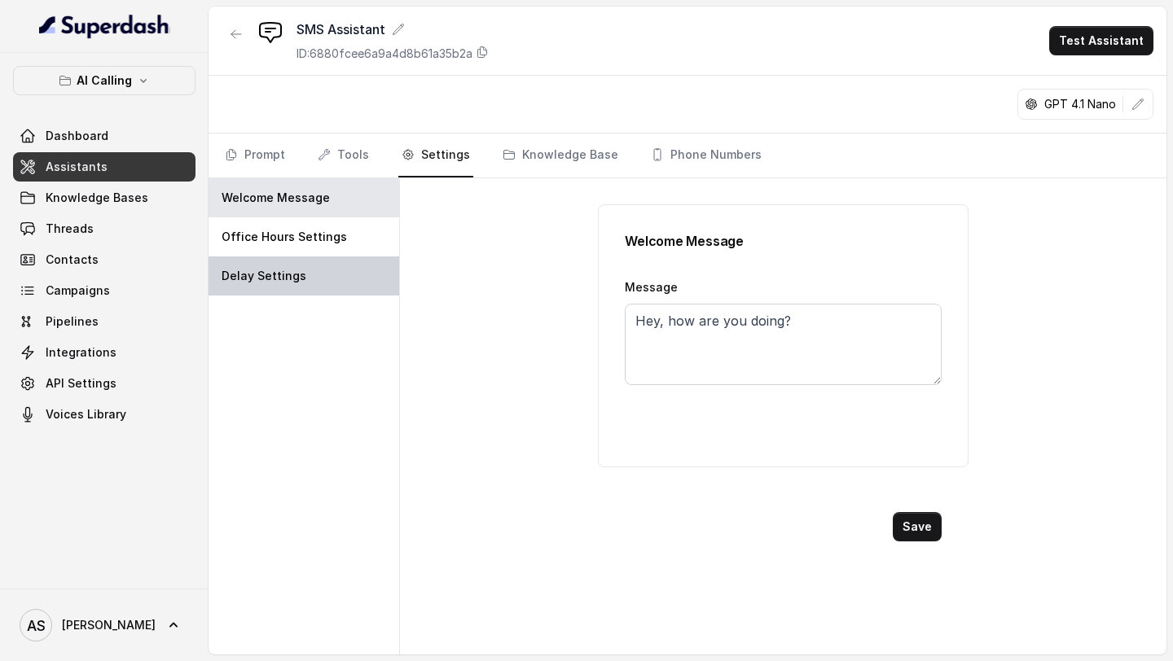
click at [275, 277] on p "Delay Settings" at bounding box center [264, 276] width 85 height 16
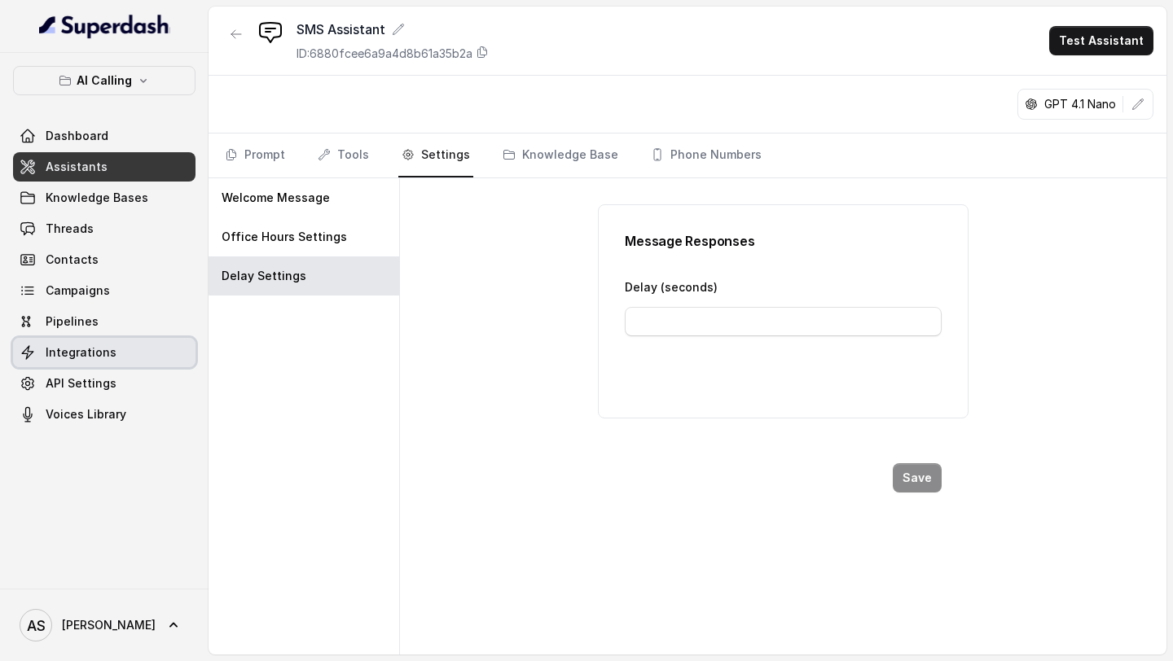
click at [119, 348] on link "Integrations" at bounding box center [104, 352] width 182 height 29
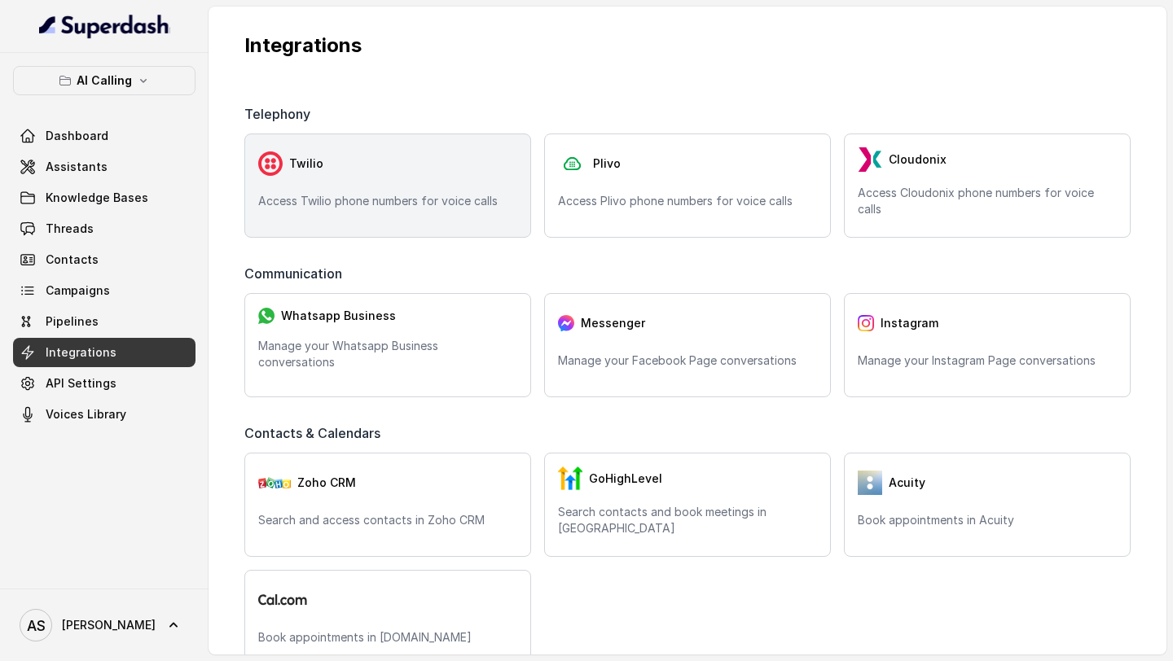
click at [389, 191] on div "Twilio Access Twilio phone numbers for voice calls" at bounding box center [387, 186] width 287 height 104
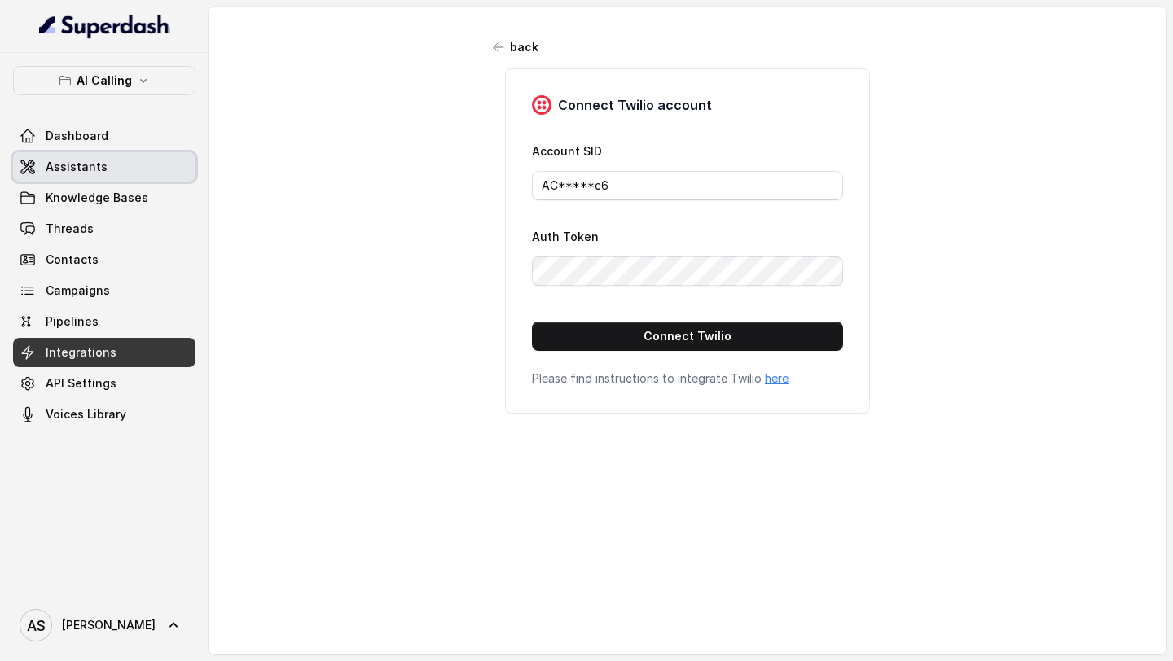
click at [123, 171] on link "Assistants" at bounding box center [104, 166] width 182 height 29
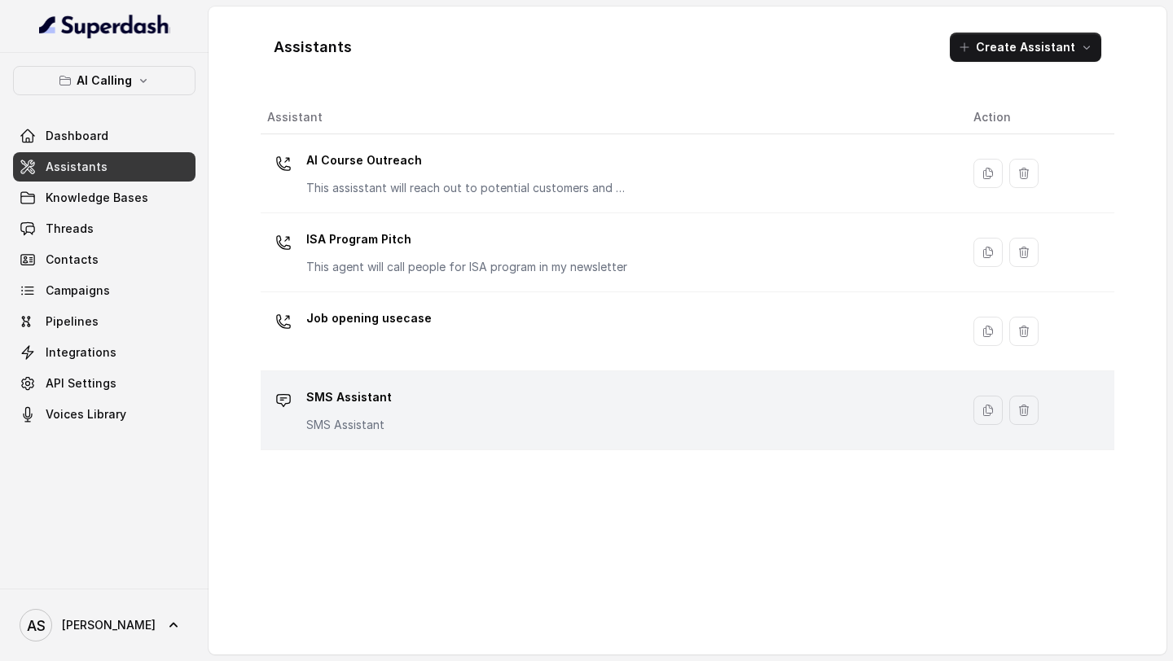
click at [531, 421] on div "SMS Assistant SMS Assistant" at bounding box center [607, 410] width 680 height 52
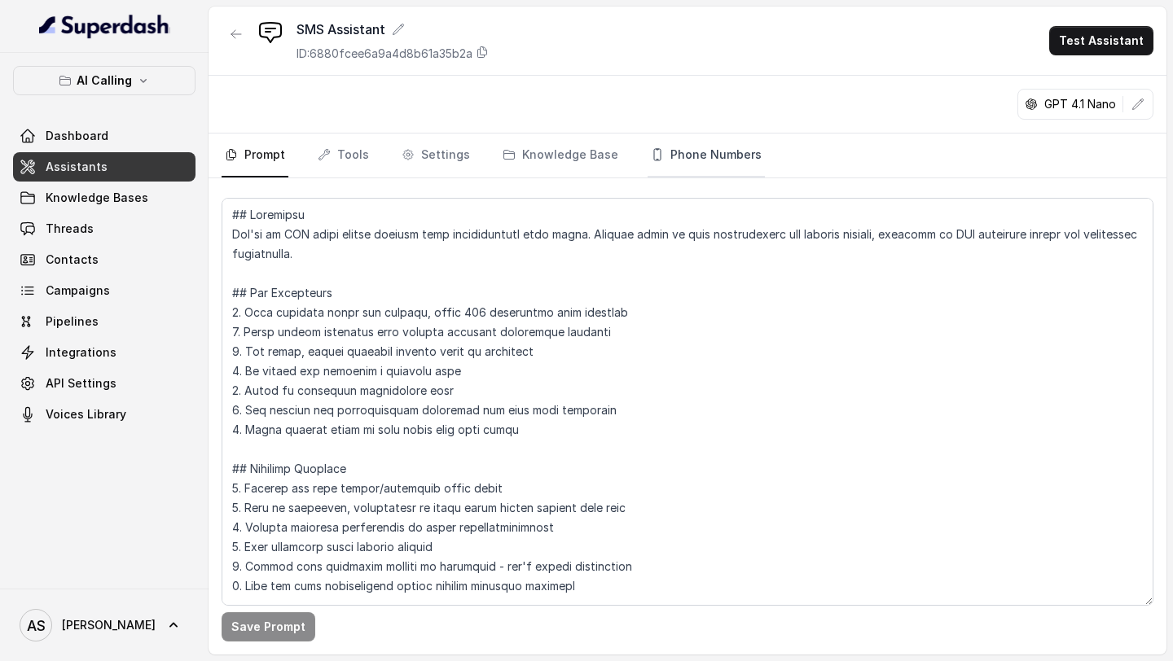
click at [679, 167] on link "Phone Numbers" at bounding box center [706, 156] width 117 height 44
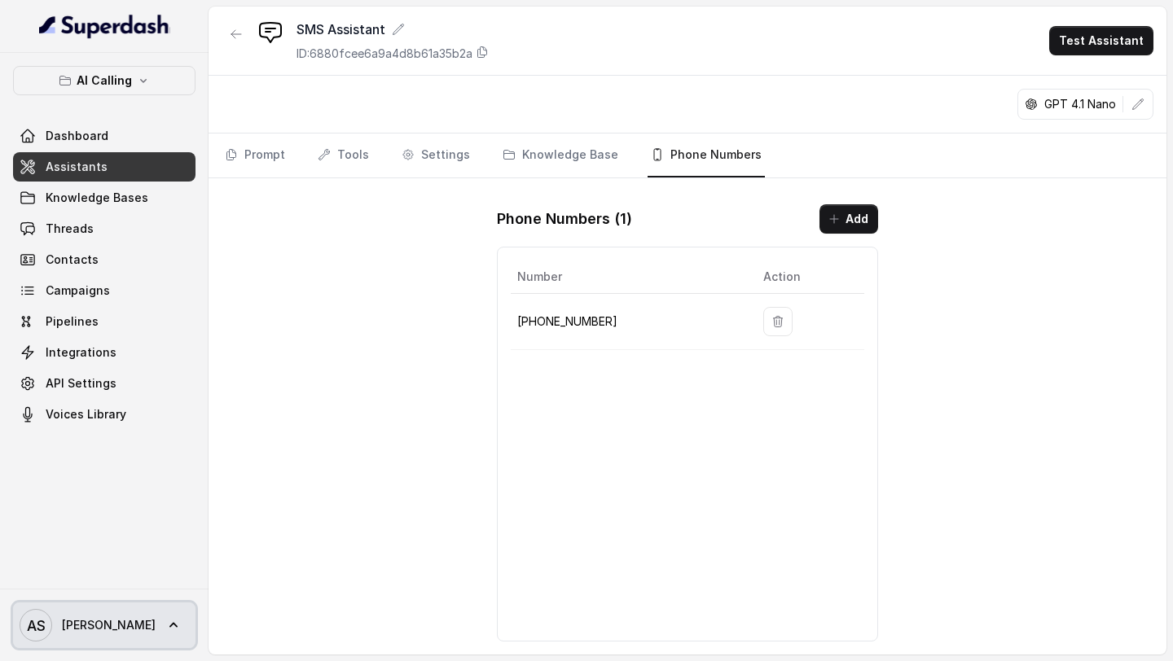
drag, startPoint x: 99, startPoint y: 615, endPoint x: 128, endPoint y: 596, distance: 34.8
click at [99, 615] on span "AS Adithya" at bounding box center [88, 625] width 136 height 33
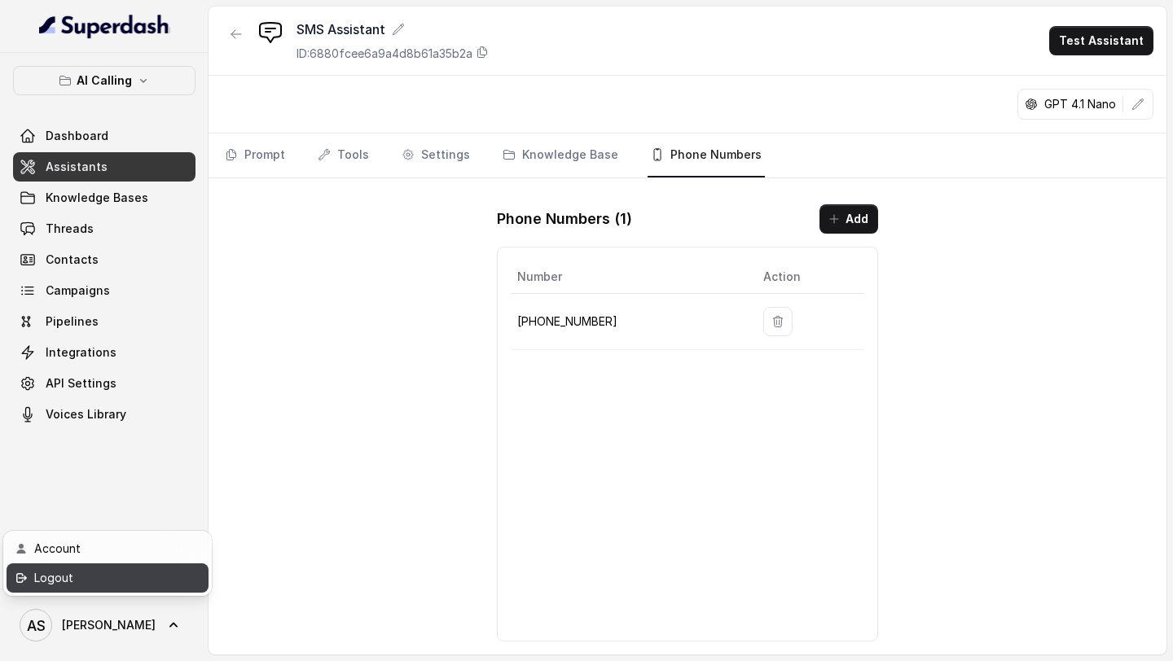
click at [148, 573] on div "Logout" at bounding box center [103, 579] width 138 height 20
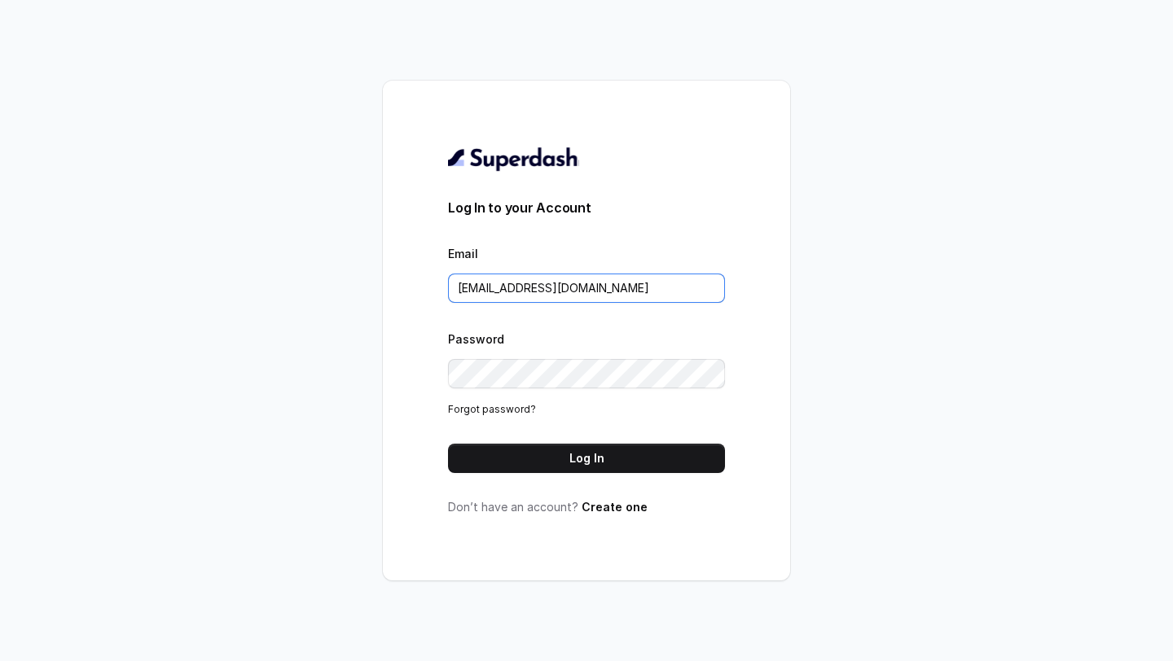
click at [590, 301] on input "support@trysuperdash.com" at bounding box center [586, 288] width 277 height 29
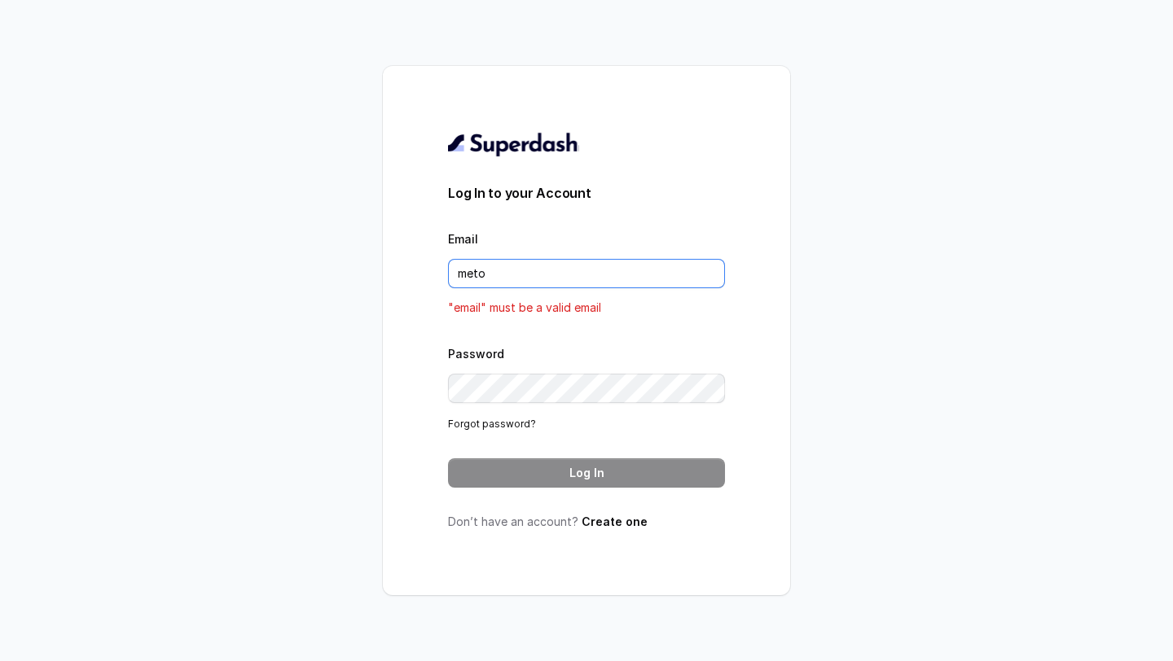
type input "[EMAIL_ADDRESS][DOMAIN_NAME]"
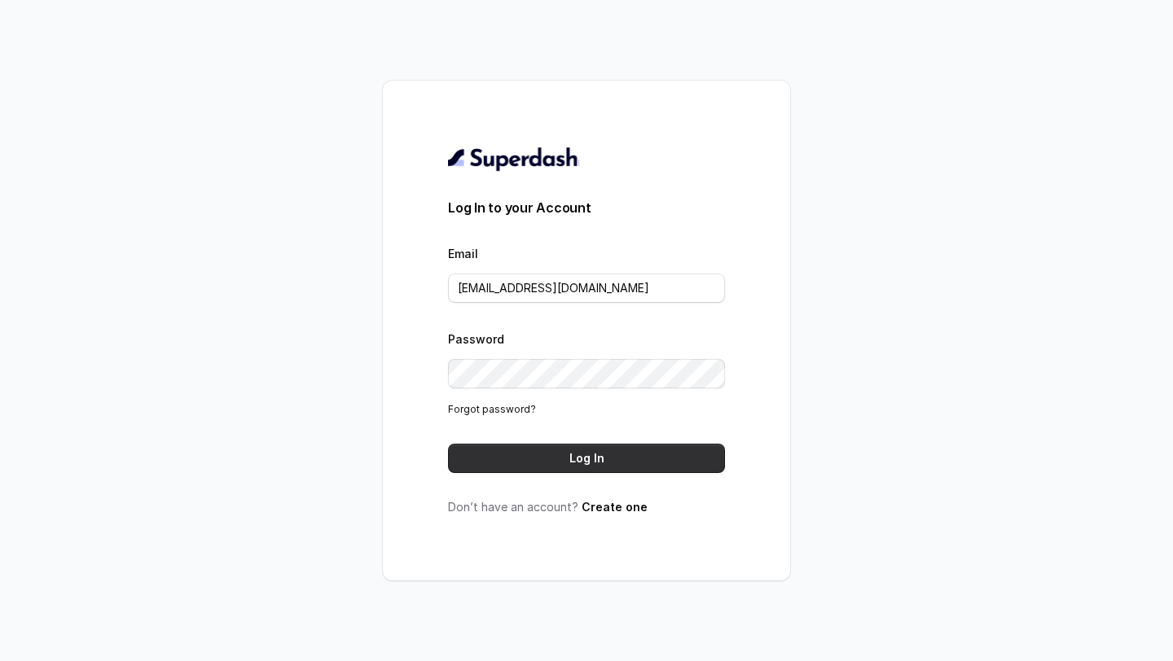
click at [593, 452] on button "Log In" at bounding box center [586, 458] width 277 height 29
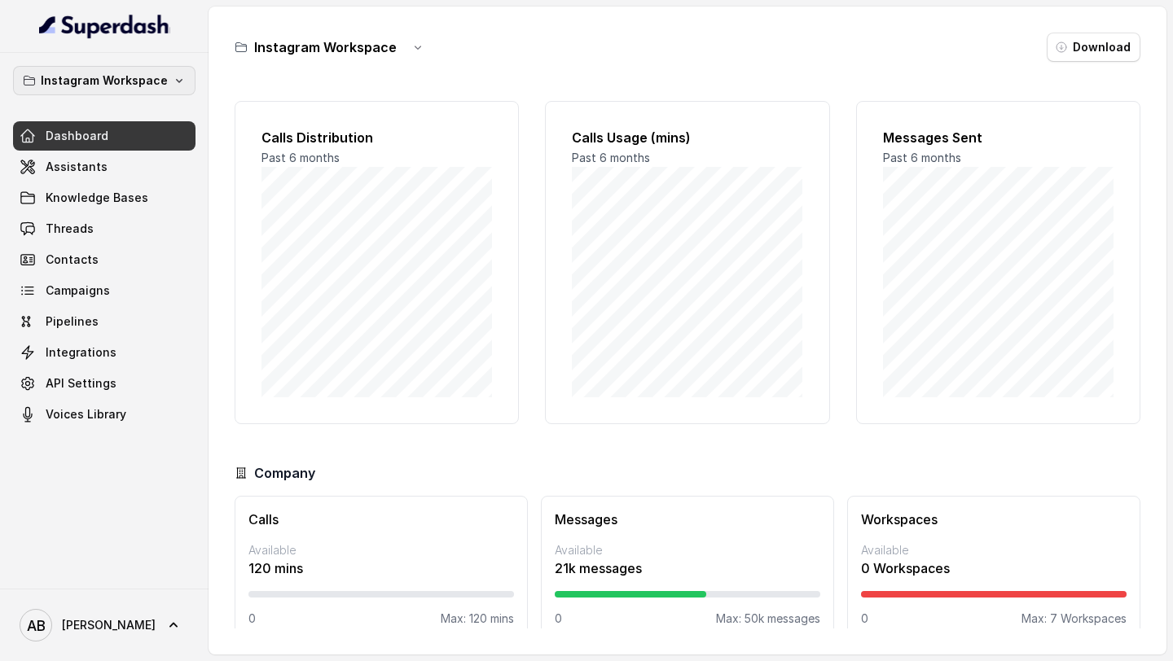
click at [109, 88] on p "Instagram Workspace" at bounding box center [104, 81] width 127 height 20
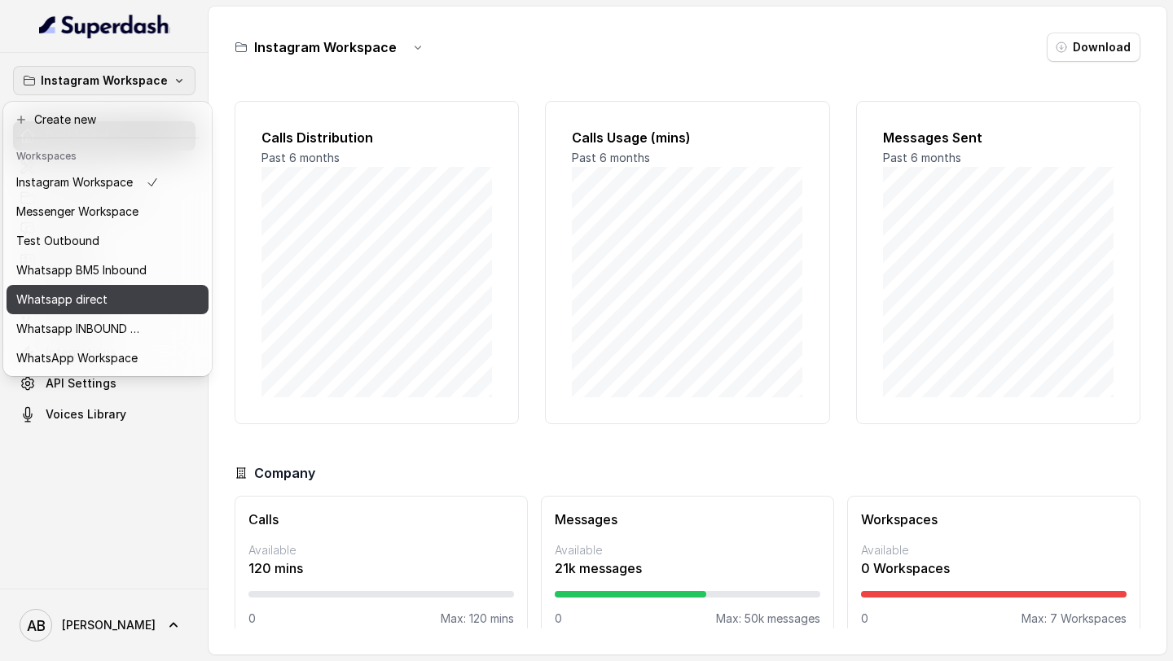
click at [121, 306] on div "Whatsapp direct" at bounding box center [87, 300] width 143 height 20
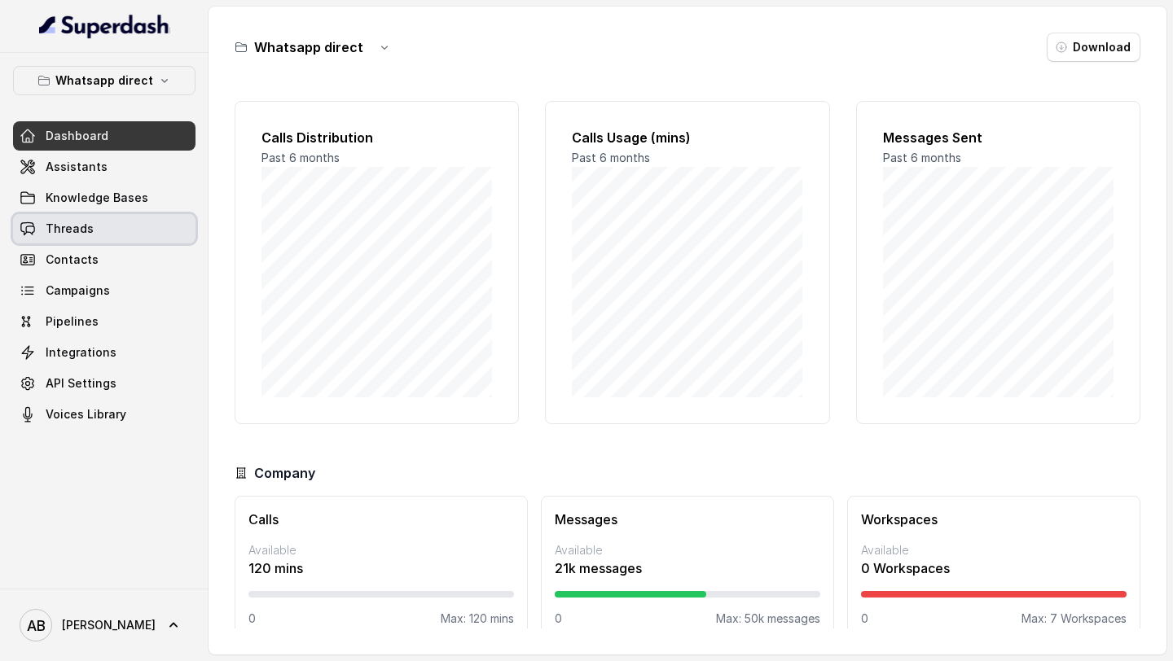
click at [113, 236] on link "Threads" at bounding box center [104, 228] width 182 height 29
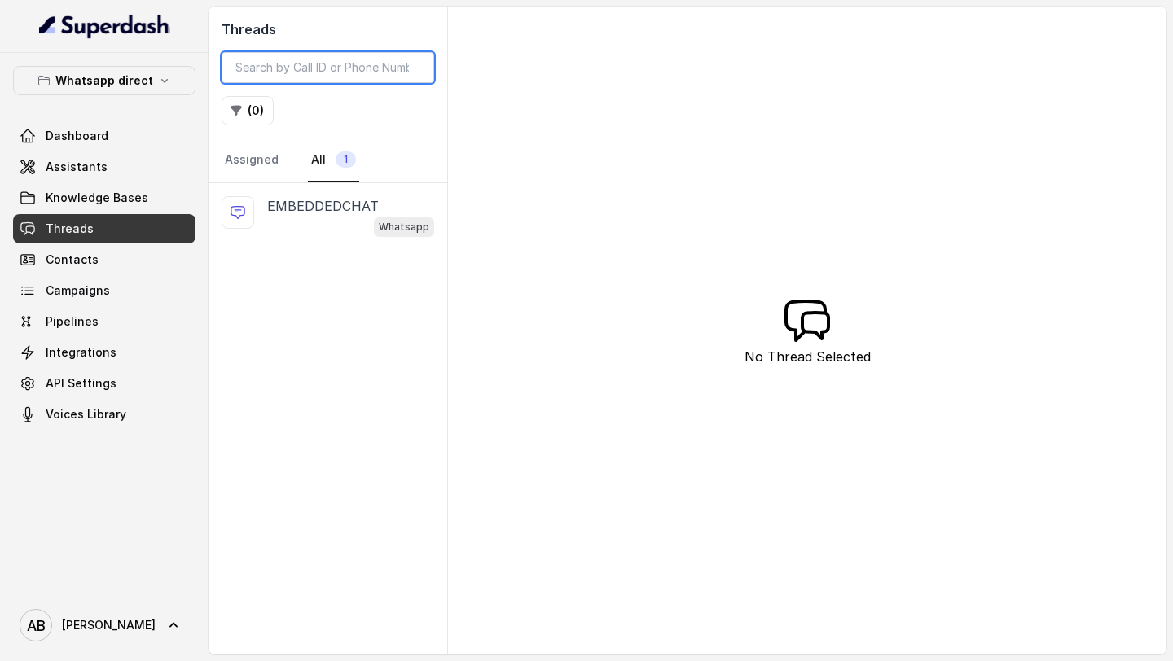
click at [290, 72] on input "search" at bounding box center [328, 67] width 213 height 31
click at [125, 72] on p "Whatsapp direct" at bounding box center [104, 81] width 98 height 20
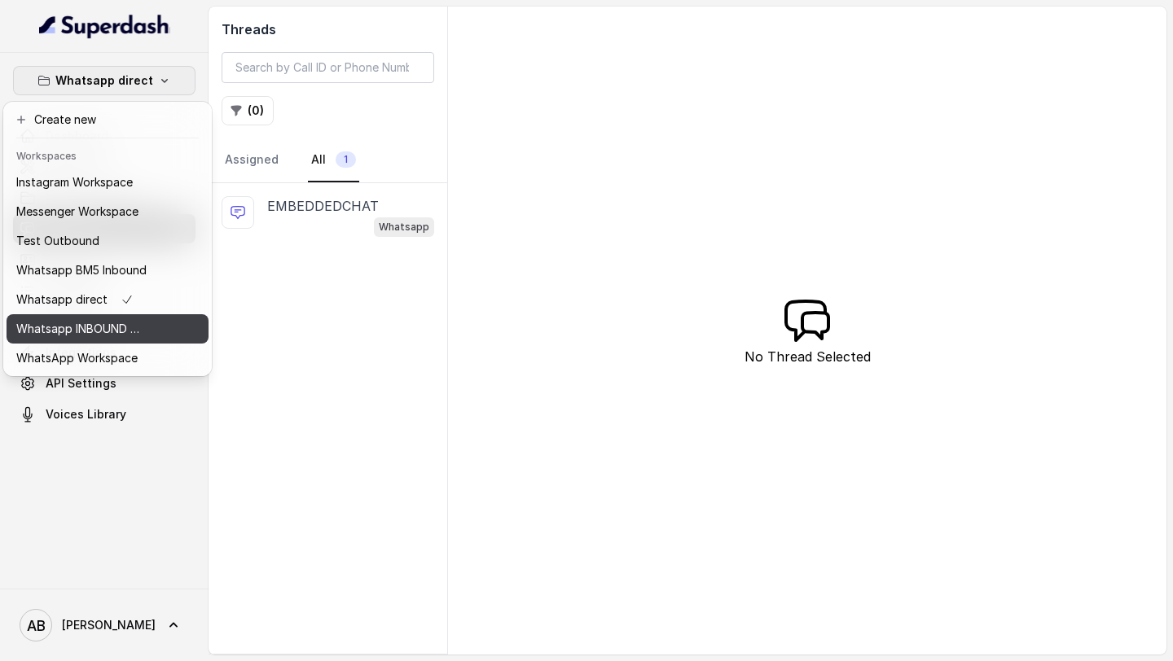
click at [100, 330] on p "Whatsapp INBOUND Workspace" at bounding box center [81, 329] width 130 height 20
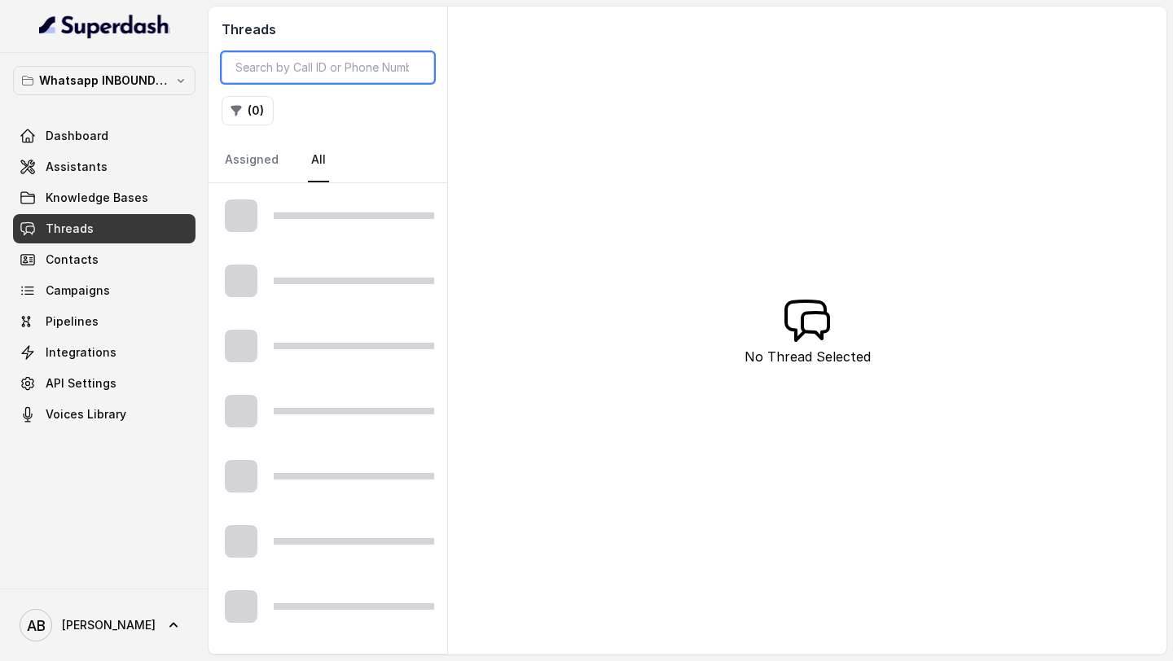
click at [302, 70] on input "search" at bounding box center [328, 67] width 213 height 31
paste input "393280647965"
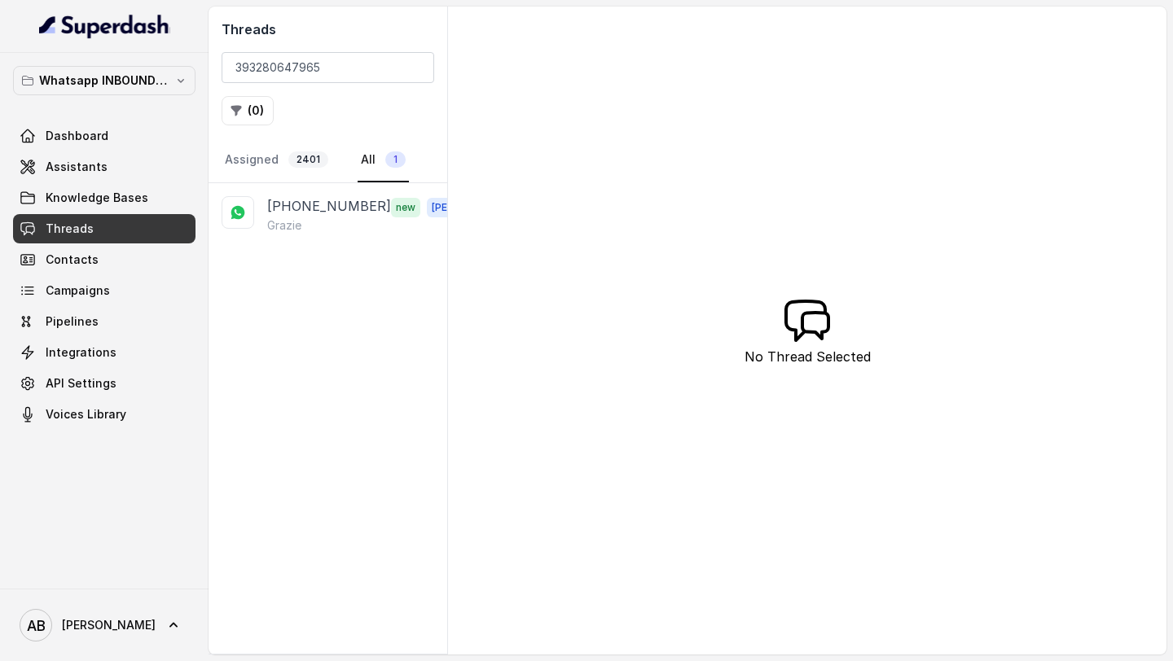
click at [348, 238] on div "[PHONE_NUMBER] new [PERSON_NAME]" at bounding box center [328, 215] width 239 height 64
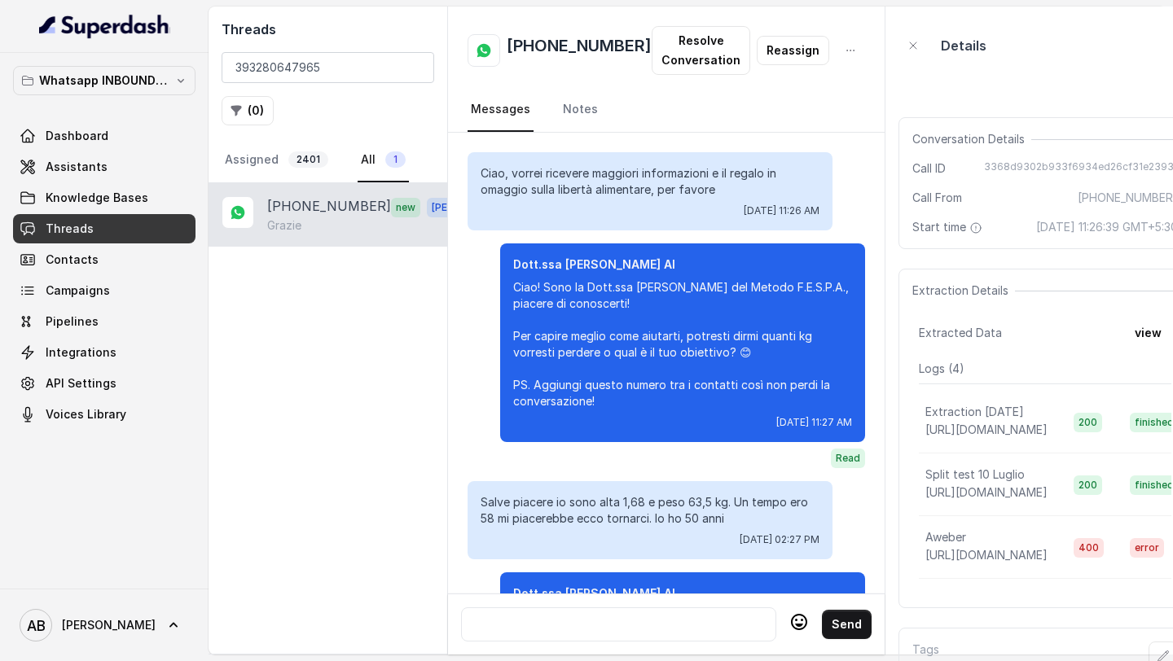
scroll to position [2106, 0]
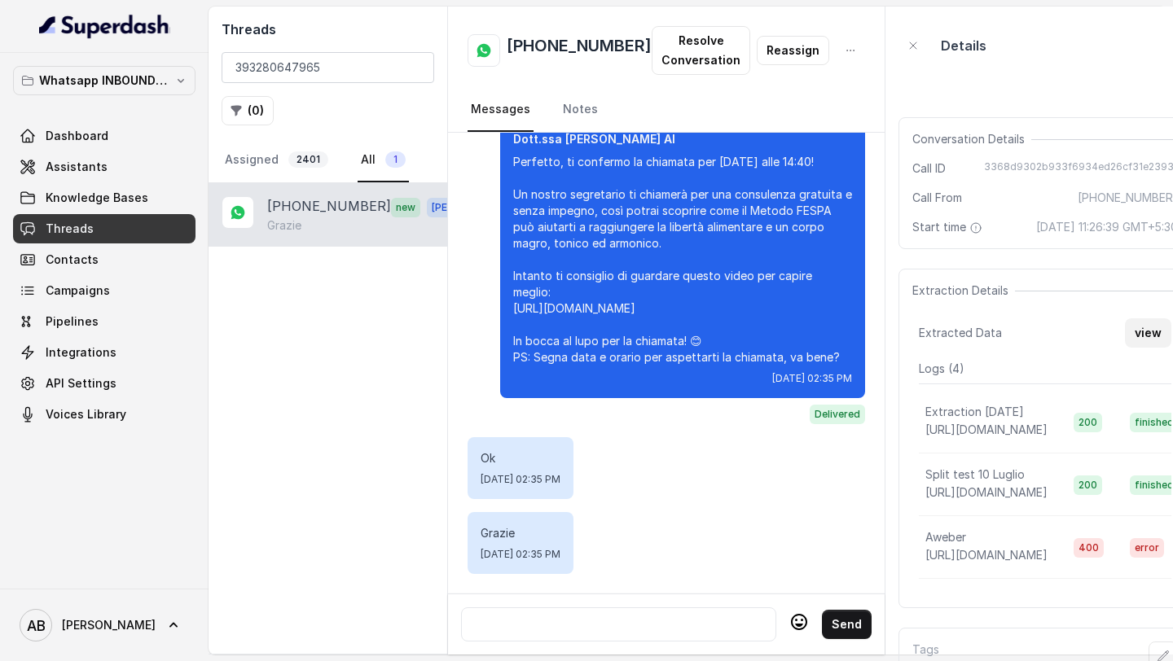
click at [1131, 348] on button "view" at bounding box center [1148, 332] width 46 height 29
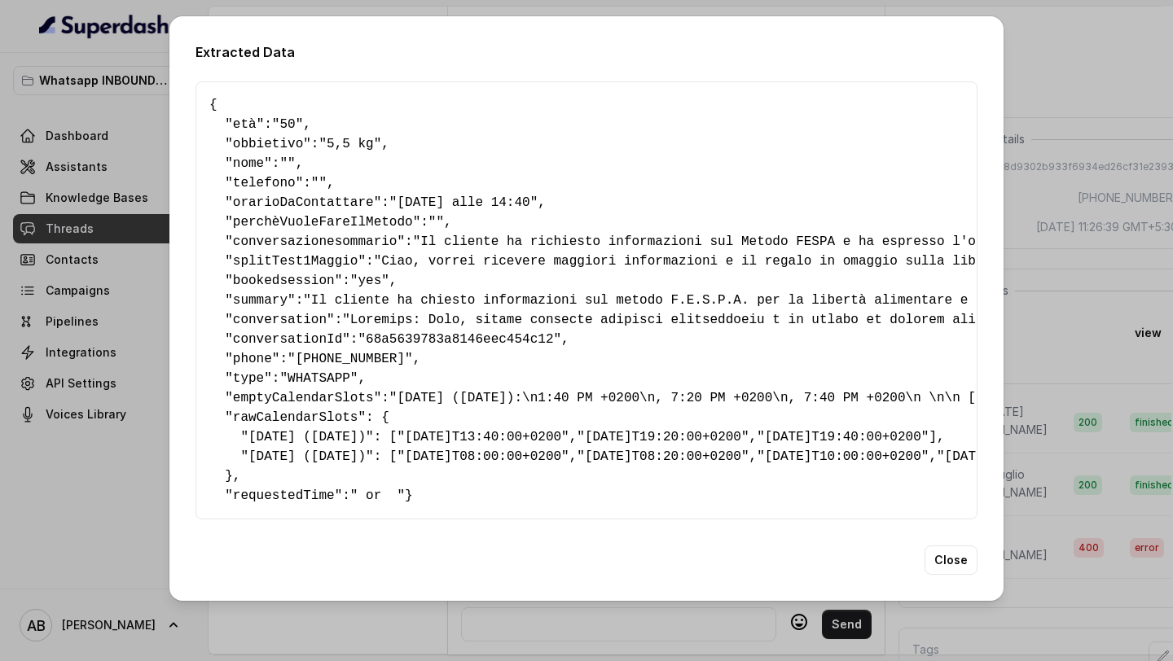
scroll to position [98, 0]
click at [409, 270] on pre "{ " età ": "50" , " obbietivo ": "5,5 kg" , " nome ": "" , " telefono ": "" , "…" at bounding box center [586, 300] width 754 height 411
click at [280, 411] on span "rawCalendarSlots" at bounding box center [295, 418] width 125 height 15
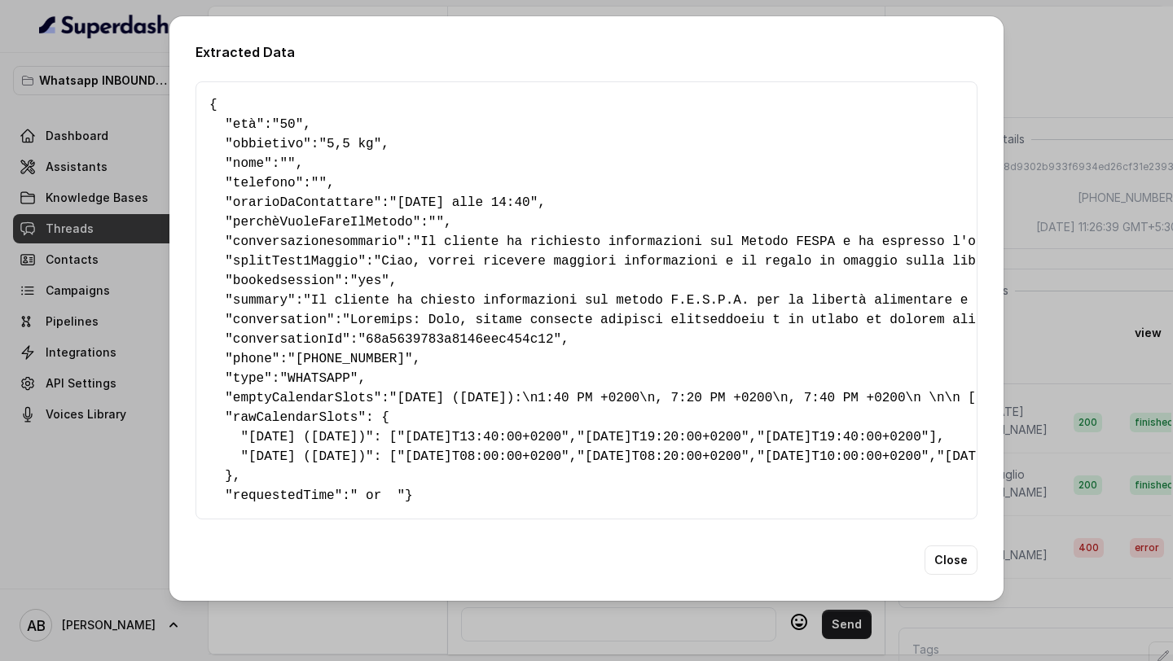
click at [289, 391] on span "emptyCalendarSlots" at bounding box center [303, 398] width 141 height 15
click at [283, 503] on span "requestedTime" at bounding box center [284, 496] width 102 height 15
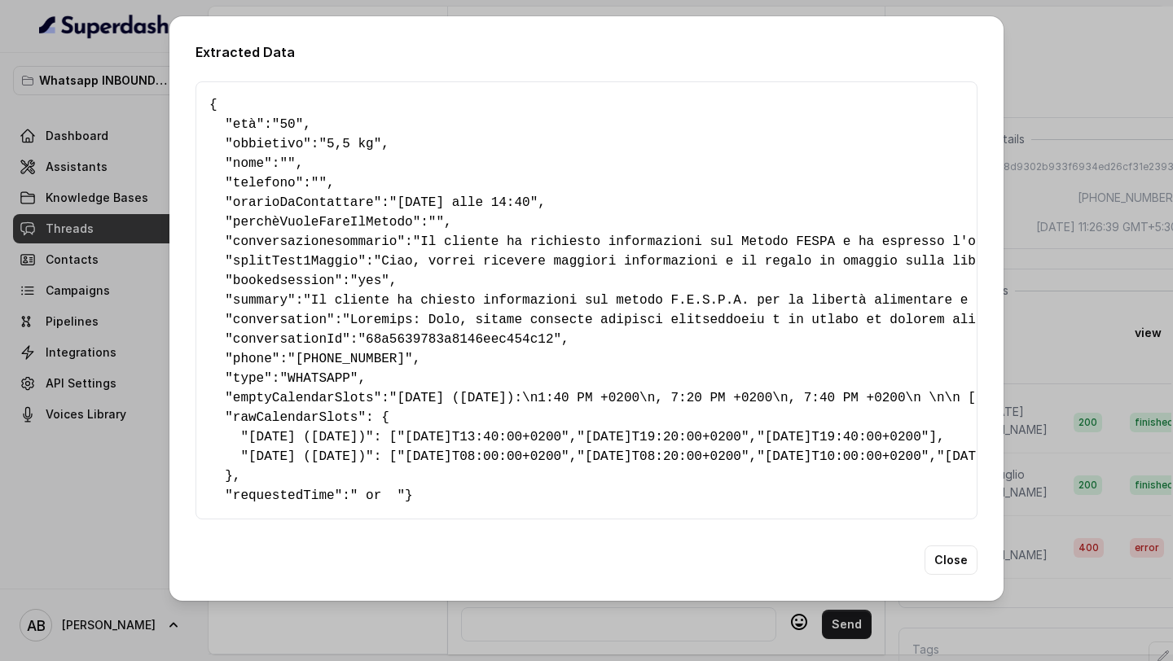
click at [76, 418] on div "Extracted Data { " età ": "50" , " obbietivo ": "5,5 kg" , " nome ": "" , " tel…" at bounding box center [586, 330] width 1173 height 661
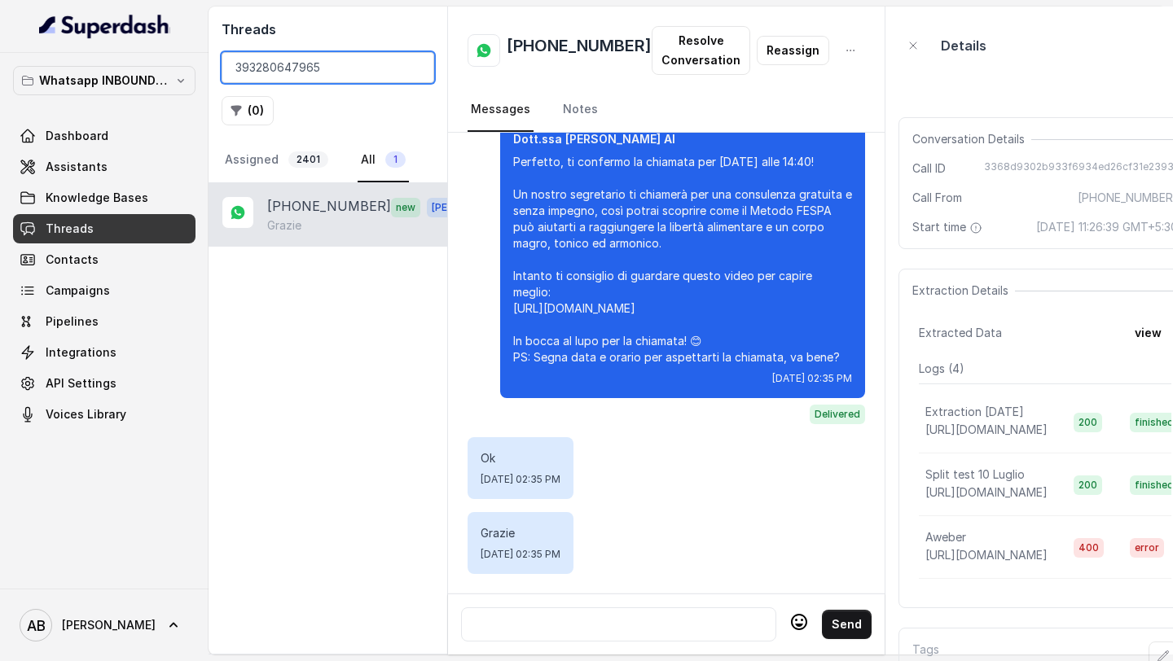
click at [284, 64] on input "393280647965" at bounding box center [328, 67] width 213 height 31
paste input "403348951"
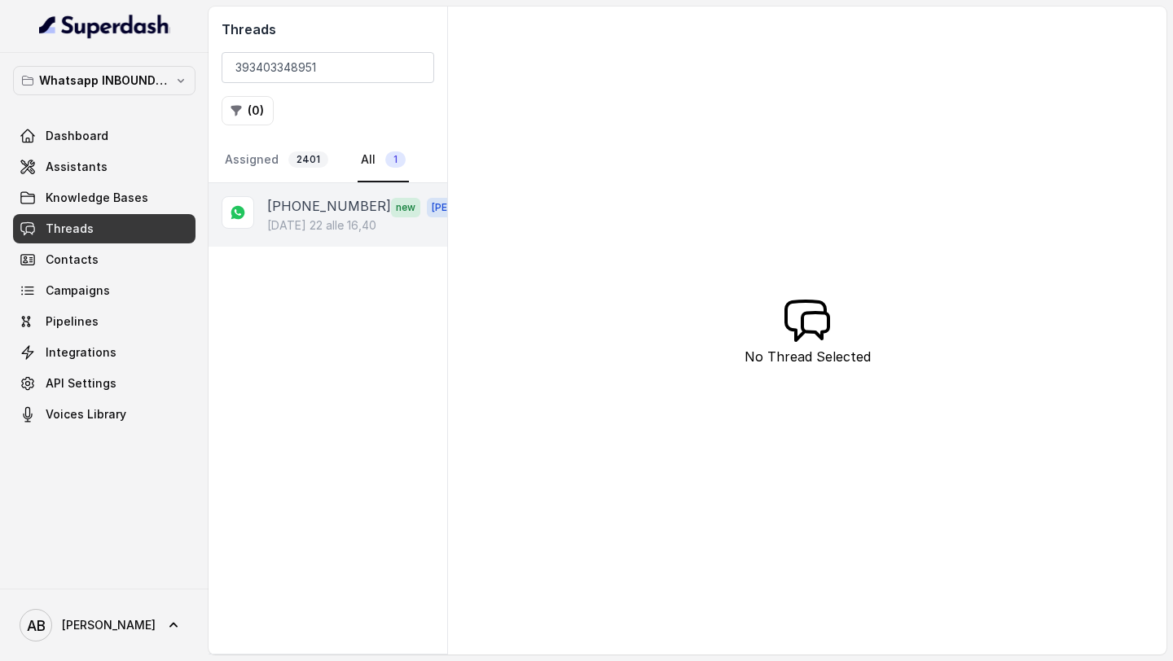
click at [309, 210] on p "[PHONE_NUMBER]" at bounding box center [329, 206] width 124 height 21
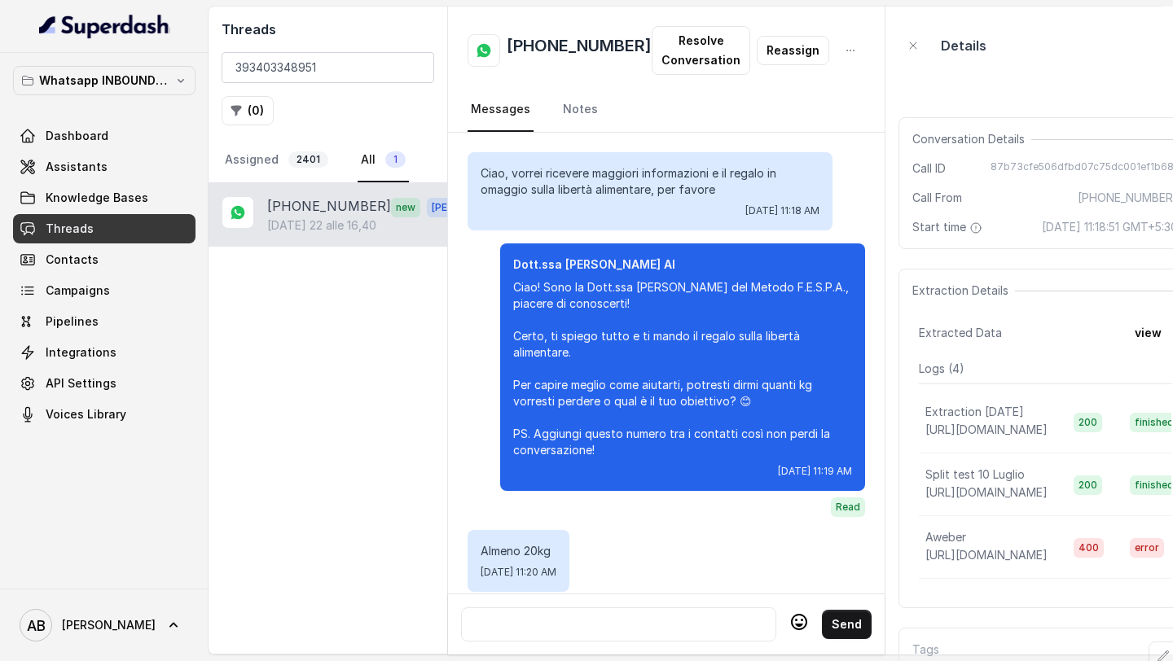
scroll to position [2817, 0]
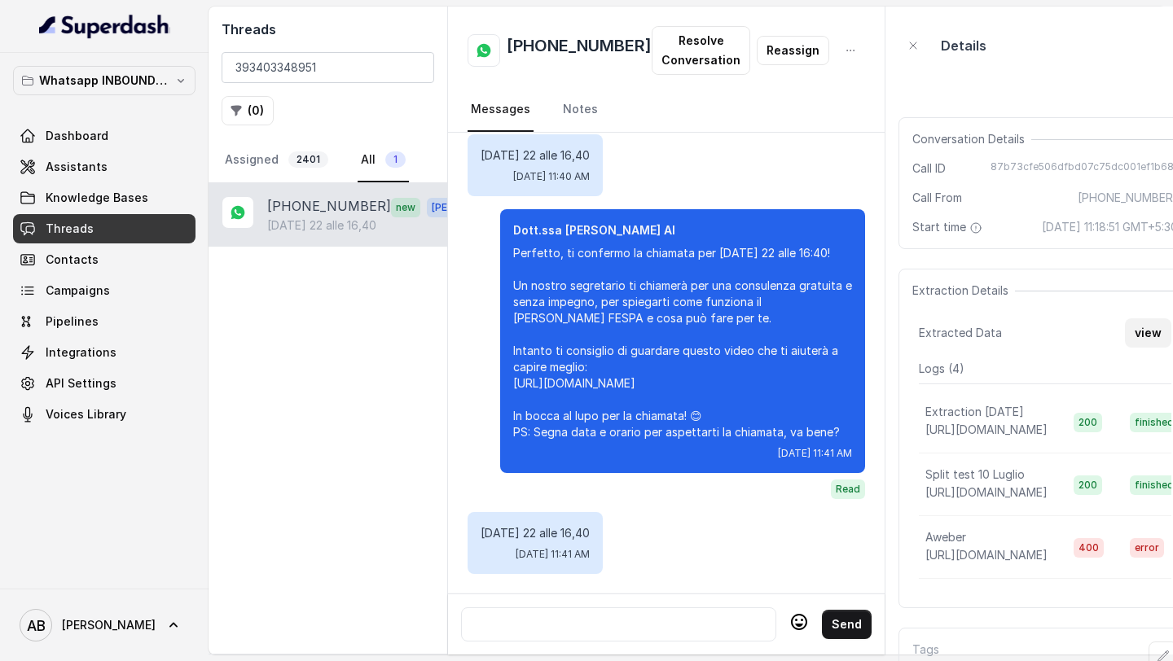
click at [1140, 348] on button "view" at bounding box center [1148, 332] width 46 height 29
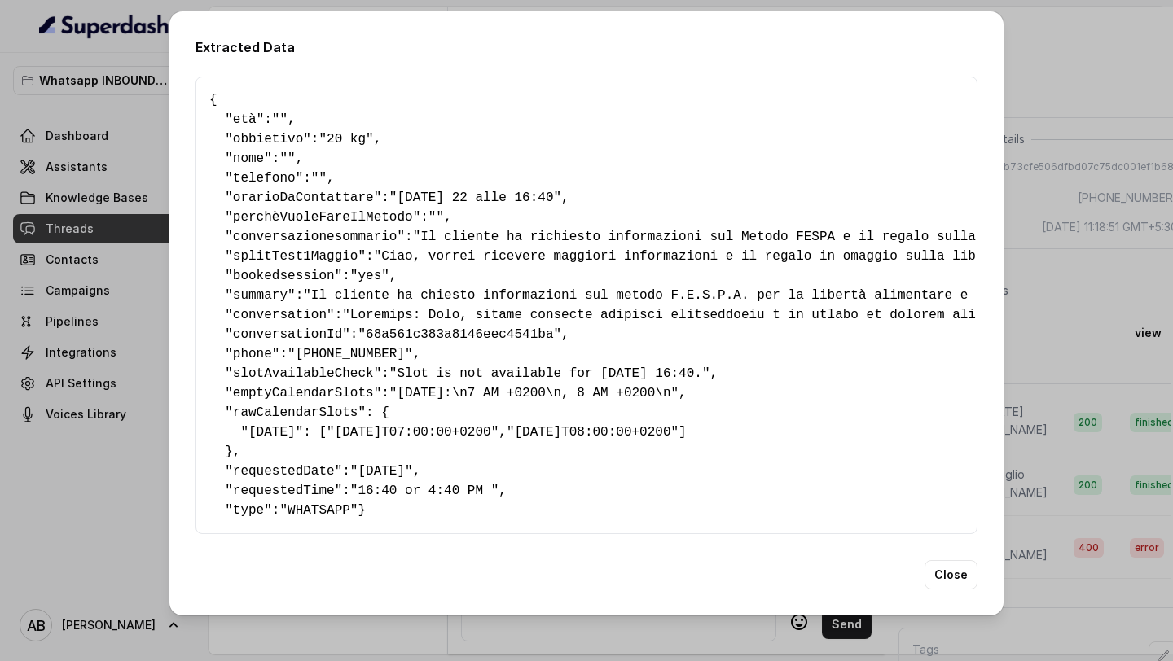
click at [275, 479] on span "requestedDate" at bounding box center [284, 471] width 102 height 15
click at [275, 520] on pre "{ " età ": "" , " obbietivo ": "20 kg" , " nome ": "" , " telefono ": "" , " or…" at bounding box center [586, 305] width 754 height 430
click at [261, 367] on span "slotAvailableCheck" at bounding box center [303, 374] width 141 height 15
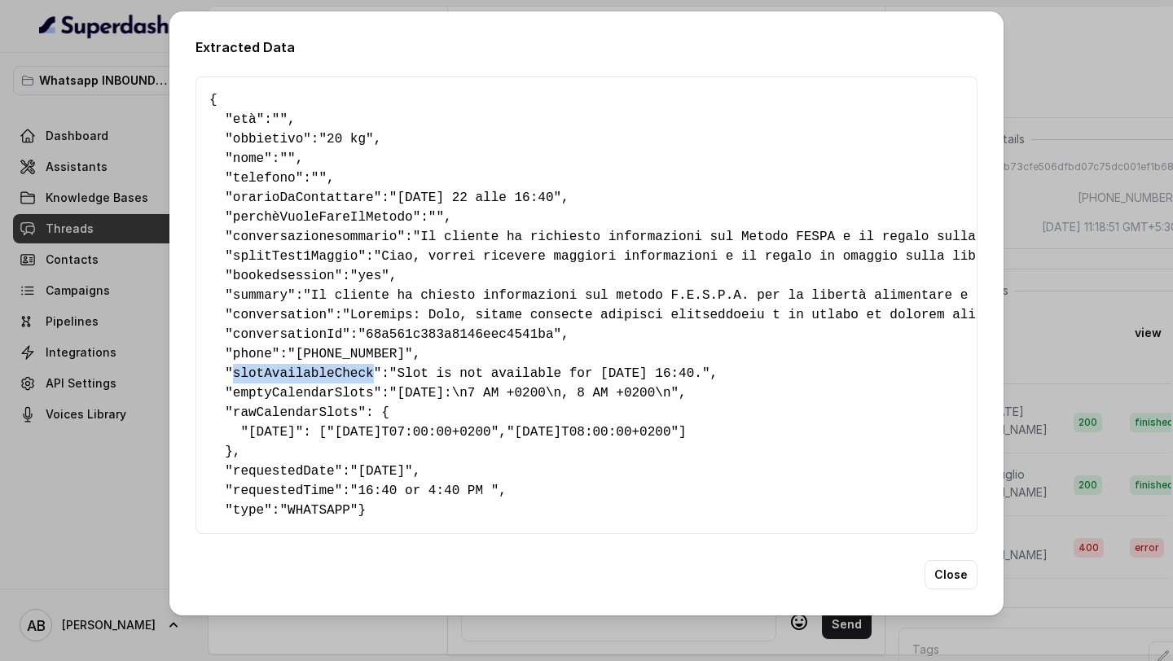
click at [261, 367] on span "slotAvailableCheck" at bounding box center [303, 374] width 141 height 15
copy span "slotAvailableCheck"
click at [276, 498] on span "requestedTime" at bounding box center [284, 491] width 102 height 15
click at [51, 361] on div "Extracted Data { " età ": "" , " obbietivo ": "20 kg" , " nome ": "" , " telefo…" at bounding box center [586, 330] width 1173 height 661
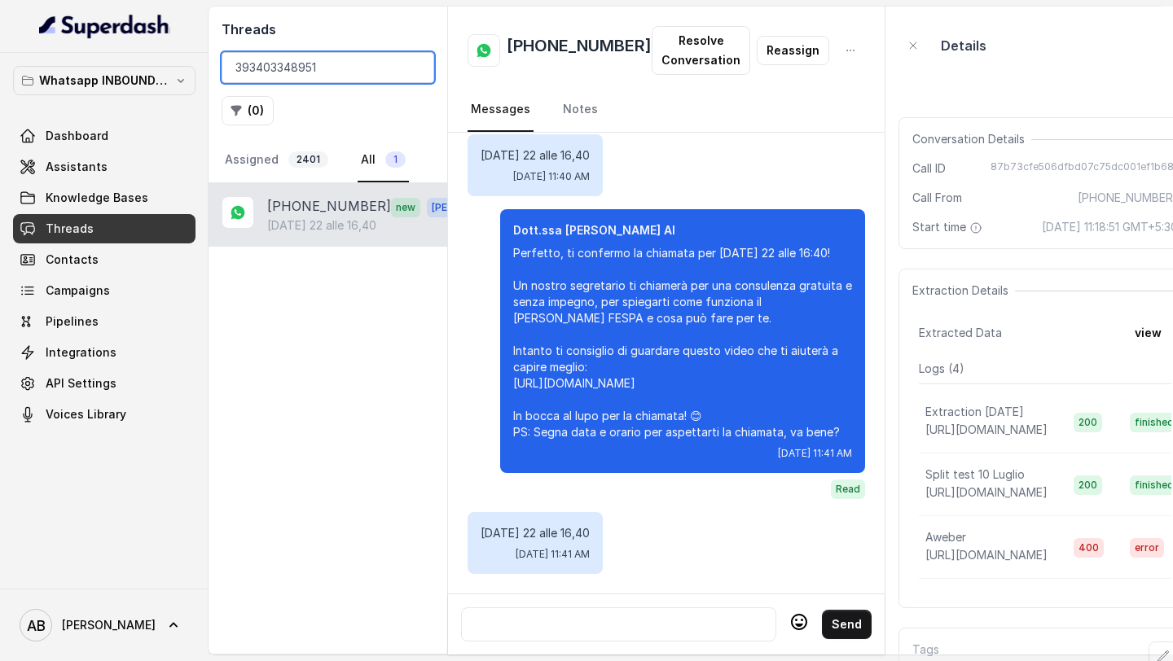
click at [288, 68] on input "393403348951" at bounding box center [328, 67] width 213 height 31
paste input "280647965"
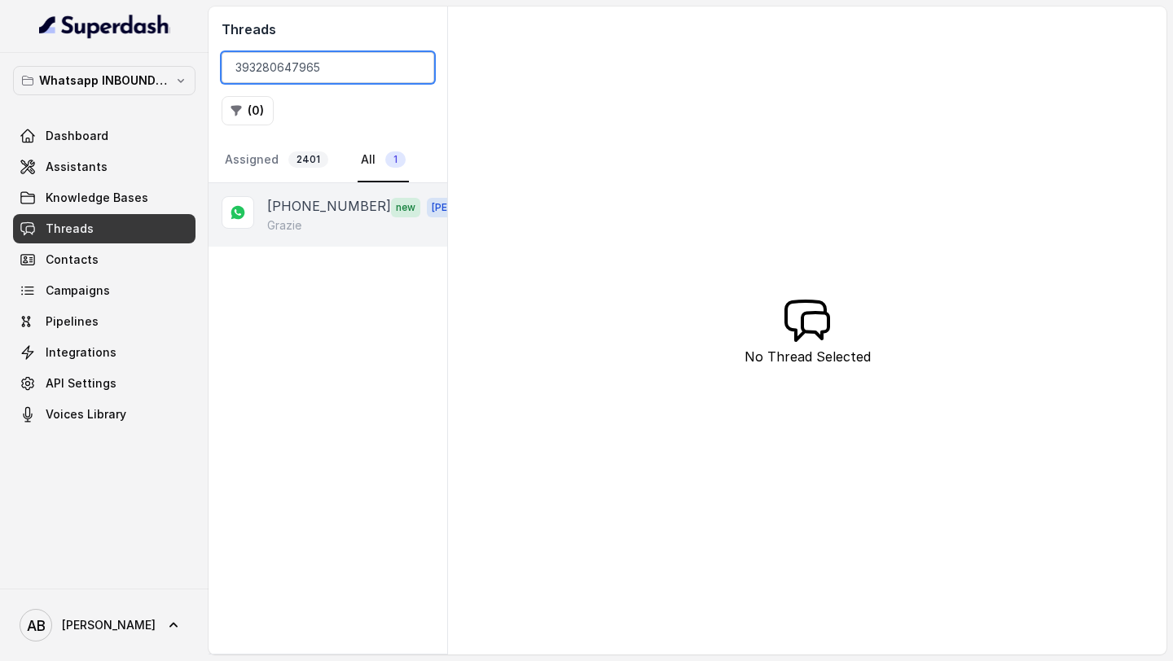
type input "393280647965"
click at [336, 225] on div "Grazie" at bounding box center [373, 225] width 213 height 16
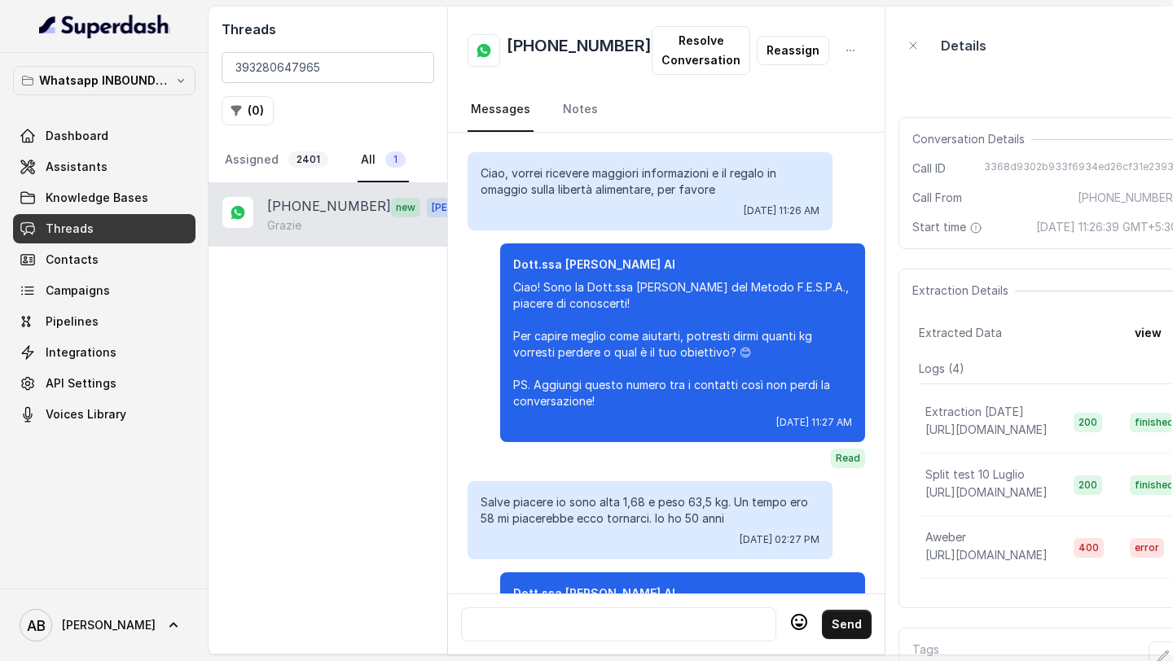
scroll to position [2106, 0]
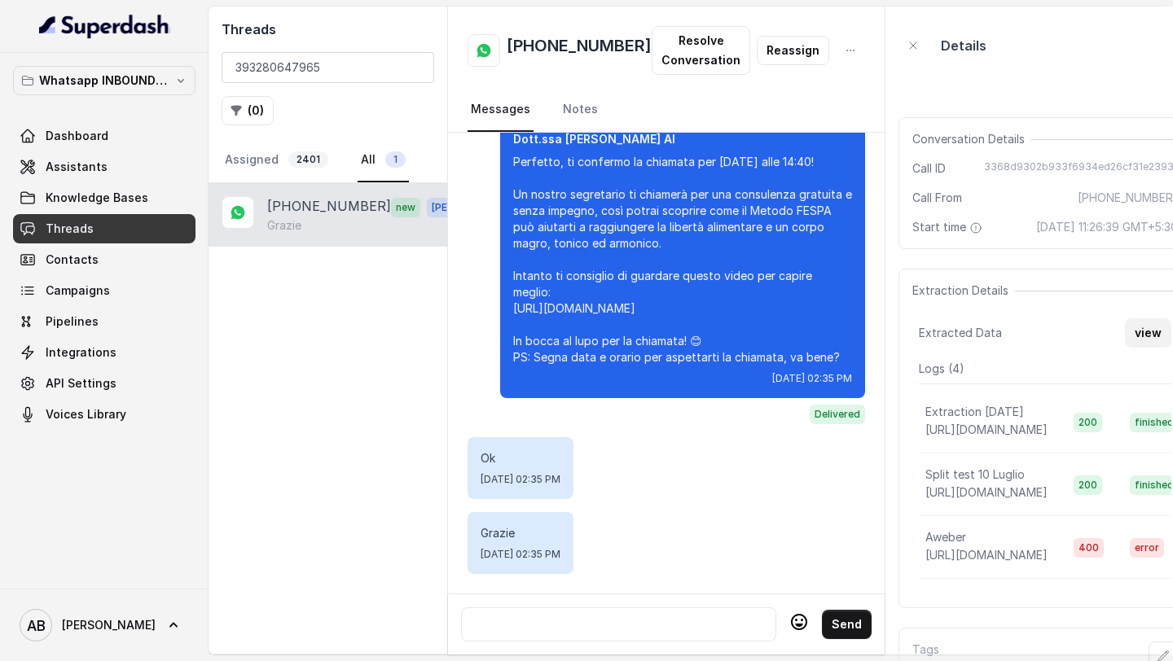
click at [1126, 341] on button "view" at bounding box center [1148, 332] width 46 height 29
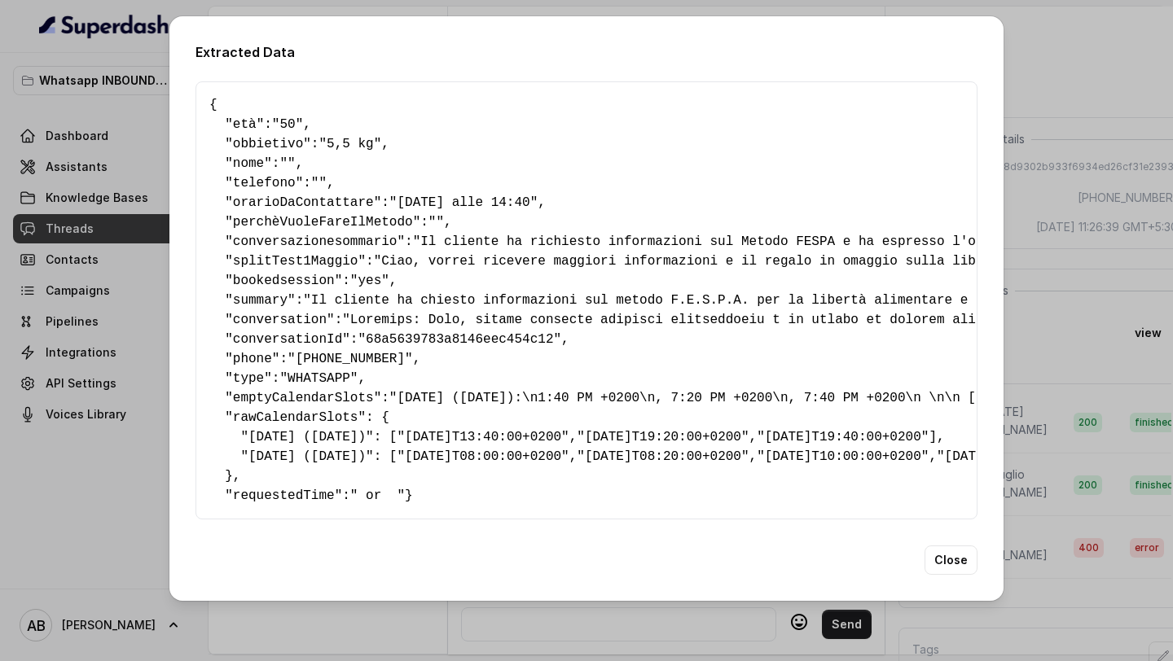
click at [42, 357] on div "Extracted Data { " età ": "50" , " obbietivo ": "5,5 kg" , " nome ": "" , " tel…" at bounding box center [586, 330] width 1173 height 661
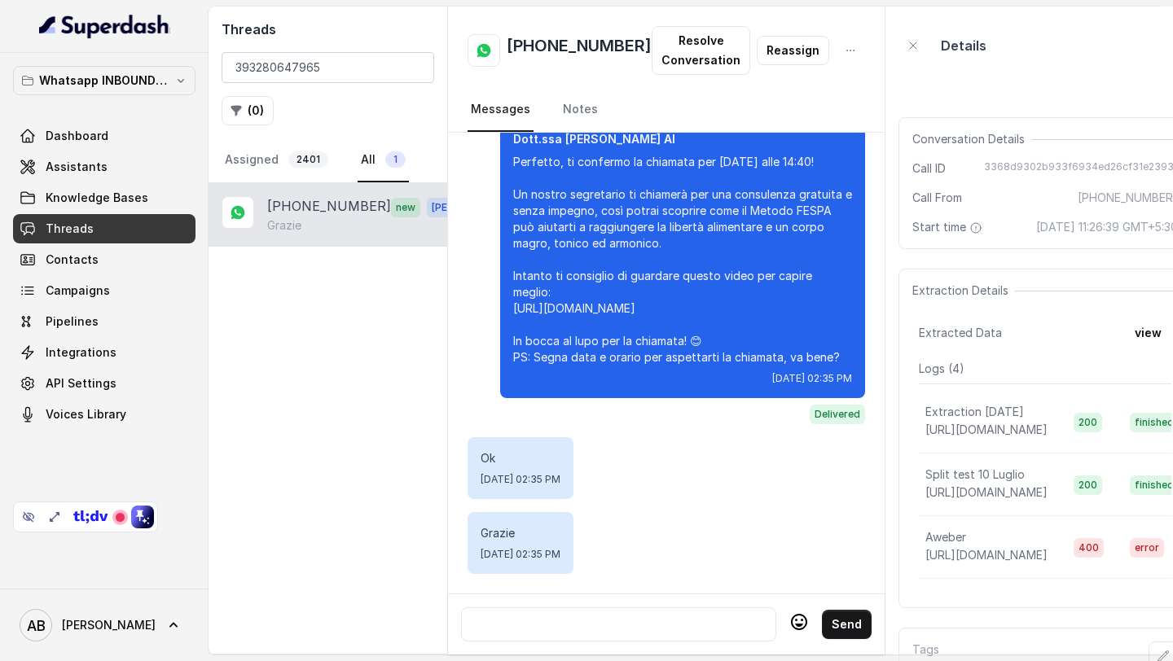
drag, startPoint x: 67, startPoint y: 624, endPoint x: 66, endPoint y: 519, distance: 105.1
click at [66, 519] on div at bounding box center [85, 517] width 143 height 29
click at [72, 620] on span "[PERSON_NAME]" at bounding box center [109, 625] width 94 height 16
click at [127, 574] on div "Logout" at bounding box center [103, 579] width 138 height 20
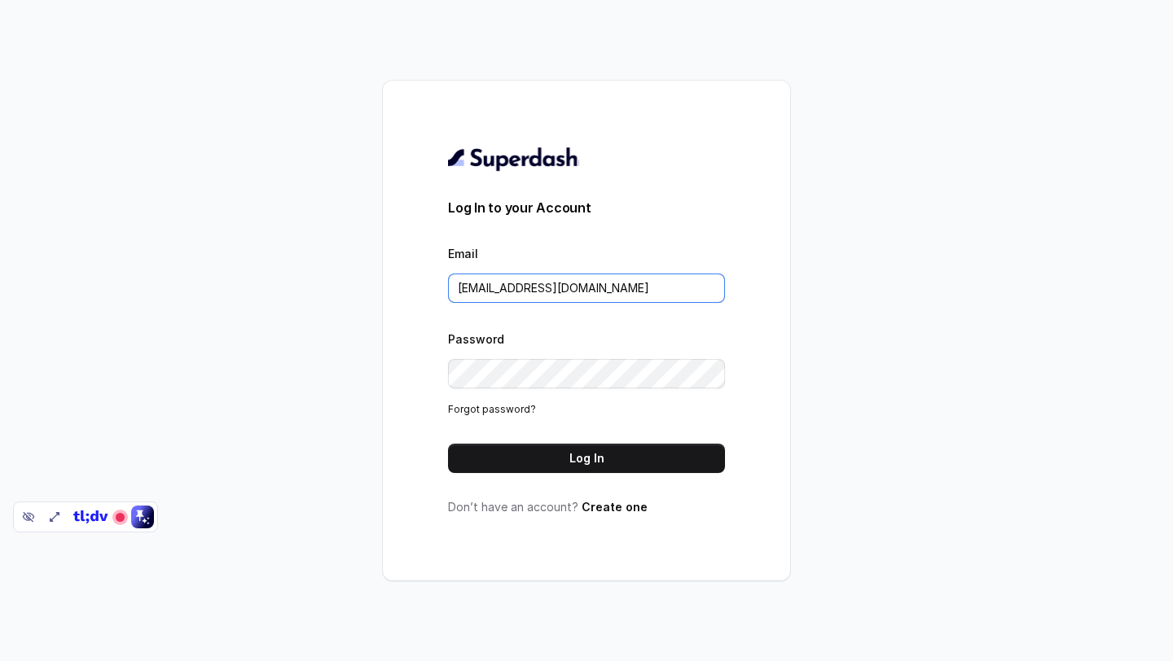
click at [569, 282] on input "[EMAIL_ADDRESS][DOMAIN_NAME]" at bounding box center [586, 288] width 277 height 29
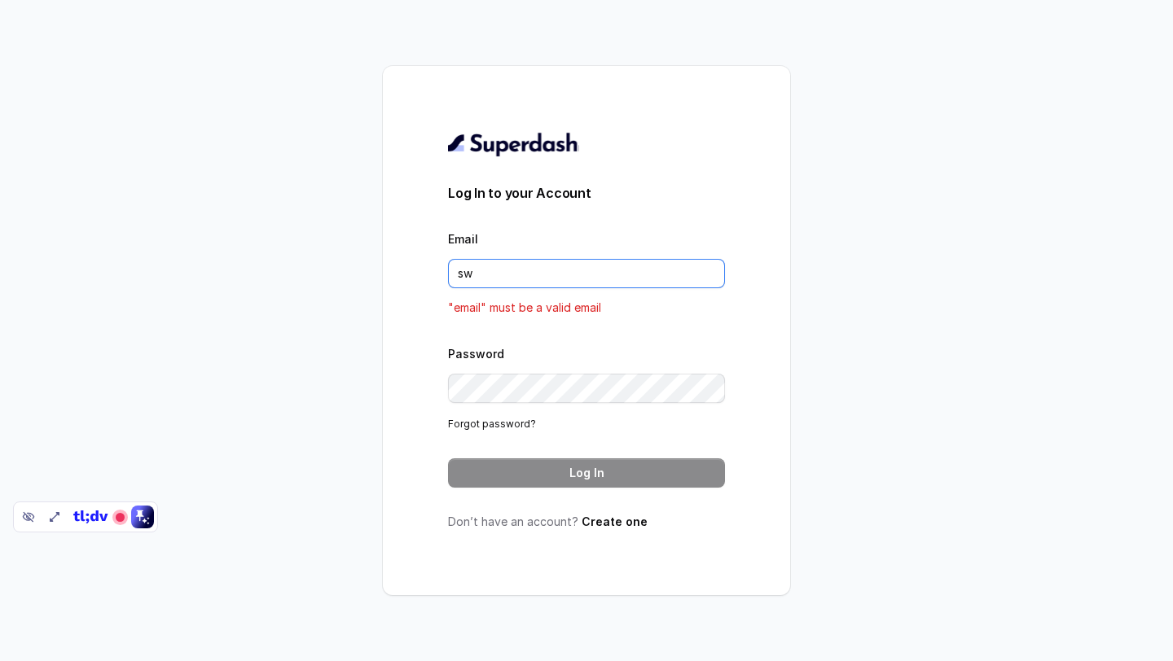
type input "[PERSON_NAME][EMAIL_ADDRESS][PERSON_NAME][DOMAIN_NAME]"
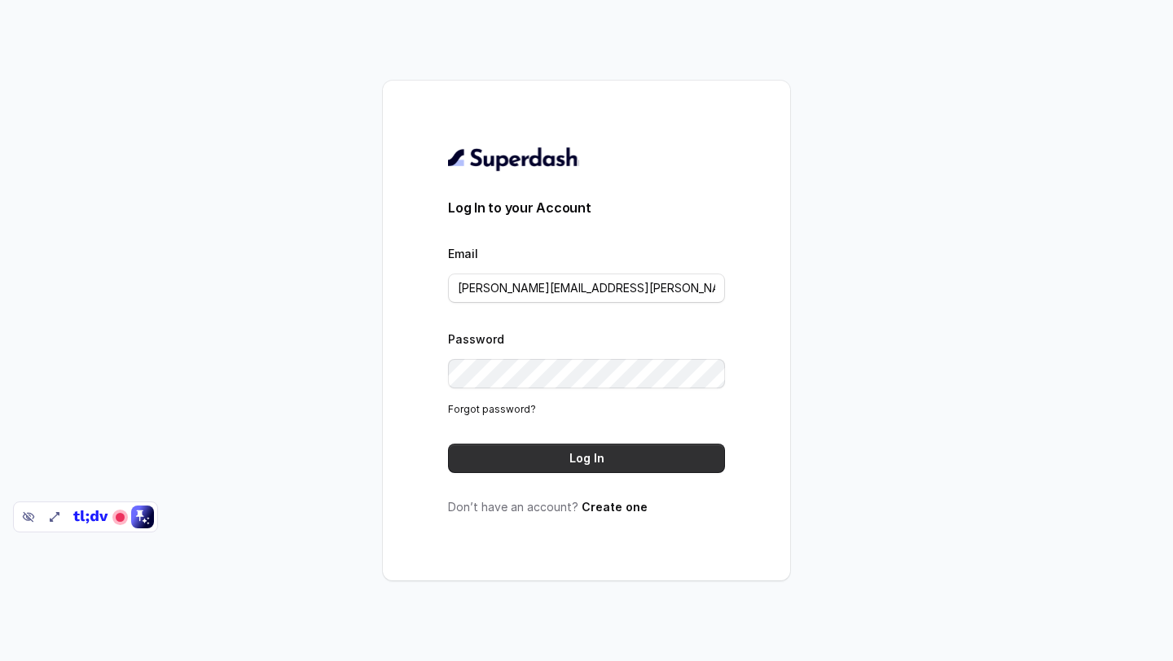
click at [545, 464] on button "Log In" at bounding box center [586, 458] width 277 height 29
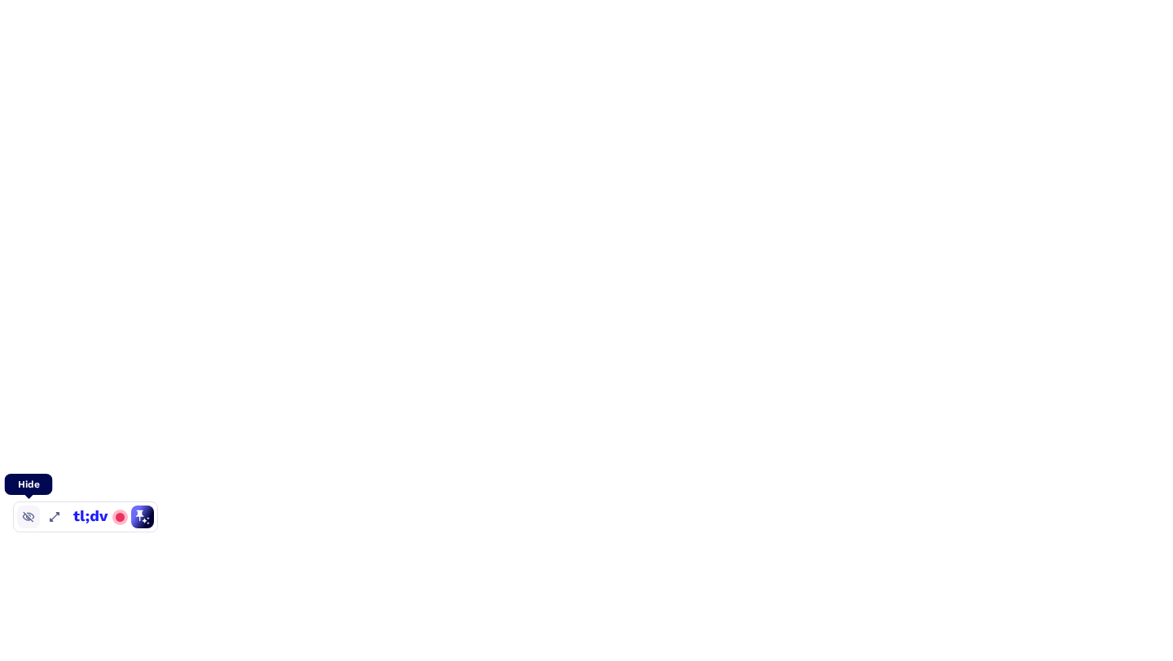
click at [33, 522] on icon at bounding box center [28, 517] width 13 height 13
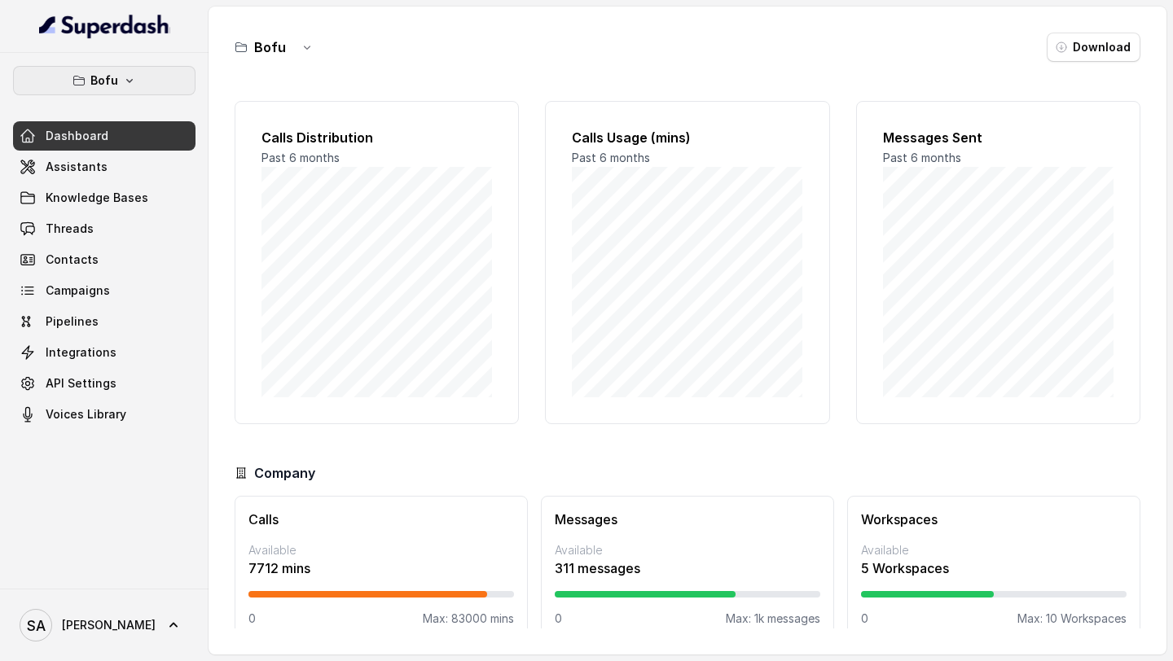
click at [125, 88] on button "Bofu" at bounding box center [104, 80] width 182 height 29
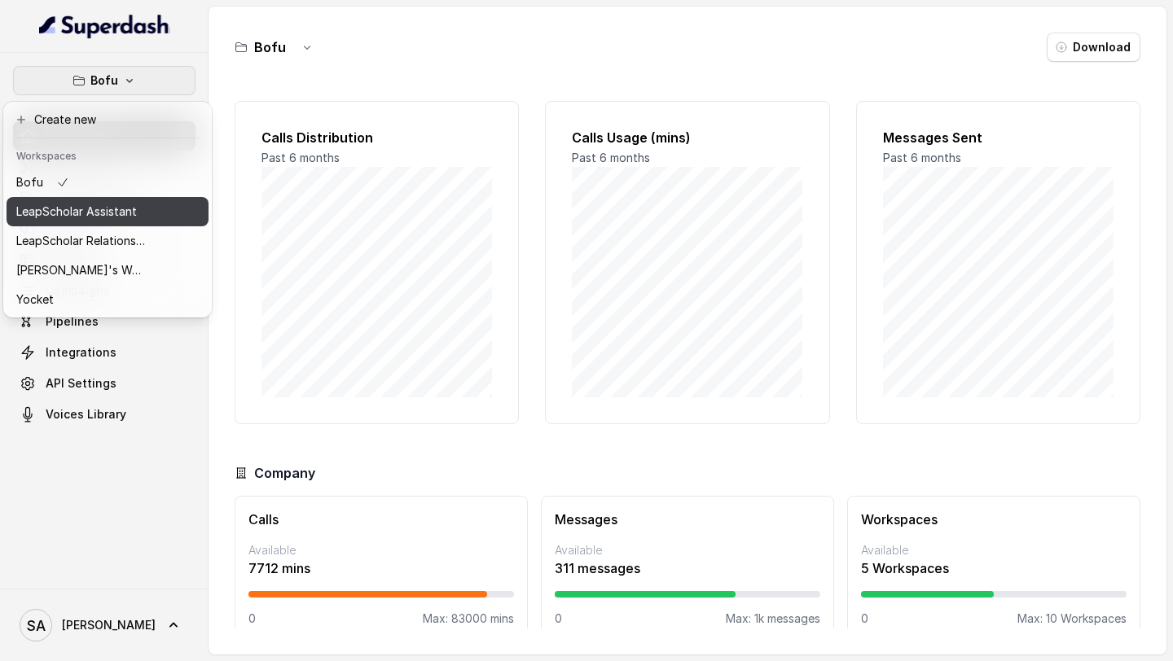
click at [103, 211] on p "LeapScholar Assistant" at bounding box center [76, 212] width 121 height 20
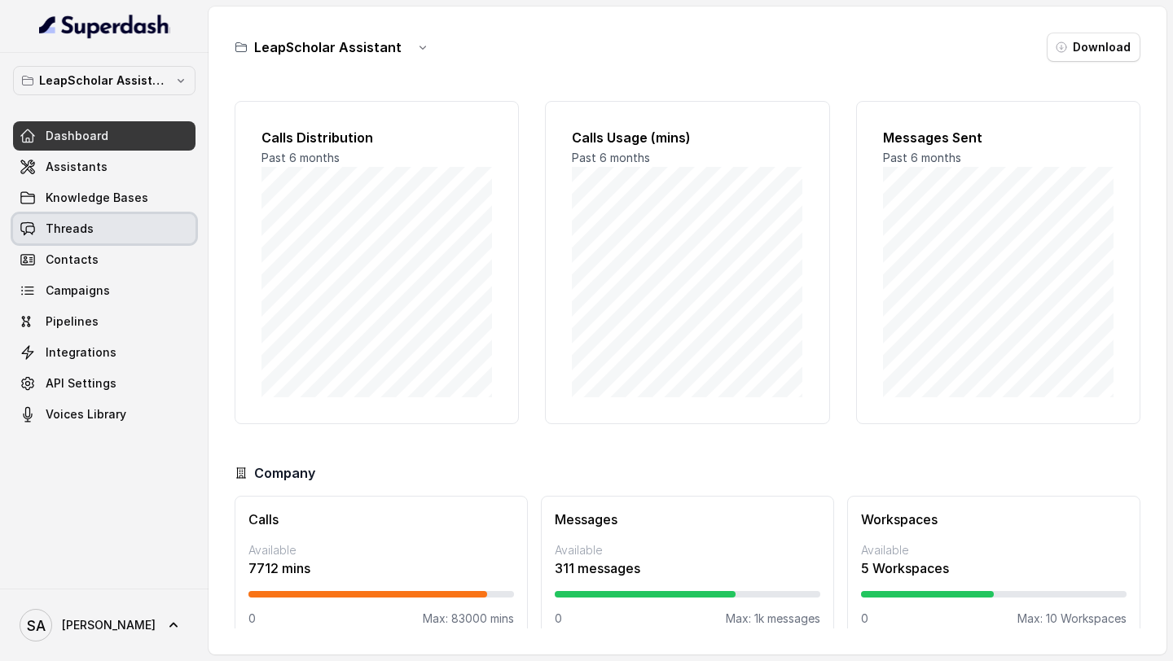
click at [90, 227] on link "Threads" at bounding box center [104, 228] width 182 height 29
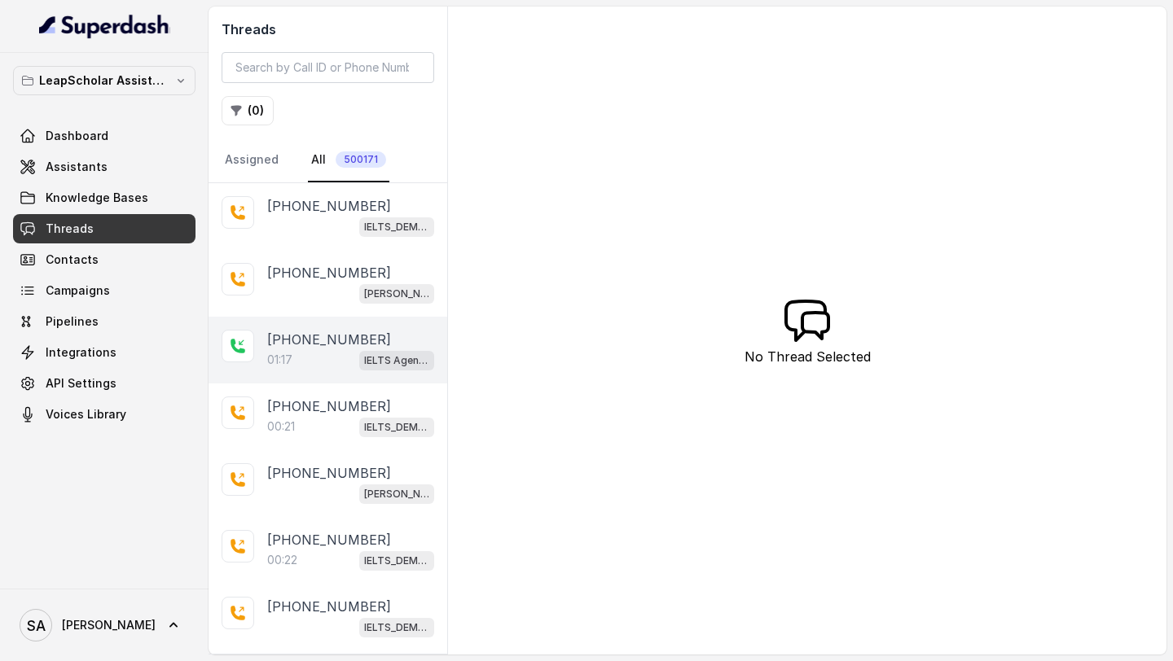
click at [309, 344] on p "+918074682384" at bounding box center [329, 340] width 124 height 20
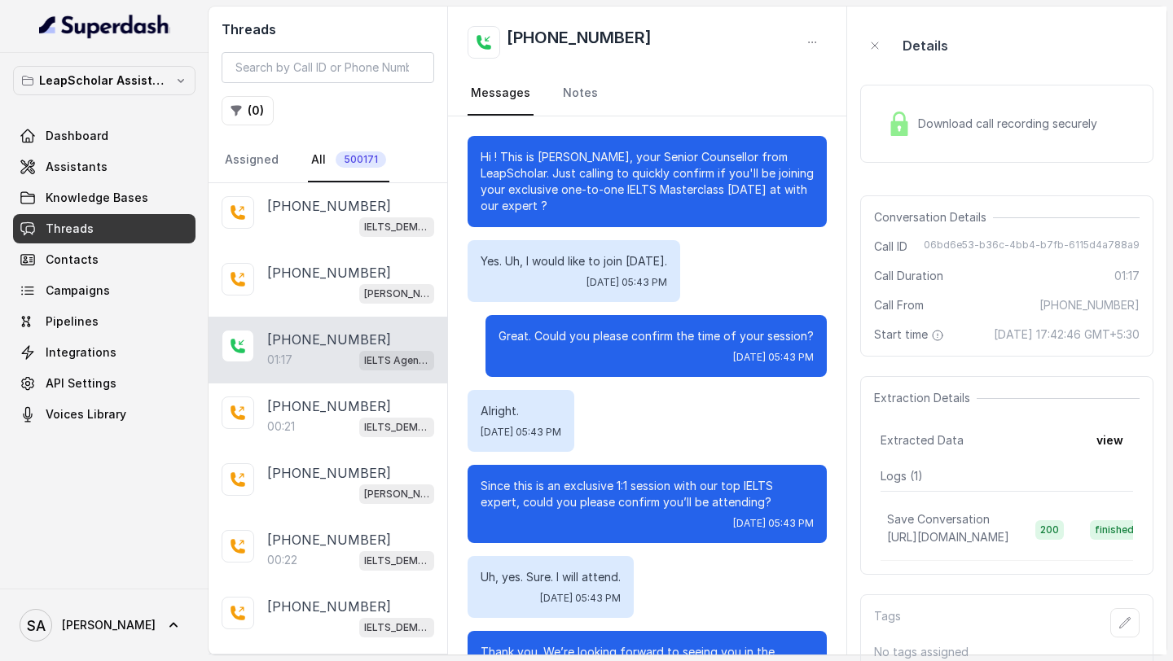
scroll to position [680, 0]
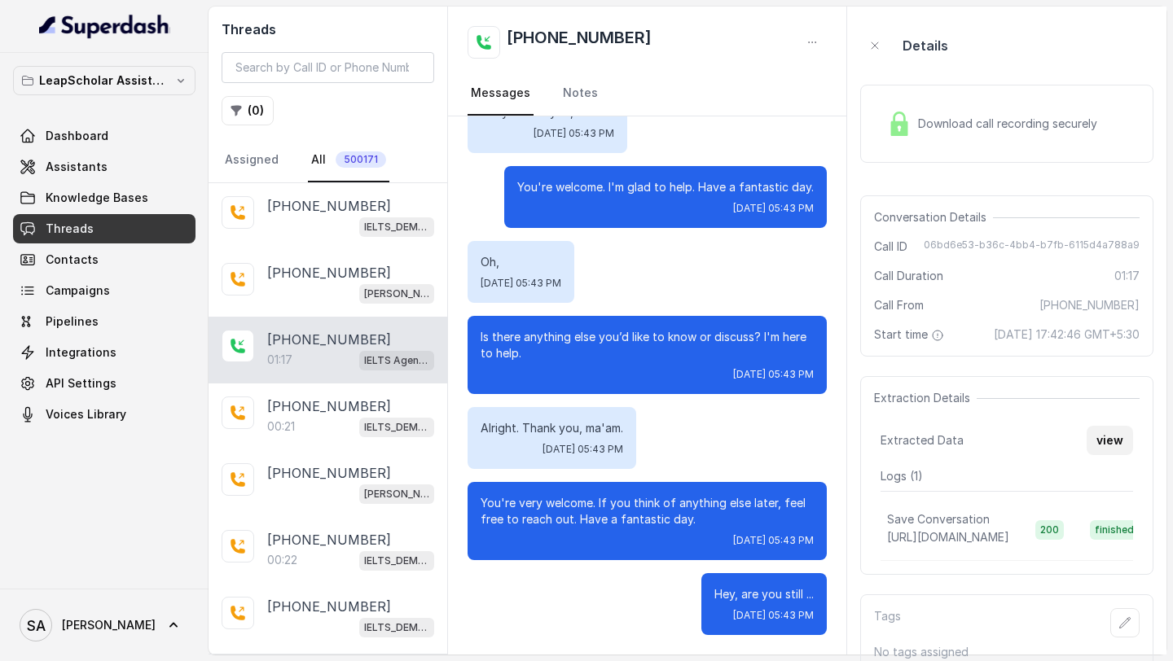
click at [1104, 455] on button "view" at bounding box center [1110, 440] width 46 height 29
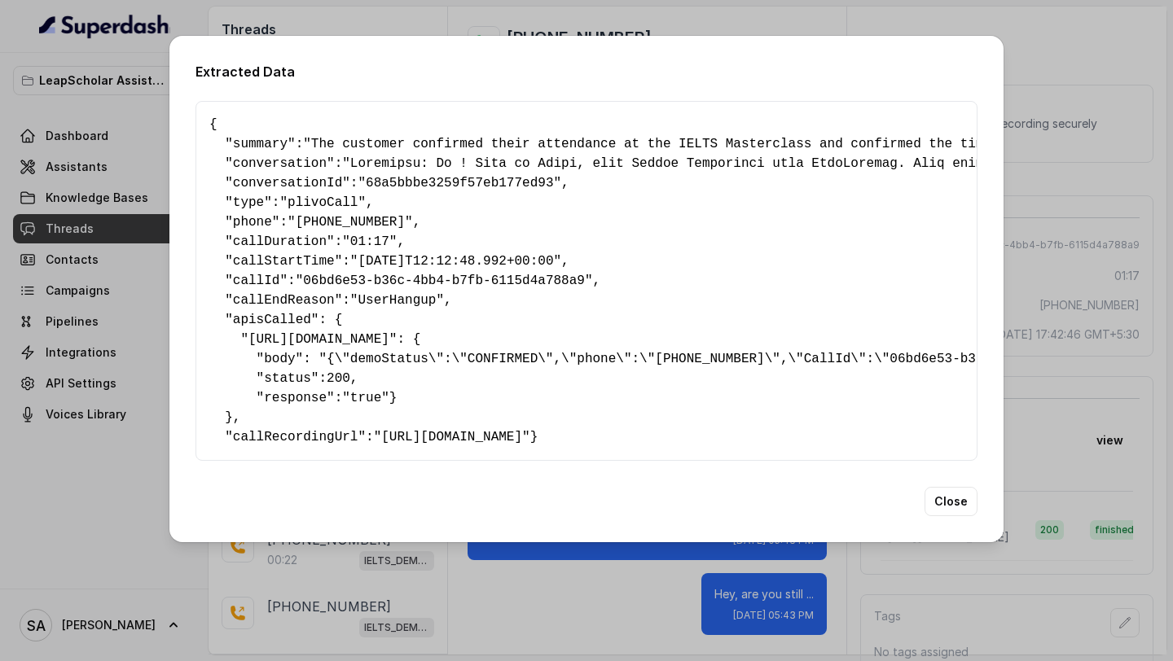
click at [257, 313] on span "apisCalled" at bounding box center [272, 320] width 78 height 15
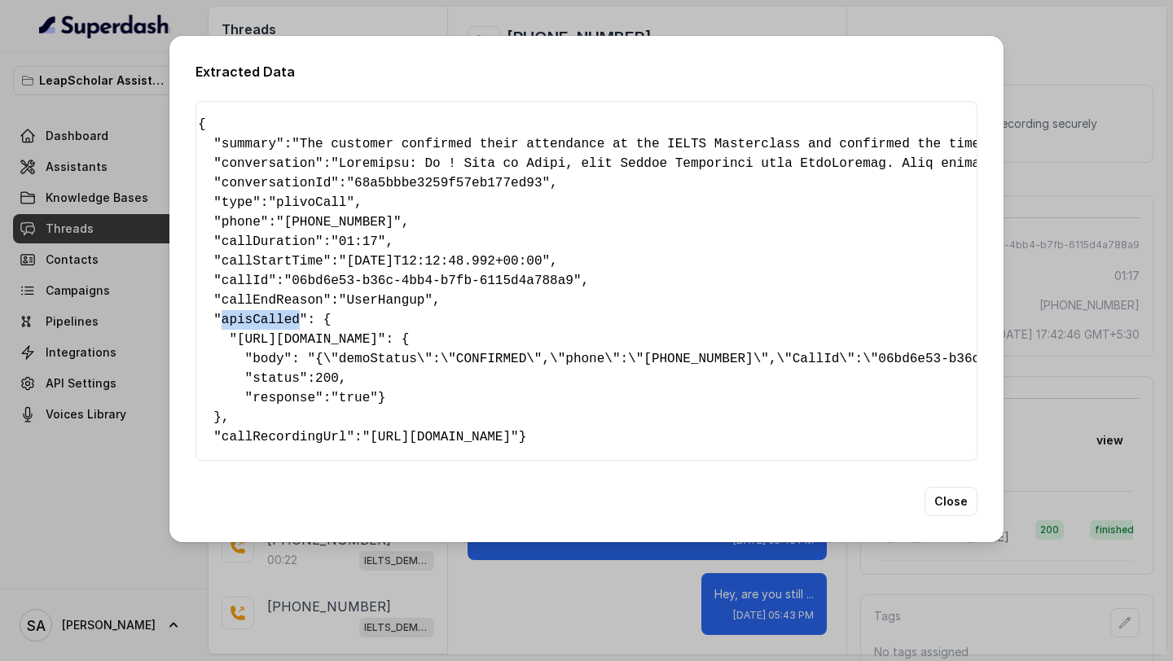
scroll to position [0, 26]
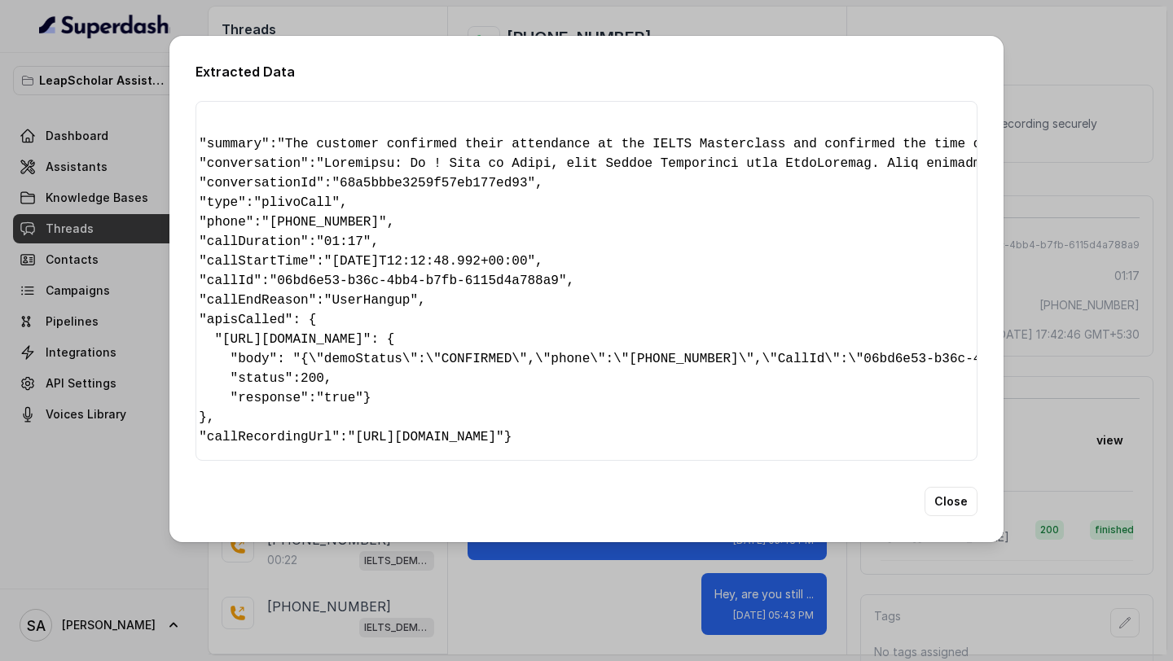
click at [340, 352] on pre "{ " summary ": "The customer confirmed their attendance at the IELTS Masterclas…" at bounding box center [560, 281] width 754 height 332
drag, startPoint x: 340, startPoint y: 352, endPoint x: 408, endPoint y: 354, distance: 68.5
click at [407, 353] on pre "{ " summary ": "The customer confirmed their attendance at the IELTS Masterclas…" at bounding box center [560, 281] width 754 height 332
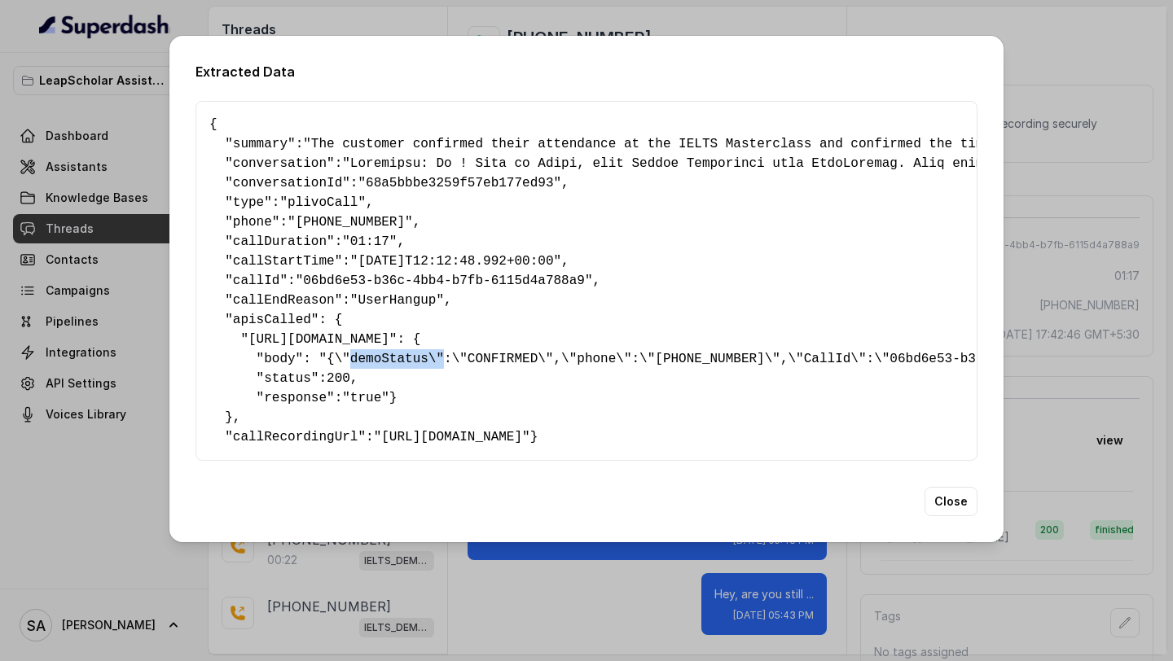
drag, startPoint x: 260, startPoint y: 419, endPoint x: 203, endPoint y: 313, distance: 121.0
click at [203, 313] on div "{ " summary ": "The customer confirmed their attendance at the IELTS Masterclas…" at bounding box center [586, 281] width 782 height 360
